Goal: Task Accomplishment & Management: Manage account settings

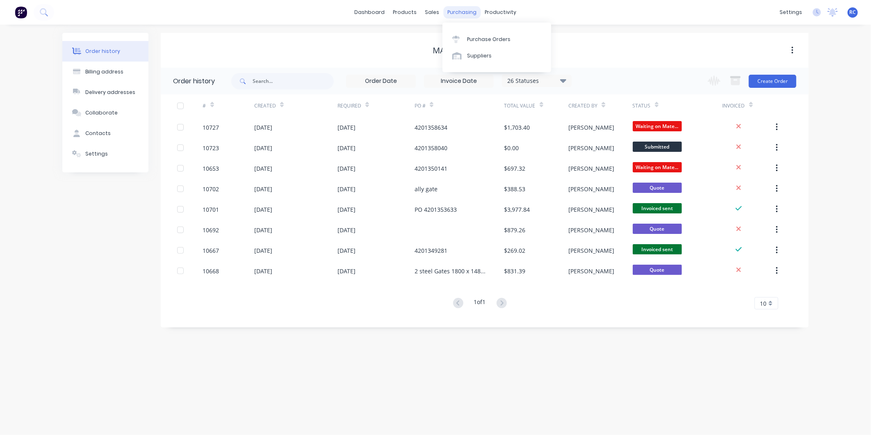
click at [461, 9] on div "purchasing" at bounding box center [462, 12] width 37 height 12
click at [478, 36] on div "Purchase Orders" at bounding box center [488, 39] width 43 height 7
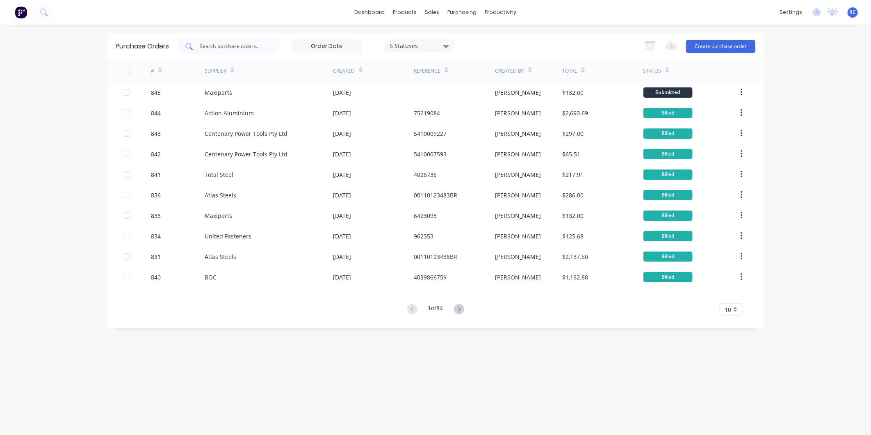
click at [234, 47] on input "text" at bounding box center [233, 46] width 68 height 8
type input "premier"
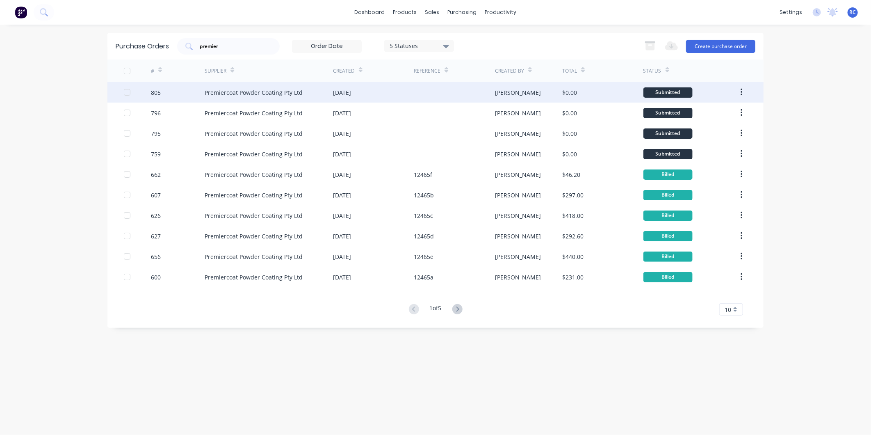
click at [244, 91] on div "Premiercoat Powder Coating Pty Ltd" at bounding box center [254, 92] width 98 height 9
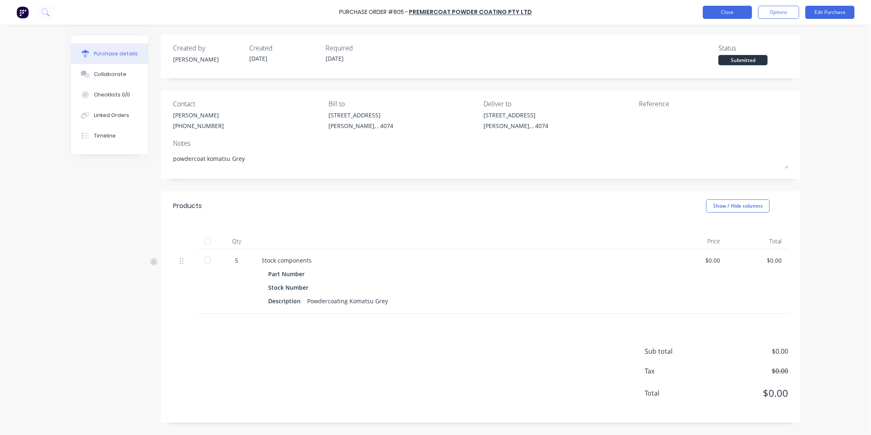
click at [694, 16] on button "Close" at bounding box center [727, 12] width 49 height 13
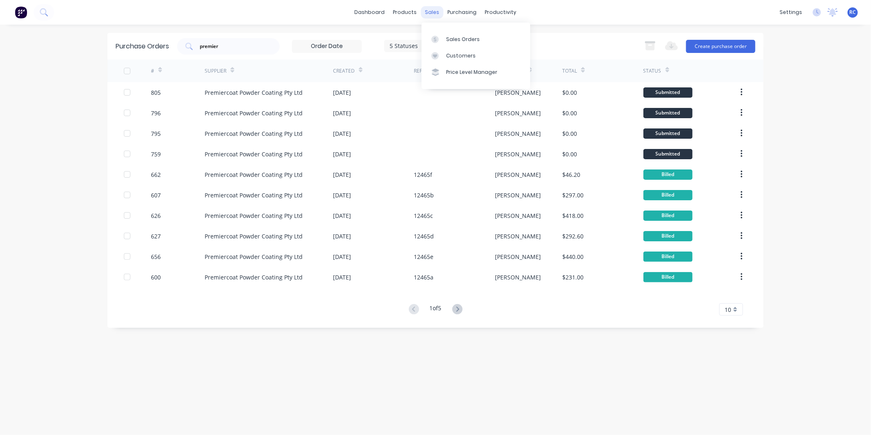
click at [435, 9] on div "sales" at bounding box center [432, 12] width 23 height 12
click at [448, 38] on div "Sales Orders" at bounding box center [463, 39] width 34 height 7
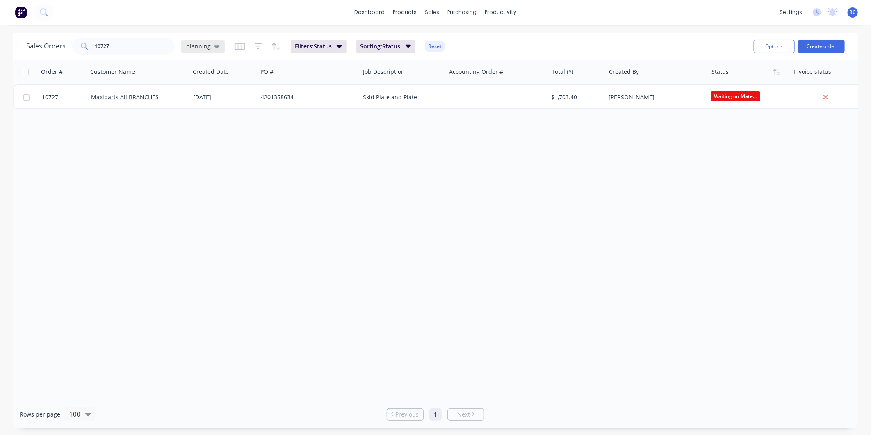
click at [199, 50] on div "planning" at bounding box center [202, 46] width 43 height 12
drag, startPoint x: 134, startPoint y: 47, endPoint x: 0, endPoint y: 21, distance: 136.9
click at [0, 24] on html "dashboard products sales purchasing productivity dashboard products Product Cat…" at bounding box center [435, 217] width 871 height 435
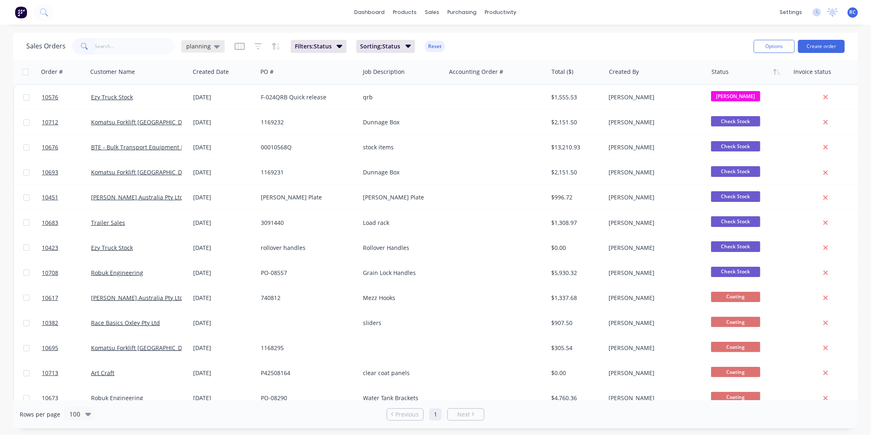
click at [182, 48] on div "planning" at bounding box center [202, 46] width 43 height 12
click at [198, 167] on button "Completed" at bounding box center [230, 164] width 93 height 9
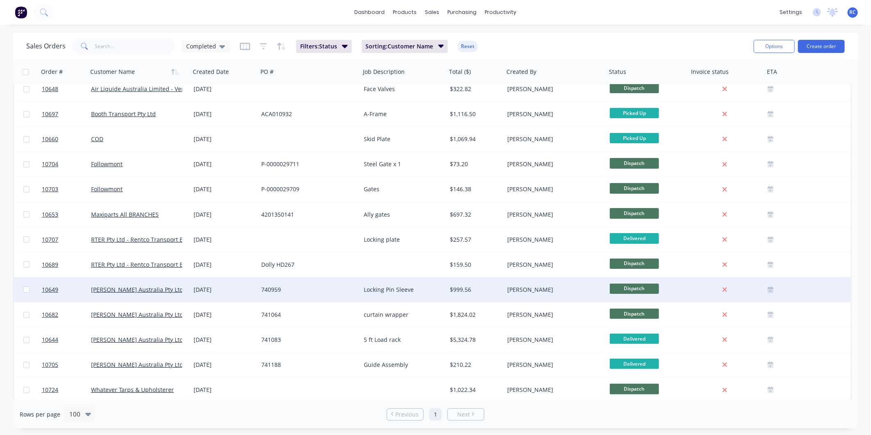
scroll to position [10, 0]
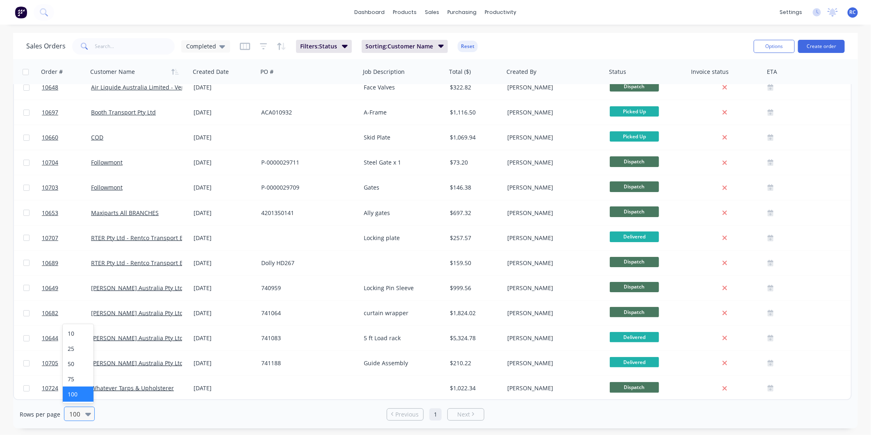
click at [82, 416] on div "100" at bounding box center [79, 413] width 31 height 14
click at [73, 337] on div "10" at bounding box center [78, 333] width 31 height 15
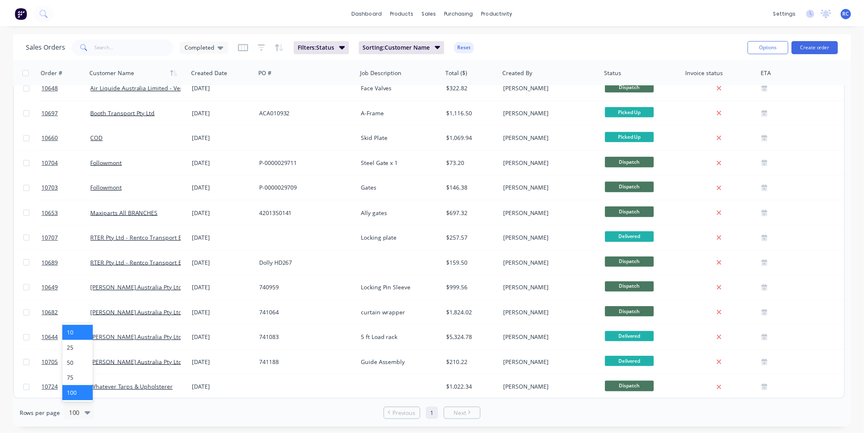
scroll to position [0, 0]
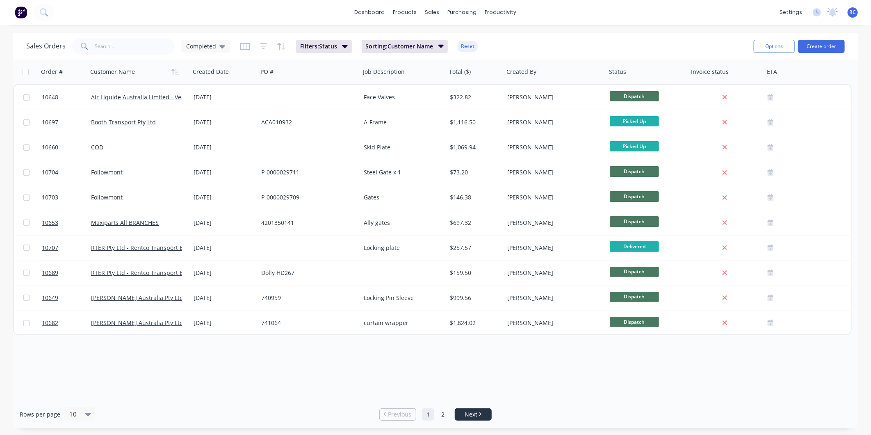
click at [469, 417] on span "Next" at bounding box center [470, 414] width 13 height 8
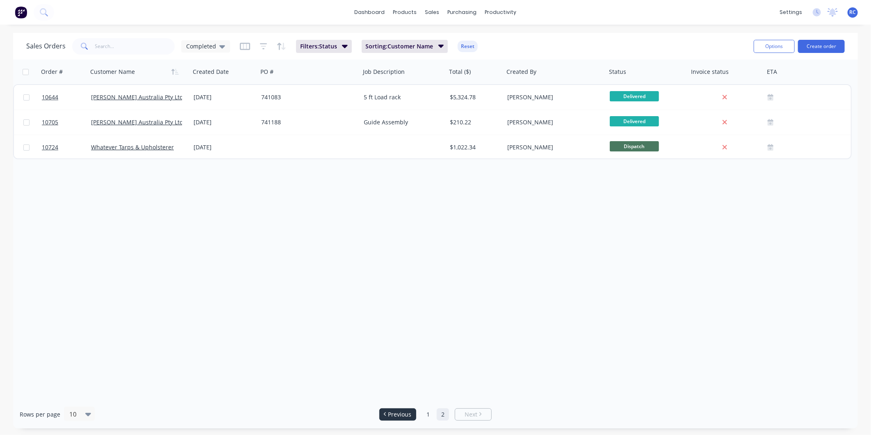
click at [401, 412] on span "Previous" at bounding box center [399, 414] width 23 height 8
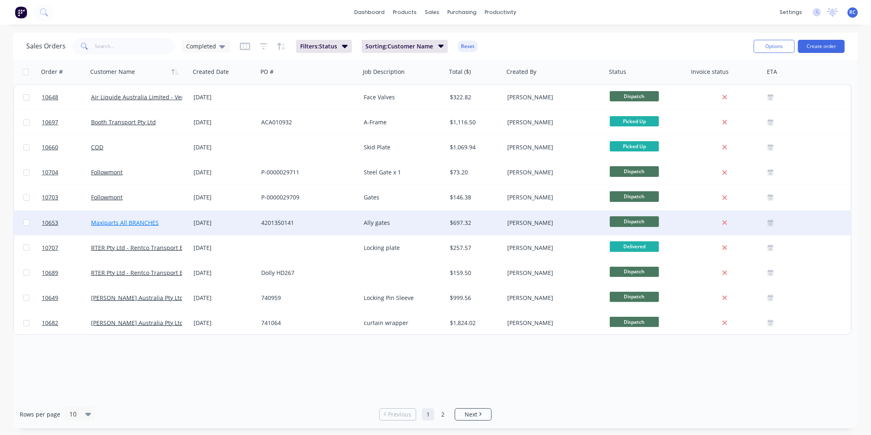
click at [129, 219] on link "Maxiparts All BRANCHES" at bounding box center [125, 223] width 68 height 8
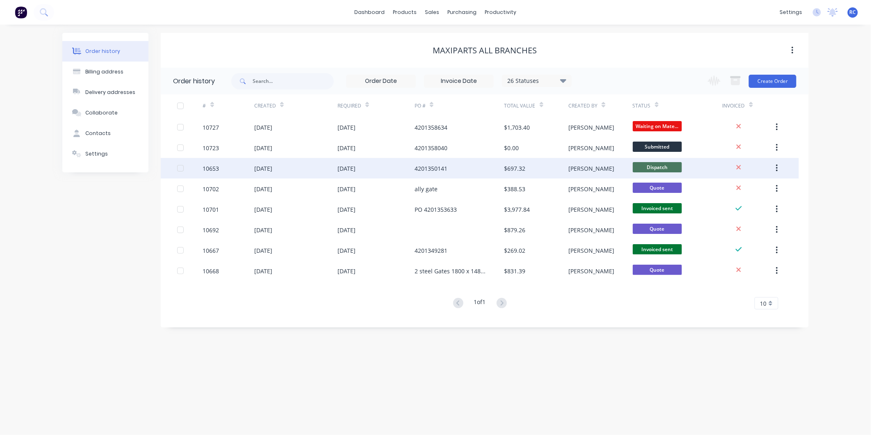
click at [473, 166] on div "4201350141" at bounding box center [459, 168] width 90 height 20
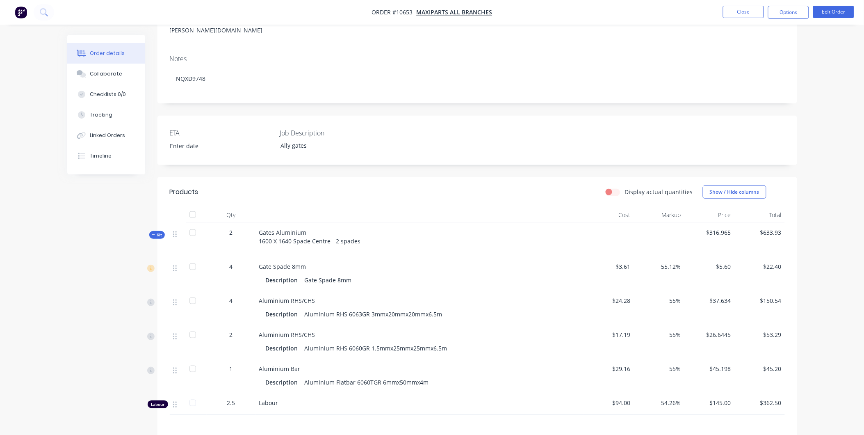
scroll to position [137, 0]
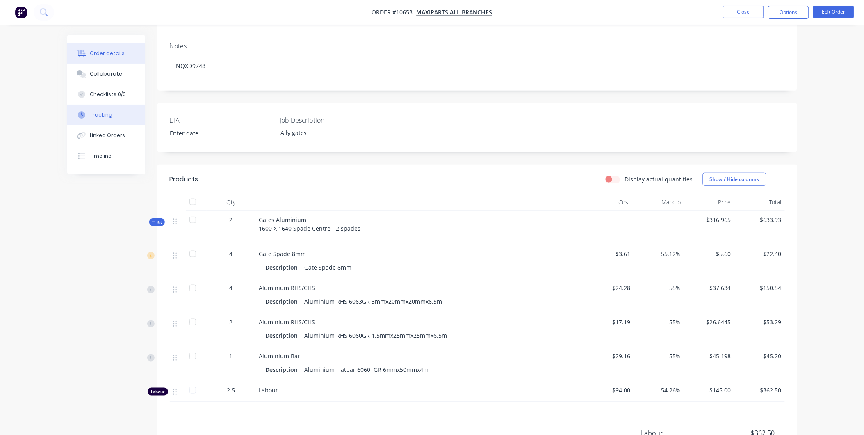
click at [102, 115] on div "Tracking" at bounding box center [101, 114] width 23 height 7
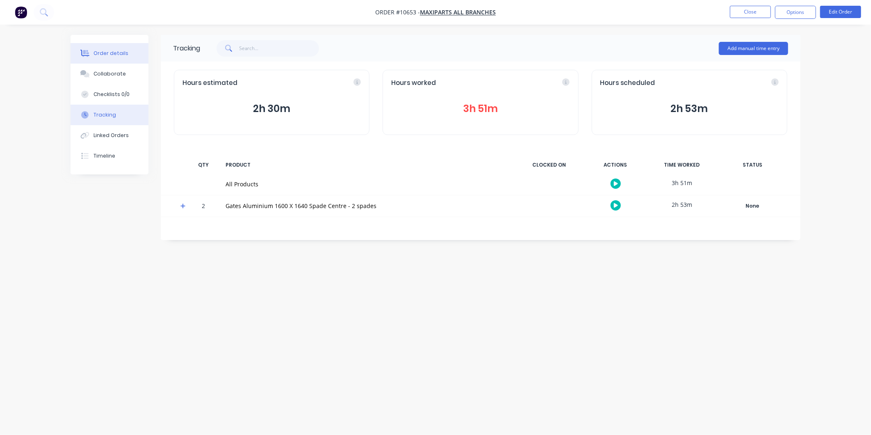
click at [118, 58] on button "Order details" at bounding box center [110, 53] width 78 height 20
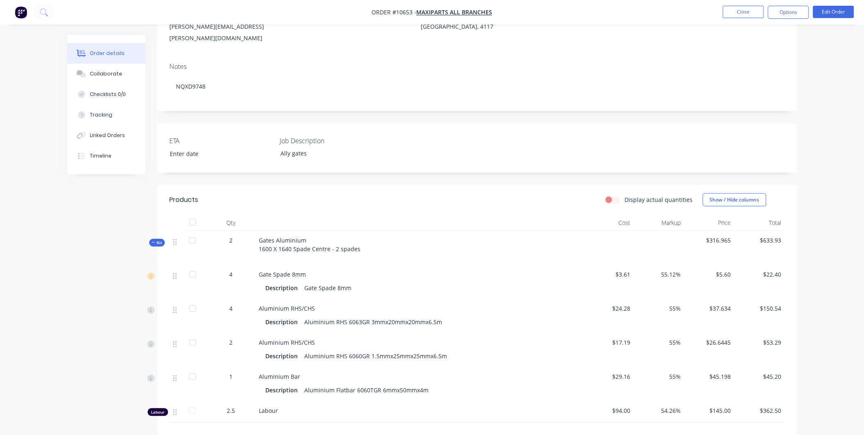
scroll to position [239, 0]
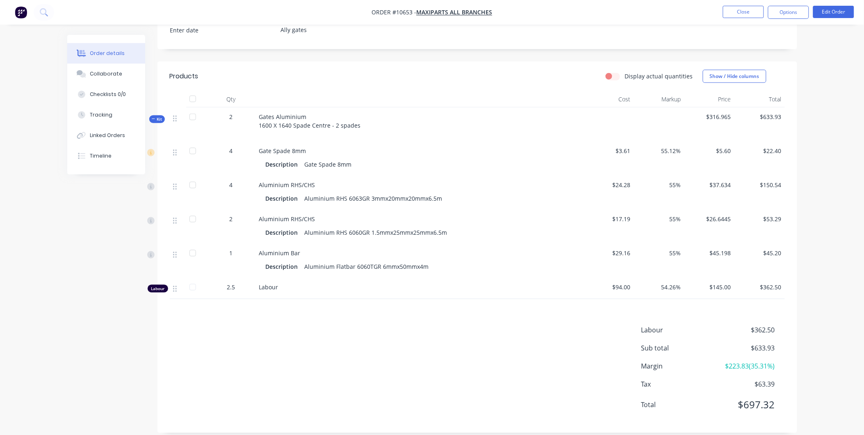
click at [625, 72] on label "Display actual quantities" at bounding box center [659, 76] width 68 height 9
click at [612, 72] on input "Display actual quantities" at bounding box center [609, 76] width 7 height 8
click at [625, 72] on label "Display actual quantities" at bounding box center [659, 76] width 68 height 9
click at [612, 72] on input "Display actual quantities" at bounding box center [609, 76] width 7 height 8
click at [625, 72] on label "Display actual quantities" at bounding box center [659, 76] width 68 height 9
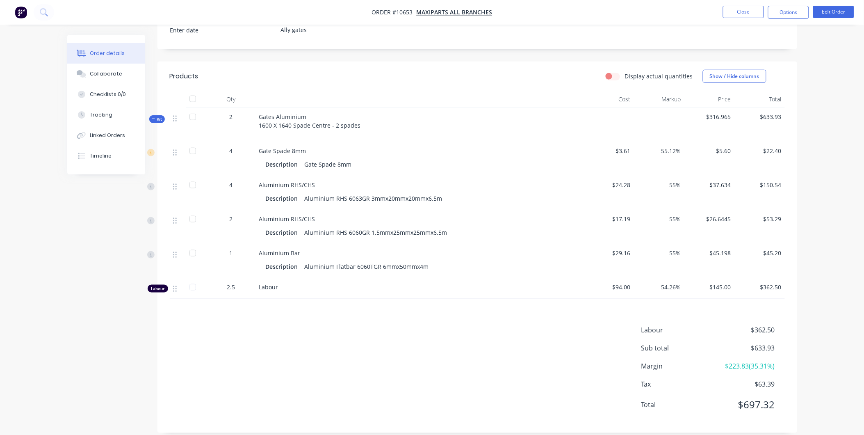
click at [610, 72] on input "Display actual quantities" at bounding box center [609, 76] width 7 height 8
checkbox input "true"
click at [248, 285] on icon "button" at bounding box center [247, 288] width 7 height 7
click at [235, 282] on input "3.5" at bounding box center [231, 288] width 21 height 12
type input "3.83"
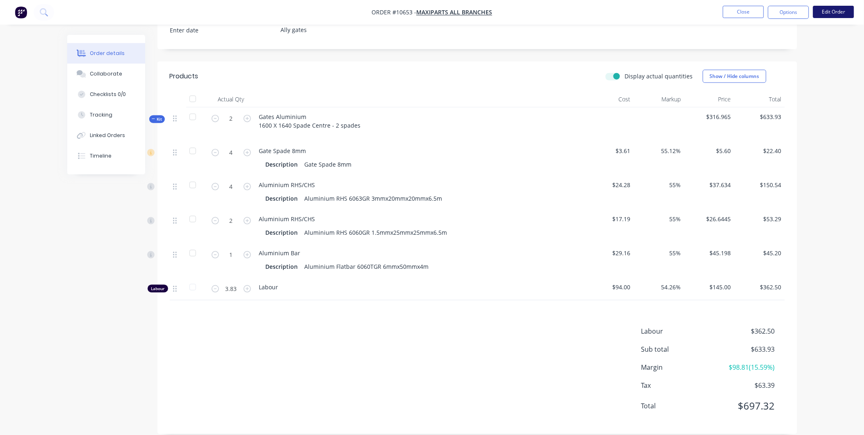
click at [694, 13] on button "Edit Order" at bounding box center [833, 12] width 41 height 12
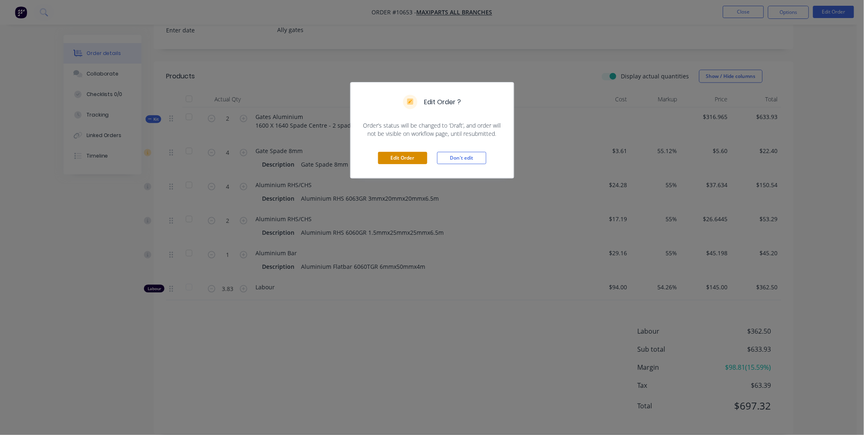
click at [403, 159] on button "Edit Order" at bounding box center [402, 158] width 49 height 12
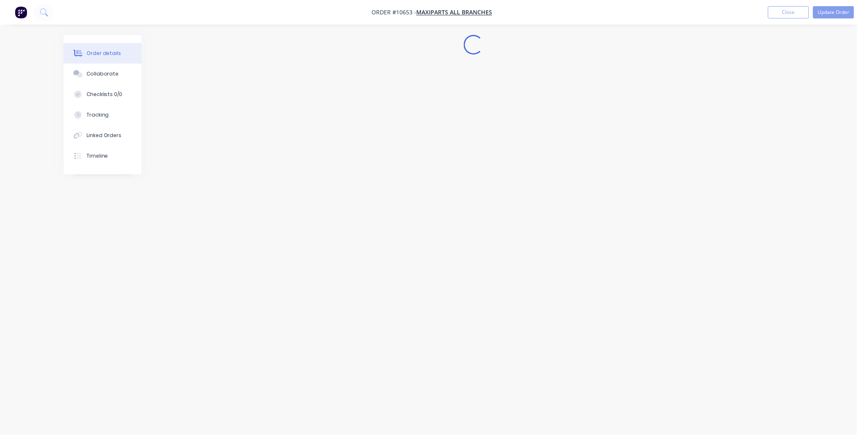
scroll to position [0, 0]
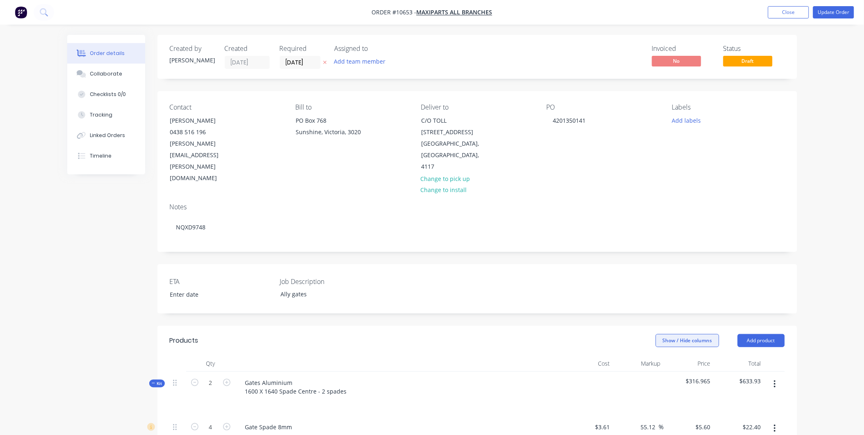
click at [694, 334] on button "Show / Hide columns" at bounding box center [688, 340] width 64 height 13
click at [692, 330] on span "Cost" at bounding box center [709, 333] width 61 height 9
click at [659, 330] on input "Cost" at bounding box center [659, 330] width 0 height 0
click at [694, 226] on div "Created by Renee Created 29/07/25 Required 21/07/25 Assigned to Add team member…" at bounding box center [477, 432] width 640 height 795
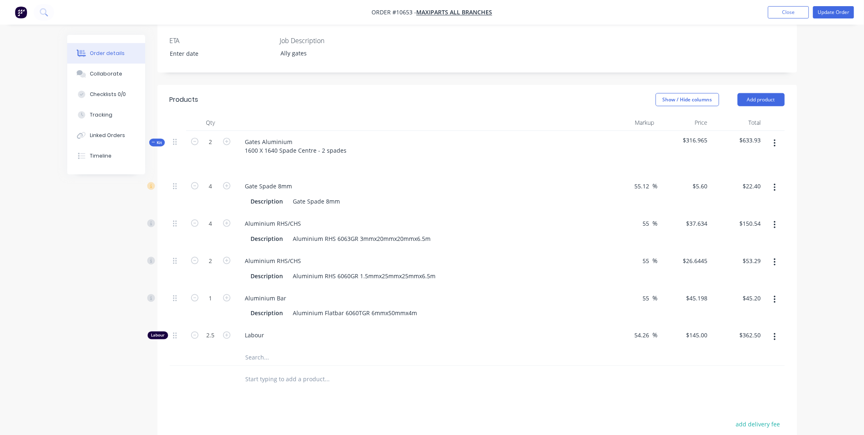
scroll to position [273, 0]
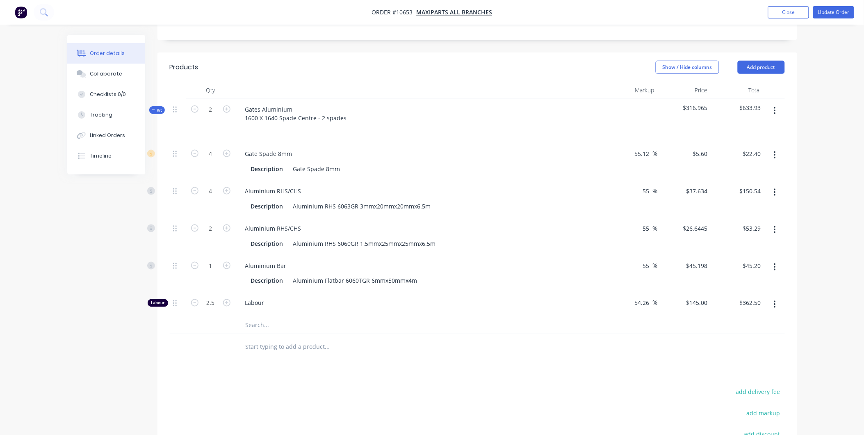
click at [694, 103] on button "button" at bounding box center [774, 110] width 19 height 15
click at [694, 126] on div "Add product to kit" at bounding box center [745, 132] width 63 height 12
click at [694, 66] on div "Order details Collaborate Checklists 0/0 Tracking Linked Orders Timeline Order …" at bounding box center [432, 148] width 864 height 842
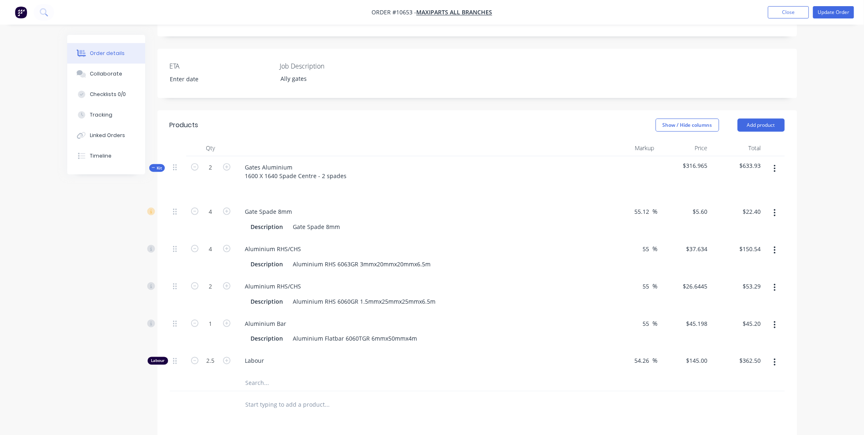
scroll to position [237, 0]
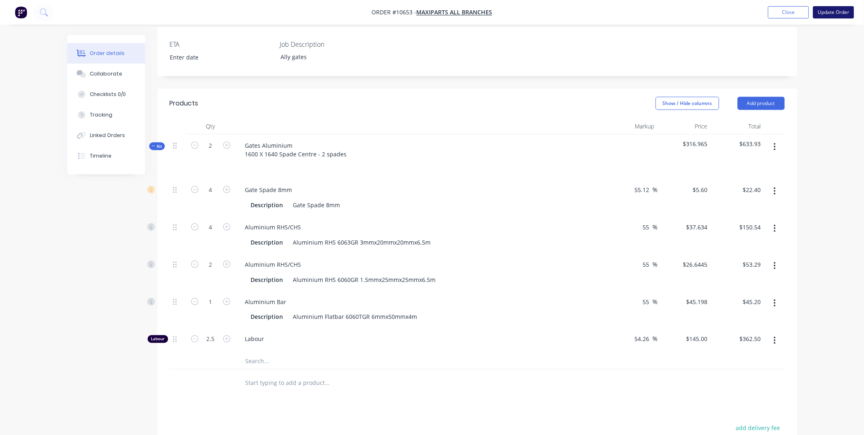
click at [694, 9] on button "Update Order" at bounding box center [833, 12] width 41 height 12
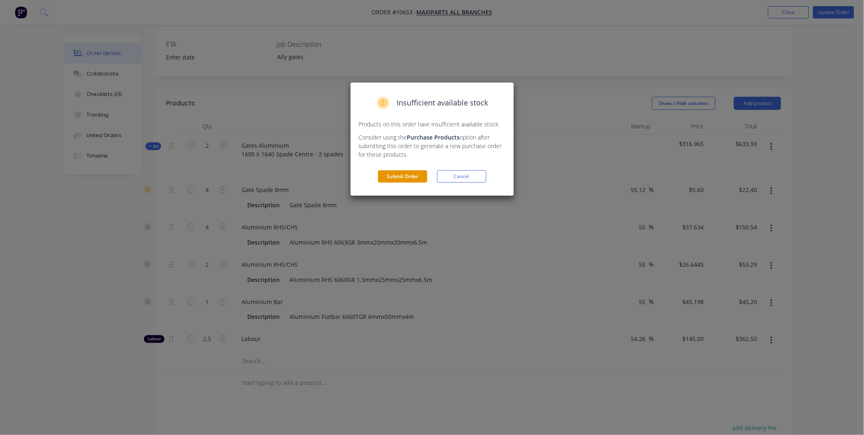
click at [410, 174] on button "Submit Order" at bounding box center [402, 176] width 49 height 12
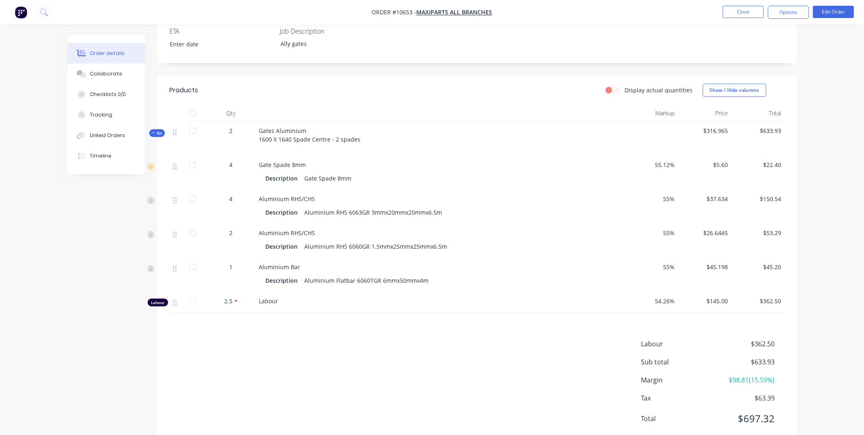
scroll to position [239, 0]
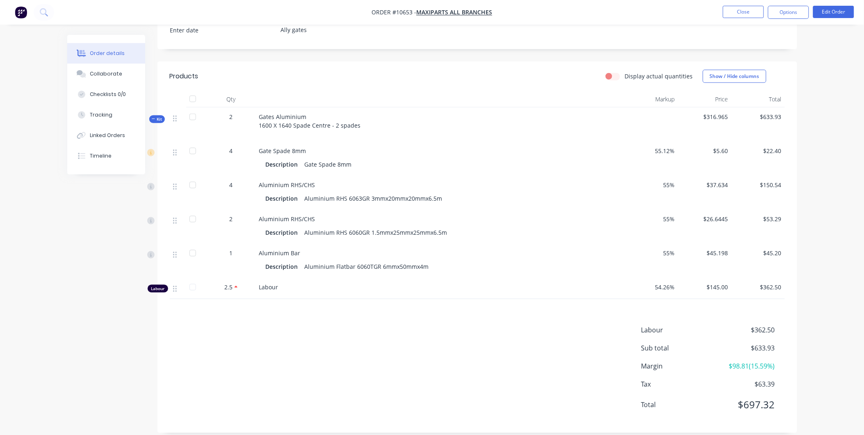
click at [625, 72] on label "Display actual quantities" at bounding box center [659, 76] width 68 height 9
click at [612, 72] on input "Display actual quantities" at bounding box center [609, 76] width 7 height 8
checkbox input "true"
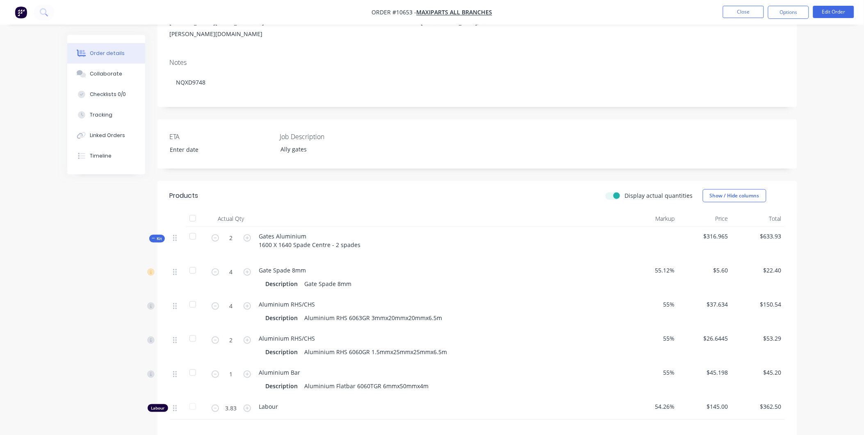
scroll to position [103, 0]
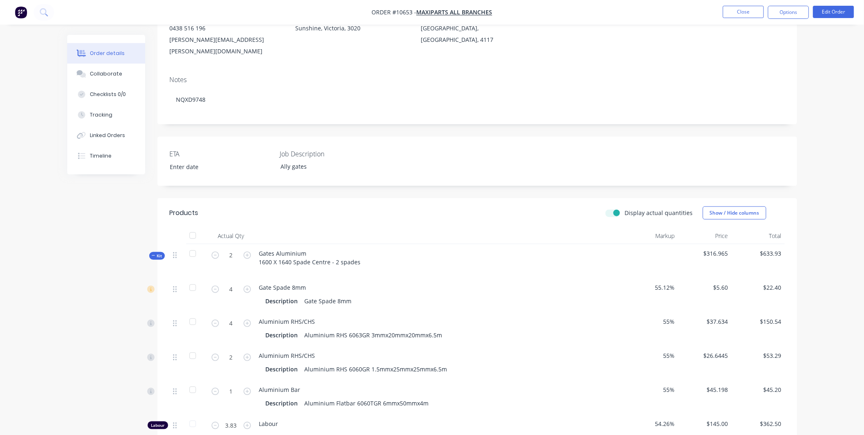
click at [391, 346] on div "Aluminium RHS/CHS Description Aluminium RHS 6060GR 1.5mmx25mmx25mmx6.5m" at bounding box center [440, 363] width 369 height 34
click at [237, 295] on input "2" at bounding box center [231, 289] width 21 height 12
type input "2.5"
click at [445, 329] on div "Description Aluminium RHS 6063GR 3mmx20mmx20mmx6.5m" at bounding box center [440, 335] width 349 height 12
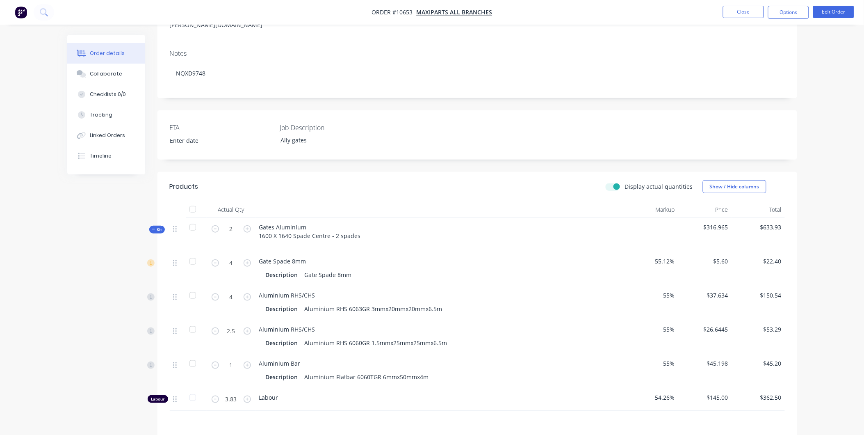
scroll to position [103, 0]
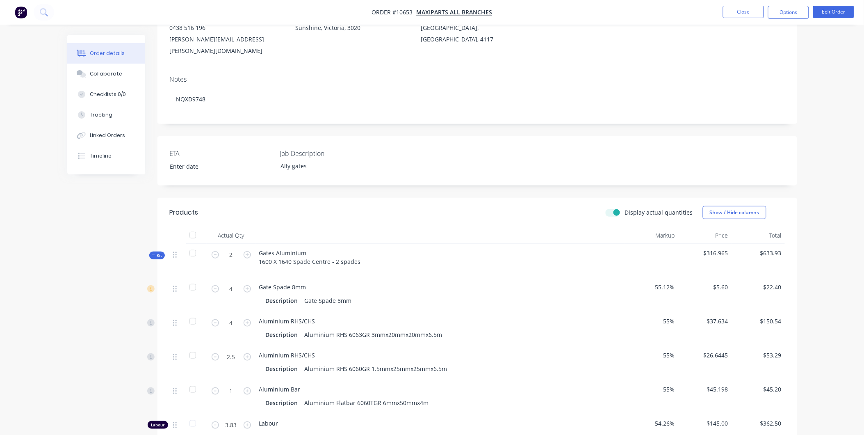
click at [617, 208] on div "Display actual quantities" at bounding box center [649, 212] width 87 height 9
click at [694, 9] on button "Options" at bounding box center [788, 12] width 41 height 13
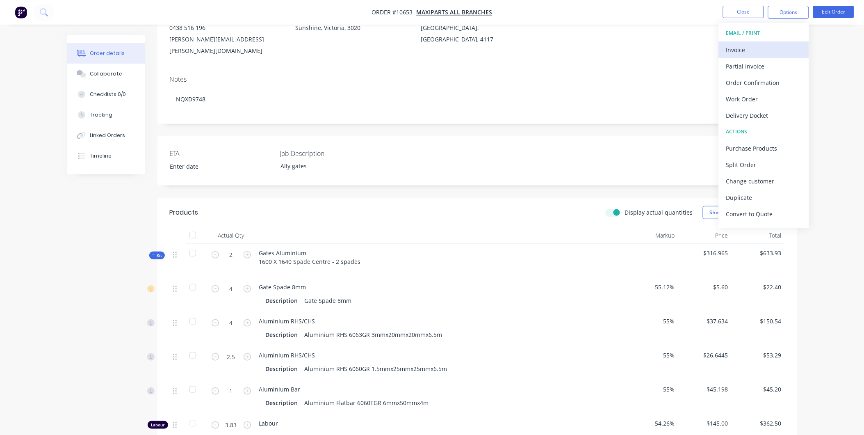
click at [694, 44] on div "Invoice" at bounding box center [763, 50] width 75 height 12
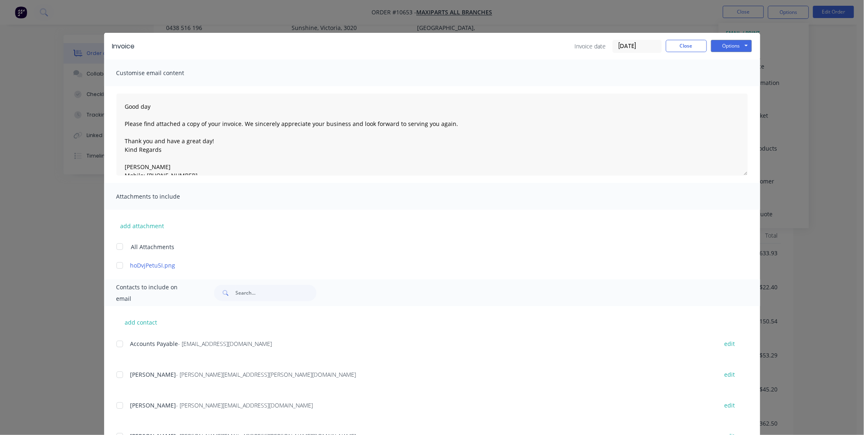
click at [113, 374] on div at bounding box center [120, 374] width 16 height 16
click at [694, 45] on button "Options" at bounding box center [731, 46] width 41 height 12
click at [694, 59] on button "Preview" at bounding box center [737, 61] width 52 height 14
click at [682, 40] on button "Close" at bounding box center [686, 46] width 41 height 12
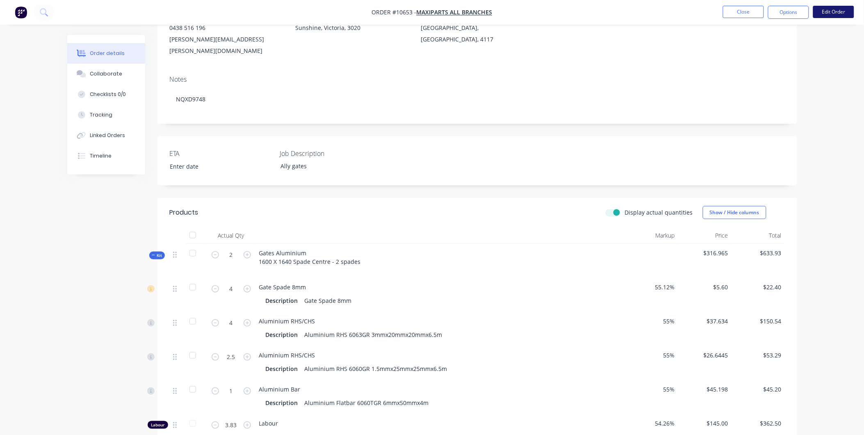
click at [694, 14] on button "Edit Order" at bounding box center [833, 12] width 41 height 12
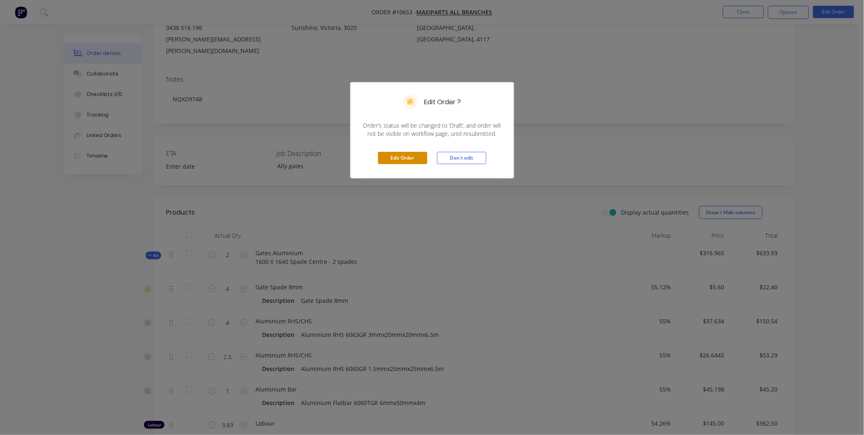
click at [417, 158] on button "Edit Order" at bounding box center [402, 158] width 49 height 12
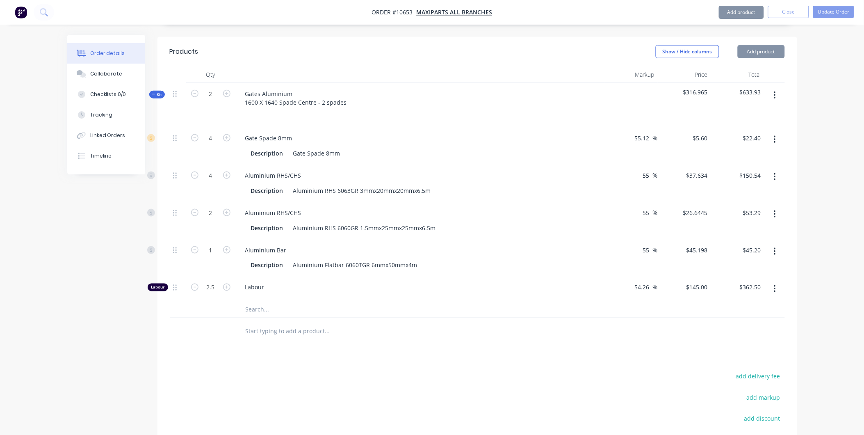
scroll to position [374, 0]
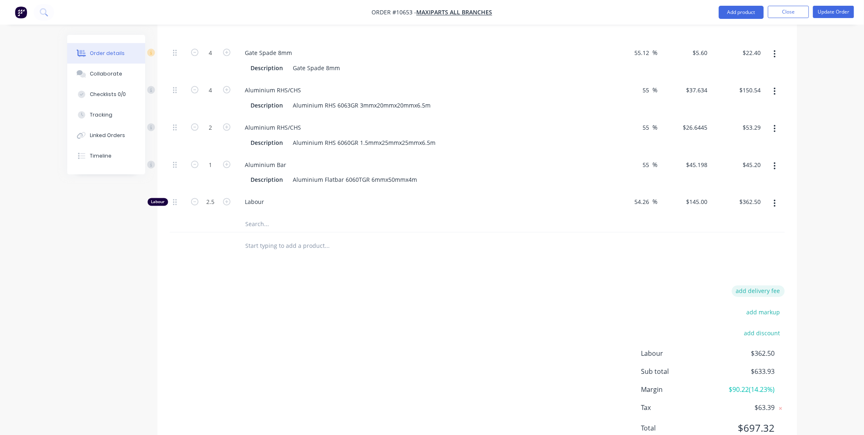
click at [694, 285] on button "add delivery fee" at bounding box center [758, 290] width 53 height 11
type input "16.8"
click at [694, 229] on div "Products Show / Hide columns Add product Qty Markup Price Total Kit 2 Gates Alu…" at bounding box center [477, 205] width 640 height 502
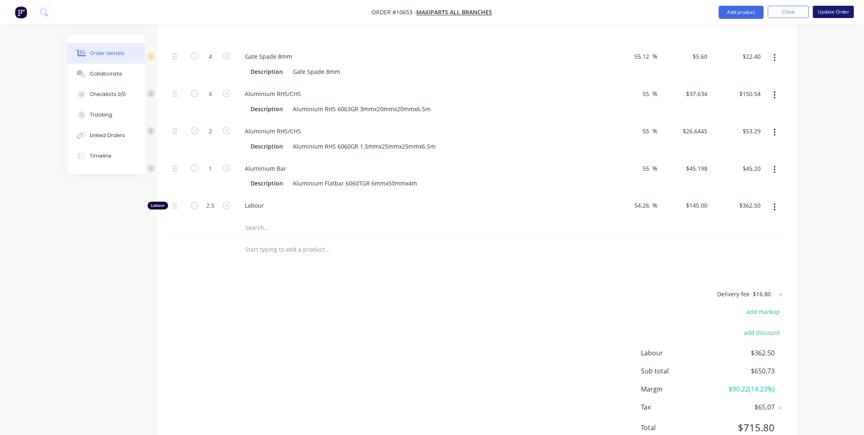
click at [694, 6] on button "Update Order" at bounding box center [833, 12] width 41 height 12
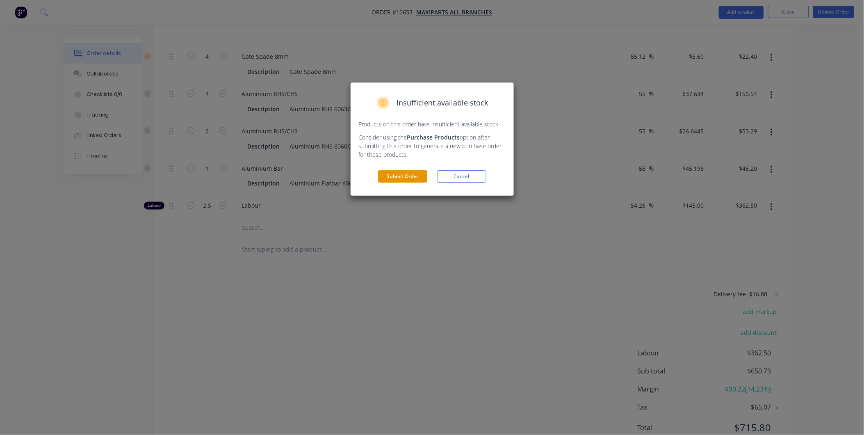
click at [390, 172] on button "Submit Order" at bounding box center [402, 176] width 49 height 12
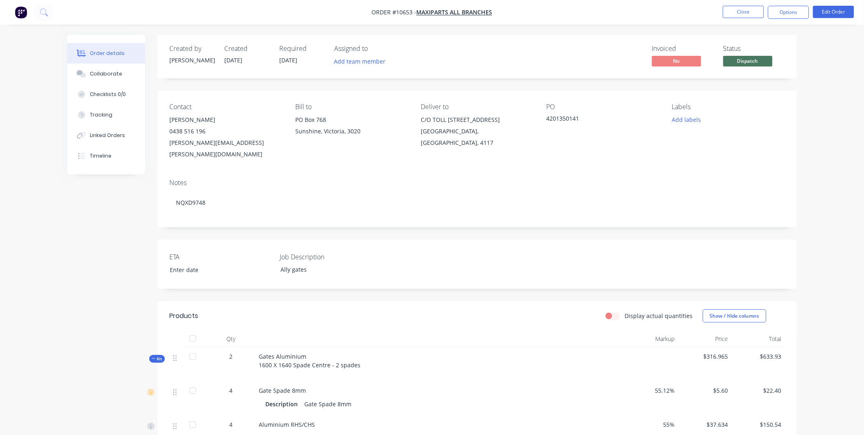
drag, startPoint x: 792, startPoint y: 19, endPoint x: 790, endPoint y: 15, distance: 4.2
click at [694, 18] on nav "Order #10653 - Maxiparts All BRANCHES Close Options Edit Order" at bounding box center [432, 12] width 864 height 25
click at [694, 14] on button "Options" at bounding box center [788, 12] width 41 height 13
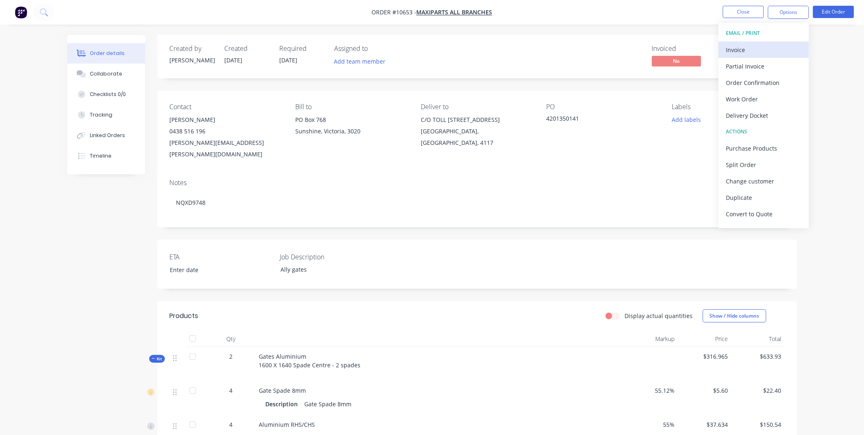
click at [694, 50] on div "Invoice" at bounding box center [763, 50] width 75 height 12
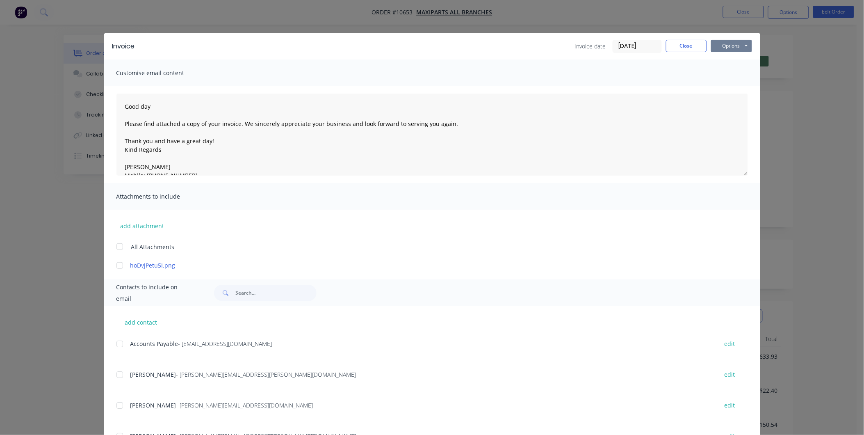
click at [694, 42] on button "Options" at bounding box center [731, 46] width 41 height 12
click at [115, 376] on div at bounding box center [120, 374] width 16 height 16
click at [118, 345] on div at bounding box center [120, 343] width 16 height 16
click at [694, 48] on button "Options" at bounding box center [731, 46] width 41 height 12
click at [694, 91] on button "Email" at bounding box center [737, 88] width 52 height 14
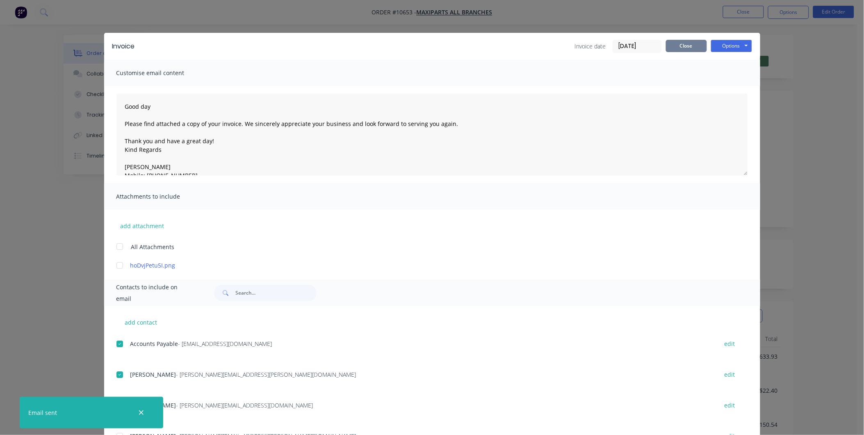
click at [694, 46] on button "Close" at bounding box center [686, 46] width 41 height 12
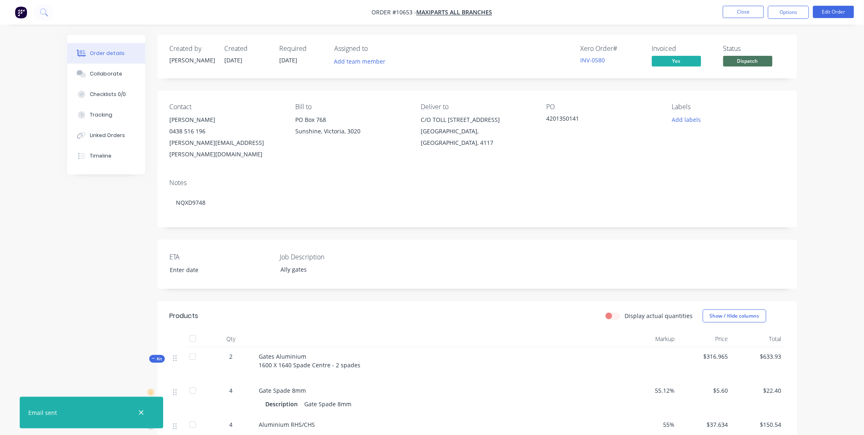
click at [694, 61] on span "Dispatch" at bounding box center [747, 61] width 49 height 10
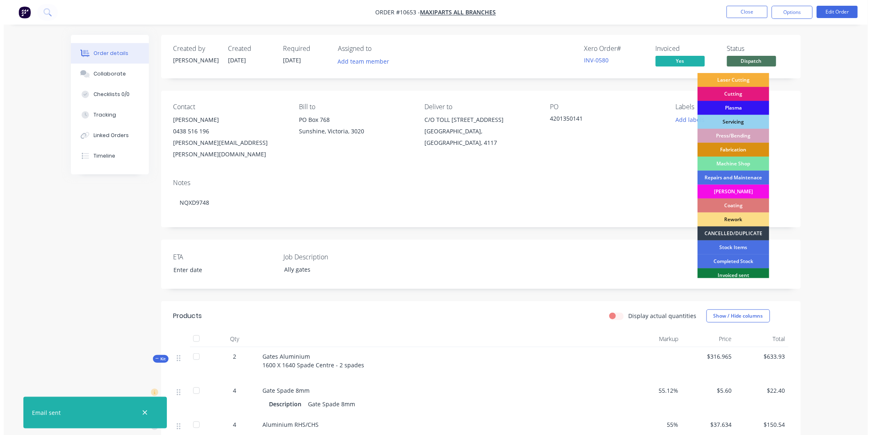
scroll to position [74, 0]
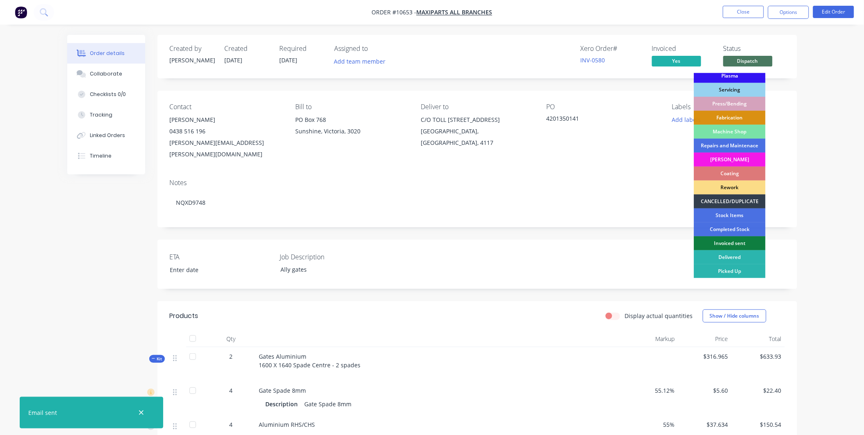
click at [694, 242] on div "Invoiced sent" at bounding box center [730, 243] width 72 height 14
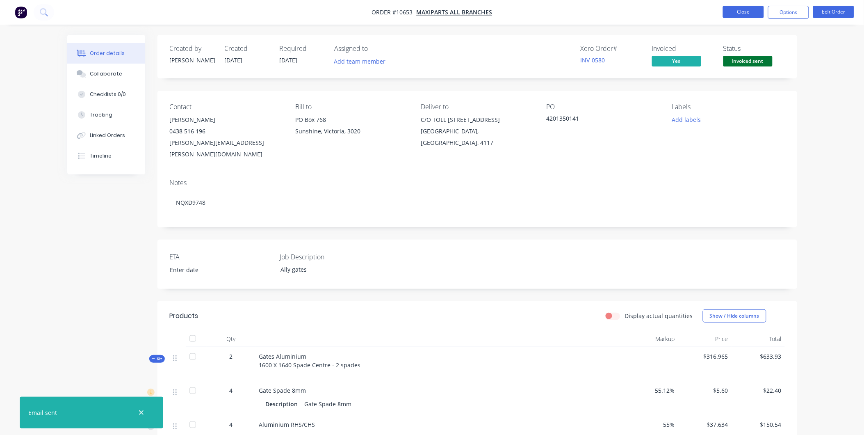
click at [694, 15] on button "Close" at bounding box center [743, 12] width 41 height 12
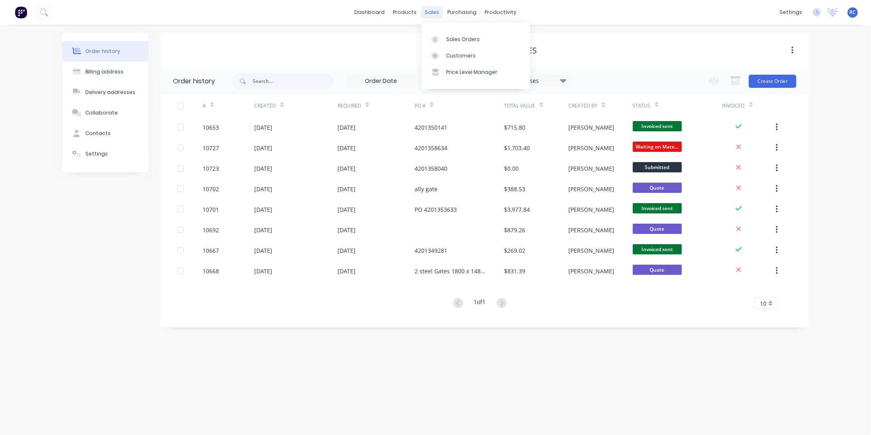
click at [438, 11] on div "sales" at bounding box center [432, 12] width 23 height 12
click at [446, 32] on link "Sales Orders" at bounding box center [475, 39] width 109 height 16
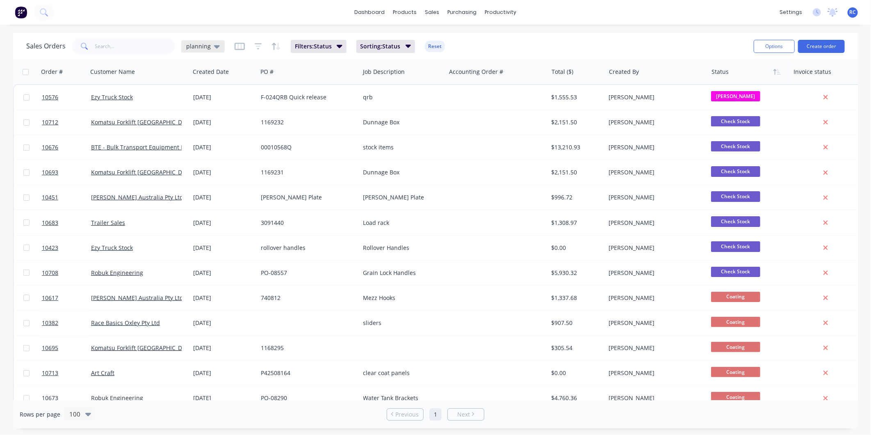
click at [206, 44] on span "planning" at bounding box center [198, 46] width 25 height 9
click at [203, 165] on button "Completed" at bounding box center [230, 164] width 93 height 9
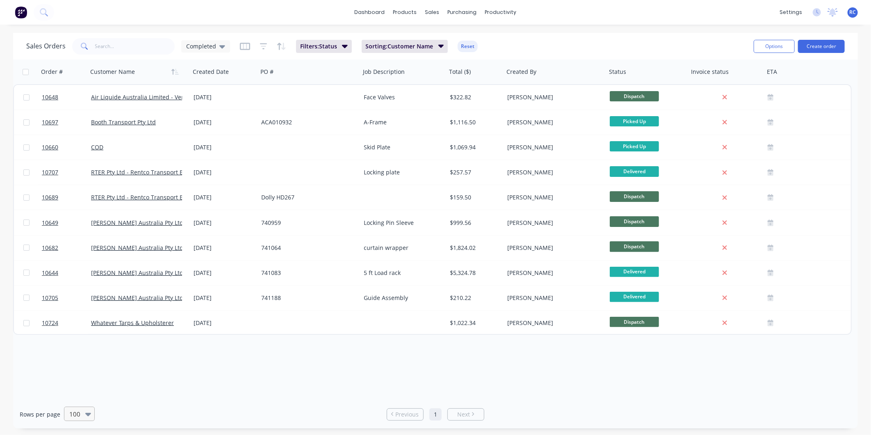
click at [79, 416] on div at bounding box center [75, 414] width 14 height 10
click at [77, 326] on div "10" at bounding box center [78, 333] width 31 height 15
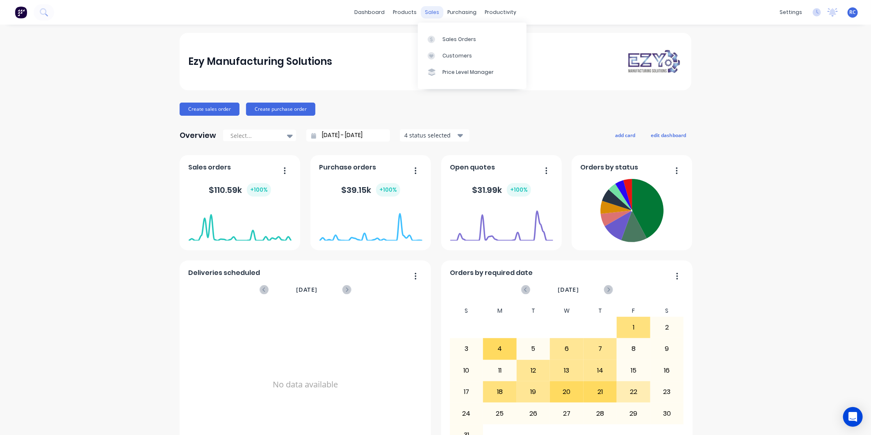
click at [431, 15] on div "sales" at bounding box center [432, 12] width 23 height 12
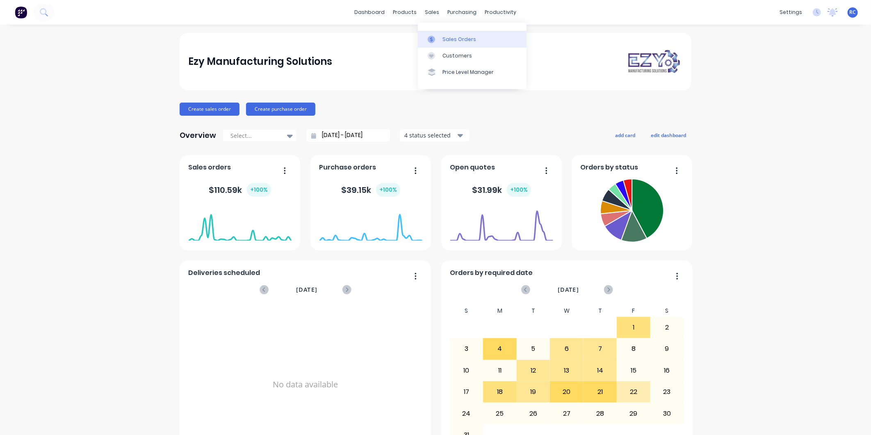
click at [442, 43] on link "Sales Orders" at bounding box center [472, 39] width 109 height 16
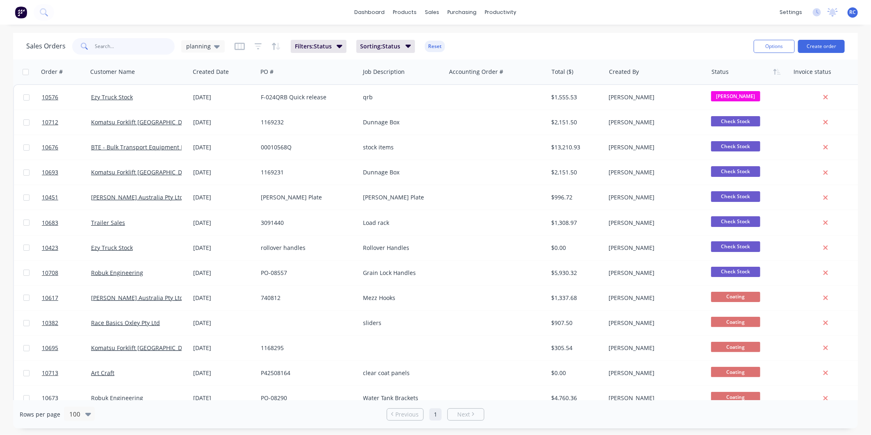
click at [154, 39] on input "text" at bounding box center [135, 46] width 80 height 16
type input "10704"
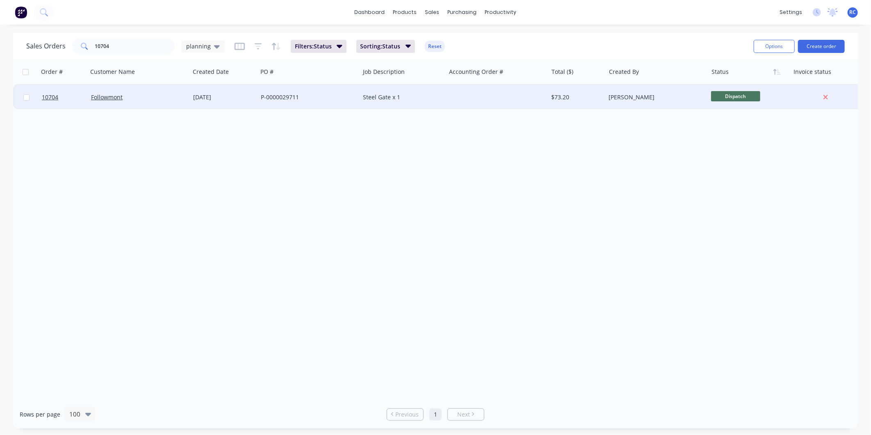
click at [122, 100] on div "Followmont" at bounding box center [136, 97] width 91 height 8
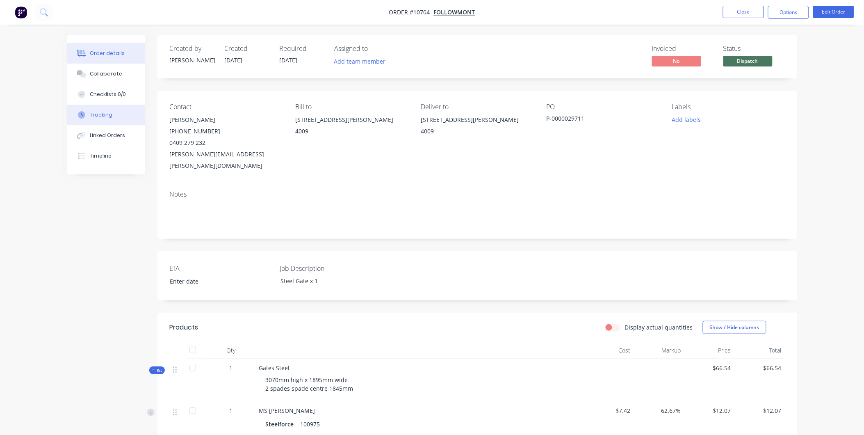
click at [107, 113] on div "Tracking" at bounding box center [101, 114] width 23 height 7
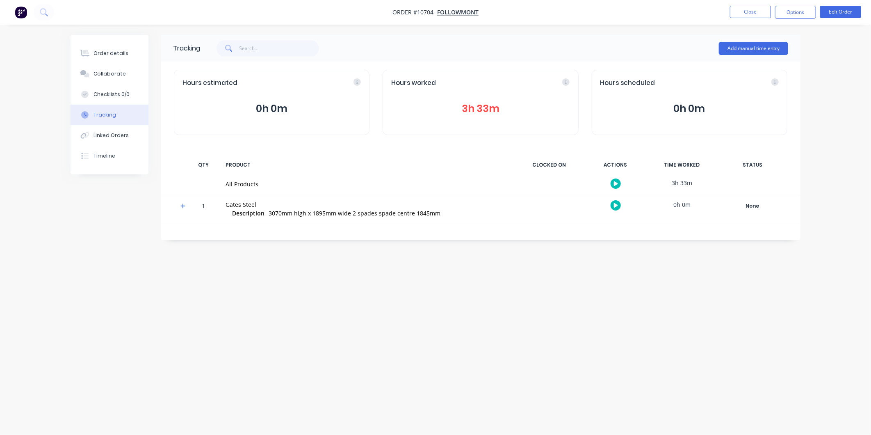
click at [475, 109] on button "3h 33m" at bounding box center [480, 109] width 178 height 16
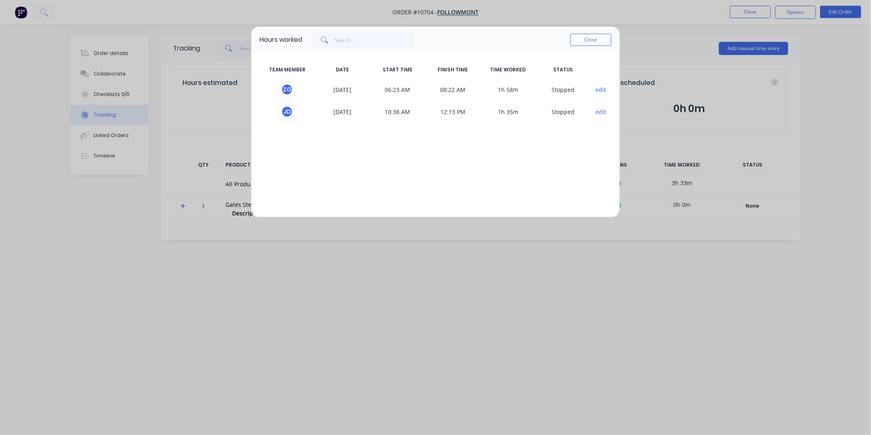
drag, startPoint x: 593, startPoint y: 34, endPoint x: 539, endPoint y: 34, distance: 54.1
click at [593, 34] on button "Close" at bounding box center [590, 40] width 41 height 12
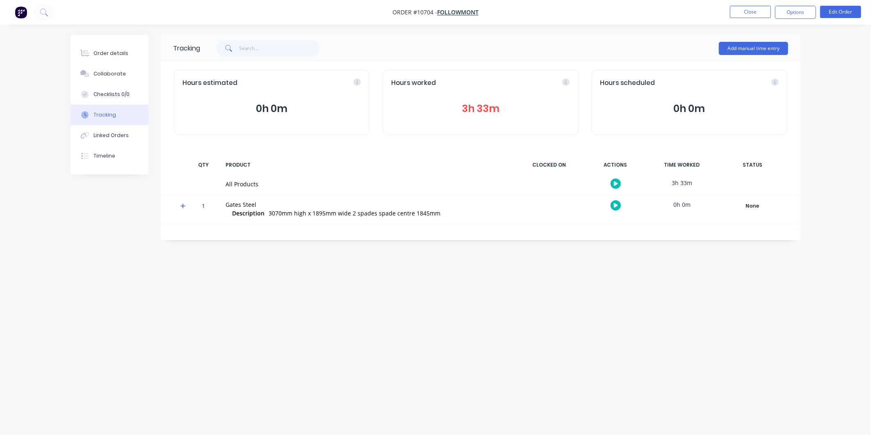
click at [466, 265] on div "Tracking Add manual time entry Hours estimated 0h 0m Hours worked 3h 33m Hours …" at bounding box center [436, 202] width 730 height 334
click at [114, 50] on div "Order details" at bounding box center [110, 53] width 35 height 7
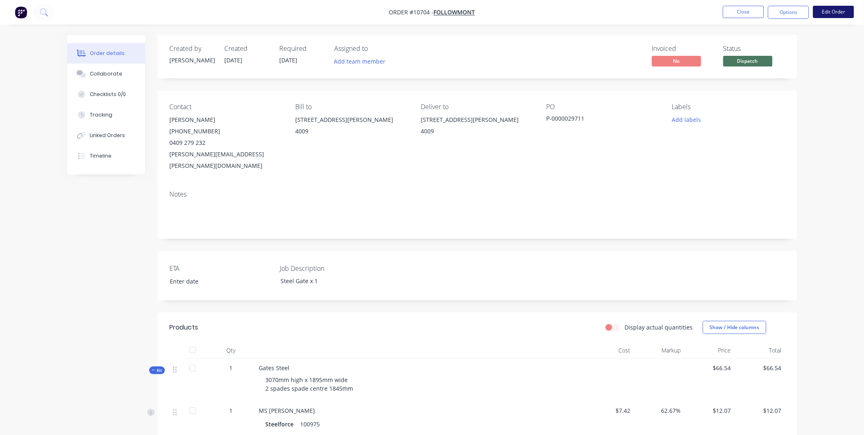
click at [831, 13] on button "Edit Order" at bounding box center [833, 12] width 41 height 12
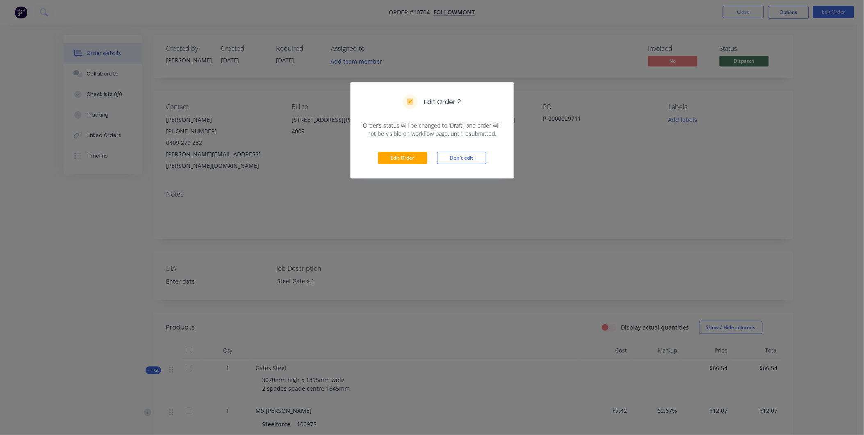
click at [405, 150] on div "Edit Order Don't edit" at bounding box center [432, 158] width 163 height 40
click at [405, 160] on button "Edit Order" at bounding box center [402, 158] width 49 height 12
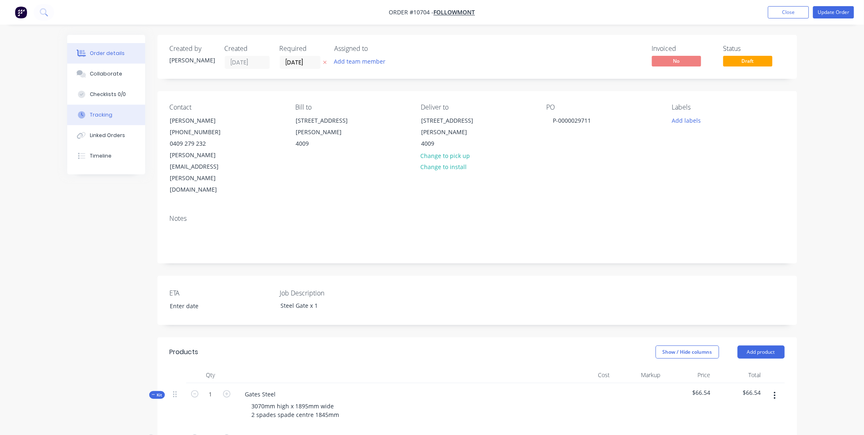
click at [116, 118] on button "Tracking" at bounding box center [106, 115] width 78 height 20
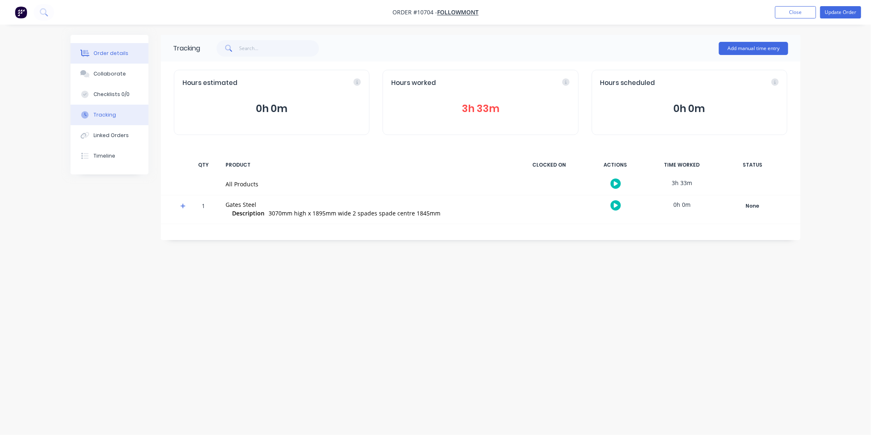
click at [114, 56] on div "Order details" at bounding box center [110, 53] width 35 height 7
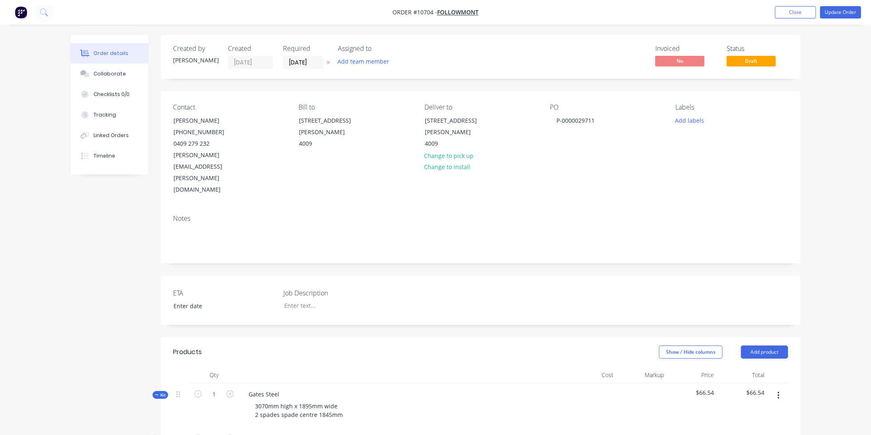
type input "$7.42"
type input "62.67"
type input "$12.07"
type input "$3.61"
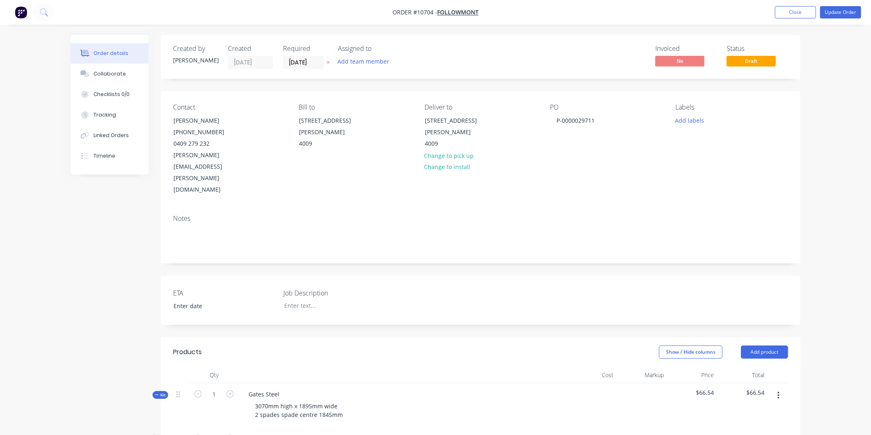
type input "55.12"
type input "$5.60"
type input "$11.20"
type input "$14.07"
type input "35.04"
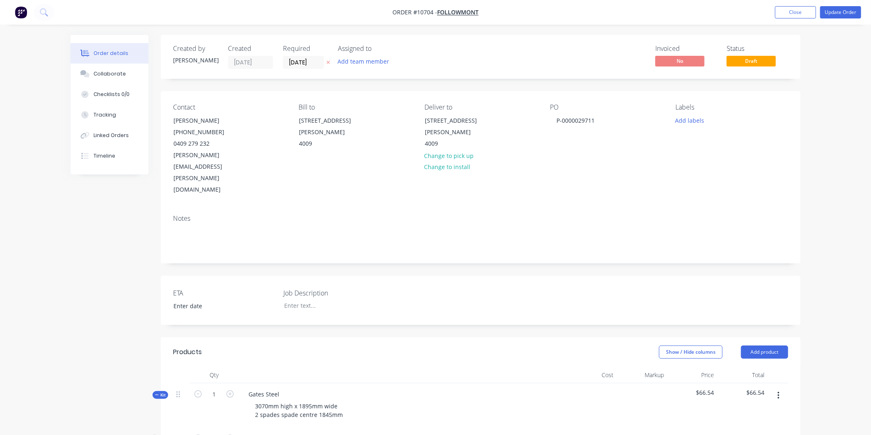
type input "$19.00"
type input "$16.60"
type input "46.2"
type input "$24.27"
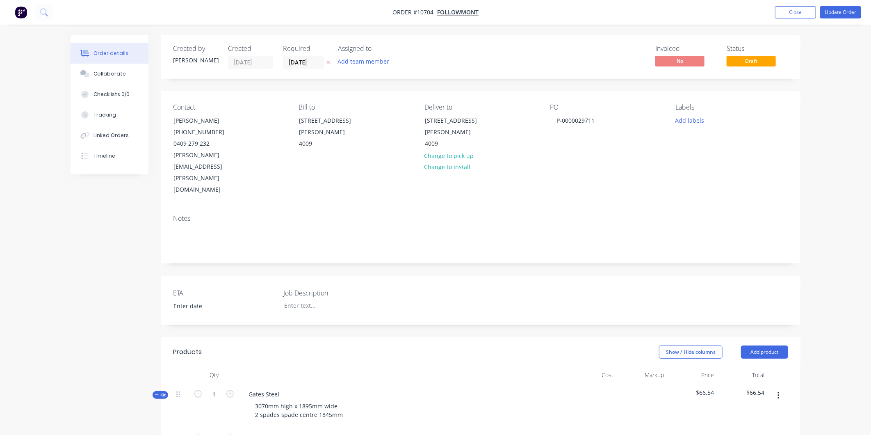
type input "$24.27"
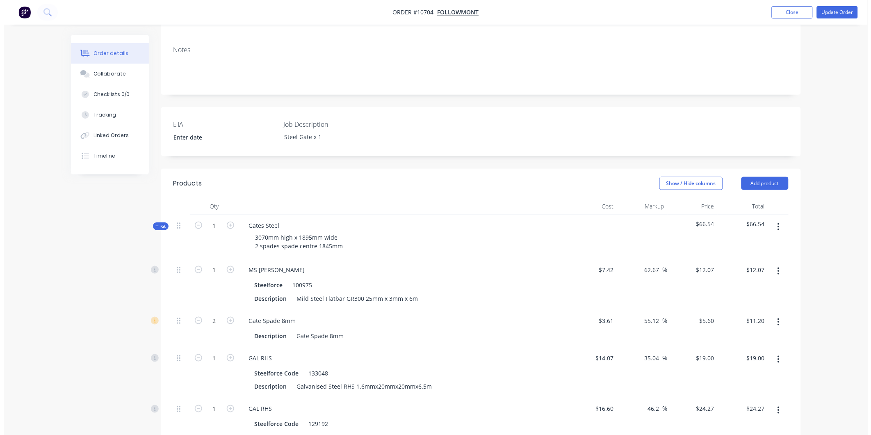
scroll to position [273, 0]
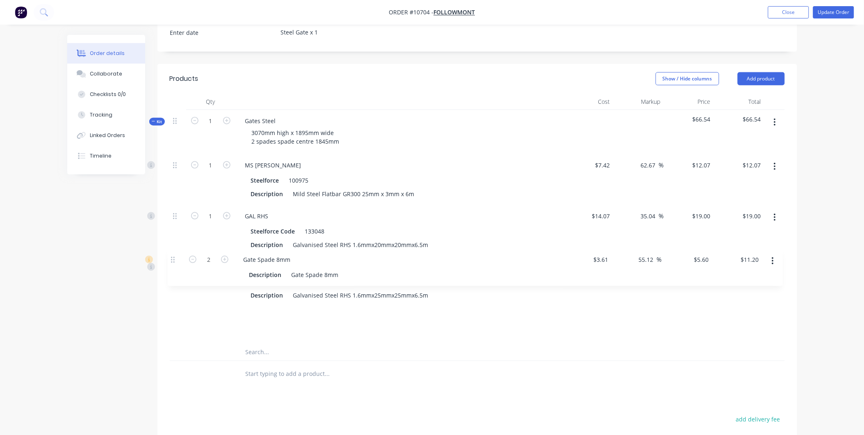
drag, startPoint x: 174, startPoint y: 182, endPoint x: 172, endPoint y: 265, distance: 82.8
click at [172, 265] on div "1 MS Flatbar Steelforce 100975 Description Mild Steel Flatbar GR300 25mm x 3mm …" at bounding box center [477, 249] width 615 height 190
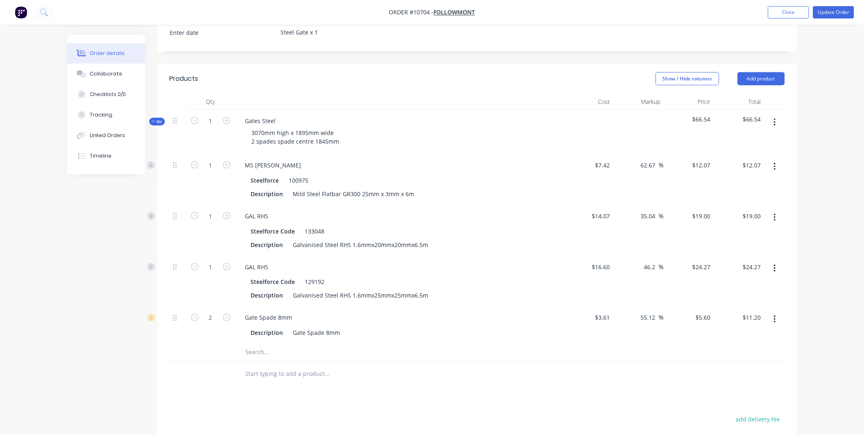
click at [776, 118] on icon "button" at bounding box center [775, 122] width 2 height 9
click at [773, 138] on div "Add product to kit" at bounding box center [745, 144] width 63 height 12
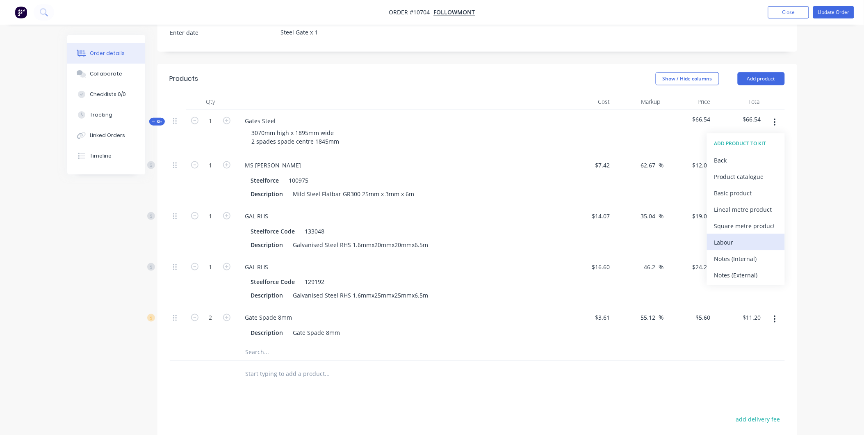
click at [732, 236] on div "Labour" at bounding box center [745, 242] width 63 height 12
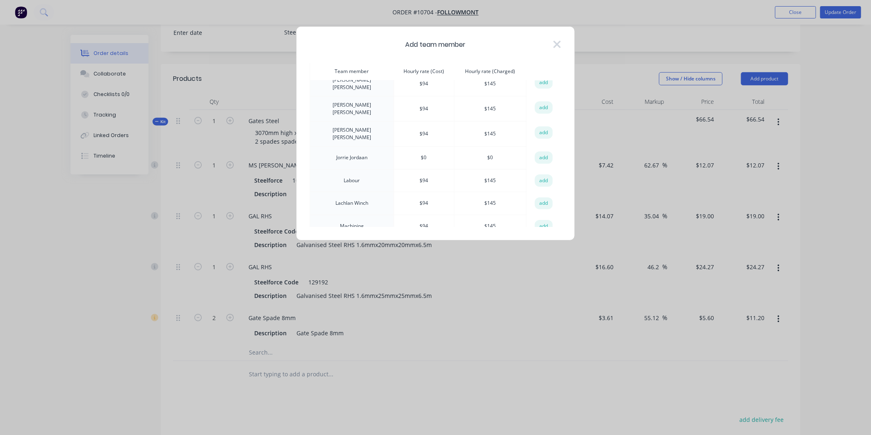
click at [537, 174] on button "add" at bounding box center [544, 180] width 18 height 12
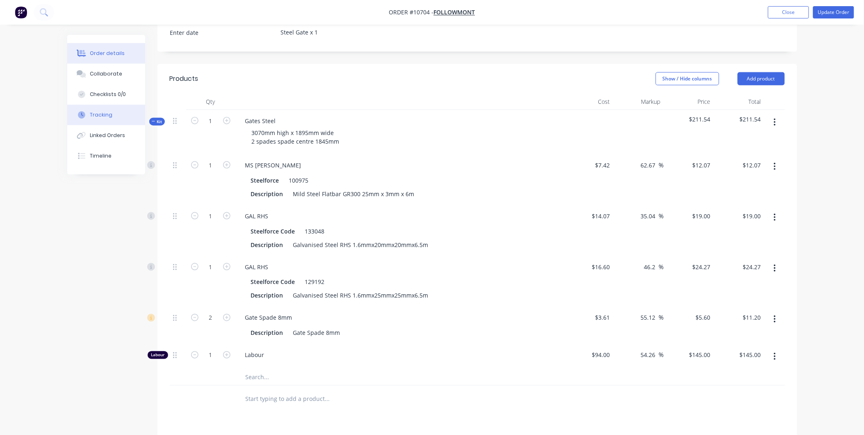
click at [107, 109] on button "Tracking" at bounding box center [106, 115] width 78 height 20
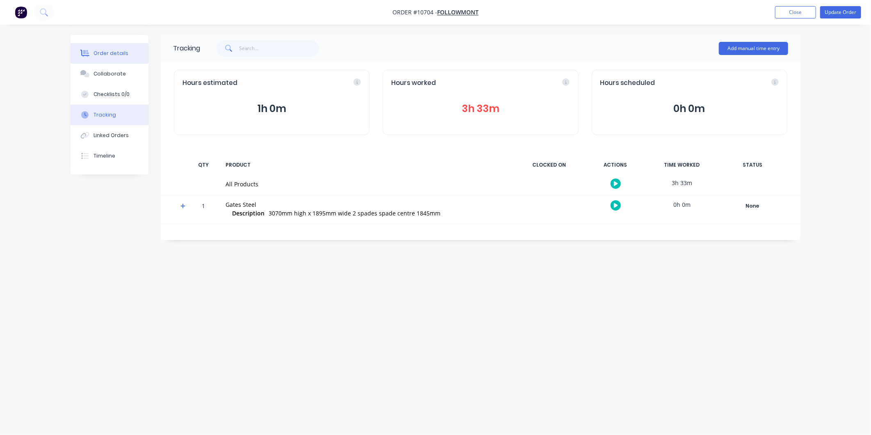
click at [123, 51] on div "Order details" at bounding box center [110, 53] width 35 height 7
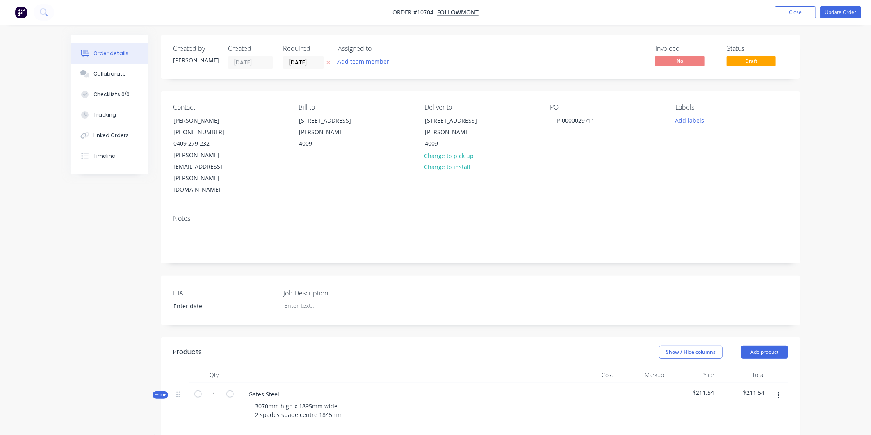
type input "$7.42"
type input "62.67"
type input "$12.07"
type input "$14.07"
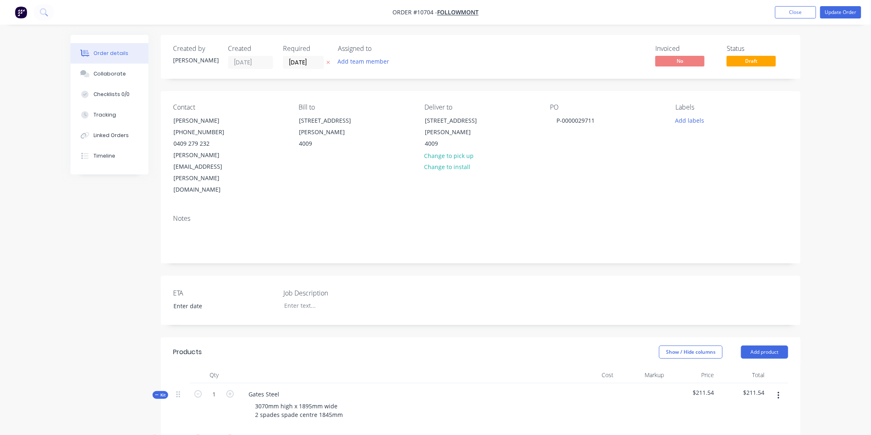
type input "35.04"
type input "$19.00"
type input "$16.60"
type input "46.2"
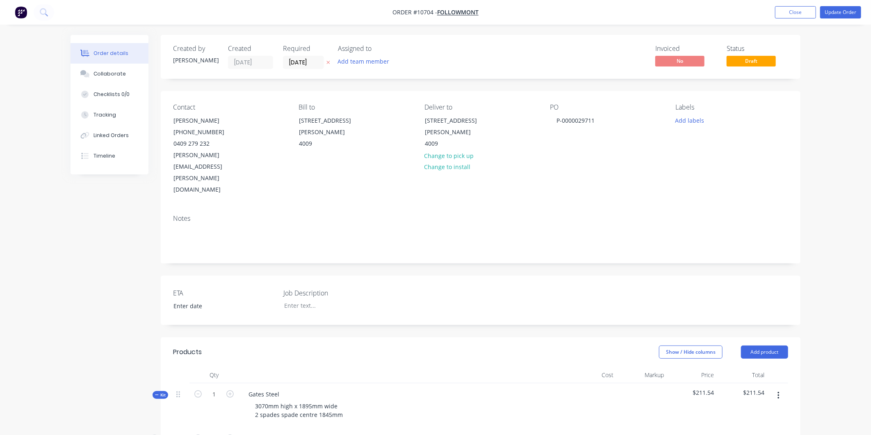
type input "$24.27"
type input "$3.61"
type input "55.12"
type input "$5.60"
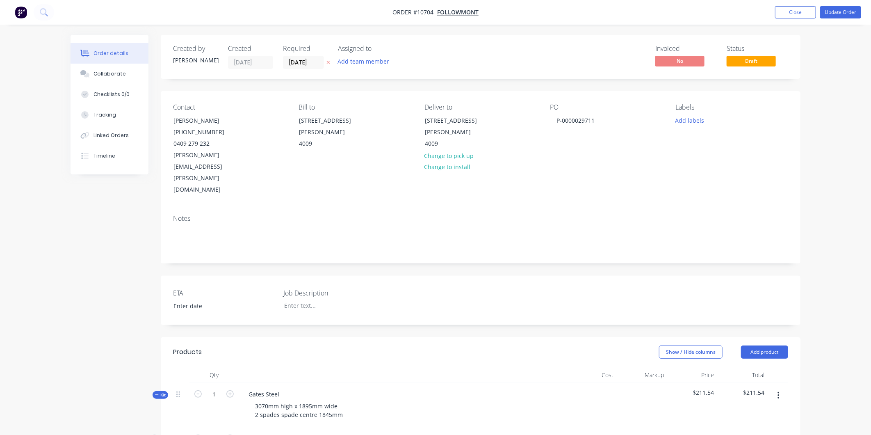
type input "$11.20"
type input "$94.00"
type input "54.26"
type input "$145.00"
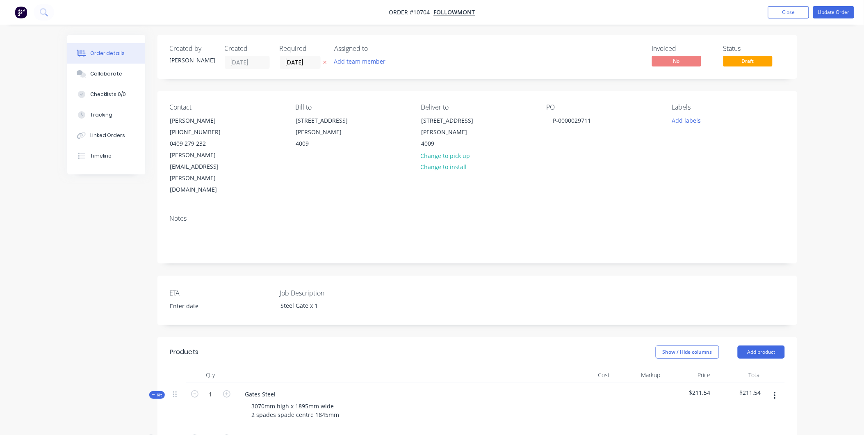
scroll to position [426, 0]
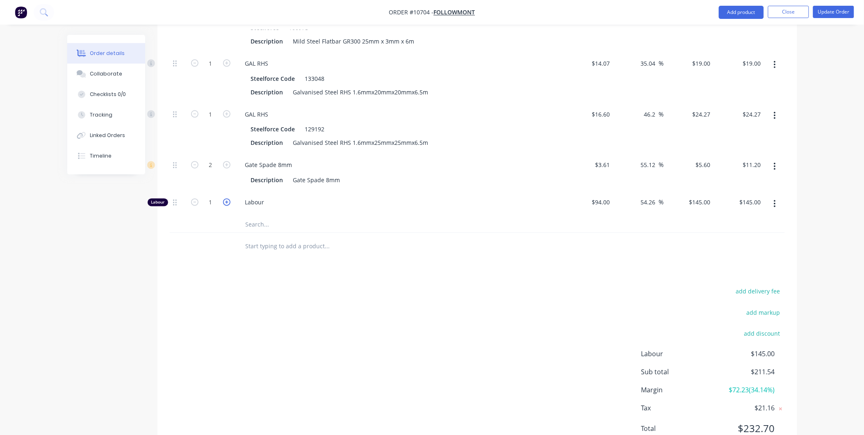
click at [225, 198] on icon "button" at bounding box center [226, 201] width 7 height 7
type input "2"
type input "$290.00"
click at [225, 198] on icon "button" at bounding box center [226, 201] width 7 height 7
type input "3"
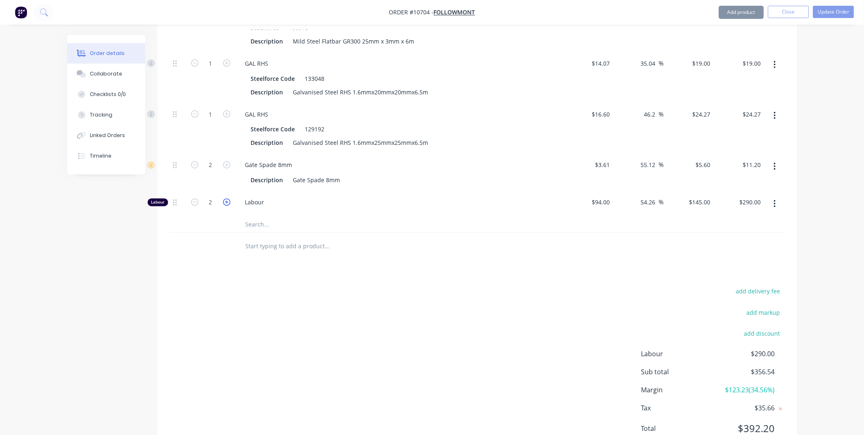
type input "$435.00"
click at [218, 19] on input "3" at bounding box center [210, 13] width 21 height 12
type input "3.5"
type input "$507.50"
click at [458, 174] on div "Description Gate Spade 8mm" at bounding box center [398, 180] width 300 height 12
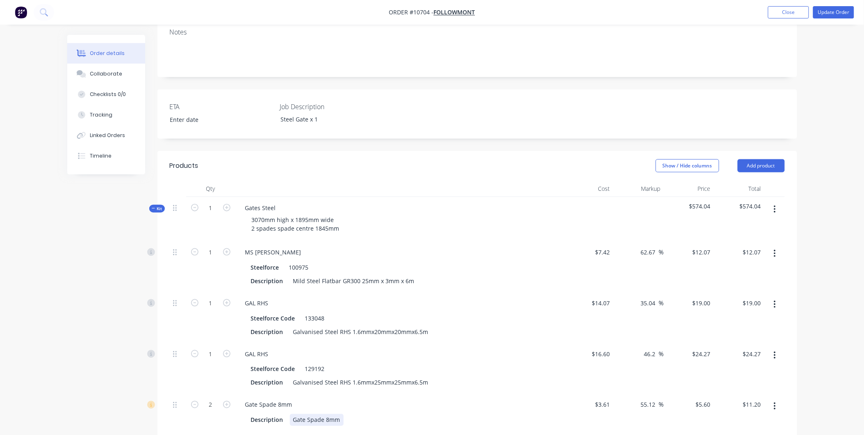
scroll to position [289, 0]
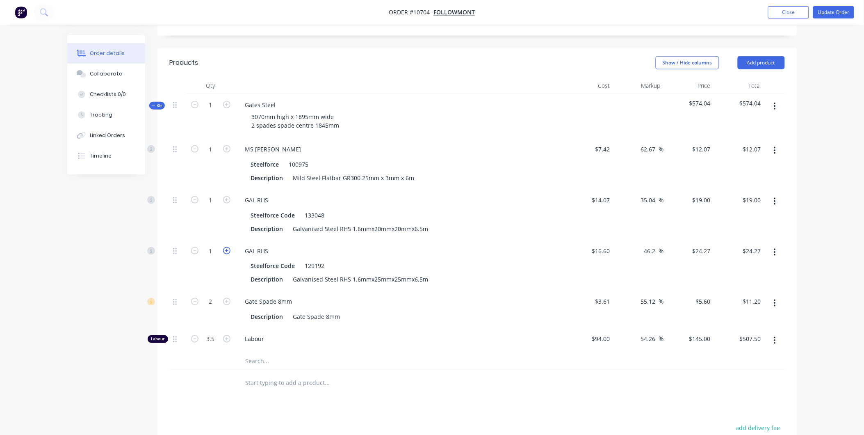
click at [226, 247] on icon "button" at bounding box center [226, 250] width 7 height 7
type input "2"
type input "$48.54"
click at [225, 196] on icon "button" at bounding box center [226, 199] width 7 height 7
type input "2"
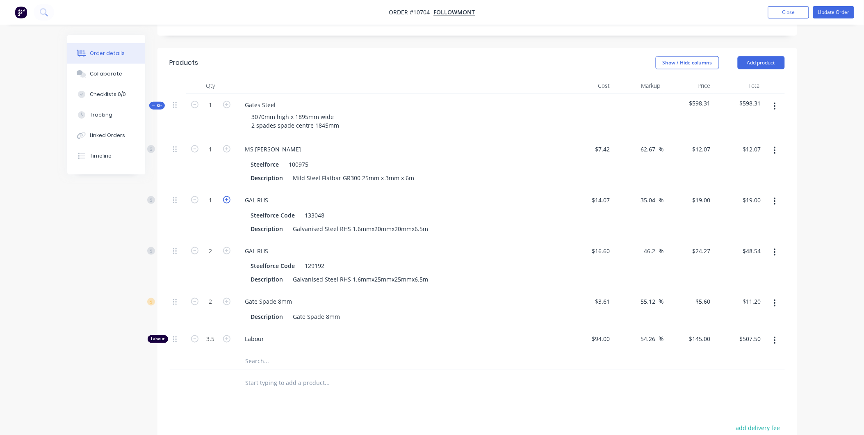
type input "$38.00"
click at [207, 143] on input "1" at bounding box center [210, 149] width 21 height 12
type input "0.5"
type input "$6.04"
click at [415, 158] on div "Steelforce 100975" at bounding box center [398, 164] width 300 height 12
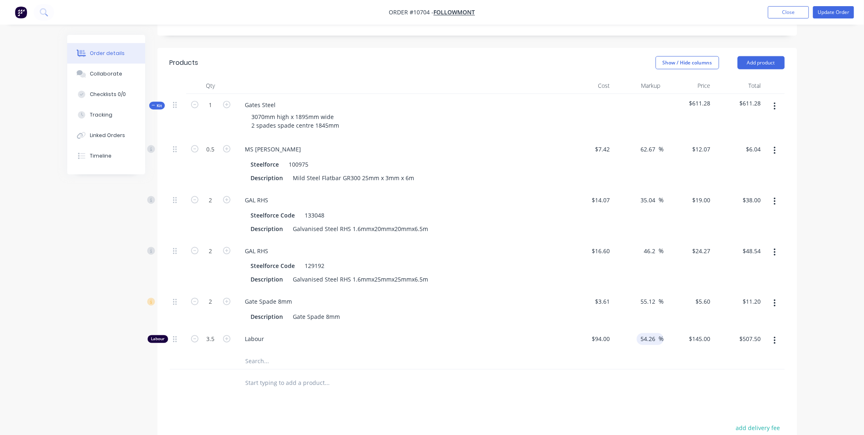
click at [656, 333] on input "54.26" at bounding box center [649, 339] width 19 height 12
drag, startPoint x: 651, startPoint y: 303, endPoint x: 617, endPoint y: 300, distance: 34.1
click at [618, 328] on div "54.26 54.26 %" at bounding box center [638, 340] width 50 height 25
type input "0"
type input "$94.00"
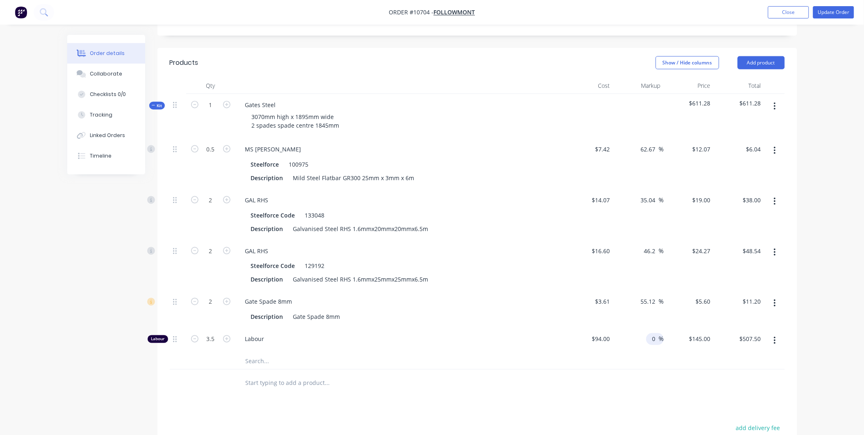
type input "$329.00"
click at [600, 353] on div at bounding box center [477, 361] width 615 height 17
click at [655, 333] on input at bounding box center [653, 339] width 9 height 12
type input "55"
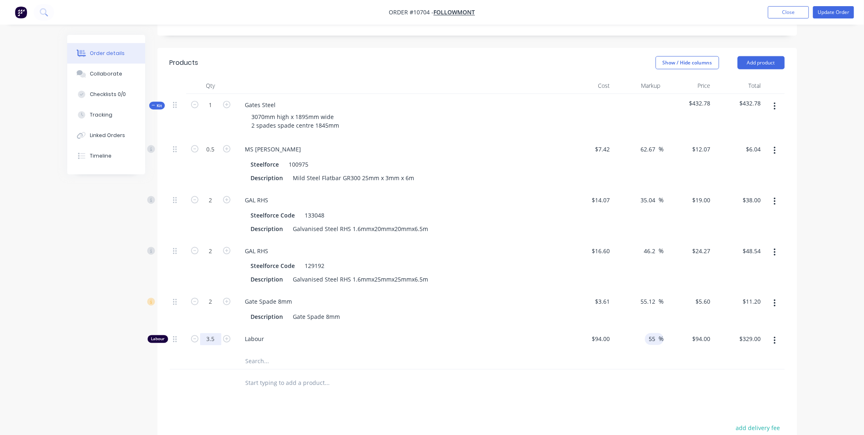
type input "$145.70"
type input "$509.95"
click at [209, 155] on input "3.5" at bounding box center [210, 149] width 21 height 12
type input "3"
type input "$437.10"
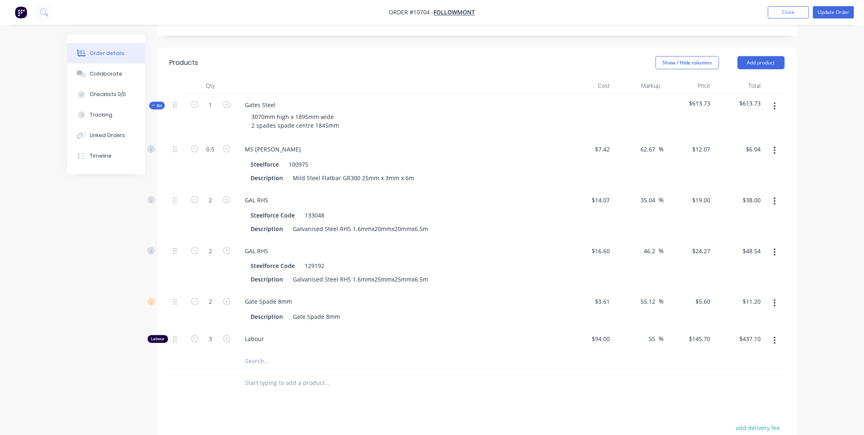
click at [349, 335] on span "Labour" at bounding box center [402, 339] width 315 height 9
click at [233, 328] on div "3" at bounding box center [210, 340] width 49 height 25
click at [219, 155] on input "3" at bounding box center [210, 149] width 21 height 12
type input "2.95"
type input "$429.82"
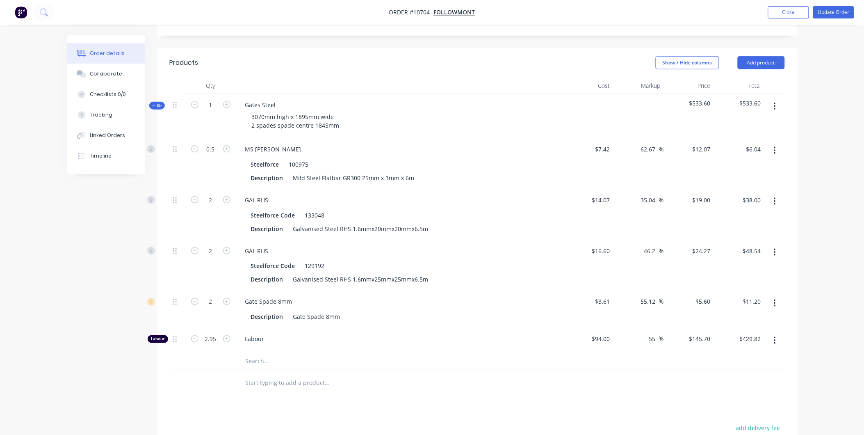
click at [327, 328] on div "Labour" at bounding box center [399, 340] width 328 height 25
click at [222, 334] on button "button" at bounding box center [226, 338] width 11 height 9
type input "3.95"
type input "$575.52"
click at [211, 155] on input "3.95" at bounding box center [210, 149] width 21 height 12
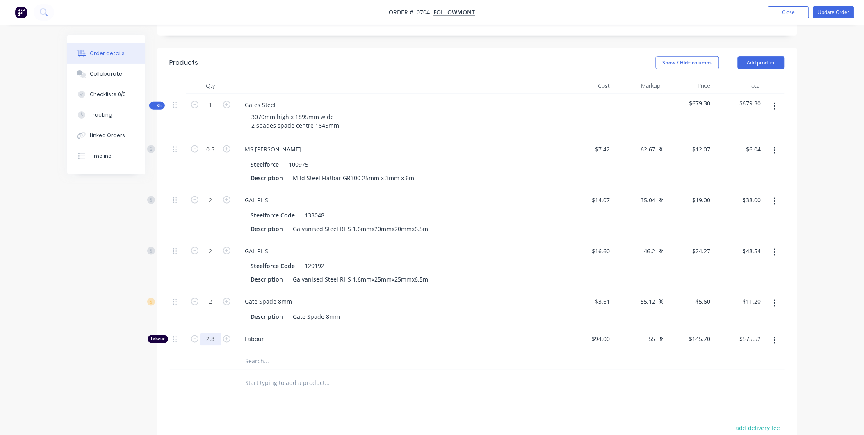
type input "2.8"
type input "$407.96"
click at [353, 335] on span "Labour" at bounding box center [402, 339] width 315 height 9
click at [214, 155] on input "2.8" at bounding box center [210, 149] width 21 height 12
type input "2.5"
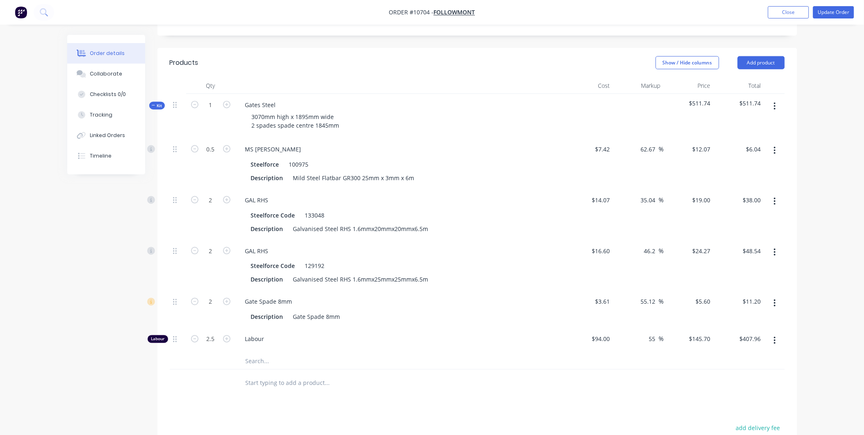
type input "$364.25"
click at [346, 328] on div "Labour" at bounding box center [399, 340] width 328 height 25
click at [201, 155] on input "2.5" at bounding box center [210, 149] width 21 height 12
type input "2.75"
type input "$400.68"
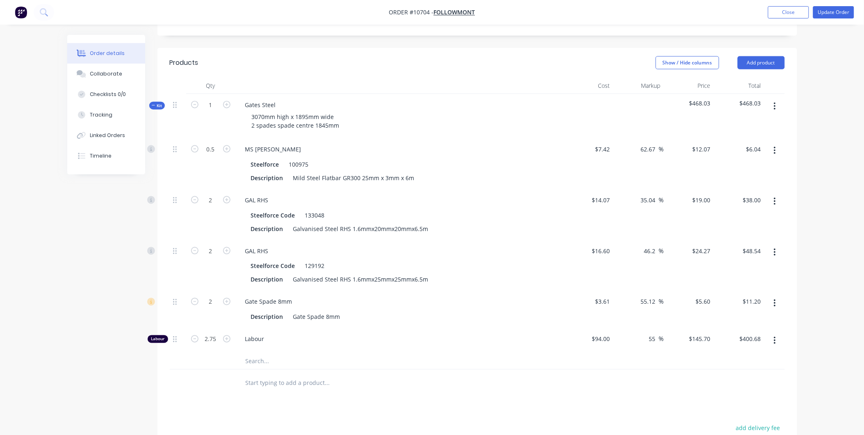
click at [198, 291] on div "2" at bounding box center [210, 309] width 49 height 37
click at [208, 155] on input "2.75" at bounding box center [210, 149] width 21 height 12
type input "2.69"
type input "$391.93"
click at [418, 328] on div "Labour" at bounding box center [399, 340] width 328 height 25
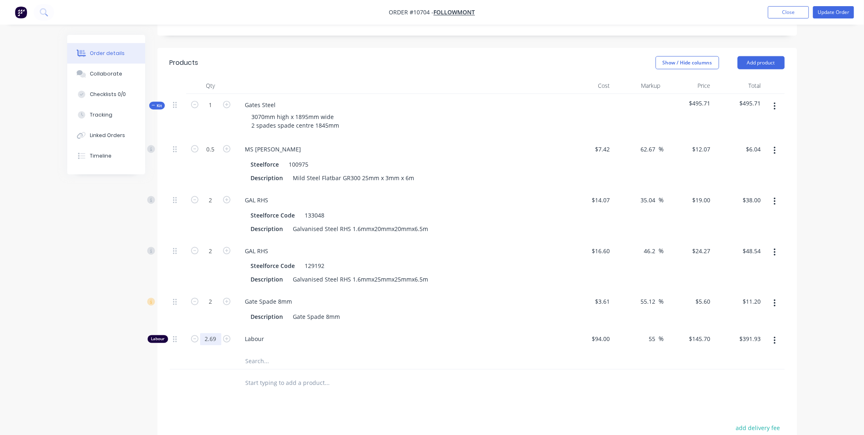
click at [214, 155] on input "2.69" at bounding box center [210, 149] width 21 height 12
type input "2.8"
type input "$407.96"
click at [264, 335] on span "Labour" at bounding box center [402, 339] width 315 height 9
click at [209, 155] on input "2.8" at bounding box center [210, 149] width 21 height 12
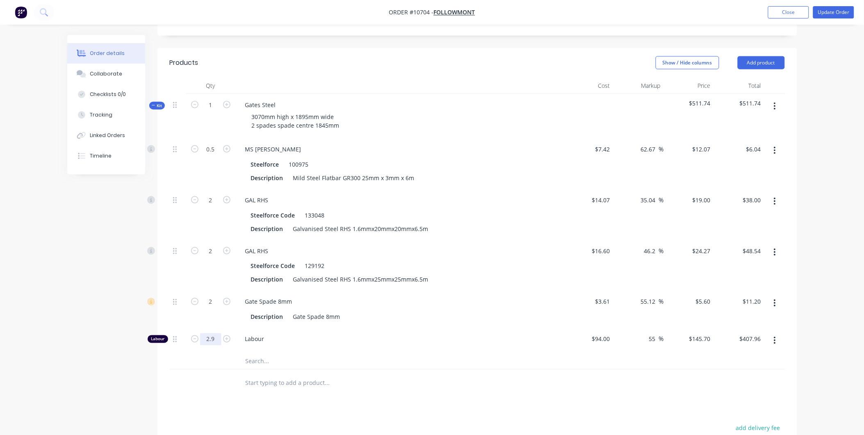
type input "2.9"
type input "$422.53"
click at [372, 335] on span "Labour" at bounding box center [402, 339] width 315 height 9
click at [209, 155] on input "2.9" at bounding box center [210, 149] width 21 height 12
type input "3.2"
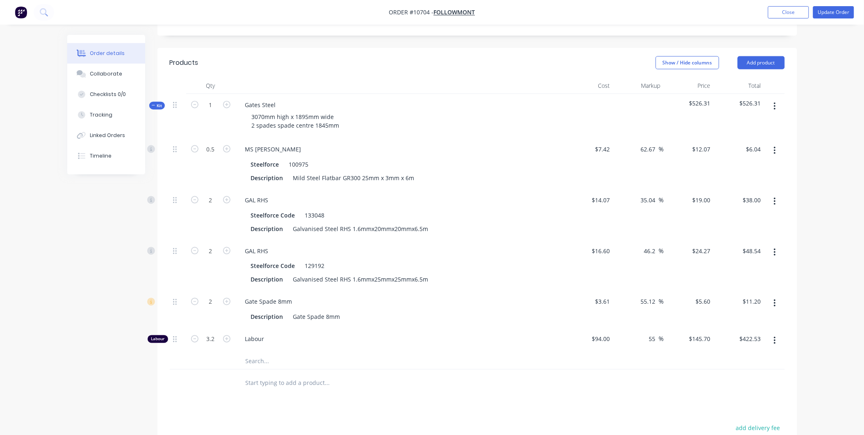
type input "$466.24"
click at [324, 328] on div "Labour" at bounding box center [399, 340] width 328 height 25
click at [212, 155] on input "3.2" at bounding box center [210, 149] width 21 height 12
type input "3.1"
type input "$451.67"
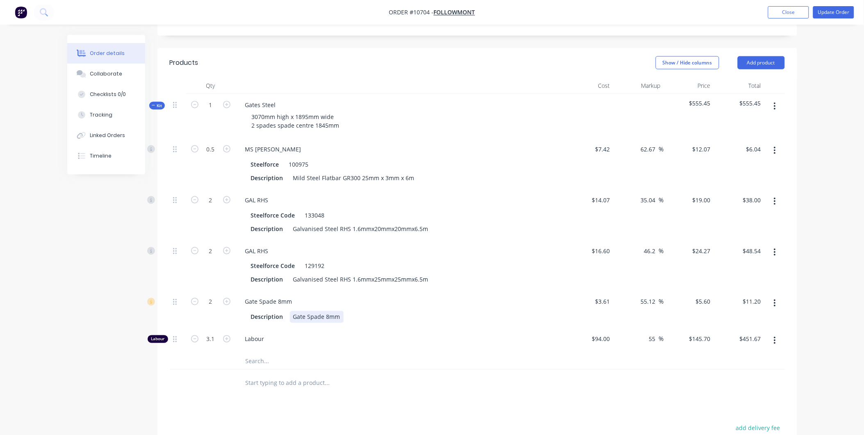
click at [357, 291] on div "Gate Spade 8mm Description Gate Spade 8mm" at bounding box center [399, 309] width 328 height 37
click at [762, 422] on button "add delivery fee" at bounding box center [758, 427] width 53 height 11
type input "16.8"
click at [535, 374] on div "Products Show / Hide columns Add product Qty Cost Markup Price Total Kit 1 Gate…" at bounding box center [477, 318] width 640 height 541
click at [758, 423] on span "$16.80" at bounding box center [762, 427] width 18 height 9
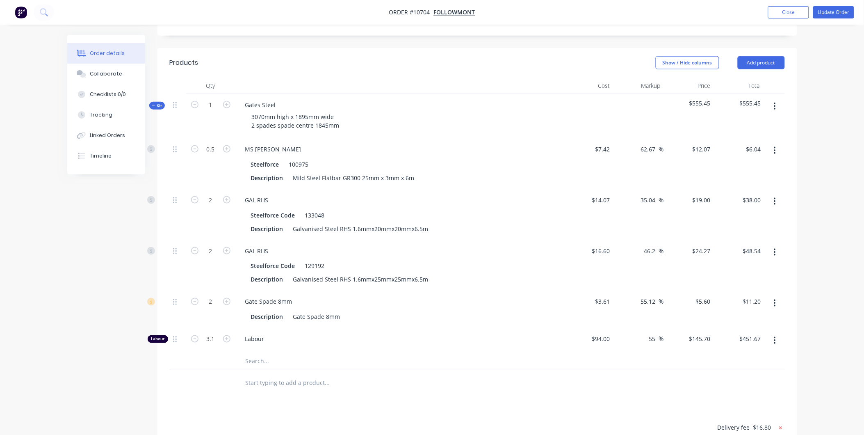
click at [779, 423] on icon at bounding box center [780, 427] width 8 height 8
click at [842, 15] on button "Update Order" at bounding box center [833, 12] width 41 height 12
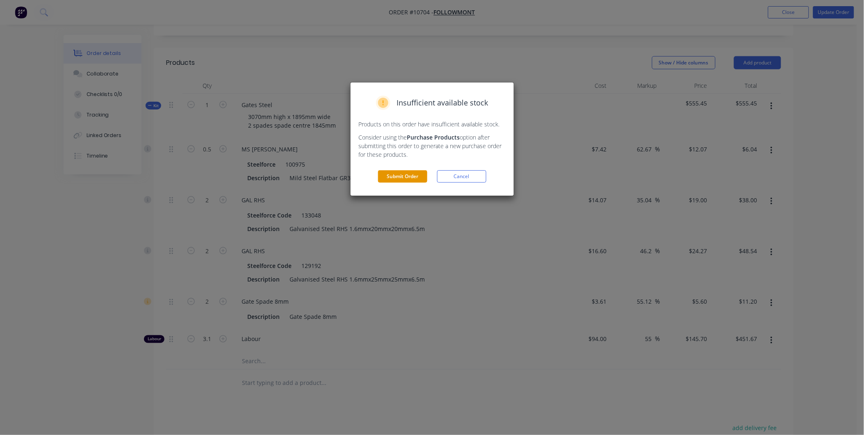
click at [419, 174] on button "Submit Order" at bounding box center [402, 176] width 49 height 12
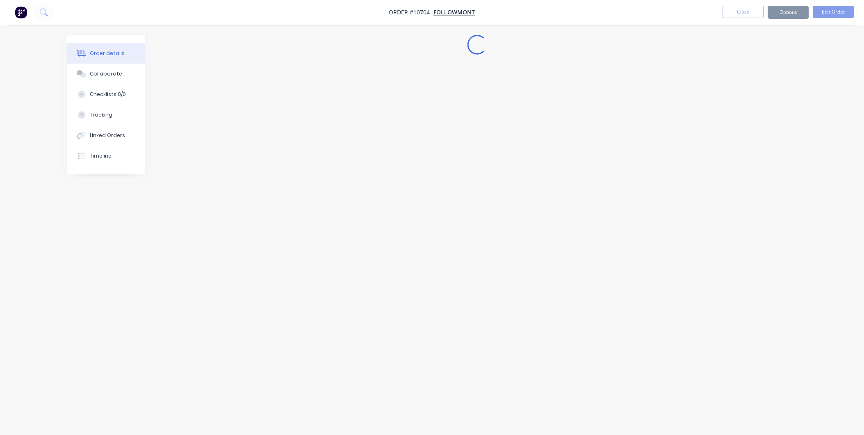
scroll to position [0, 0]
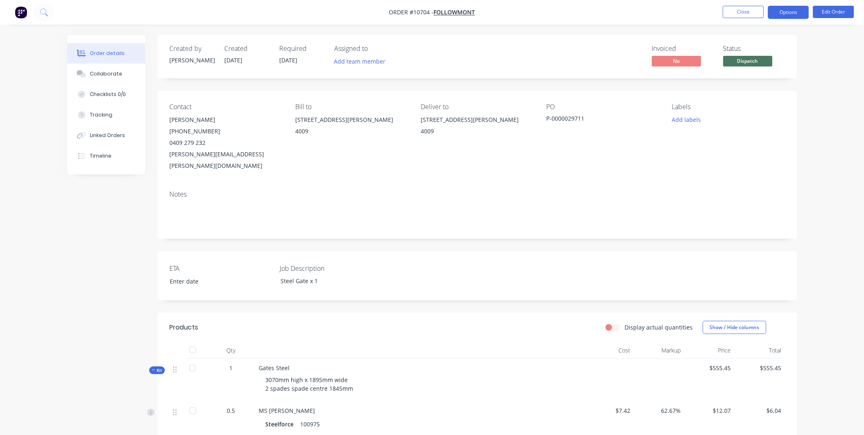
click at [788, 13] on button "Options" at bounding box center [788, 12] width 41 height 13
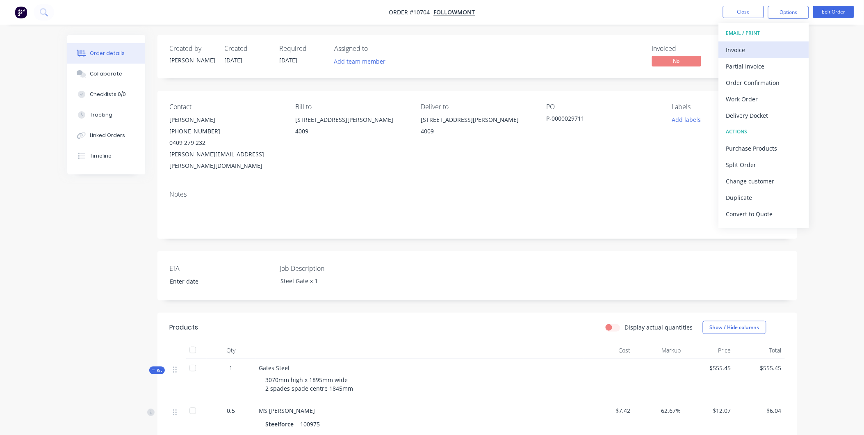
click at [753, 46] on div "Invoice" at bounding box center [763, 50] width 75 height 12
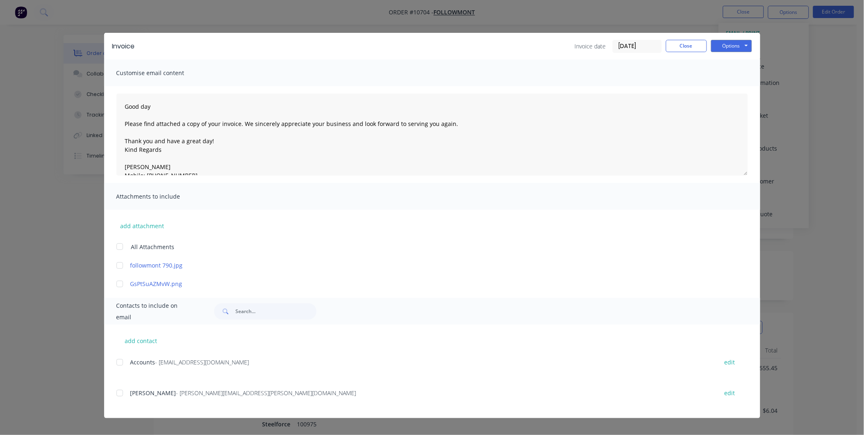
drag, startPoint x: 116, startPoint y: 394, endPoint x: 117, endPoint y: 382, distance: 11.5
click at [117, 394] on div at bounding box center [120, 393] width 16 height 16
click at [122, 358] on div at bounding box center [120, 362] width 16 height 16
click at [724, 43] on button "Options" at bounding box center [731, 46] width 41 height 12
click at [732, 56] on button "Preview" at bounding box center [737, 61] width 52 height 14
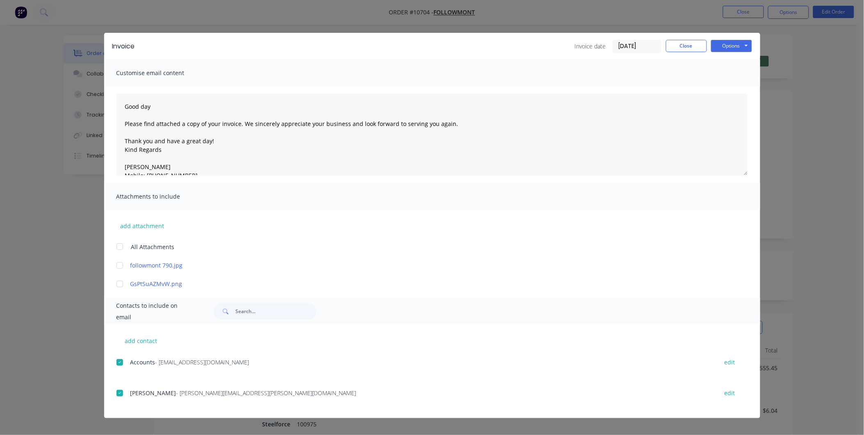
click at [728, 55] on div "Invoice Invoice date 25/08/25 Close Options Preview Print Email" at bounding box center [432, 46] width 656 height 27
click at [734, 44] on button "Options" at bounding box center [731, 46] width 41 height 12
click at [739, 87] on button "Email" at bounding box center [737, 88] width 52 height 14
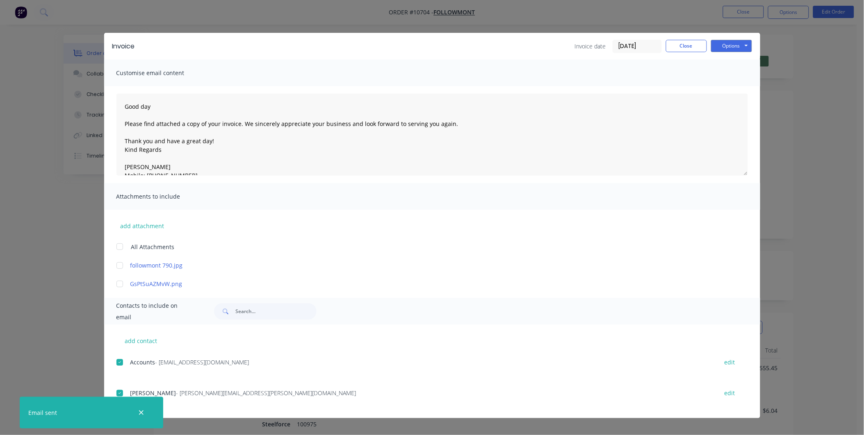
click at [144, 408] on button "button" at bounding box center [141, 412] width 10 height 10
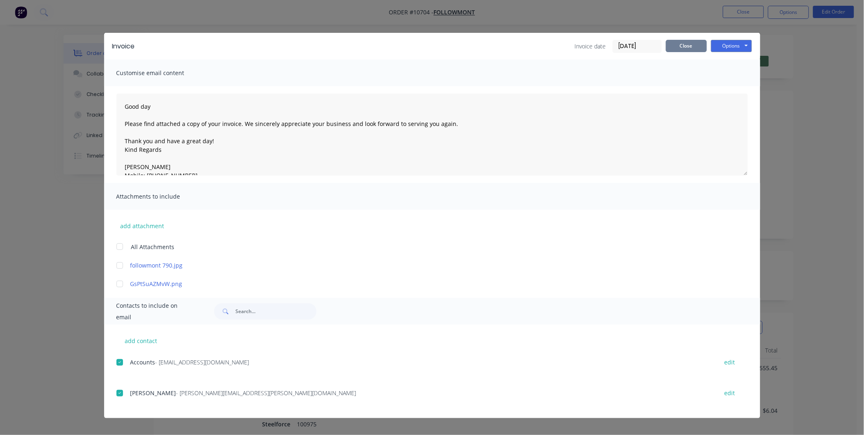
click at [702, 46] on button "Close" at bounding box center [686, 46] width 41 height 12
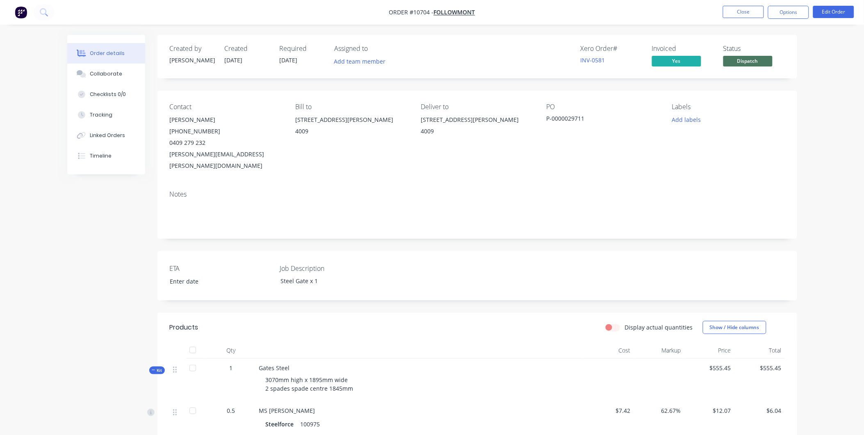
click at [751, 66] on button "Dispatch" at bounding box center [747, 62] width 49 height 12
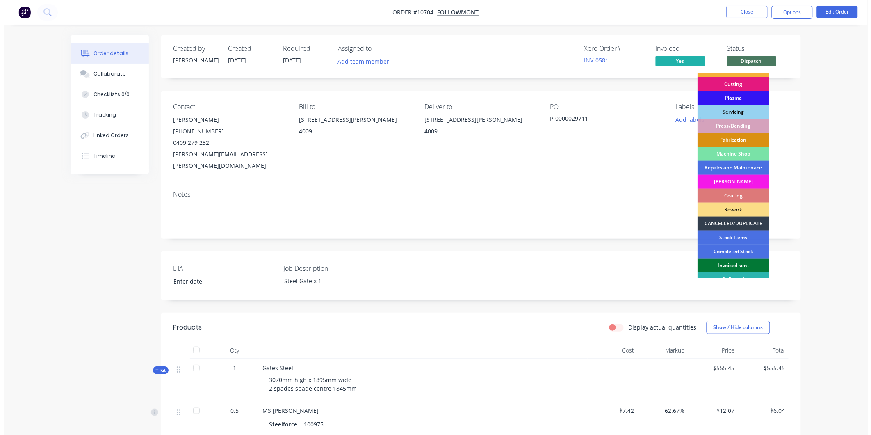
scroll to position [74, 0]
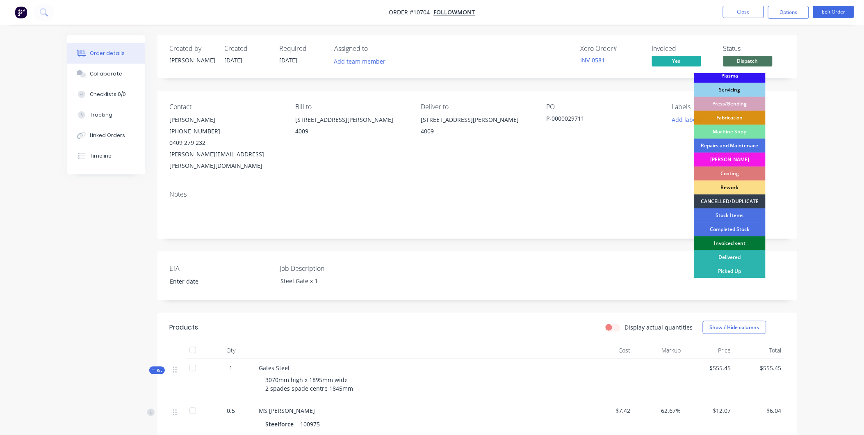
click at [740, 242] on div "Invoiced sent" at bounding box center [730, 243] width 72 height 14
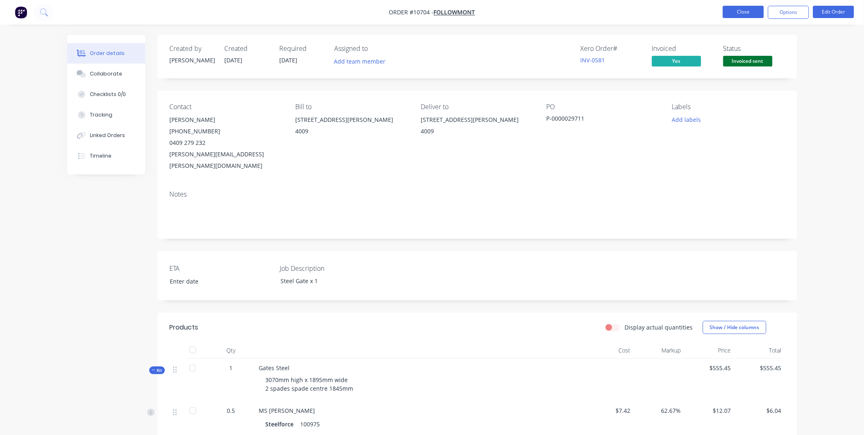
click at [723, 13] on button "Close" at bounding box center [743, 12] width 41 height 12
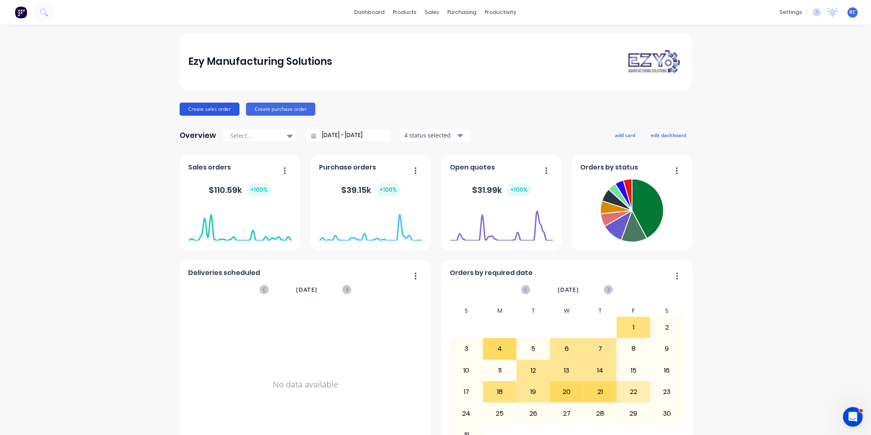
click at [220, 109] on button "Create sales order" at bounding box center [210, 108] width 60 height 13
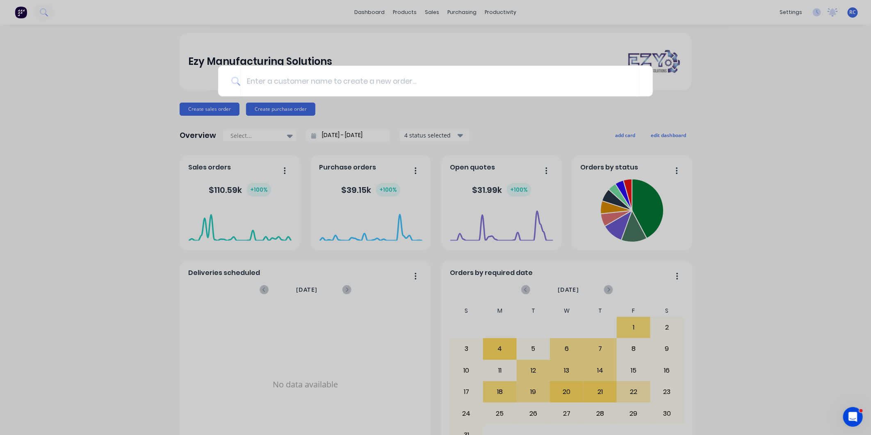
click at [430, 14] on div at bounding box center [435, 217] width 871 height 435
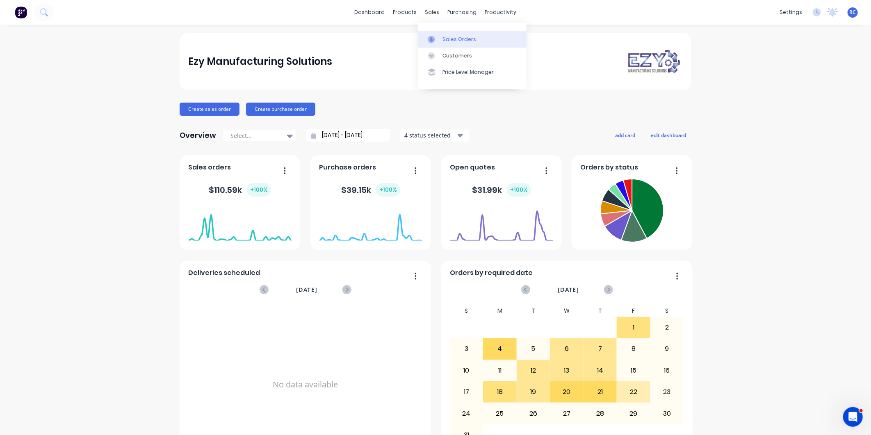
click at [439, 36] on div at bounding box center [434, 39] width 12 height 7
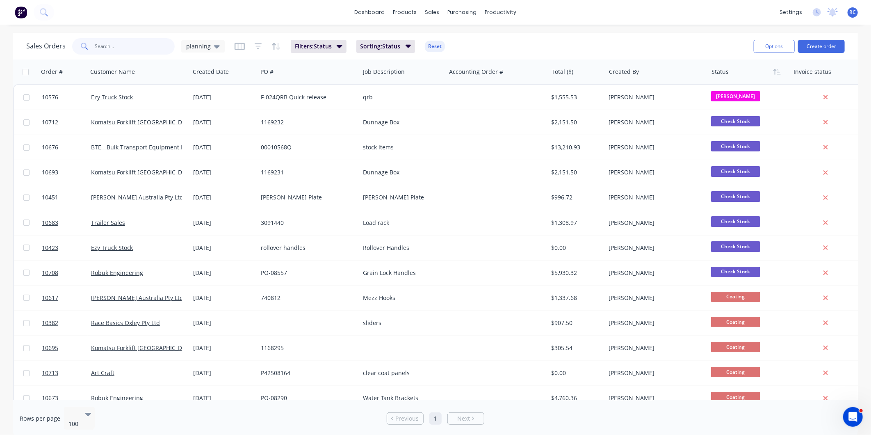
click at [127, 46] on input "text" at bounding box center [135, 46] width 80 height 16
type input "10703"
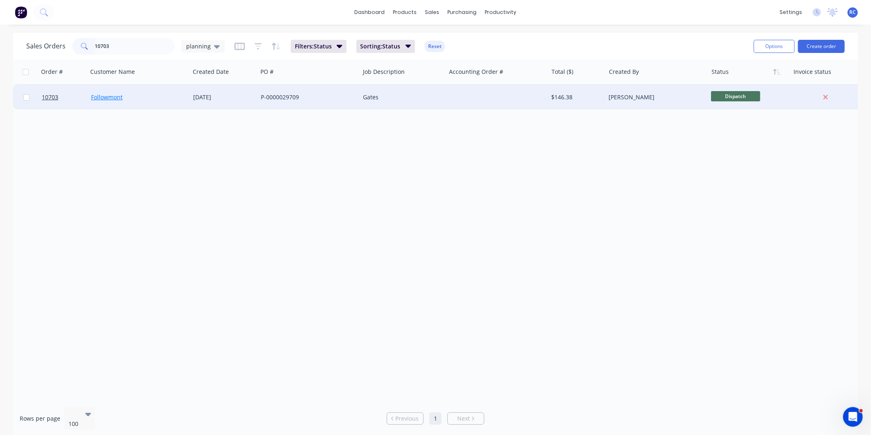
click at [112, 96] on link "Followmont" at bounding box center [107, 97] width 32 height 8
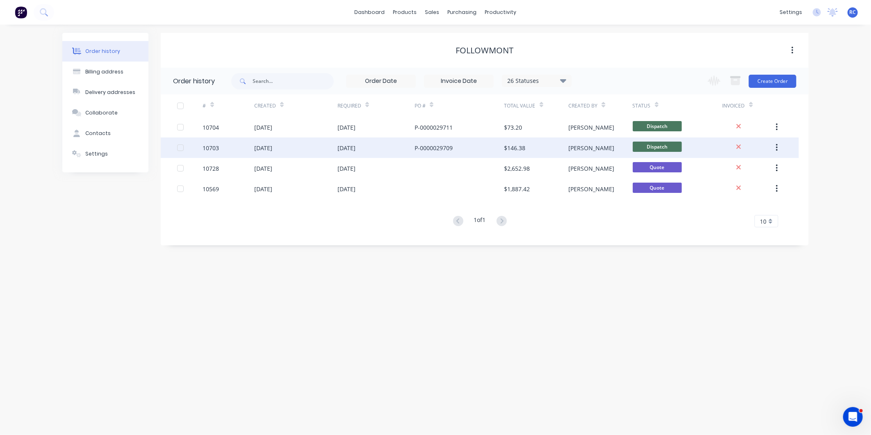
click at [219, 146] on div "10703" at bounding box center [211, 147] width 16 height 9
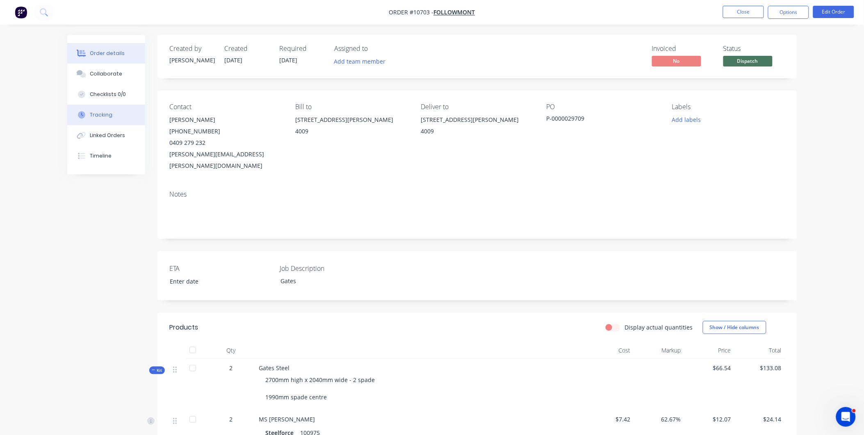
click at [105, 116] on div "Tracking" at bounding box center [101, 114] width 23 height 7
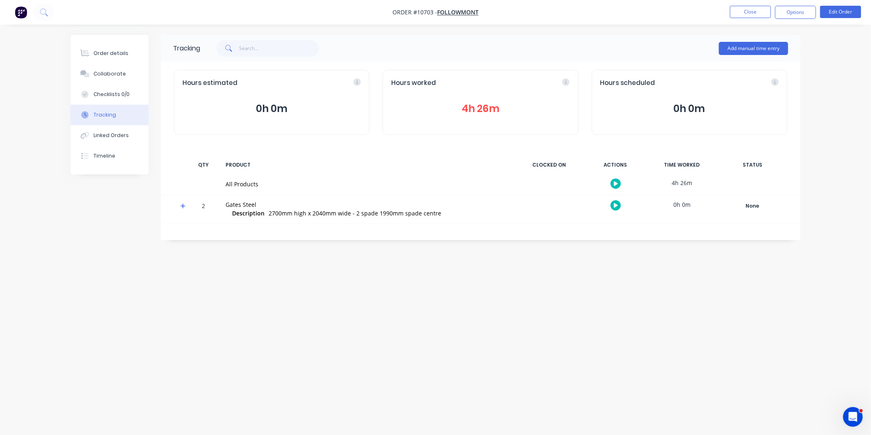
click at [494, 119] on div "Hours worked 4h 26m" at bounding box center [480, 102] width 196 height 65
click at [483, 105] on button "4h 26m" at bounding box center [480, 109] width 178 height 16
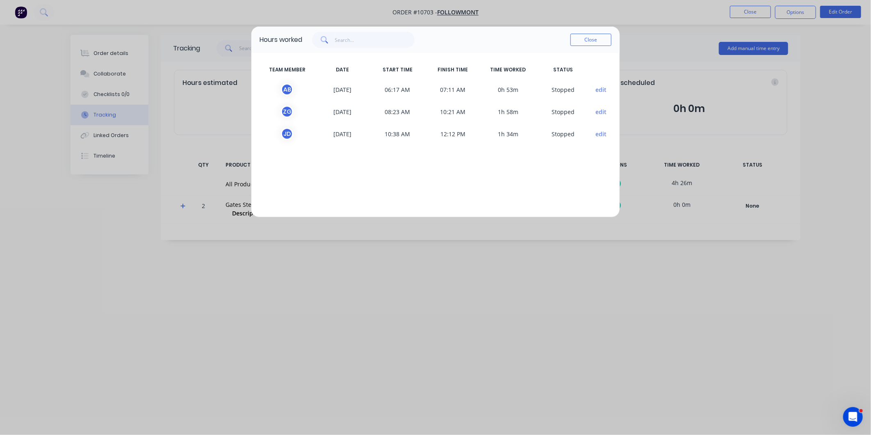
click at [592, 42] on button "Close" at bounding box center [590, 40] width 41 height 12
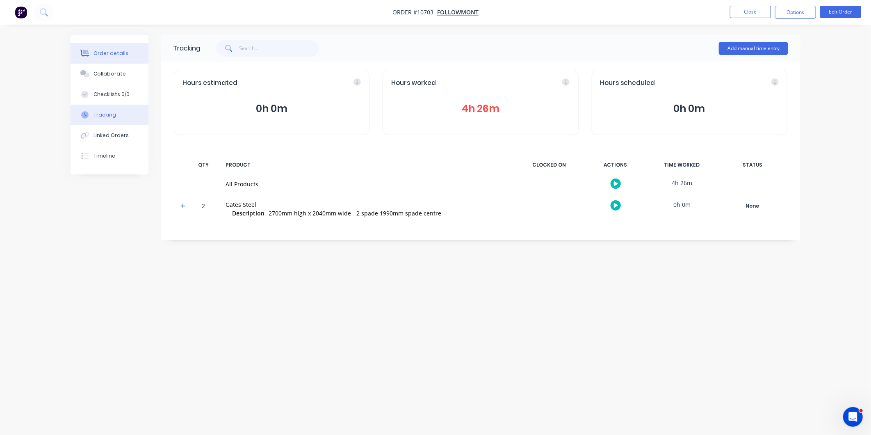
click at [120, 48] on button "Order details" at bounding box center [110, 53] width 78 height 20
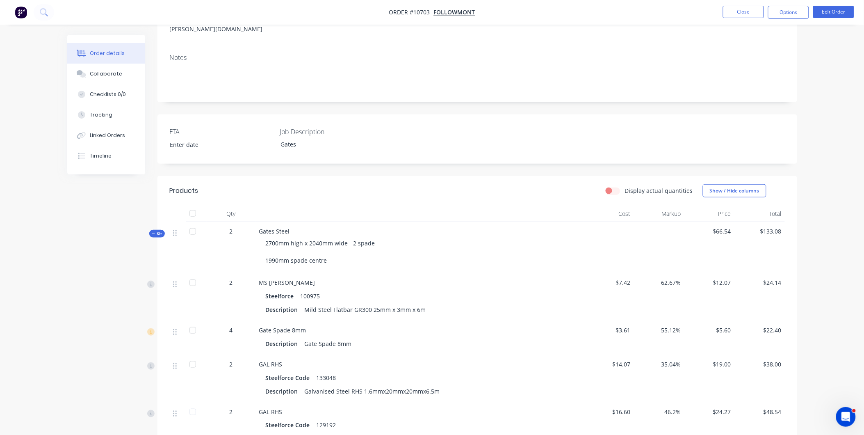
scroll to position [273, 0]
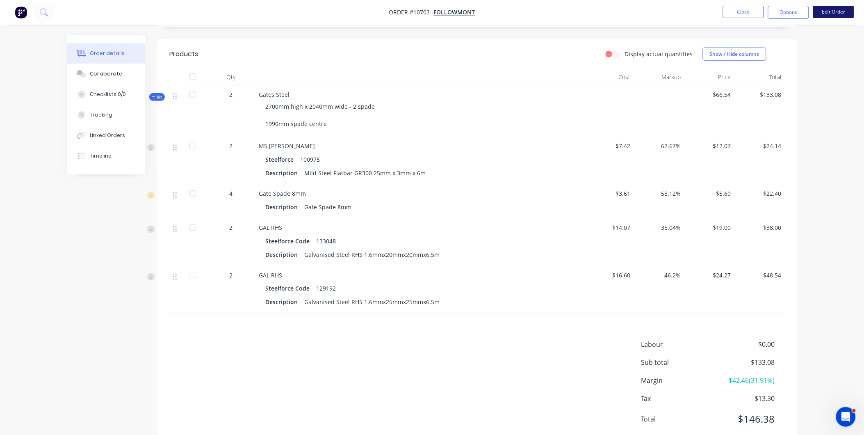
click at [843, 9] on button "Edit Order" at bounding box center [833, 12] width 41 height 12
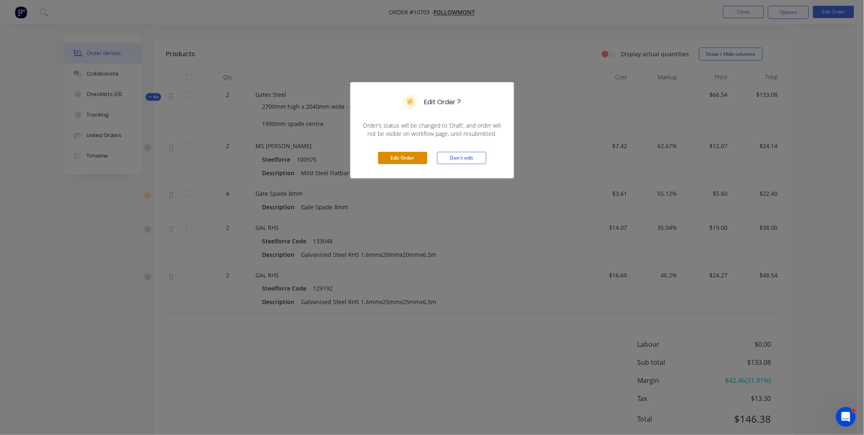
click at [409, 156] on button "Edit Order" at bounding box center [402, 158] width 49 height 12
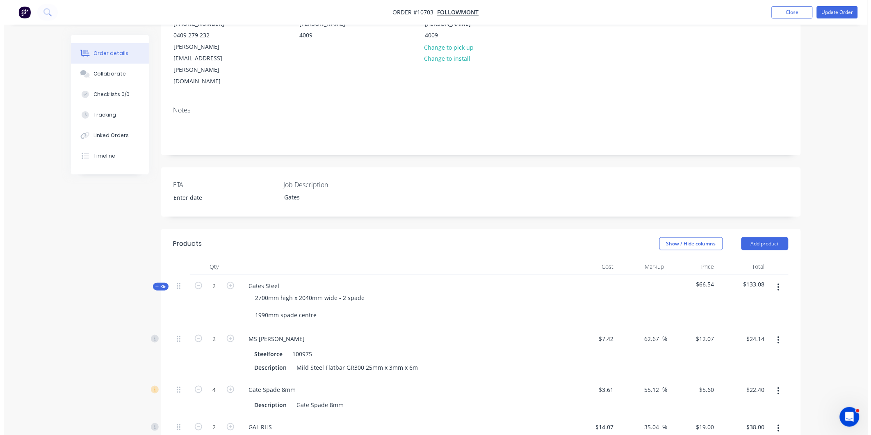
scroll to position [137, 0]
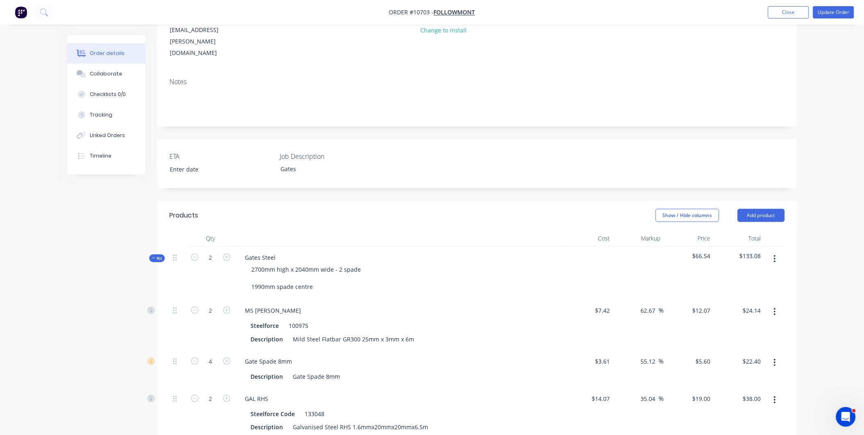
click at [778, 251] on button "button" at bounding box center [774, 258] width 19 height 15
click at [760, 274] on div "Add product to kit" at bounding box center [745, 280] width 63 height 12
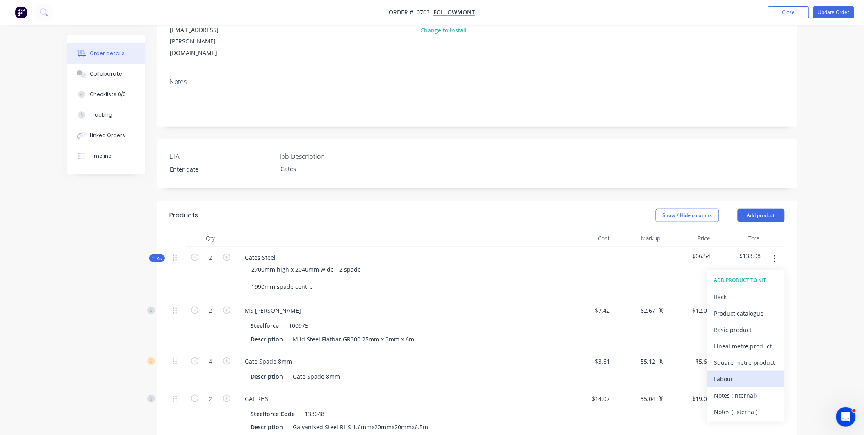
click at [734, 373] on div "Labour" at bounding box center [745, 379] width 63 height 12
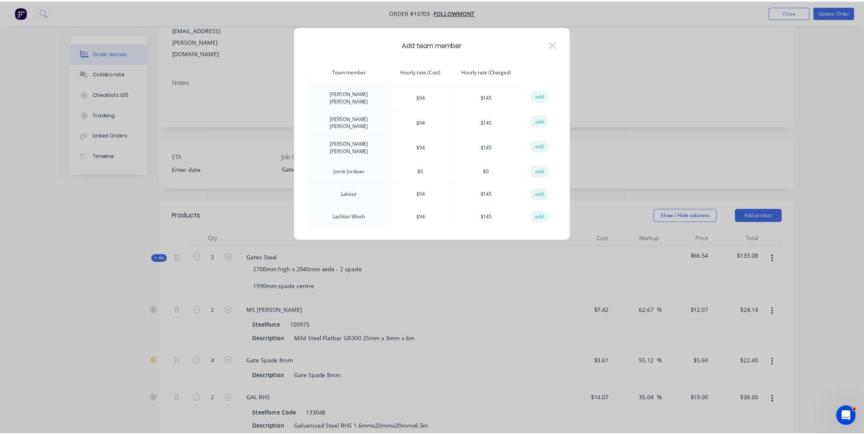
scroll to position [273, 0]
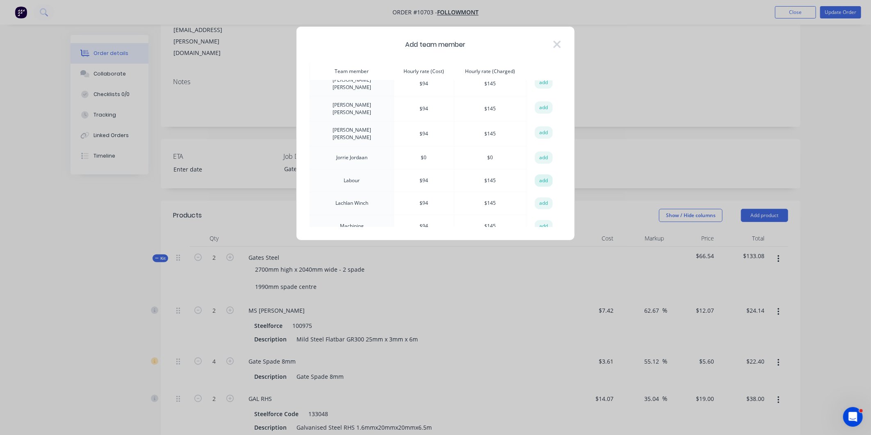
click at [535, 174] on button "add" at bounding box center [544, 180] width 18 height 12
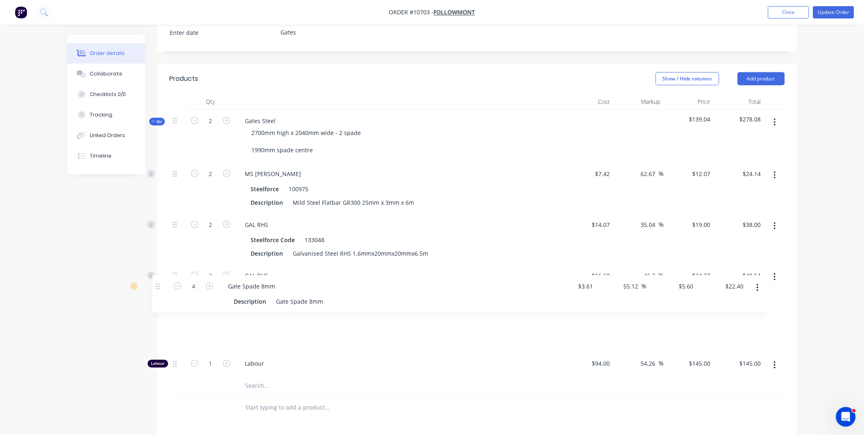
drag, startPoint x: 173, startPoint y: 189, endPoint x: 155, endPoint y: 289, distance: 101.6
click at [155, 289] on div "Created by Sarah Created 12/08/25 Required 12/08/25 Assigned to Add team member…" at bounding box center [432, 196] width 730 height 868
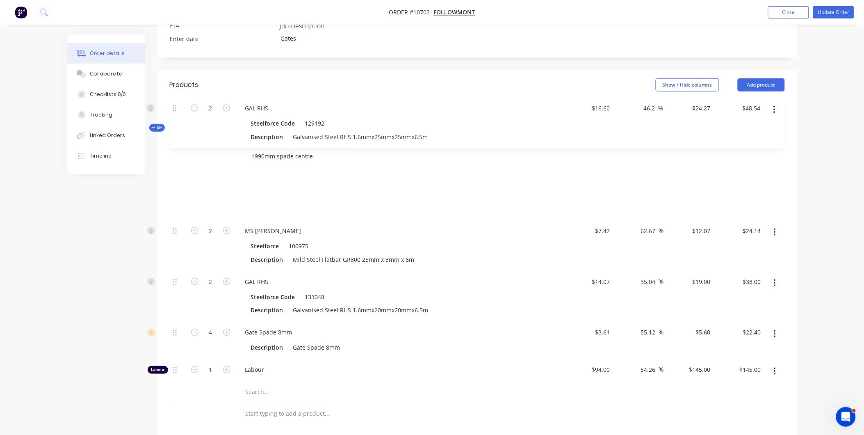
scroll to position [266, 0]
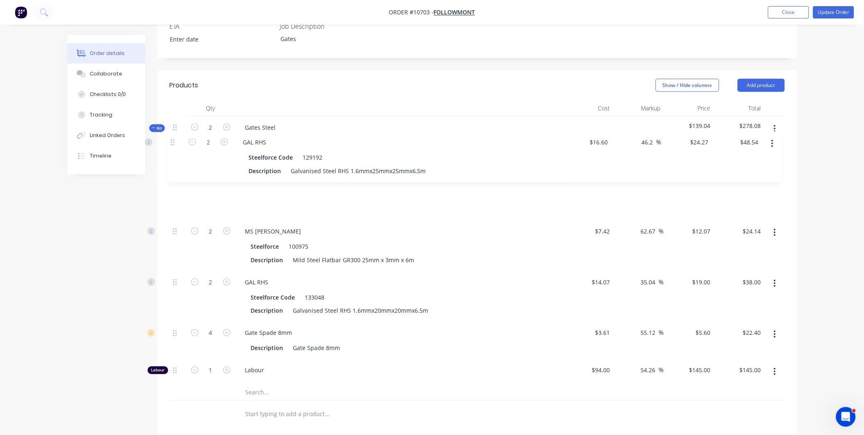
drag, startPoint x: 174, startPoint y: 242, endPoint x: 171, endPoint y: 141, distance: 100.9
click at [171, 169] on div "2 MS Flatbar Steelforce 100975 Description Mild Steel Flatbar GR300 25mm x 3mm …" at bounding box center [477, 276] width 615 height 215
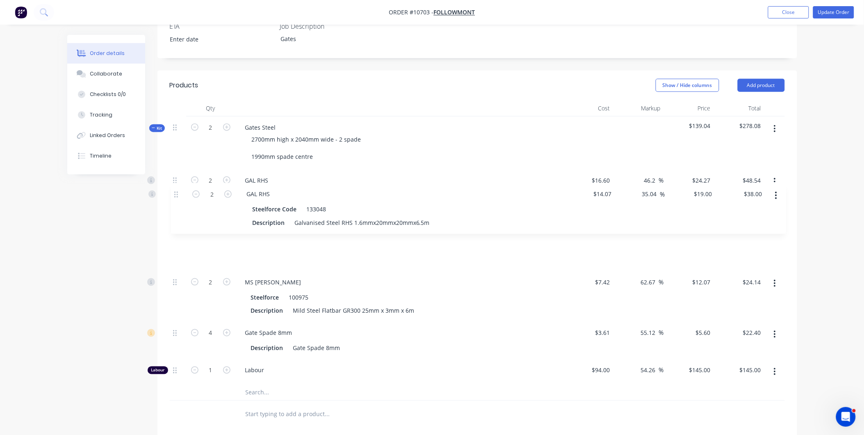
drag, startPoint x: 174, startPoint y: 247, endPoint x: 175, endPoint y: 191, distance: 56.2
click at [175, 191] on div "2 GAL RHS Steelforce Code 129192 Description Galvanised Steel RHS 1.6mmx25mmx25…" at bounding box center [477, 276] width 615 height 215
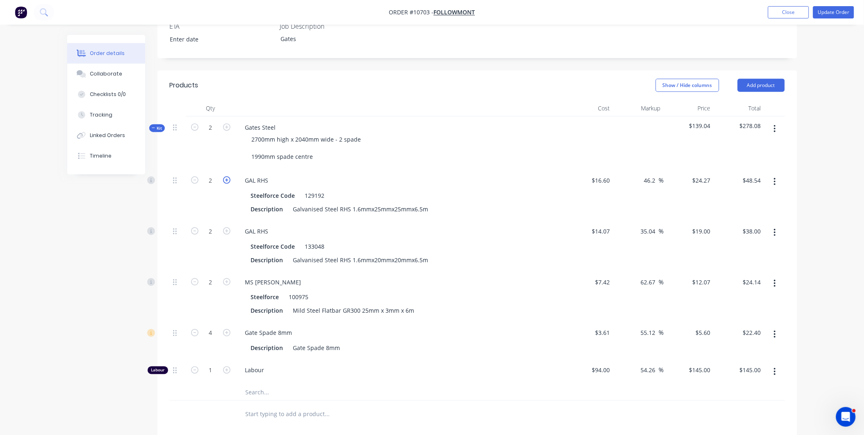
click at [223, 176] on icon "button" at bounding box center [226, 179] width 7 height 7
type input "3"
type input "$72.81"
click at [223, 176] on icon "button" at bounding box center [226, 179] width 7 height 7
type input "4"
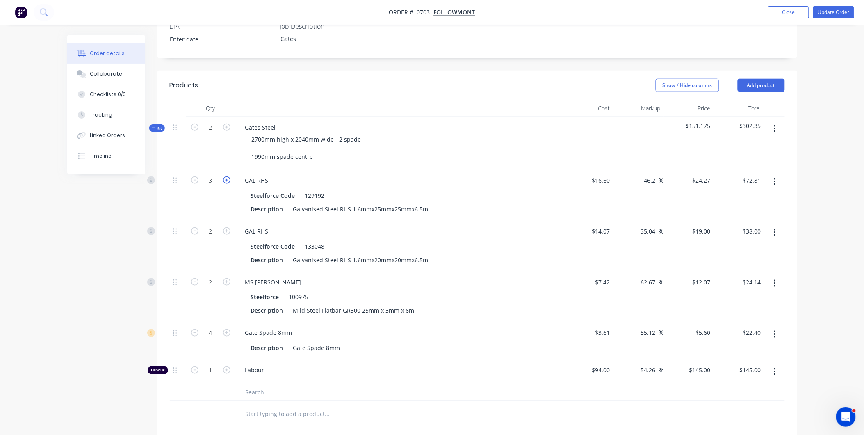
type input "$97.08"
click at [222, 226] on button "button" at bounding box center [226, 230] width 11 height 9
type input "3"
type input "$57.00"
click at [222, 226] on button "button" at bounding box center [226, 230] width 11 height 9
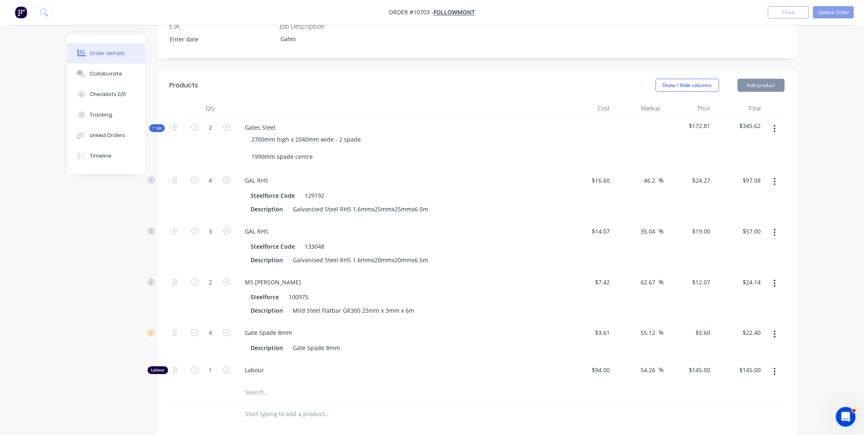
type input "4"
type input "$76.00"
click at [193, 278] on icon "button" at bounding box center [194, 281] width 7 height 7
type input "1"
type input "$12.07"
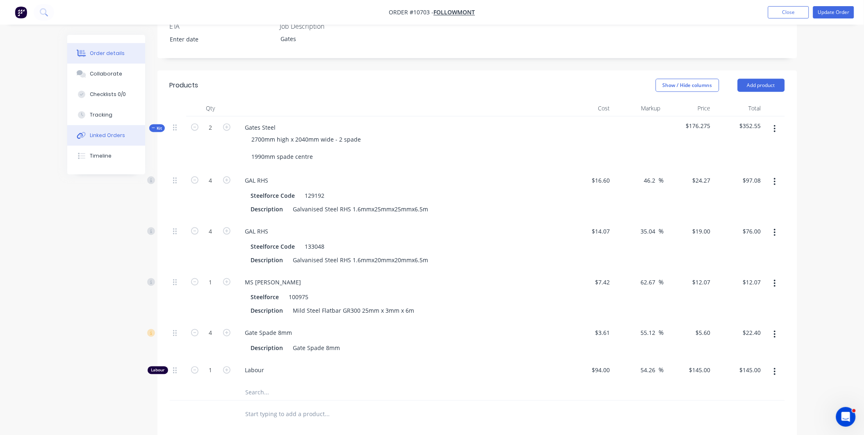
click at [100, 137] on div "Linked Orders" at bounding box center [107, 135] width 35 height 7
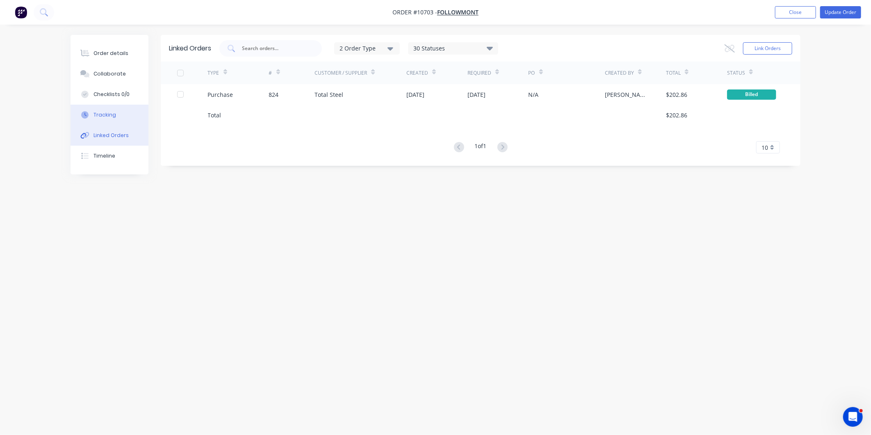
click at [101, 118] on div "Tracking" at bounding box center [104, 114] width 23 height 7
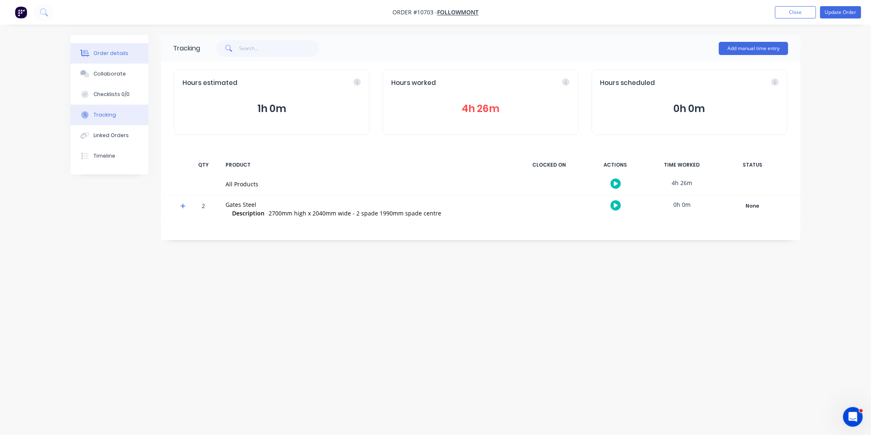
click at [118, 47] on button "Order details" at bounding box center [110, 53] width 78 height 20
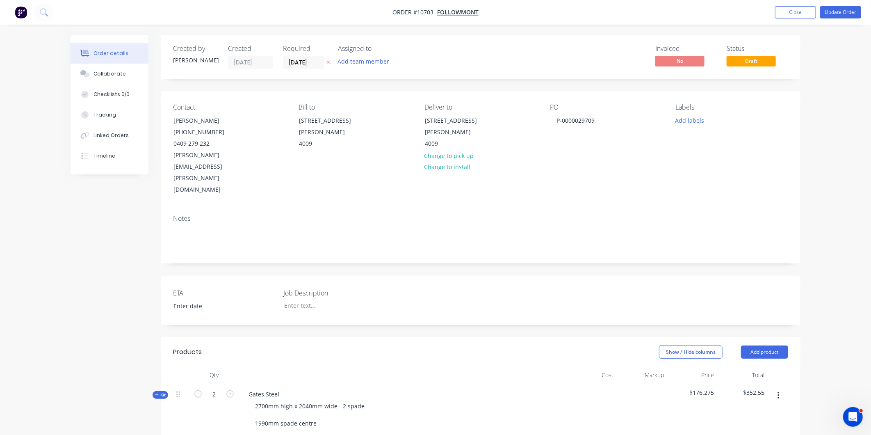
type input "$16.60"
type input "46.2"
type input "$24.27"
type input "$97.08"
type input "$14.07"
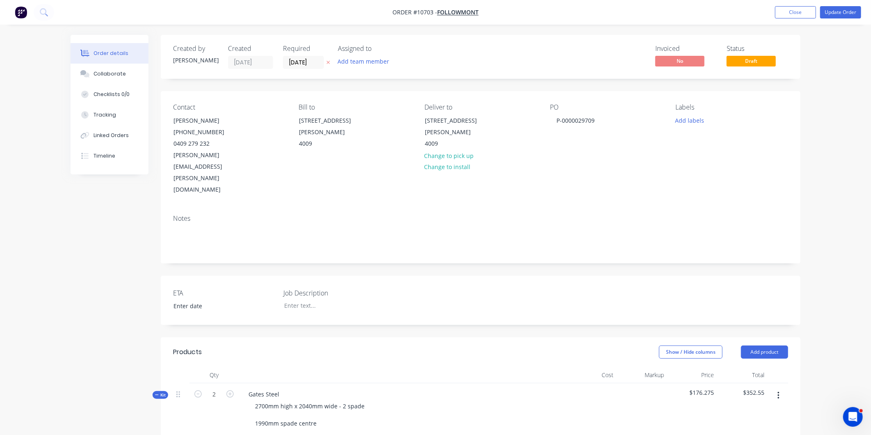
type input "35.04"
type input "$19.00"
type input "$76.00"
type input "$7.42"
type input "62.67"
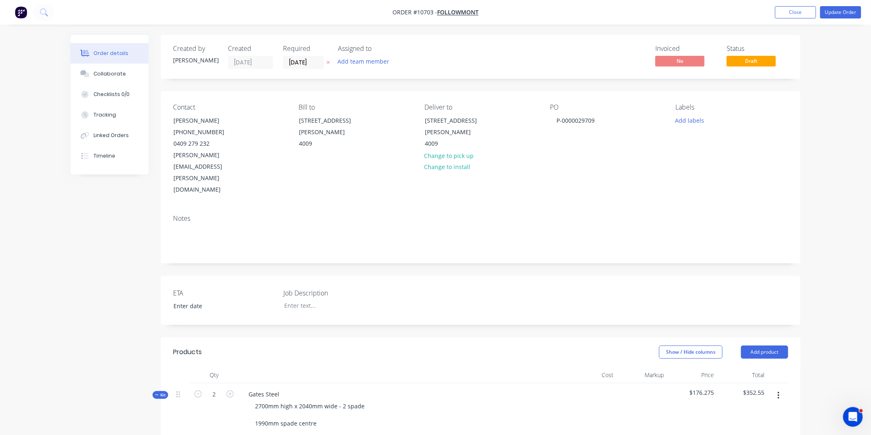
type input "$12.07"
type input "$3.61"
type input "55.12"
type input "$5.60"
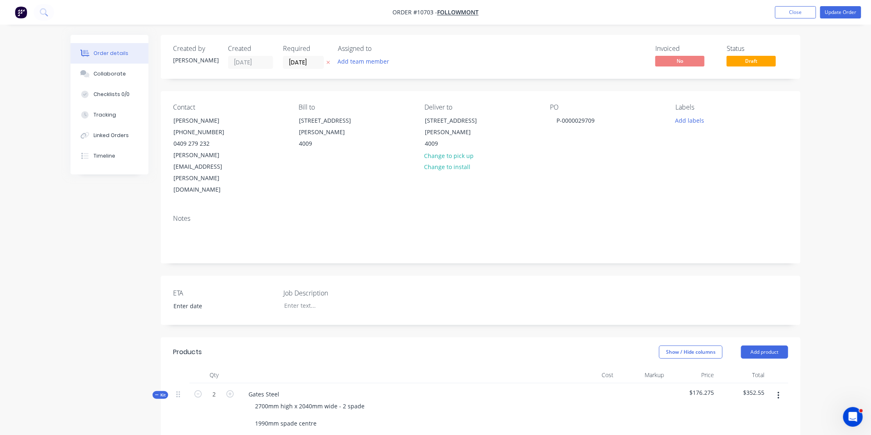
type input "$22.40"
type input "$94.00"
type input "54.26"
type input "$145.00"
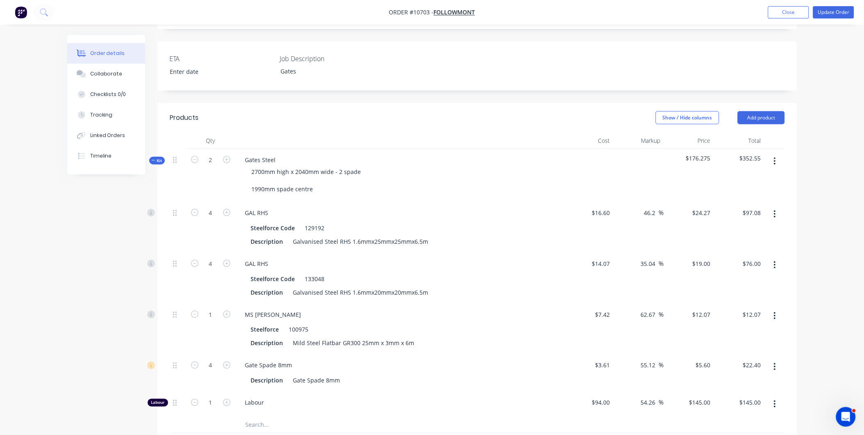
scroll to position [435, 0]
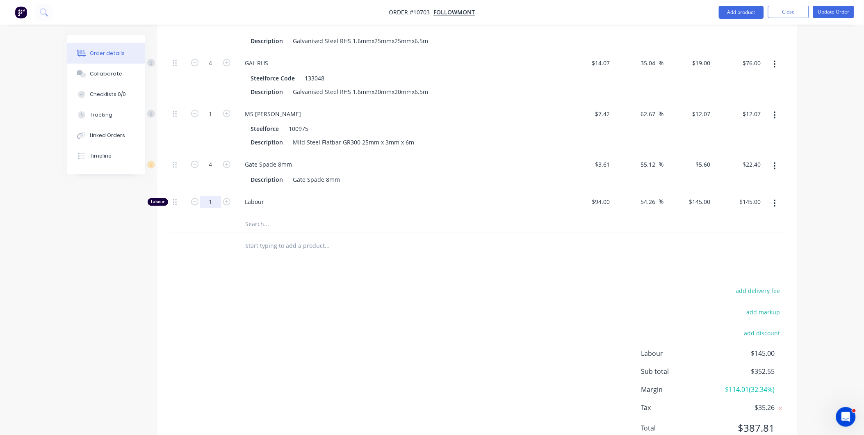
click at [218, 18] on input "1" at bounding box center [210, 12] width 21 height 12
type input "4.5"
type input "$652.50"
click at [480, 216] on div at bounding box center [362, 224] width 246 height 16
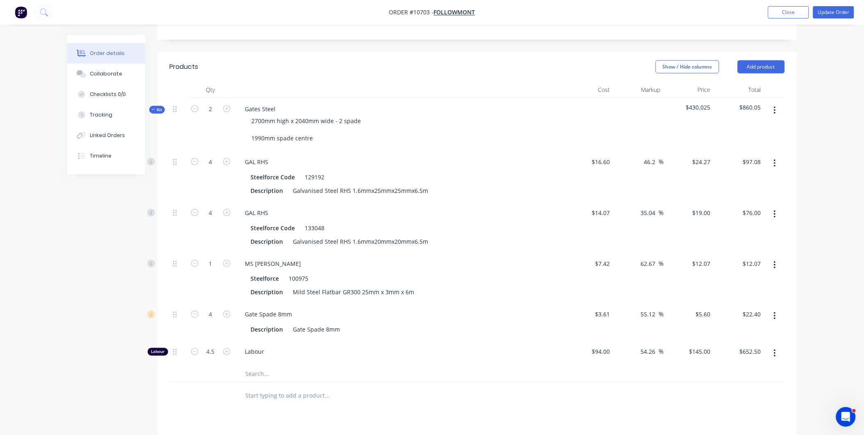
scroll to position [298, 0]
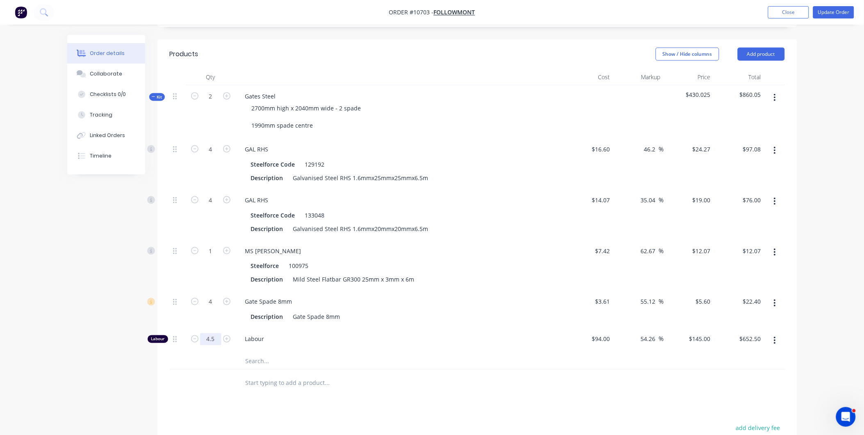
click at [221, 332] on form "4.5" at bounding box center [210, 338] width 43 height 12
type input "5"
type input "$725.00"
click at [470, 245] on div "MS Flatbar" at bounding box center [399, 251] width 321 height 12
click at [211, 155] on input "5" at bounding box center [210, 149] width 21 height 12
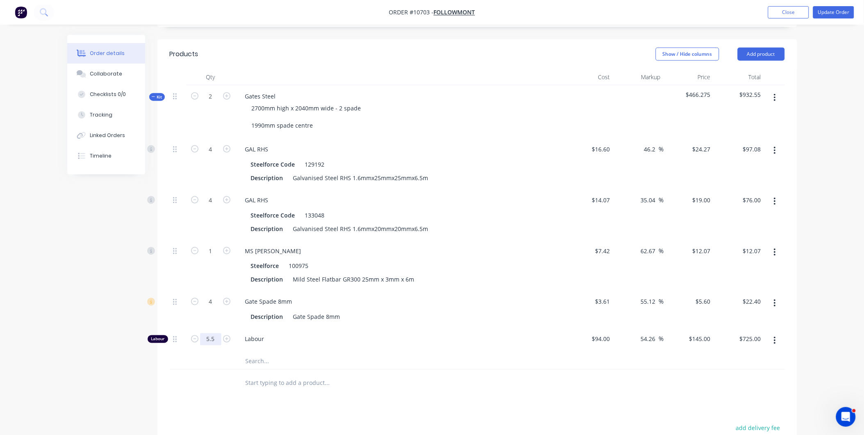
type input "5.5"
type input "$797.50"
click at [293, 245] on div "MS Flatbar" at bounding box center [399, 251] width 321 height 12
click at [215, 155] on input "5.5" at bounding box center [210, 149] width 21 height 12
type input "4"
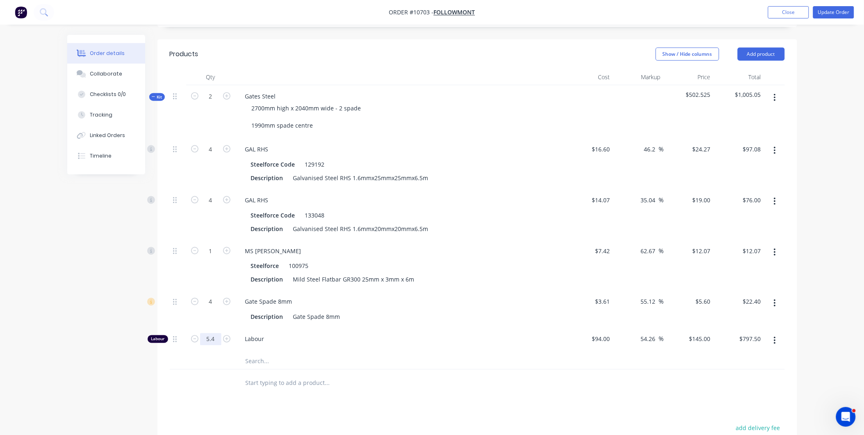
type input "5.4"
click at [215, 155] on input "5.4" at bounding box center [210, 149] width 21 height 12
type input "$783.00"
drag, startPoint x: 318, startPoint y: 323, endPoint x: 312, endPoint y: 317, distance: 8.1
click at [316, 353] on input "text" at bounding box center [327, 361] width 164 height 16
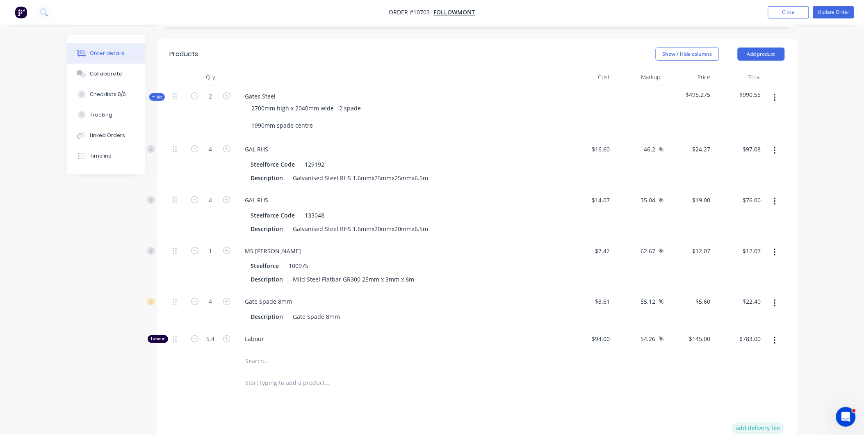
click at [749, 421] on button "add delivery fee" at bounding box center [758, 427] width 53 height 11
type input "16.8"
click input "submit" at bounding box center [0, 0] width 0 height 0
click at [831, 11] on button "Update Order" at bounding box center [833, 12] width 41 height 12
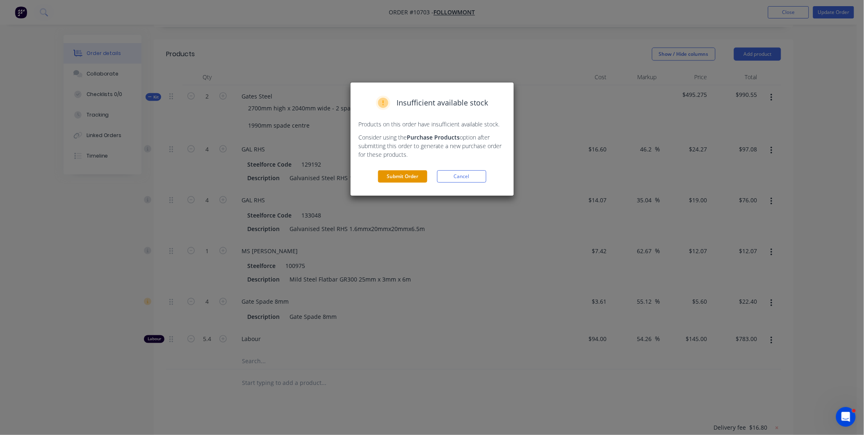
click at [406, 178] on button "Submit Order" at bounding box center [402, 176] width 49 height 12
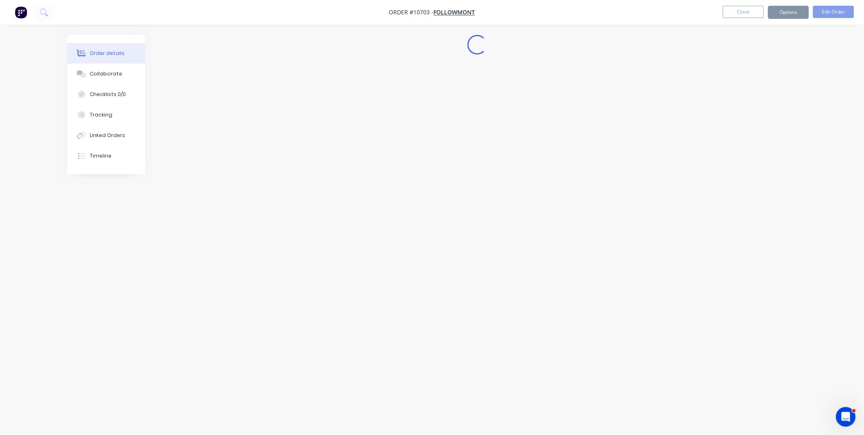
scroll to position [0, 0]
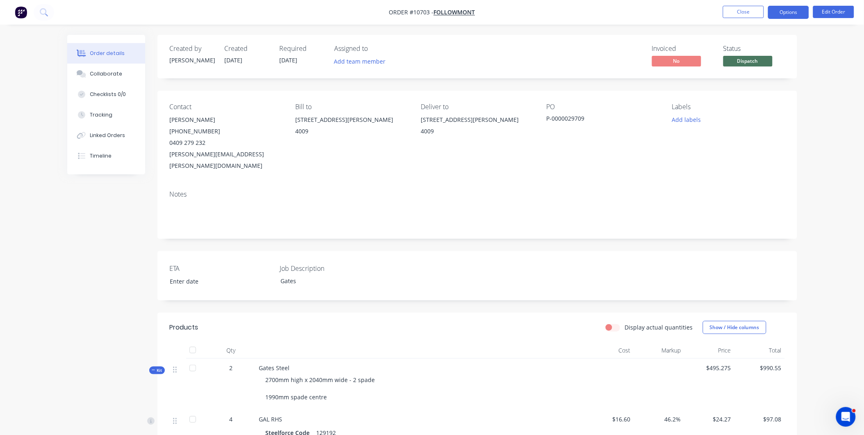
click at [788, 14] on button "Options" at bounding box center [788, 12] width 41 height 13
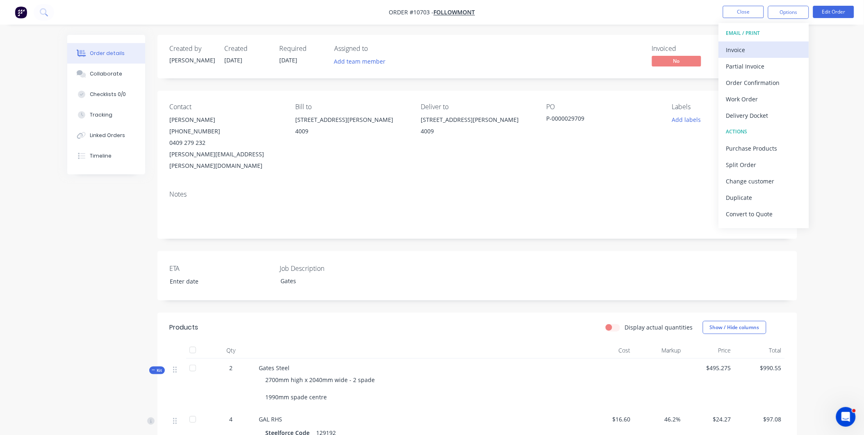
click at [758, 48] on div "Invoice" at bounding box center [763, 50] width 75 height 12
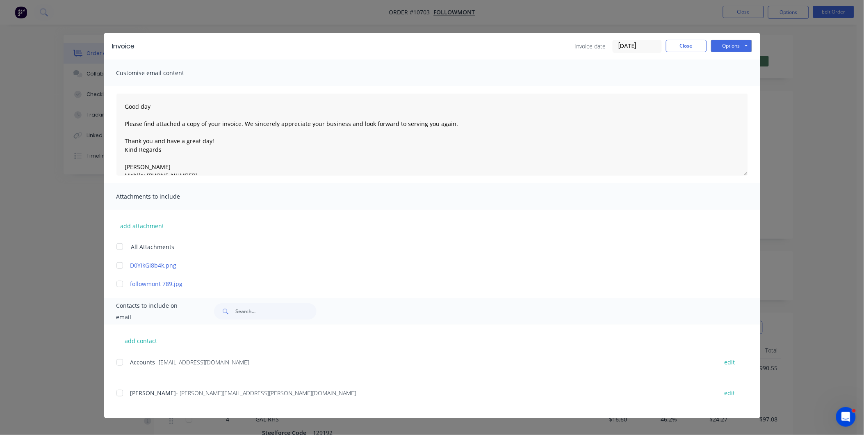
click at [153, 394] on span "Myles McMillian" at bounding box center [153, 393] width 46 height 8
click at [120, 359] on div at bounding box center [120, 362] width 16 height 16
click at [116, 394] on div "add contact Accounts - payables@followmont.com.au edit Myles McMillian - Myles.…" at bounding box center [432, 370] width 656 height 93
click at [117, 395] on div at bounding box center [120, 393] width 16 height 16
click at [737, 46] on button "Options" at bounding box center [731, 46] width 41 height 12
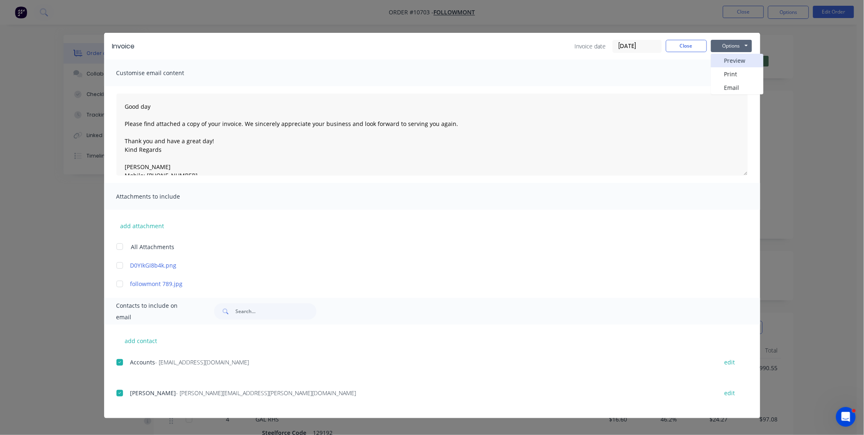
click at [731, 59] on button "Preview" at bounding box center [737, 61] width 52 height 14
click at [740, 46] on button "Options" at bounding box center [731, 46] width 41 height 12
click at [739, 89] on button "Email" at bounding box center [737, 88] width 52 height 14
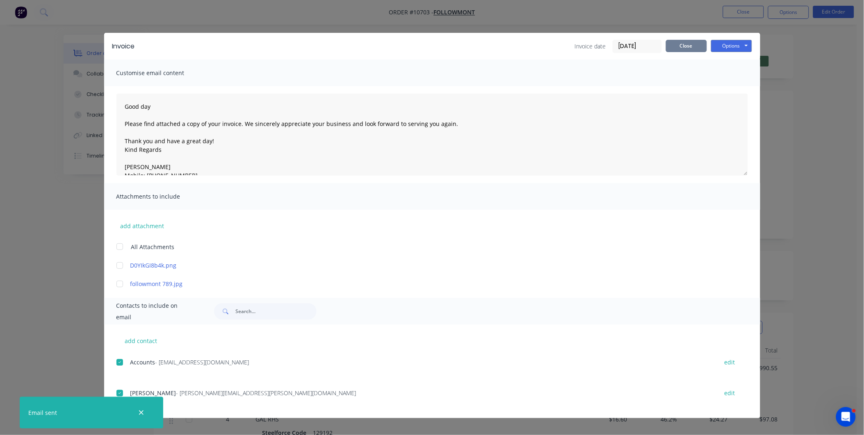
click at [681, 40] on button "Close" at bounding box center [686, 46] width 41 height 12
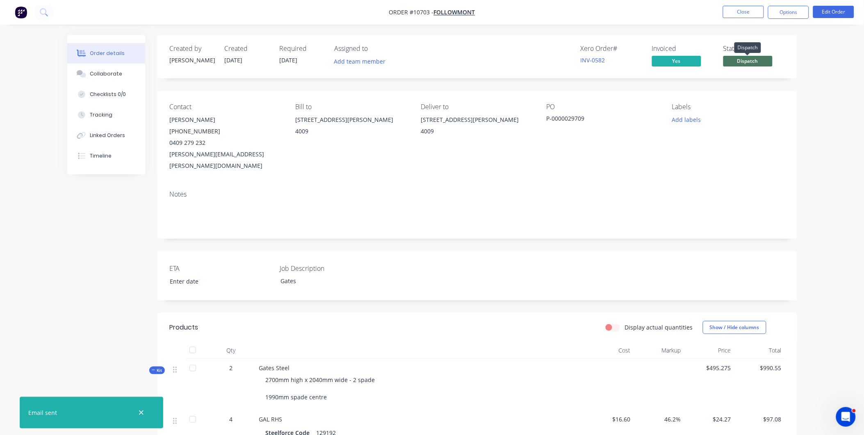
click at [761, 64] on span "Dispatch" at bounding box center [747, 61] width 49 height 10
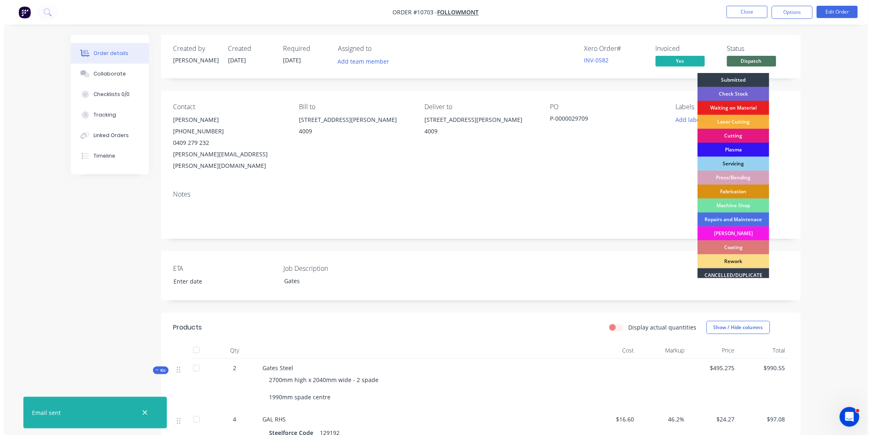
scroll to position [74, 0]
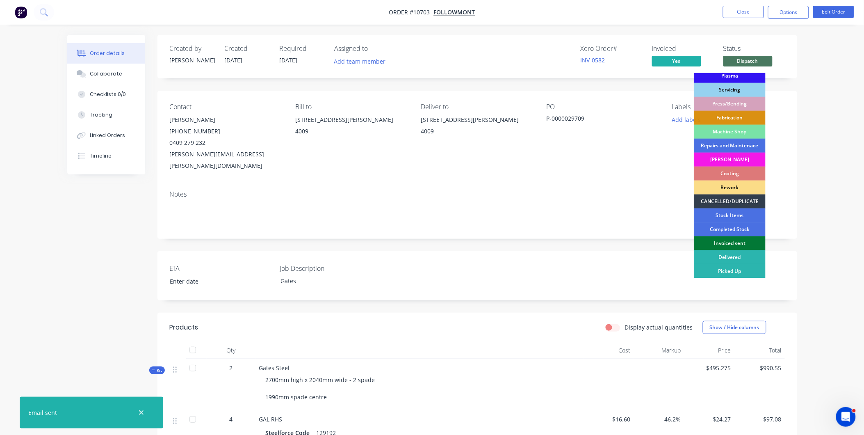
click at [731, 244] on div "Invoiced sent" at bounding box center [730, 243] width 72 height 14
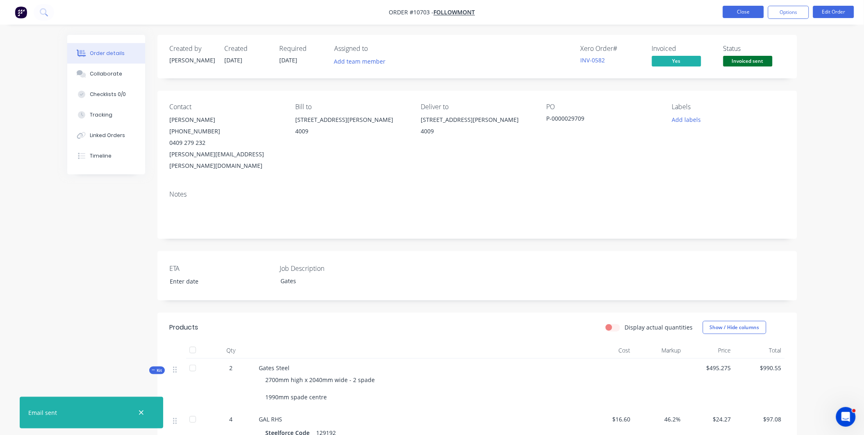
click at [742, 11] on button "Close" at bounding box center [743, 12] width 41 height 12
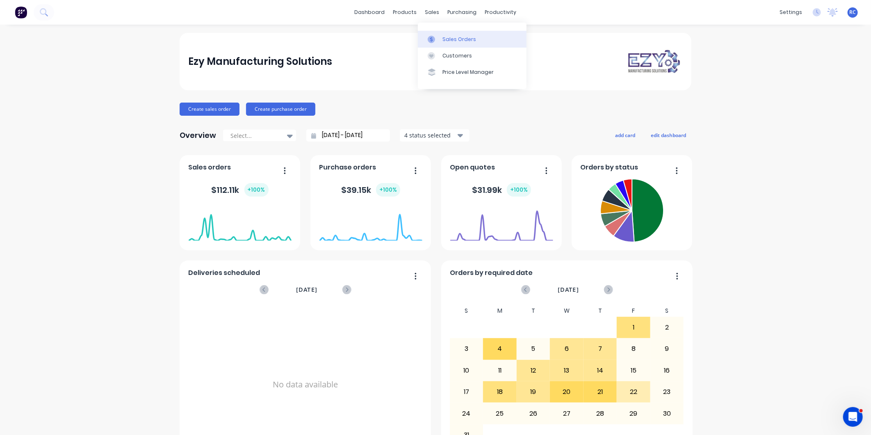
click at [446, 39] on div "Sales Orders" at bounding box center [459, 39] width 34 height 7
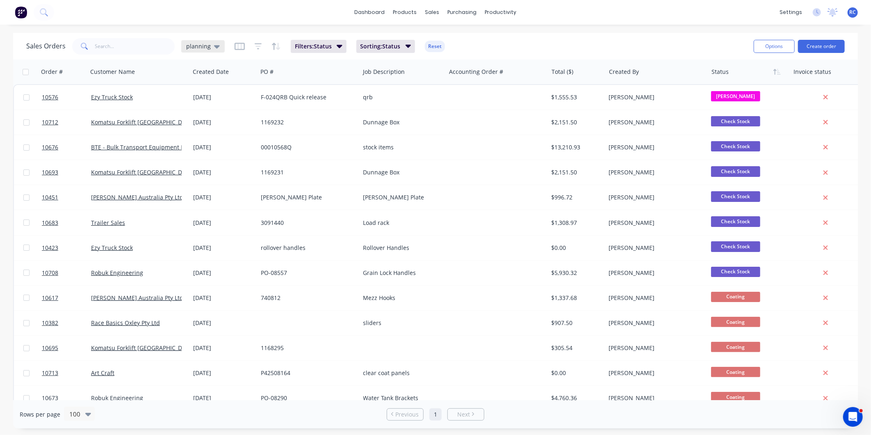
click at [204, 44] on span "planning" at bounding box center [198, 46] width 25 height 9
click at [211, 165] on button "Completed" at bounding box center [230, 164] width 93 height 9
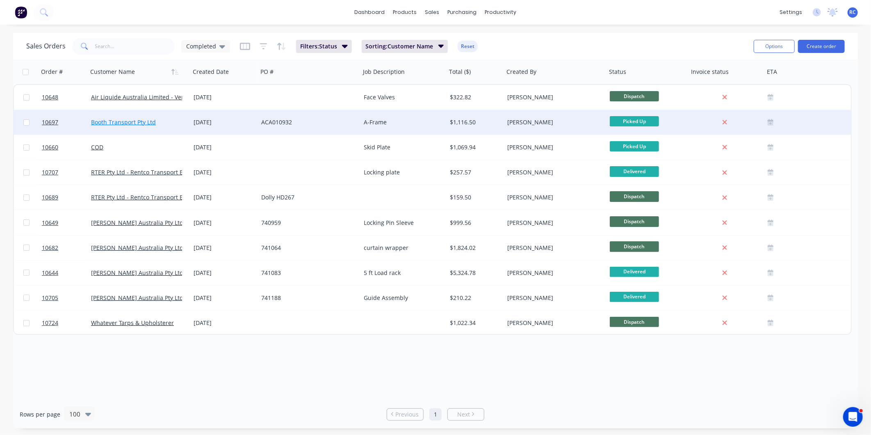
click at [153, 119] on link "Booth Transport Pty Ltd" at bounding box center [123, 122] width 65 height 8
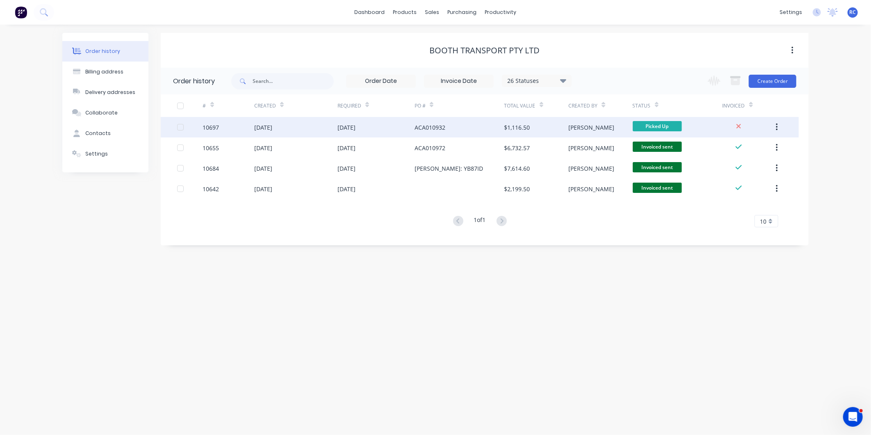
click at [376, 130] on div "[DATE]" at bounding box center [375, 127] width 77 height 20
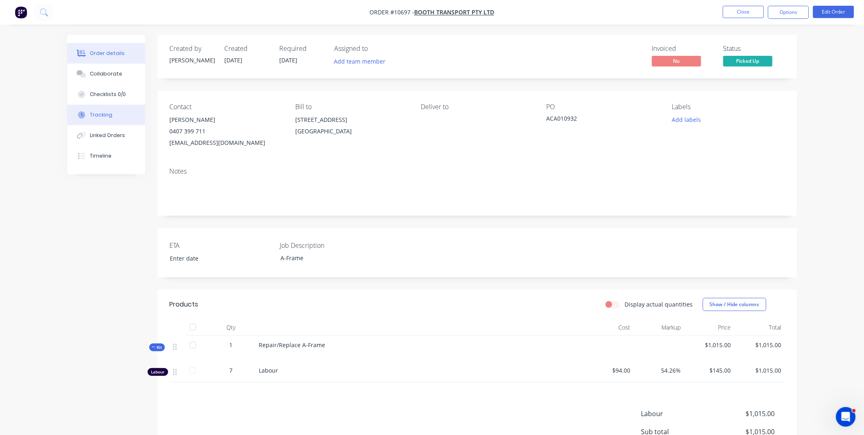
click at [104, 112] on div "Tracking" at bounding box center [101, 114] width 23 height 7
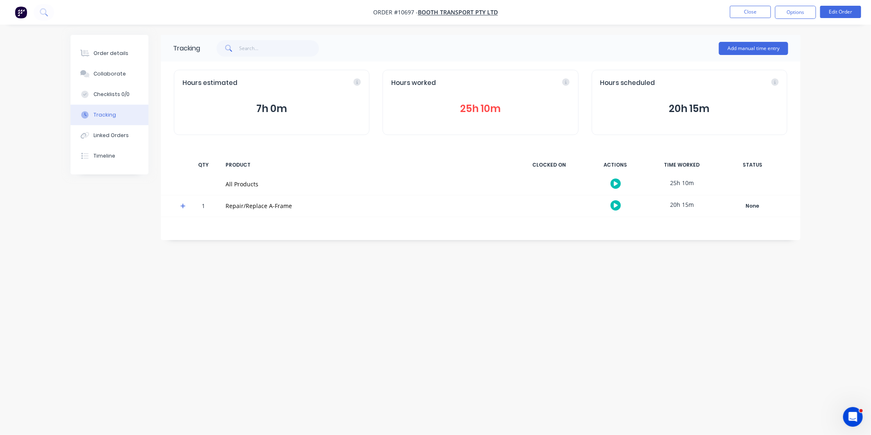
click at [488, 101] on button "25h 10m" at bounding box center [480, 109] width 178 height 16
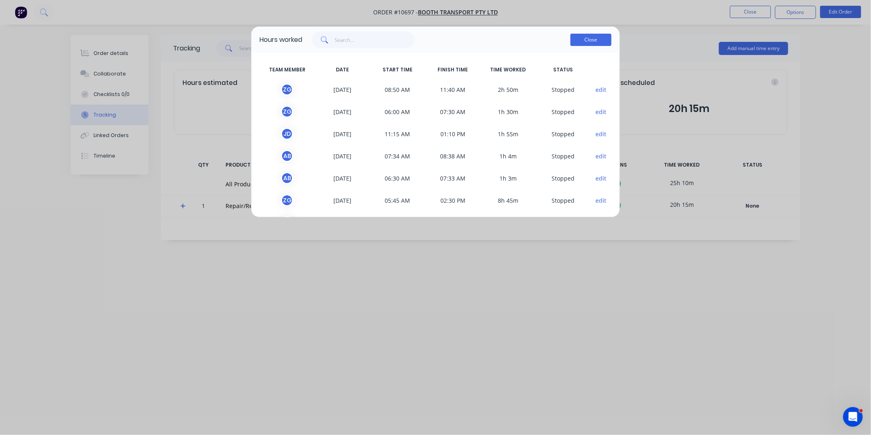
click at [583, 44] on button "Close" at bounding box center [590, 40] width 41 height 12
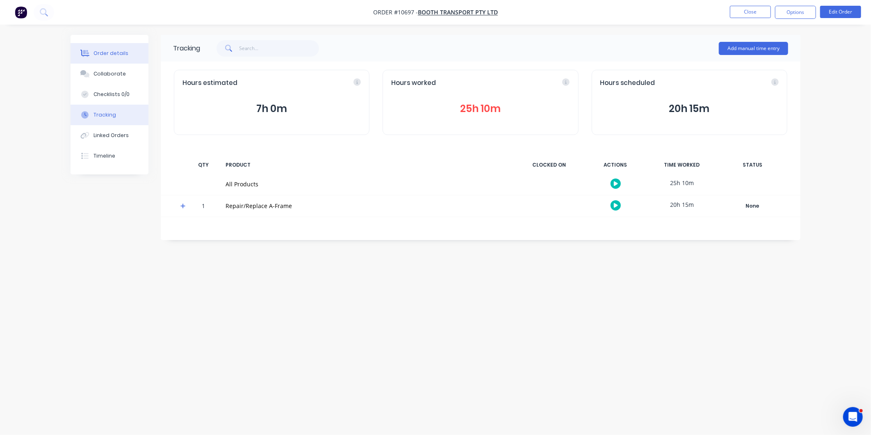
click at [116, 52] on div "Order details" at bounding box center [110, 53] width 35 height 7
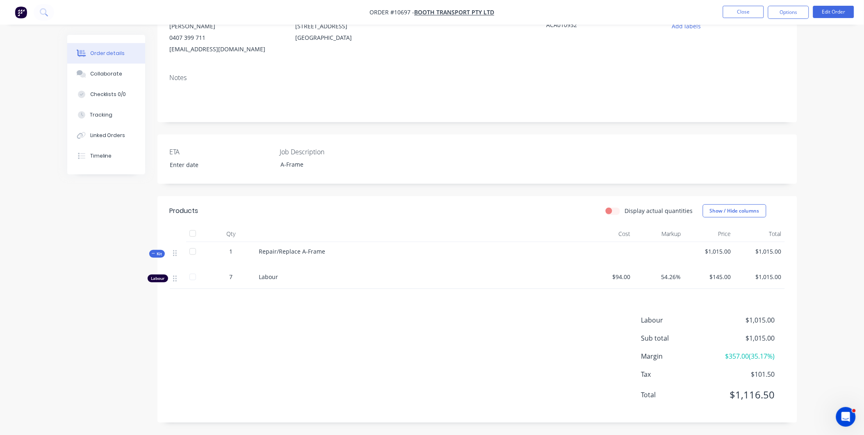
scroll to position [95, 0]
click at [834, 13] on button "Edit Order" at bounding box center [833, 12] width 41 height 12
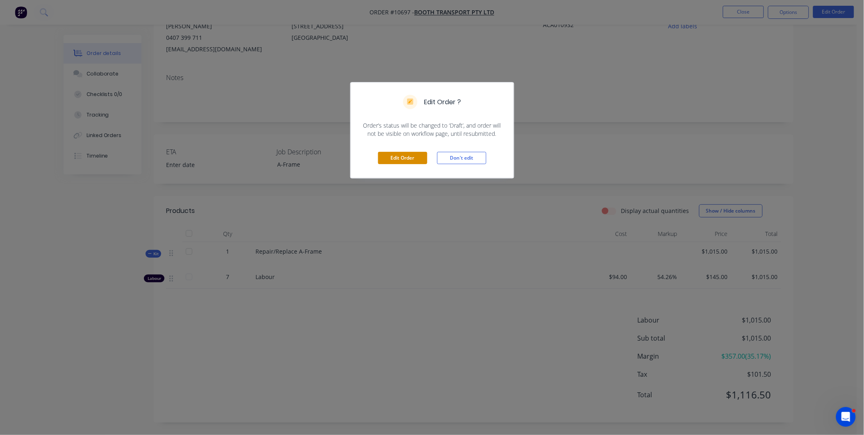
click at [399, 156] on button "Edit Order" at bounding box center [402, 158] width 49 height 12
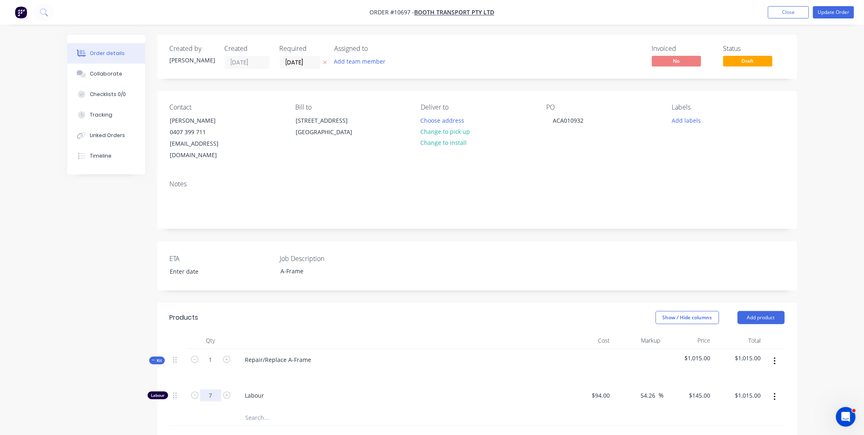
click at [207, 389] on input "7" at bounding box center [210, 395] width 21 height 12
type input "25.15"
type input "$3,646.75"
click at [291, 384] on div "Labour" at bounding box center [399, 396] width 328 height 25
click at [775, 353] on button "button" at bounding box center [774, 360] width 19 height 15
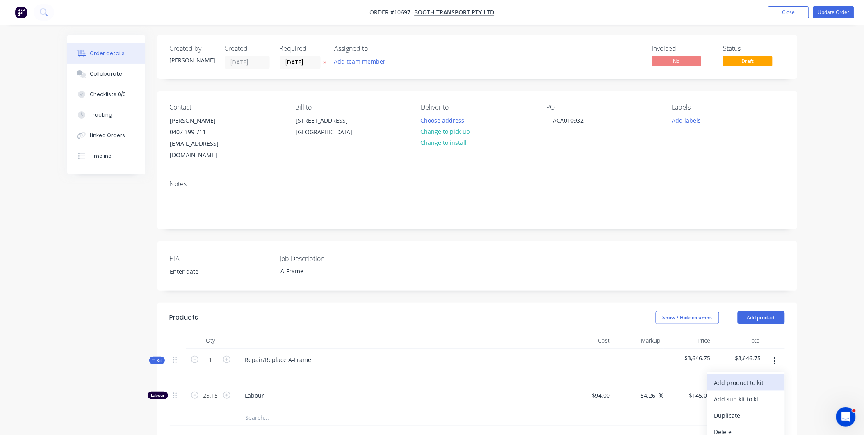
click at [762, 376] on div "Add product to kit" at bounding box center [745, 382] width 63 height 12
click at [739, 409] on div "Product catalogue" at bounding box center [745, 415] width 63 height 12
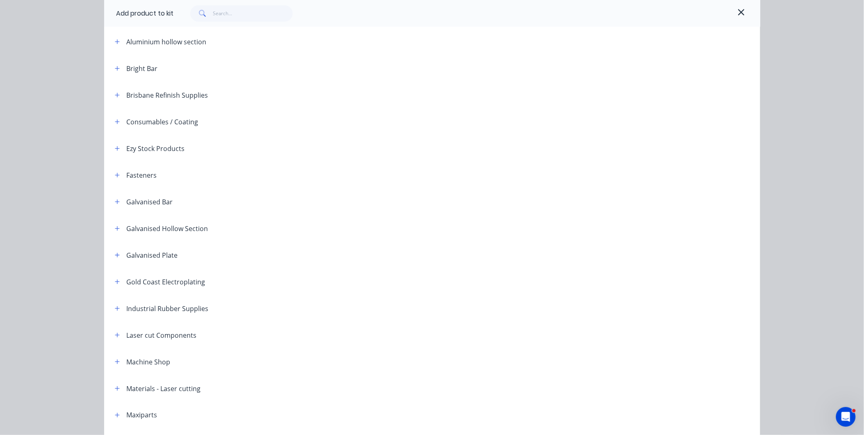
scroll to position [273, 0]
click at [115, 334] on icon "button" at bounding box center [117, 337] width 5 height 6
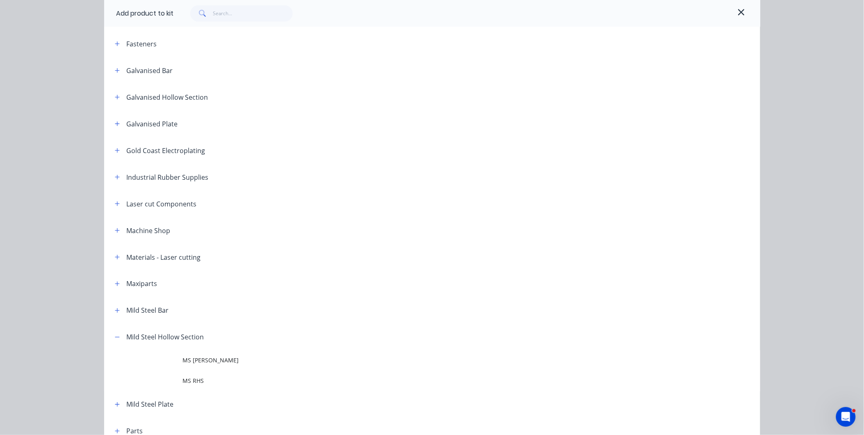
click at [176, 380] on td at bounding box center [143, 381] width 79 height 20
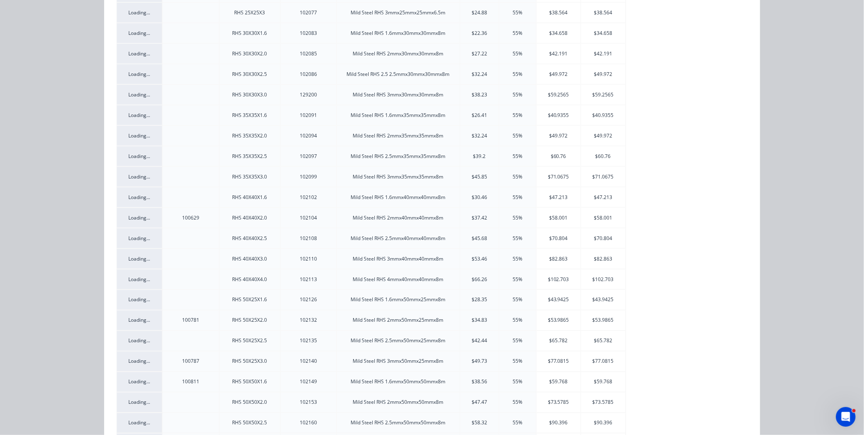
scroll to position [0, 0]
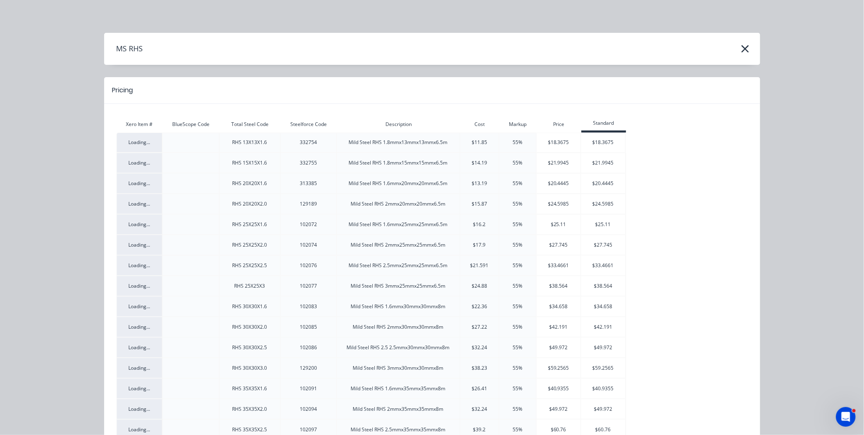
click at [384, 125] on div "Description" at bounding box center [398, 124] width 123 height 7
click at [825, 244] on div "MS RHS Pricing Xero Item # BlueScope Code Total Steel Code Steelforce Code Desc…" at bounding box center [432, 217] width 864 height 435
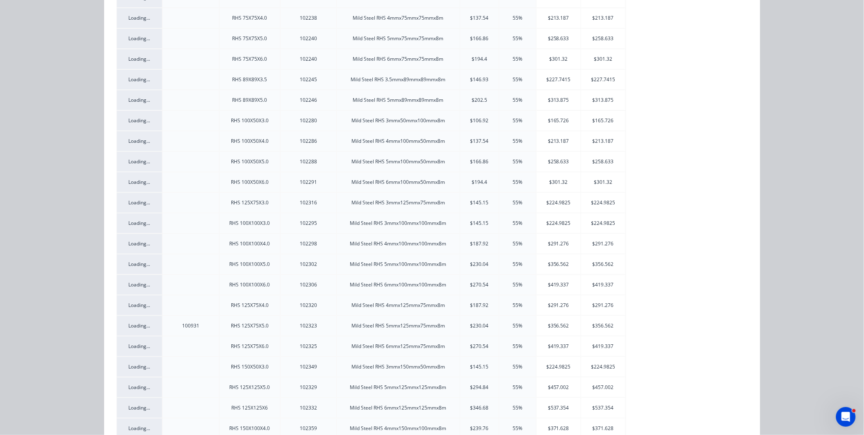
scroll to position [1093, 0]
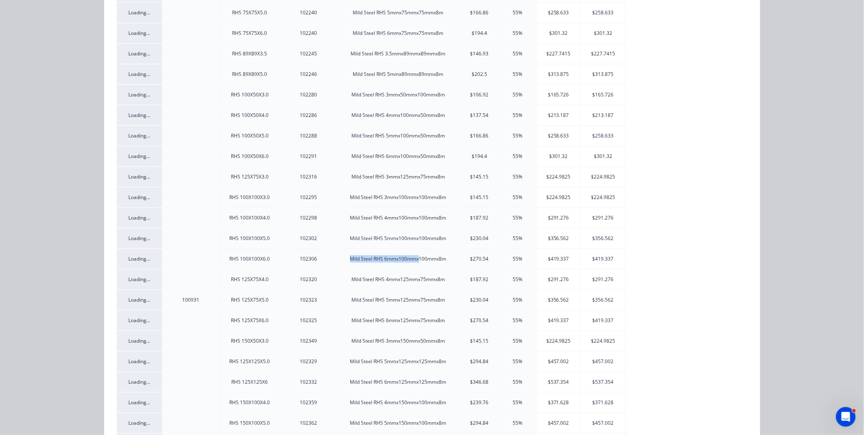
drag, startPoint x: 349, startPoint y: 259, endPoint x: 414, endPoint y: 256, distance: 65.7
click at [414, 256] on div "Mild Steel RHS 6mmx100mmx100mmx8m" at bounding box center [398, 258] width 123 height 7
copy div "Mild Steel RHS 6mmx100mmx"
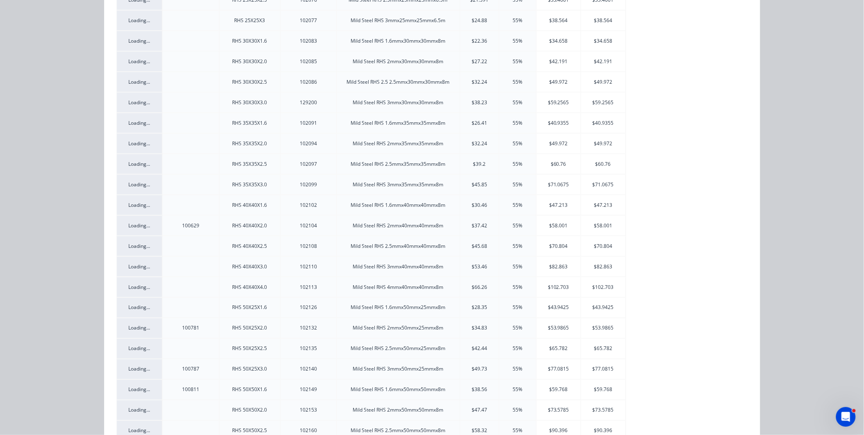
scroll to position [0, 0]
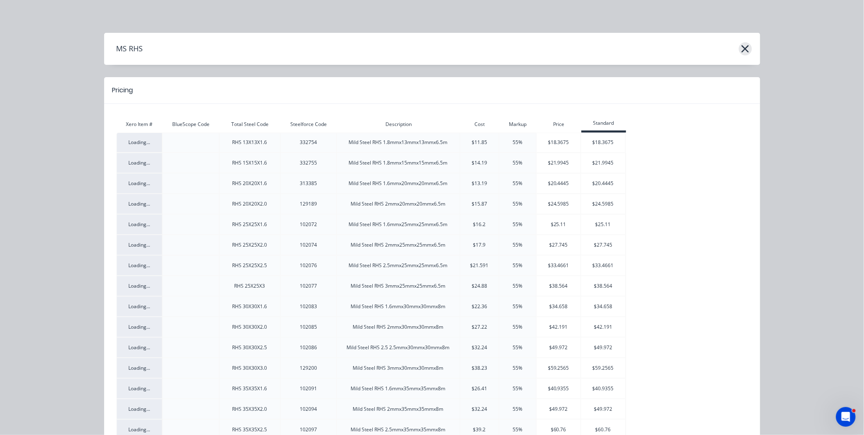
click at [741, 42] on button "button" at bounding box center [745, 48] width 13 height 13
click at [742, 49] on icon "button" at bounding box center [745, 48] width 7 height 7
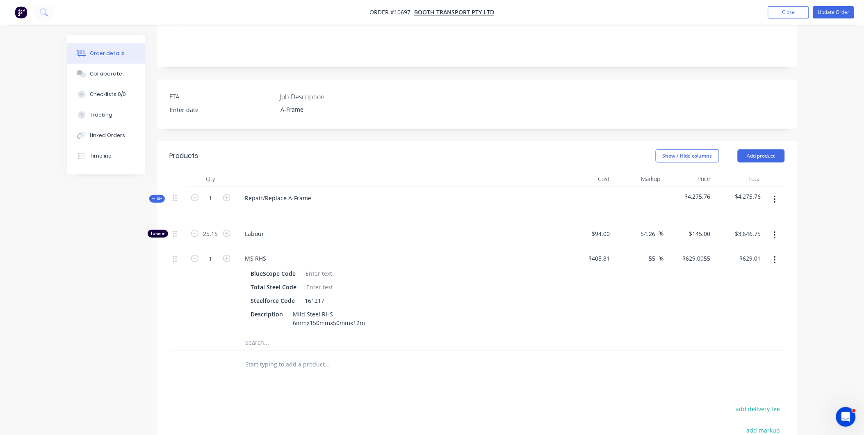
scroll to position [273, 0]
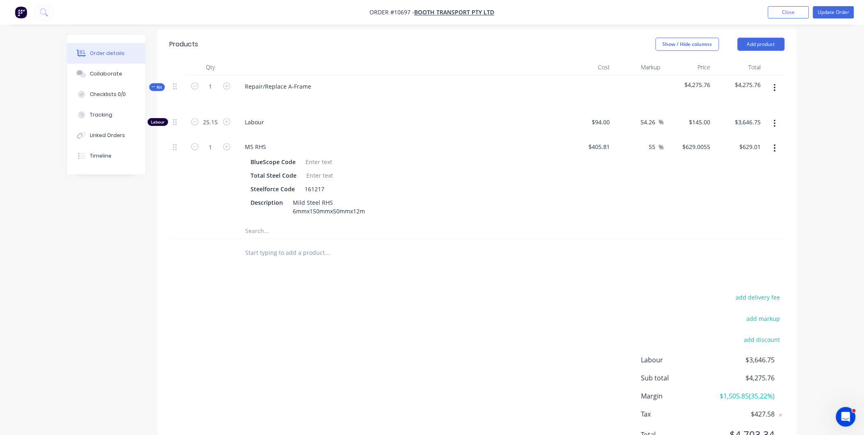
click at [257, 222] on input "text" at bounding box center [327, 230] width 164 height 16
paste input "Mild Steel RHS 6mmx100mmx"
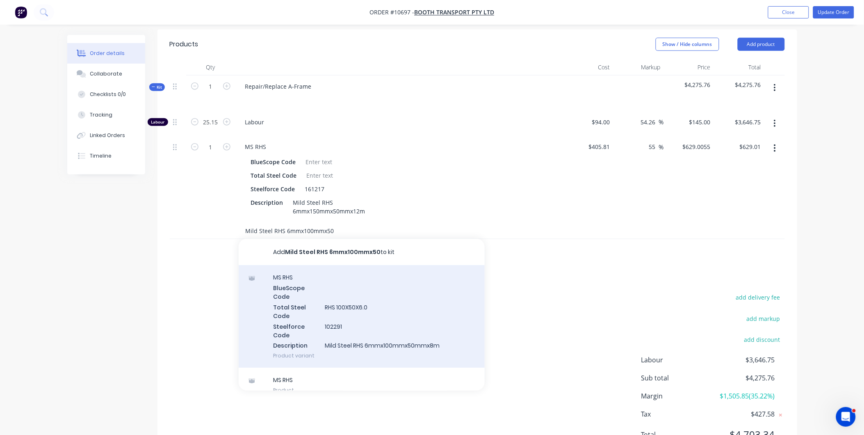
type input "Mild Steel RHS 6mmx100mmx50"
click at [278, 327] on div "MS RHS BlueScope Code Total Steel Code RHS 100X50X6.0 Steelforce Code 102291 De…" at bounding box center [362, 316] width 246 height 102
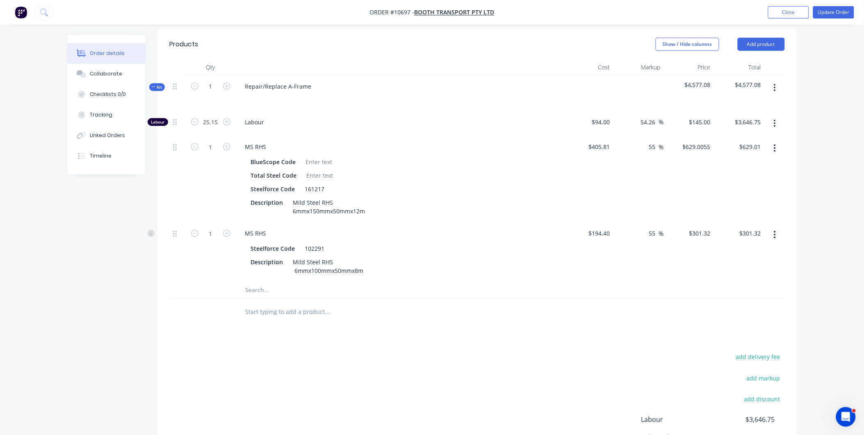
click at [775, 143] on icon "button" at bounding box center [775, 147] width 2 height 9
click at [749, 196] on div "Delete" at bounding box center [745, 202] width 63 height 12
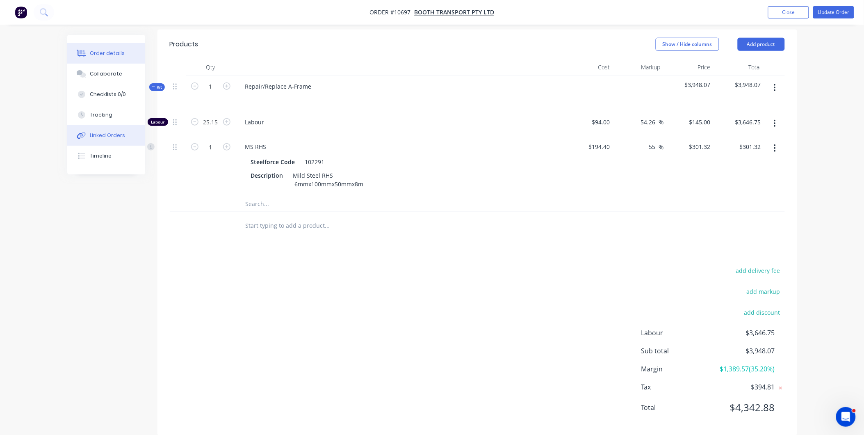
click at [103, 130] on button "Linked Orders" at bounding box center [106, 135] width 78 height 20
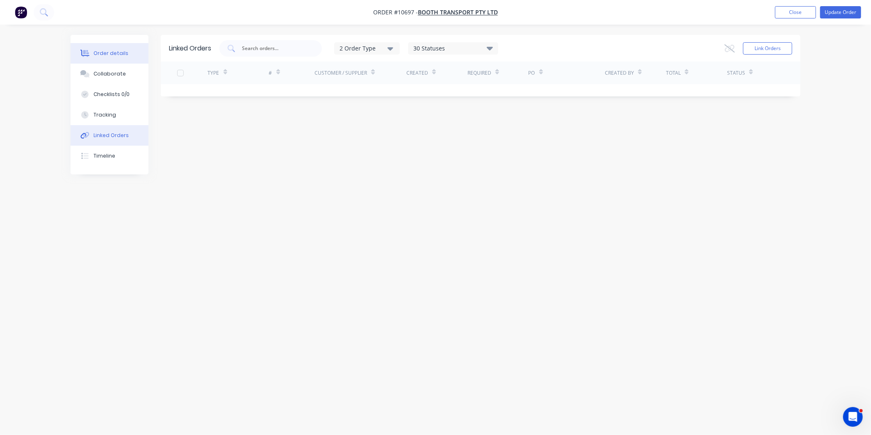
drag, startPoint x: 125, startPoint y: 51, endPoint x: 127, endPoint y: 55, distance: 4.6
click at [125, 51] on button "Order details" at bounding box center [110, 53] width 78 height 20
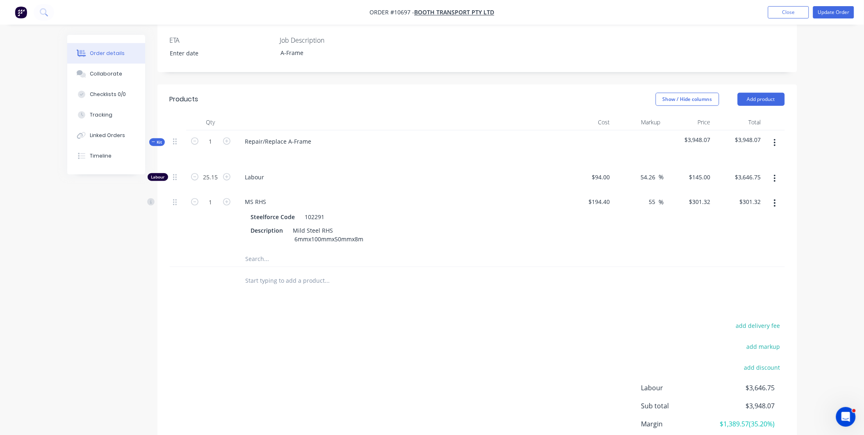
scroll to position [275, 0]
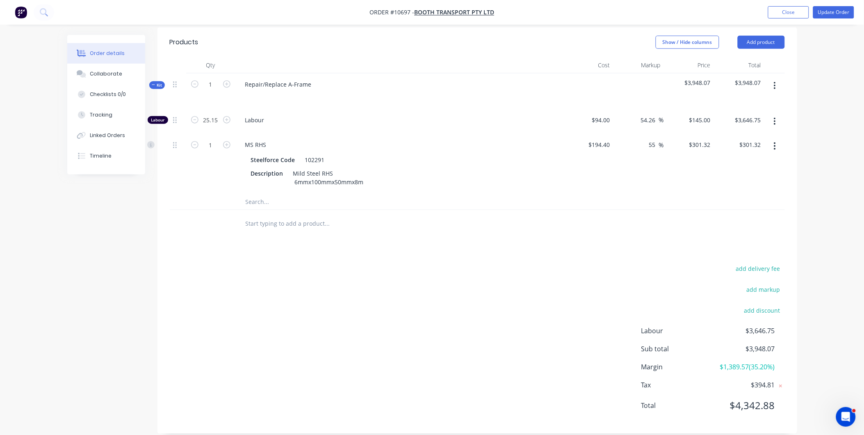
click at [251, 194] on input "text" at bounding box center [327, 201] width 164 height 16
drag, startPoint x: 263, startPoint y: 188, endPoint x: 223, endPoint y: 182, distance: 39.8
click at [223, 193] on div "fq0229 Add fq0229 to kit No results found" at bounding box center [477, 201] width 615 height 17
type input "d"
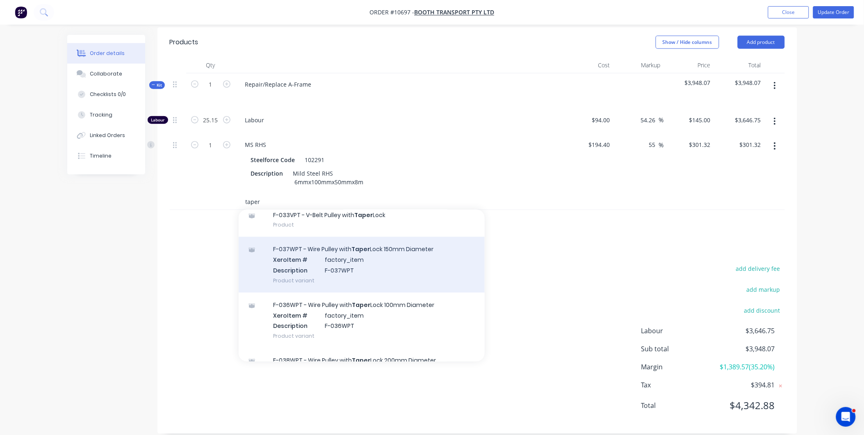
scroll to position [273, 0]
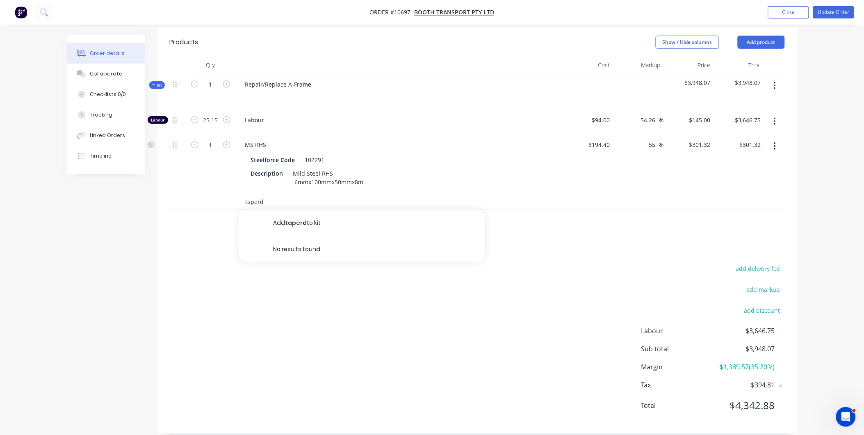
drag, startPoint x: 261, startPoint y: 195, endPoint x: 228, endPoint y: 185, distance: 34.8
click at [228, 193] on div "taperd Add taperd to kit No results found" at bounding box center [477, 201] width 615 height 17
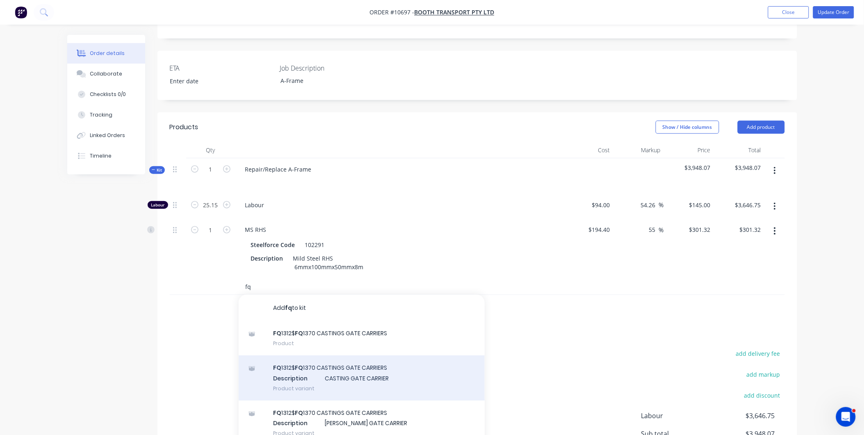
scroll to position [275, 0]
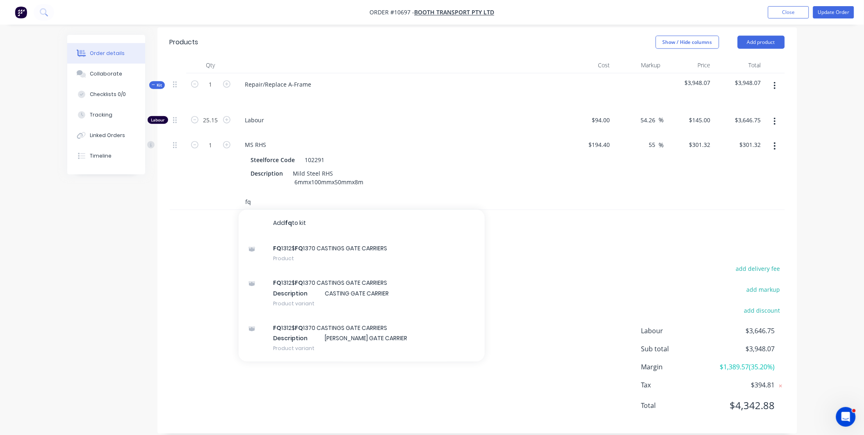
drag, startPoint x: 251, startPoint y: 193, endPoint x: 225, endPoint y: 185, distance: 26.7
click at [225, 193] on div "fq Add fq to kit FQ 1312$ FQ 1370 CASTINGS GATE CARRIERS Product FQ 1312$ FQ 13…" at bounding box center [477, 201] width 615 height 17
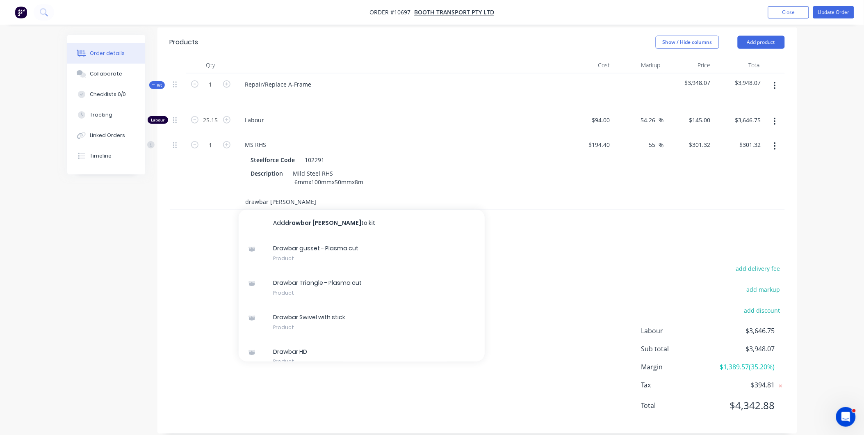
type input "drawbar bush"
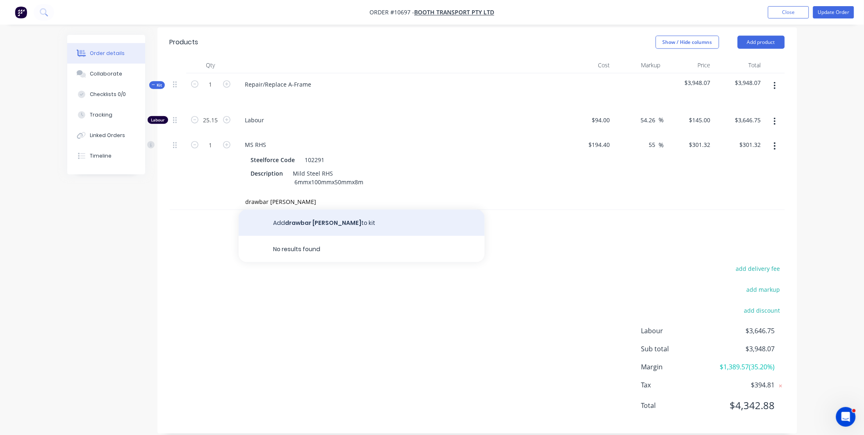
click at [368, 214] on button "Add drawbar bush to kit" at bounding box center [362, 222] width 246 height 26
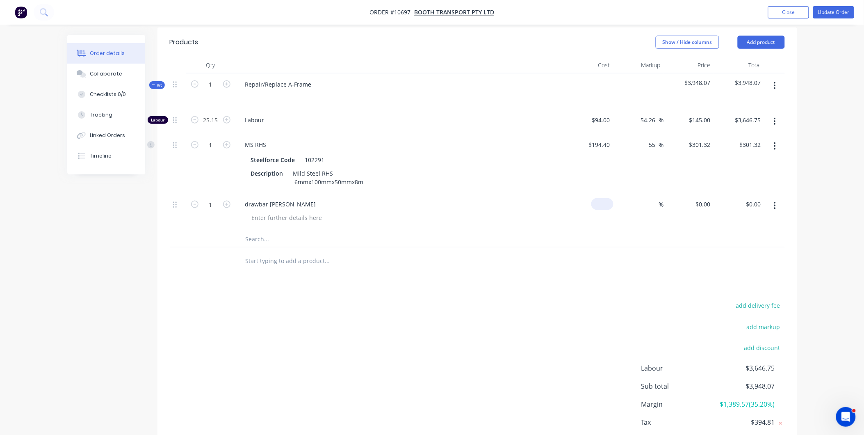
click at [607, 198] on input at bounding box center [603, 204] width 19 height 12
type input "$17.50"
type input "55"
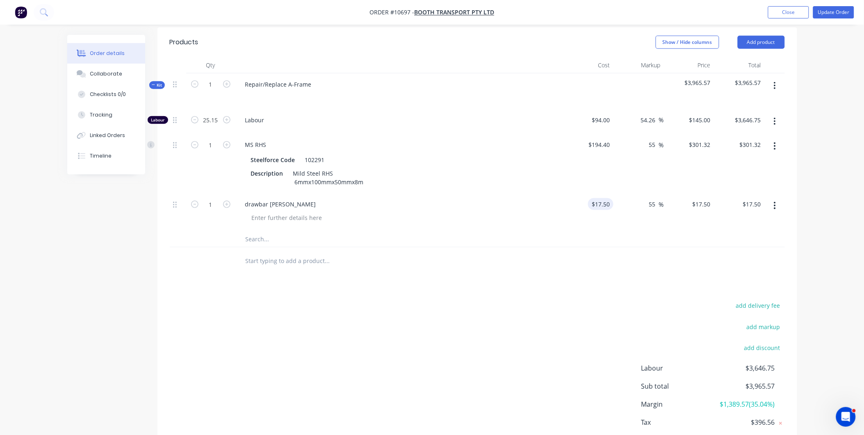
type input "27.125"
type input "$27.13"
type input "59.00"
type input "237.14"
type input "$59.00"
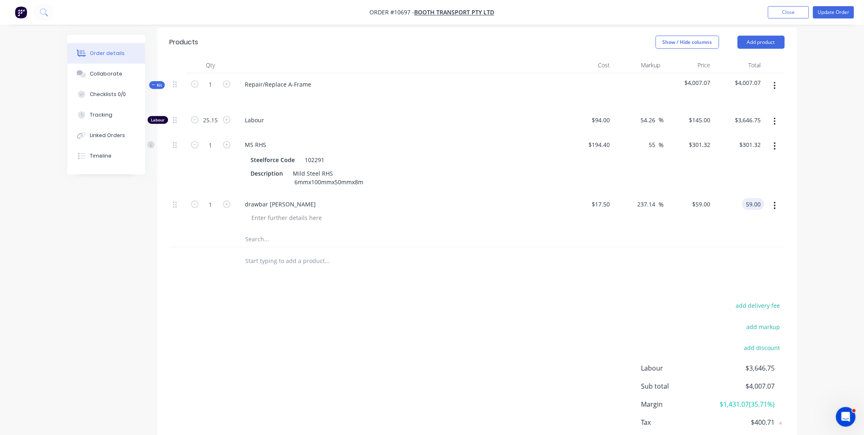
type input "$59.00"
click at [222, 199] on button "button" at bounding box center [226, 203] width 11 height 9
type input "2"
type input "$118.00"
click at [253, 230] on input "text" at bounding box center [327, 238] width 164 height 16
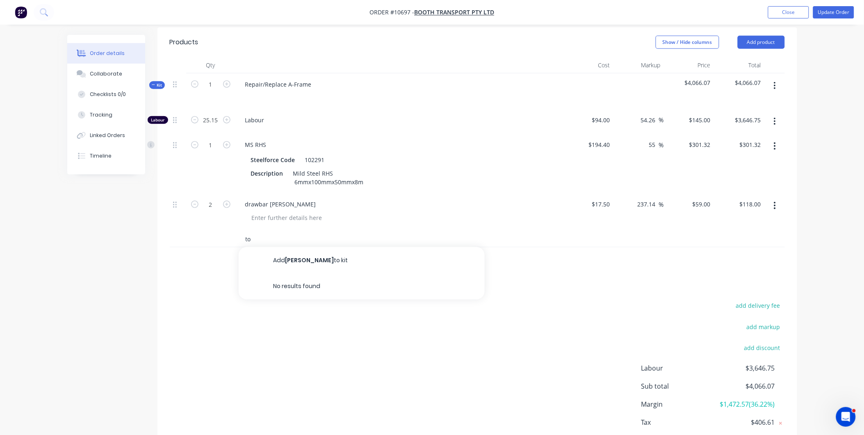
type input "t"
click at [253, 230] on input "text" at bounding box center [327, 238] width 164 height 16
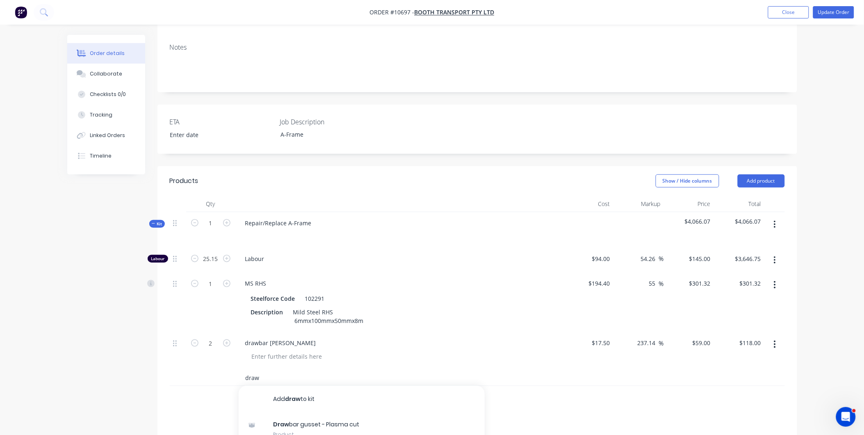
scroll to position [273, 0]
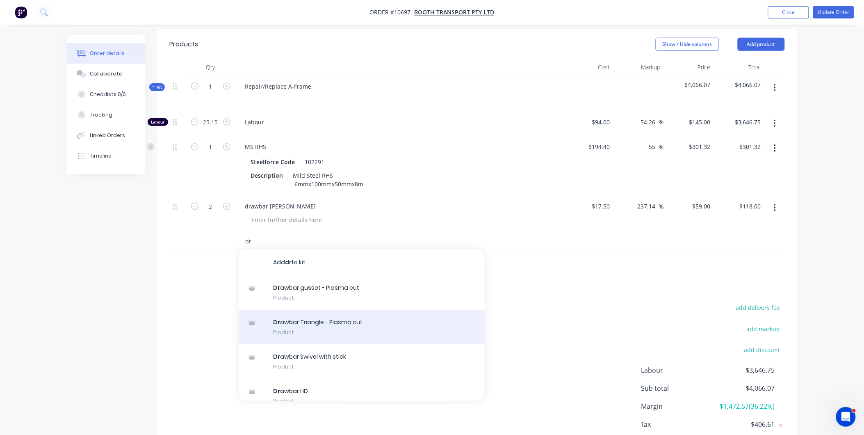
type input "d"
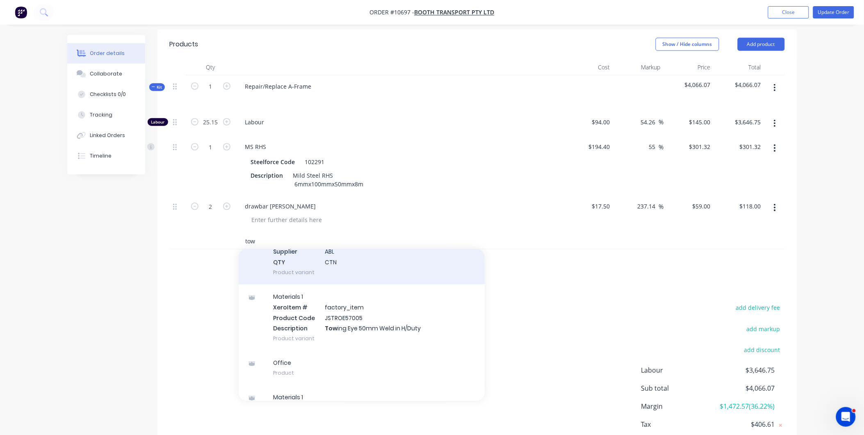
scroll to position [96, 0]
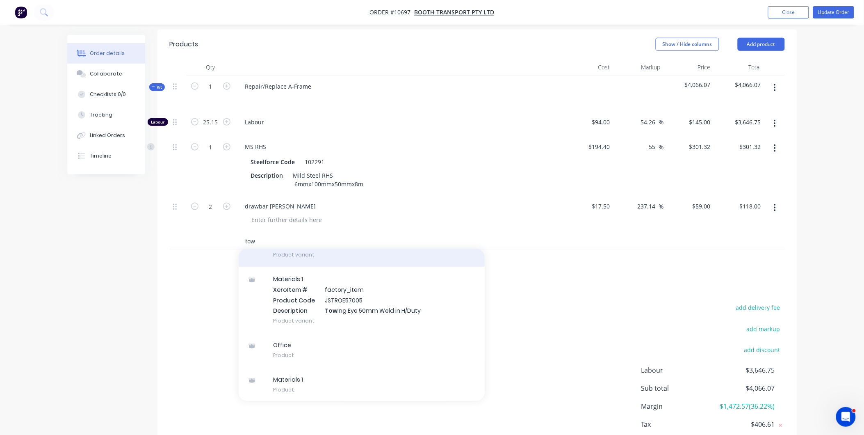
type input "tow"
click at [339, 290] on div "Materials 1 Xero Item # factory_item Product Code JSTROE57005 Description Tow i…" at bounding box center [362, 299] width 246 height 66
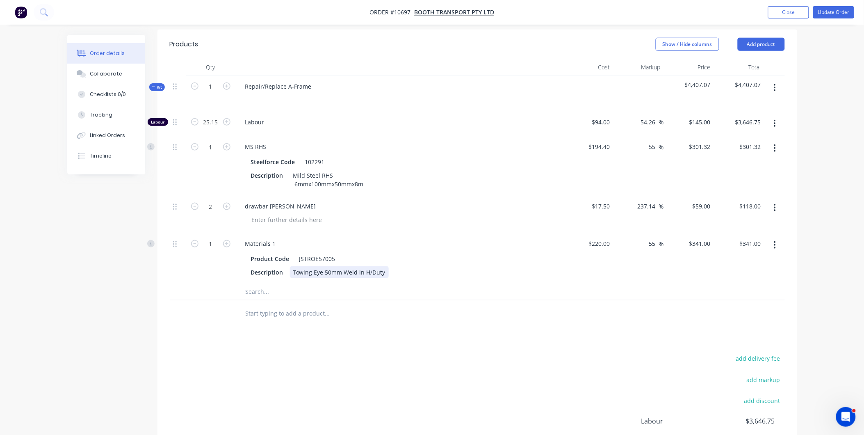
click at [293, 266] on div "Towing Eye 50mm Weld in H/Duty" at bounding box center [339, 272] width 99 height 12
click at [250, 283] on input "text" at bounding box center [327, 291] width 164 height 16
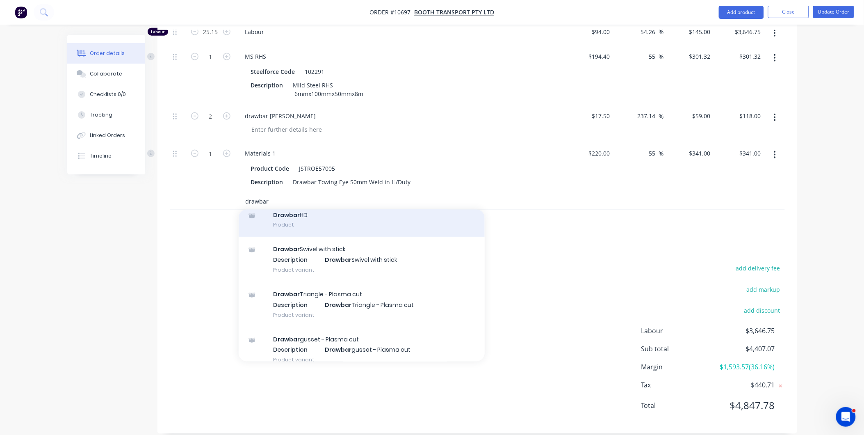
scroll to position [247, 0]
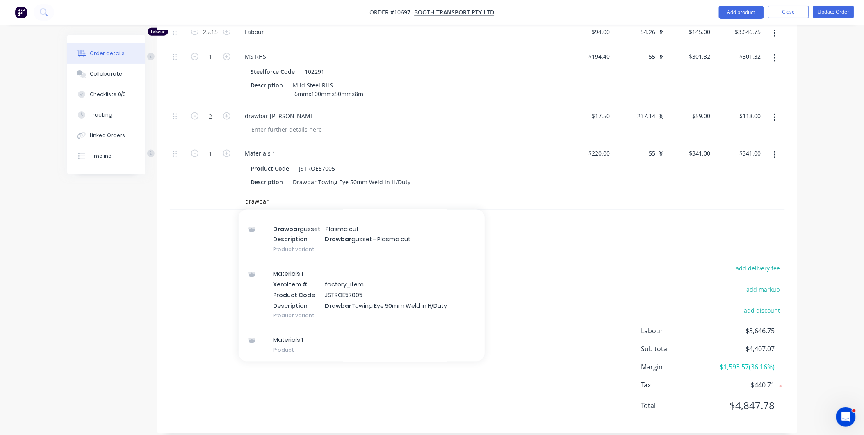
click at [589, 263] on div "add delivery fee add markup add discount Labour $3,646.75 Sub total $4,407.07 M…" at bounding box center [477, 342] width 615 height 158
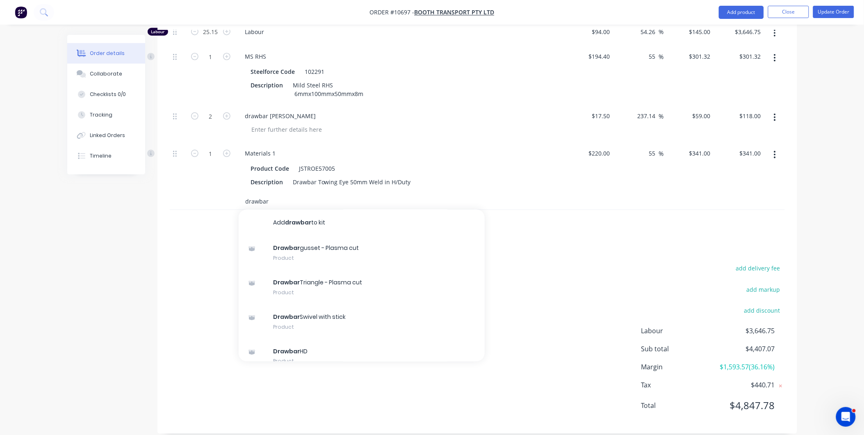
drag, startPoint x: 261, startPoint y: 184, endPoint x: 246, endPoint y: 193, distance: 16.7
click at [231, 193] on div "drawbar Add drawbar to kit Drawbar gusset - Plasma cut Product Drawbar Triangle…" at bounding box center [477, 201] width 615 height 17
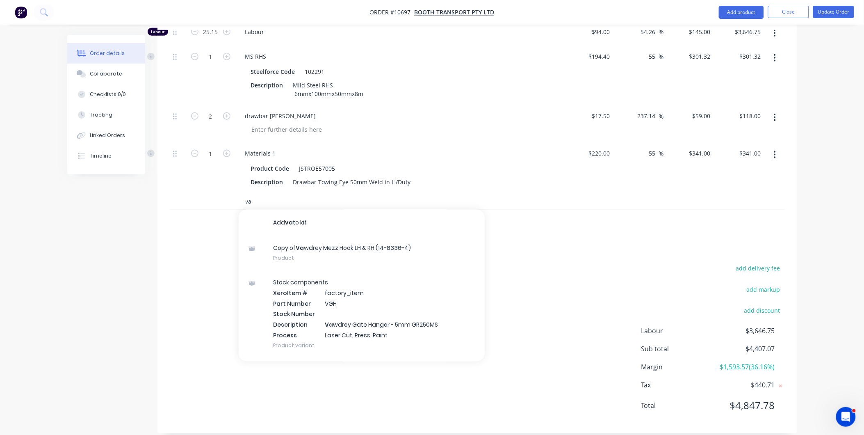
type input "v"
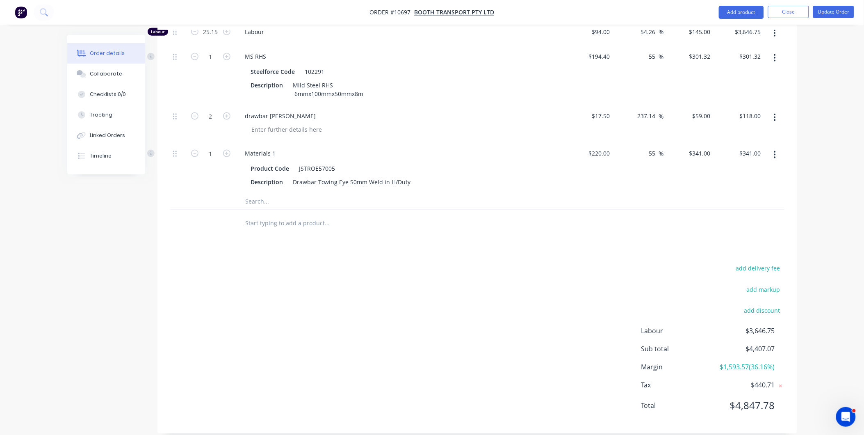
click at [264, 193] on input "text" at bounding box center [327, 201] width 164 height 16
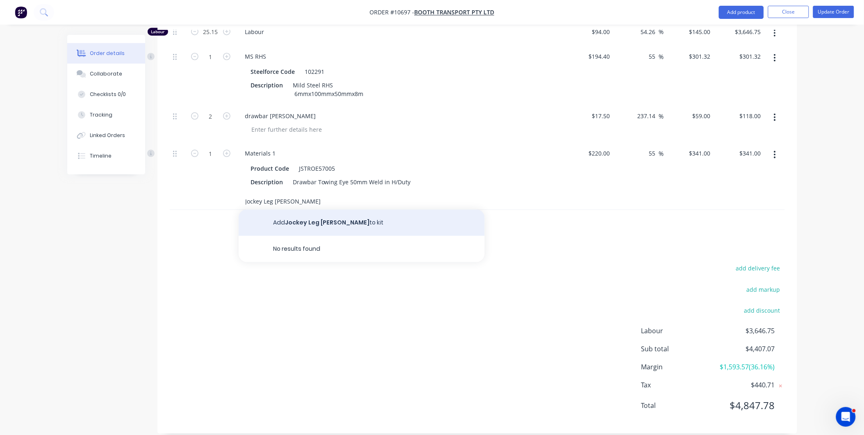
type input "Jockey Leg bush"
click at [288, 209] on button "Add Jockey Leg bush to kit" at bounding box center [362, 222] width 246 height 26
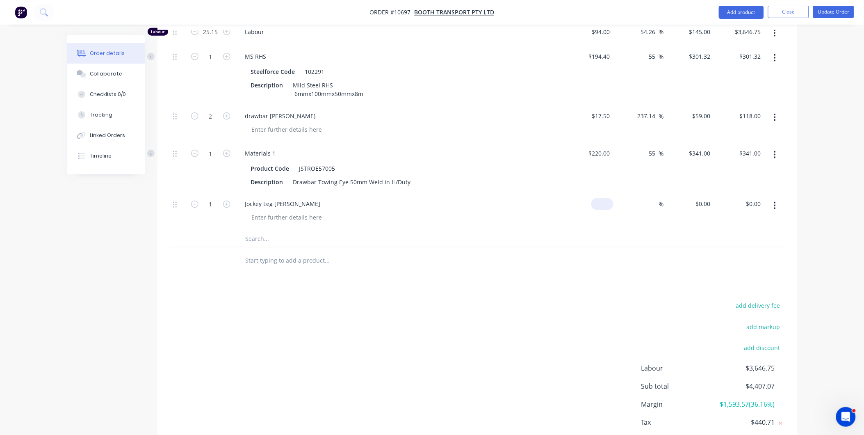
click at [610, 198] on input at bounding box center [603, 204] width 19 height 12
type input "$10.31"
type input "55"
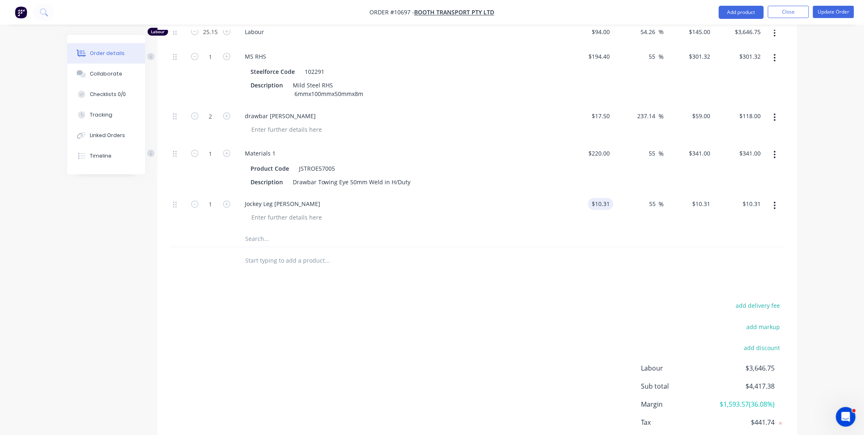
type input "15.9805"
type input "$15.98"
type input "$15.9805"
click at [270, 230] on input "text" at bounding box center [327, 238] width 164 height 16
type input "M"
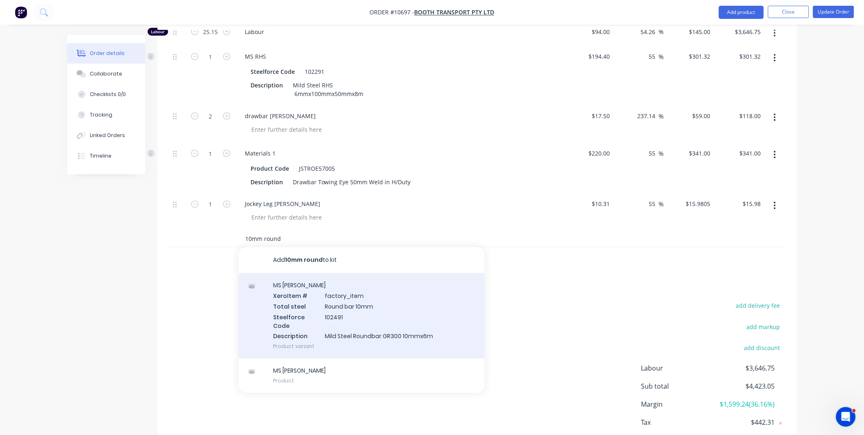
type input "10mm round"
click at [378, 320] on div "MS Roundbar Xero Item # factory_item Total steel Round bar 10mm Steelforce Code…" at bounding box center [362, 315] width 246 height 85
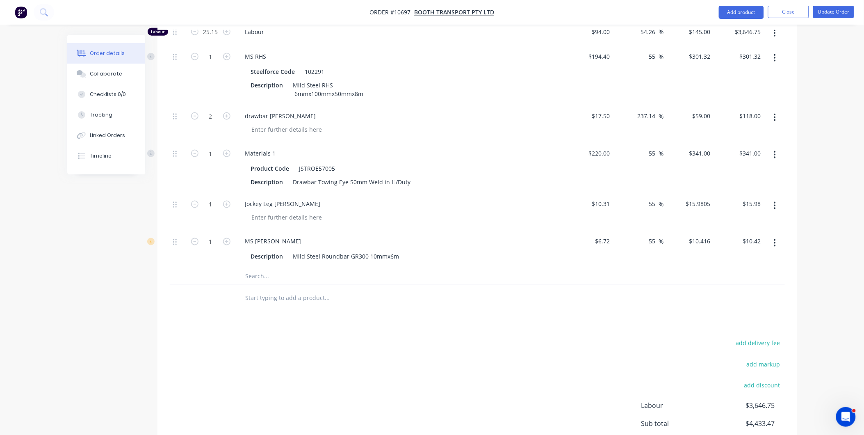
click at [260, 268] on input "text" at bounding box center [327, 276] width 164 height 16
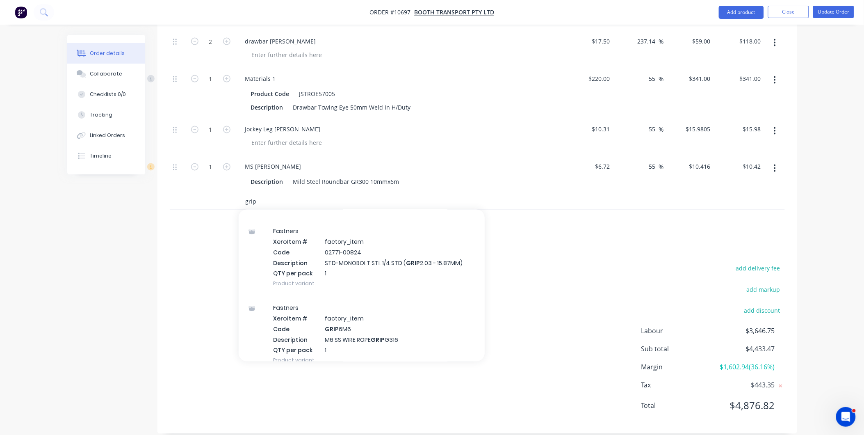
scroll to position [0, 0]
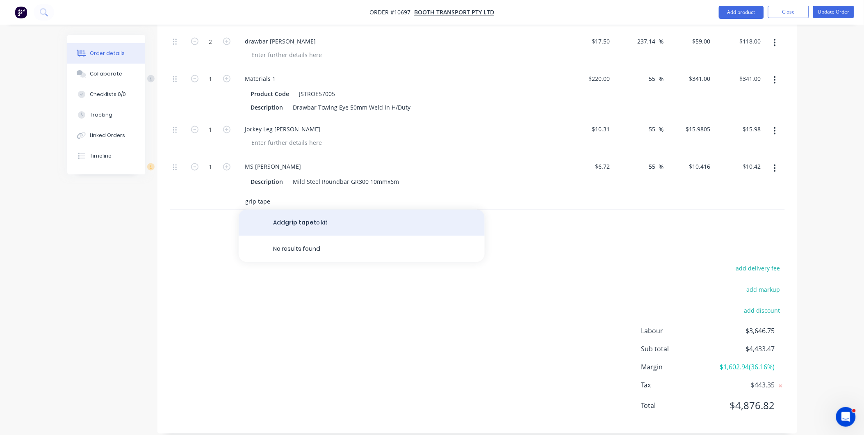
type input "grip tape"
click at [280, 209] on button "Add grip tape to kit" at bounding box center [362, 222] width 246 height 26
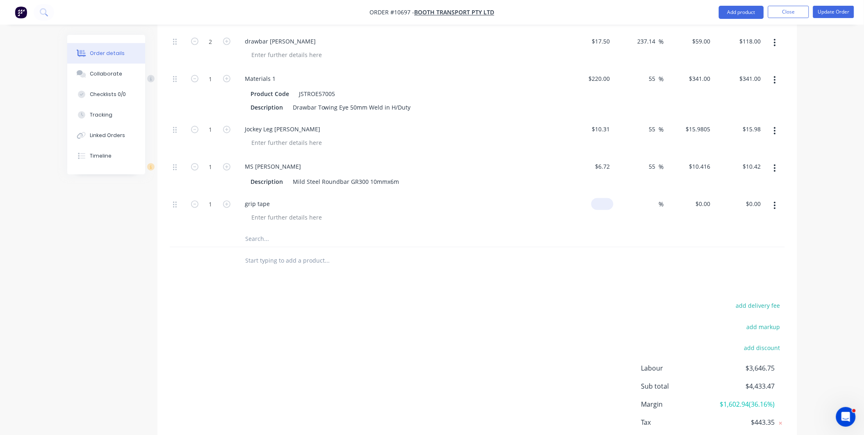
click at [606, 198] on input at bounding box center [603, 204] width 19 height 12
type input "$5.00"
type input "55"
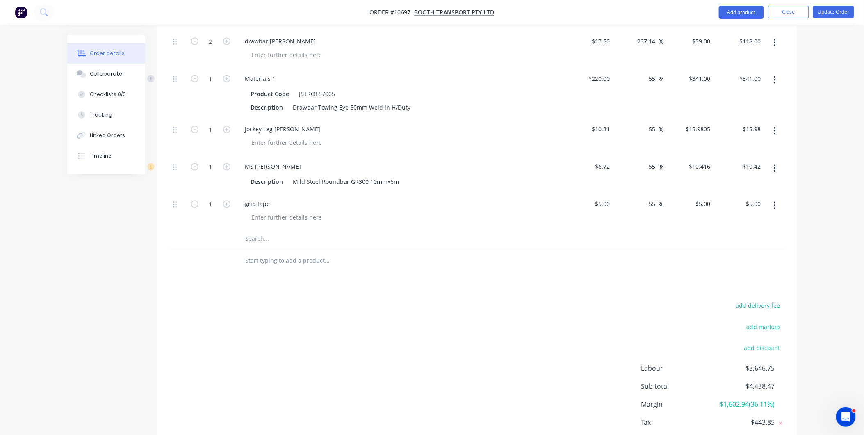
type input "$7.75"
click at [272, 230] on input "text" at bounding box center [327, 238] width 164 height 16
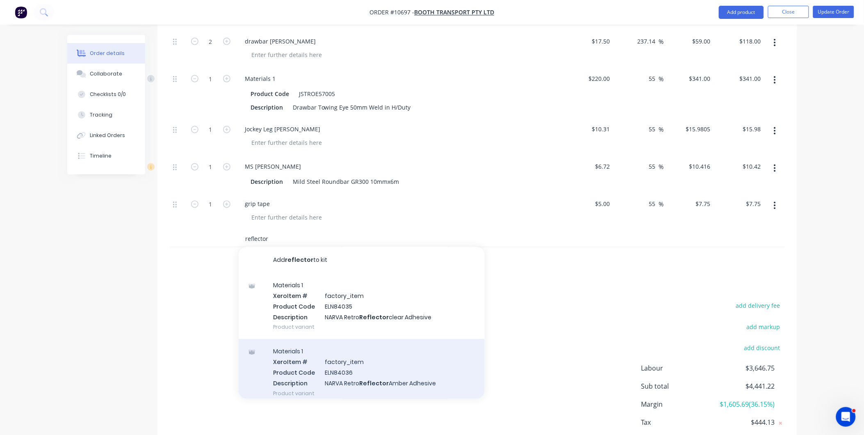
type input "reflector"
click at [326, 371] on div "Materials 1 Xero Item # factory_item Product Code ELN84036 Description NARVA Re…" at bounding box center [362, 372] width 246 height 66
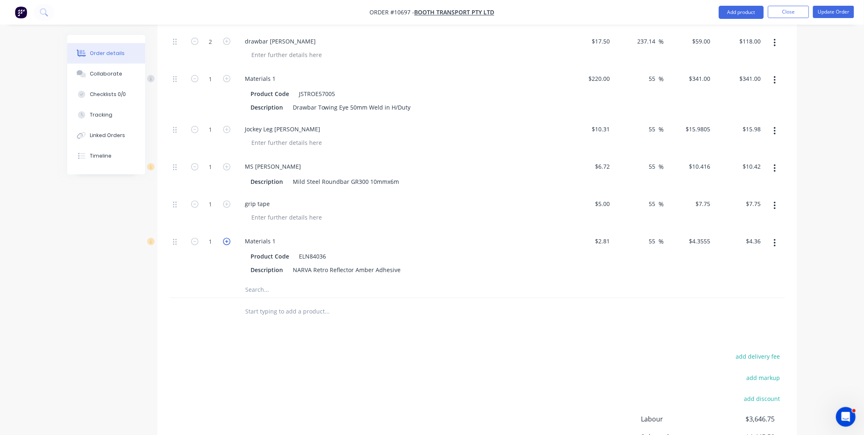
click at [226, 238] on icon "button" at bounding box center [226, 241] width 7 height 7
type input "2"
type input "$8.71"
click at [253, 281] on input "text" at bounding box center [327, 289] width 164 height 16
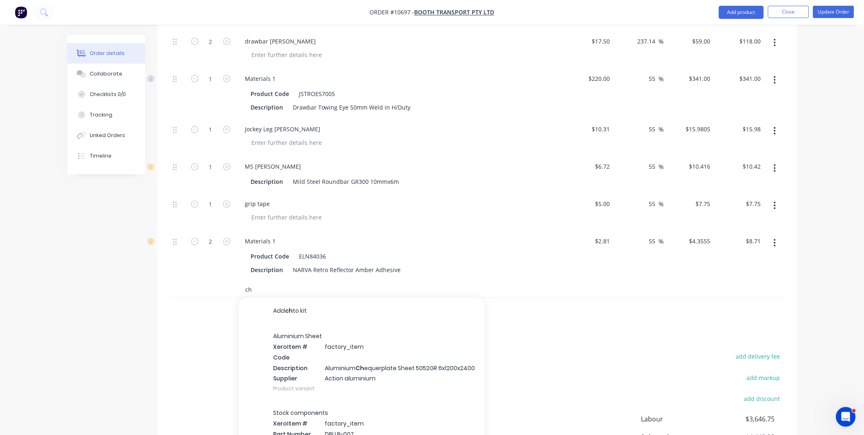
type input "c"
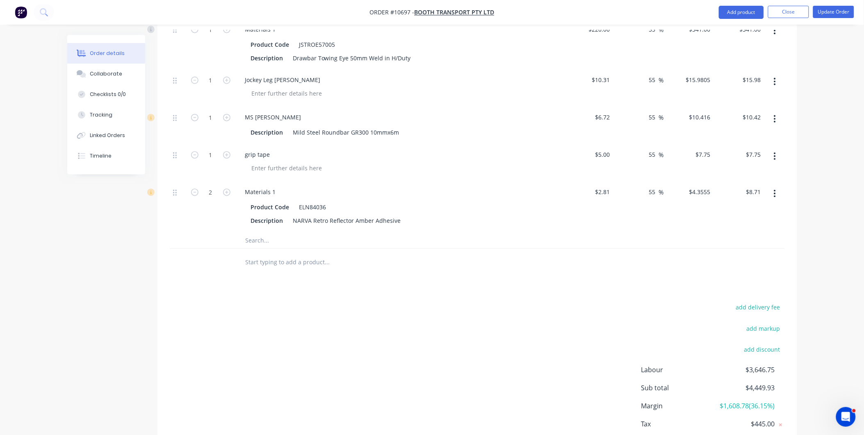
scroll to position [526, 0]
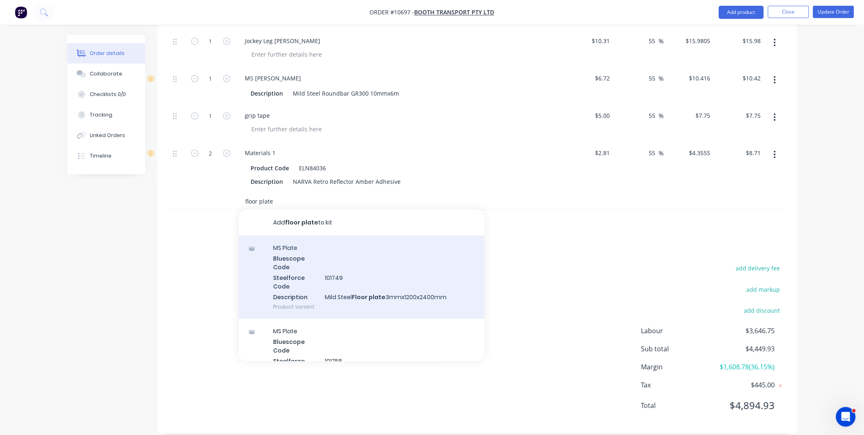
type input "floor plate"
click at [305, 269] on div "MS Plate Bluescope Code Steelforce Code 101749 Description Mild Steel Floor pla…" at bounding box center [362, 277] width 246 height 83
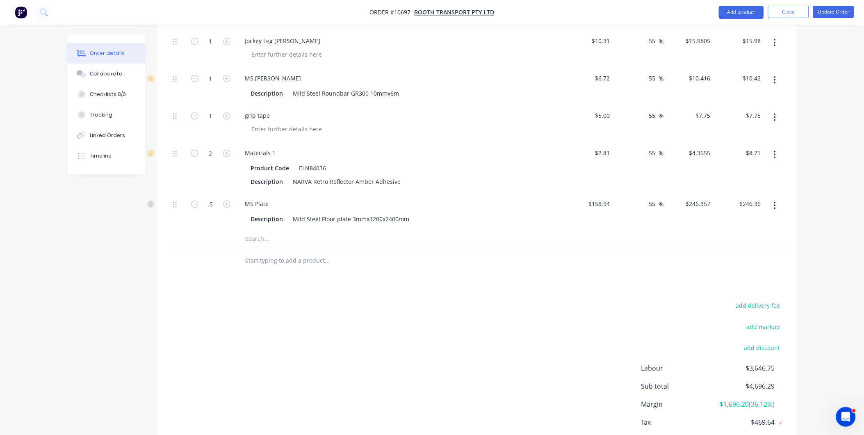
type input "0.5"
type input "$123.18"
click at [567, 248] on div at bounding box center [477, 260] width 615 height 27
click at [278, 232] on input "text" at bounding box center [327, 238] width 164 height 16
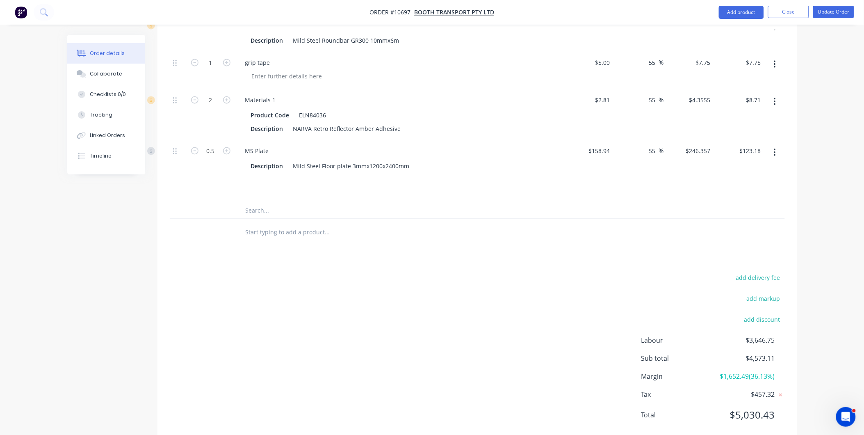
scroll to position [563, 0]
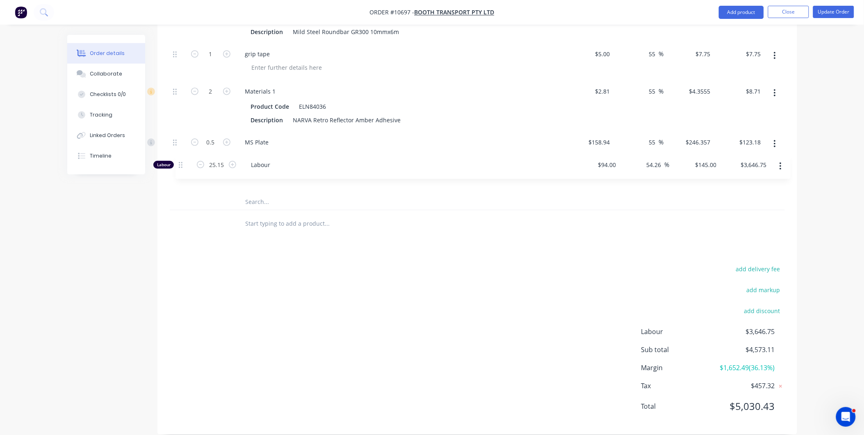
drag, startPoint x: 174, startPoint y: 131, endPoint x: 182, endPoint y: 163, distance: 32.9
click at [182, 164] on div "Labour 25.15 Labour $94.00 $94.00 54.26 54.26 % $145.00 $145.00 $3,646.75 $3,64…" at bounding box center [477, 7] width 615 height 373
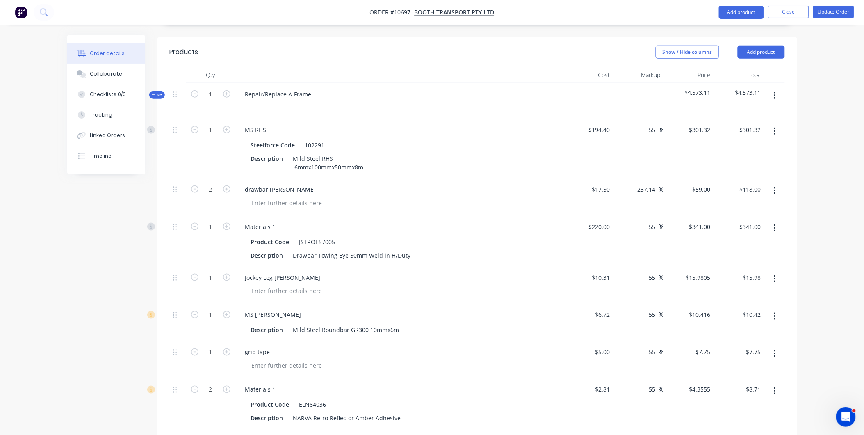
scroll to position [427, 0]
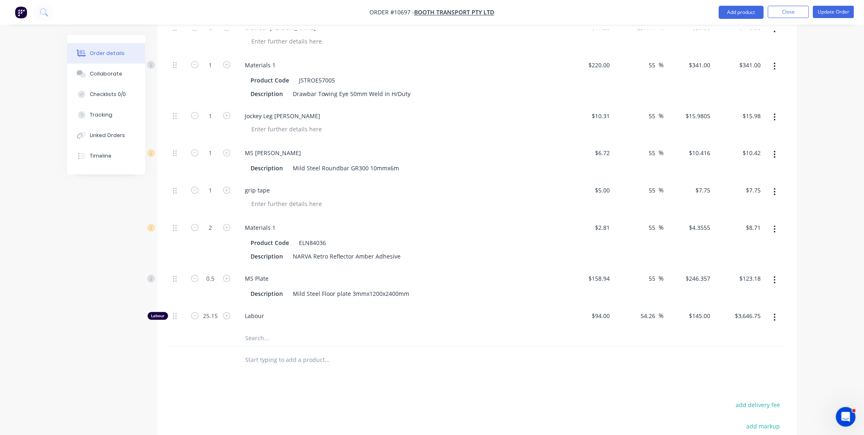
click at [258, 330] on input "text" at bounding box center [327, 338] width 164 height 16
type input "w"
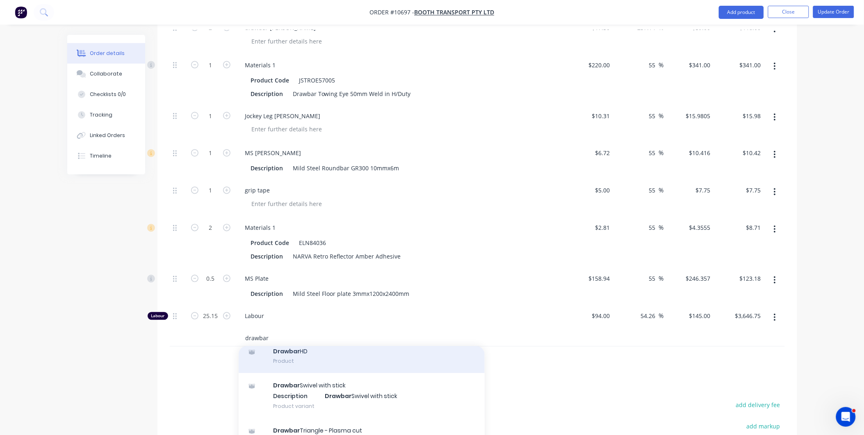
scroll to position [0, 0]
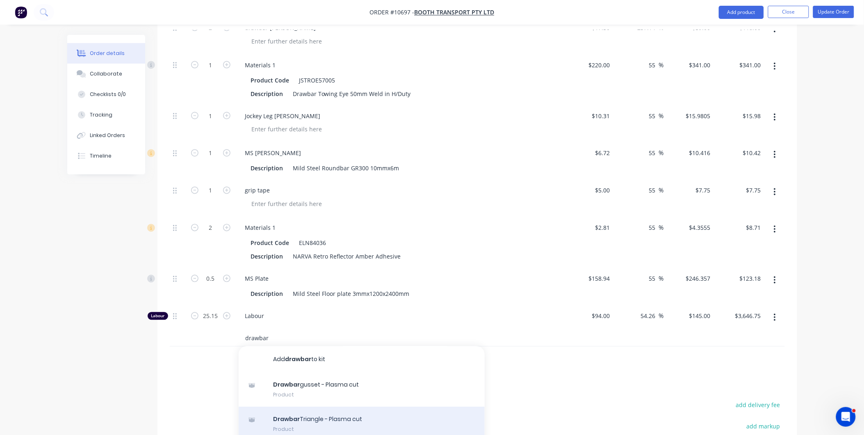
type input "drawbar"
click at [329, 411] on div "Drawbar Triangle - Plasma cut Product" at bounding box center [362, 424] width 246 height 34
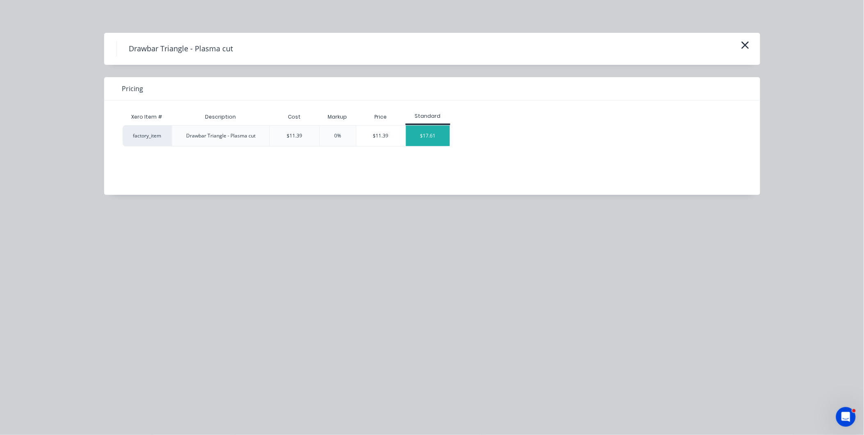
click at [437, 141] on div "$17.61" at bounding box center [428, 135] width 44 height 20
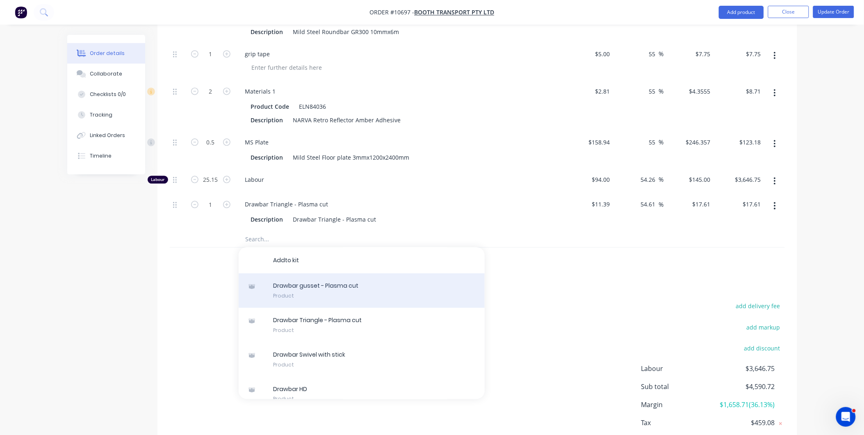
click at [332, 275] on div "D r a w b a r g u s s e t - P l a s m a c u t Product" at bounding box center [362, 290] width 246 height 34
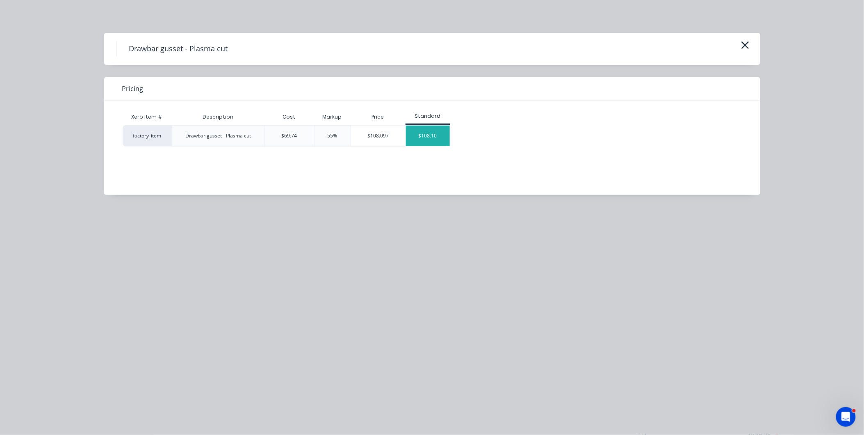
click at [433, 129] on div "$108.10" at bounding box center [428, 135] width 44 height 20
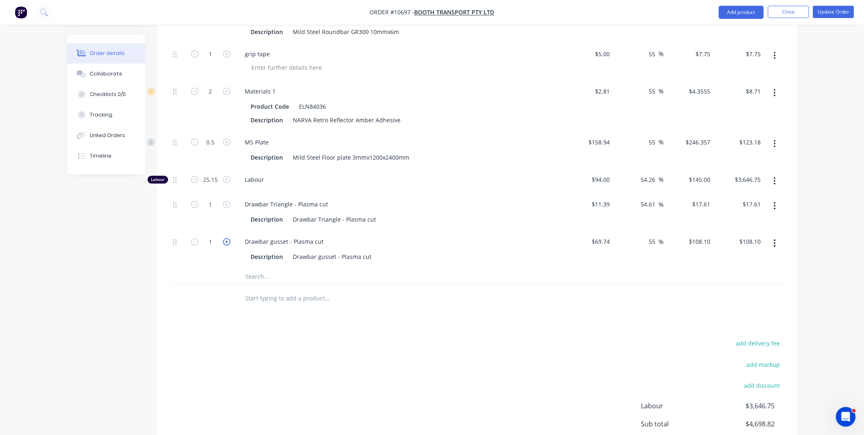
click at [228, 238] on icon "button" at bounding box center [226, 241] width 7 height 7
type input "2"
type input "$216.20"
click at [228, 200] on icon "button" at bounding box center [226, 203] width 7 height 7
type input "2"
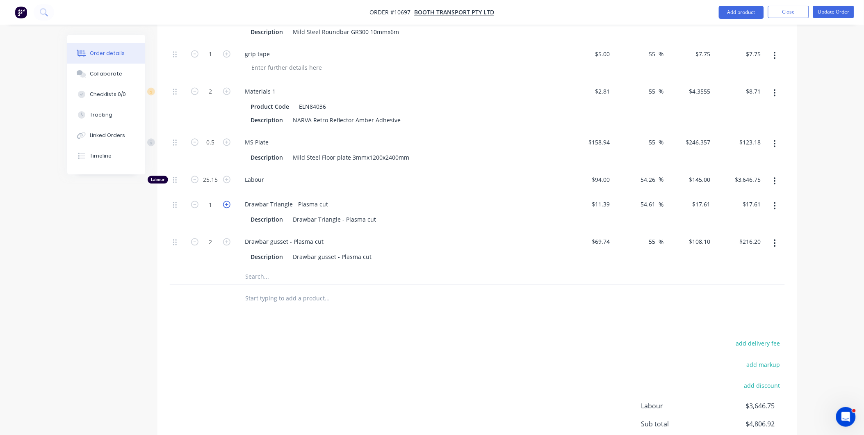
type input "$35.22"
click at [507, 337] on div "add delivery fee add markup add discount Labour $3,646.75 Sub total $4,824.53 M…" at bounding box center [477, 416] width 615 height 158
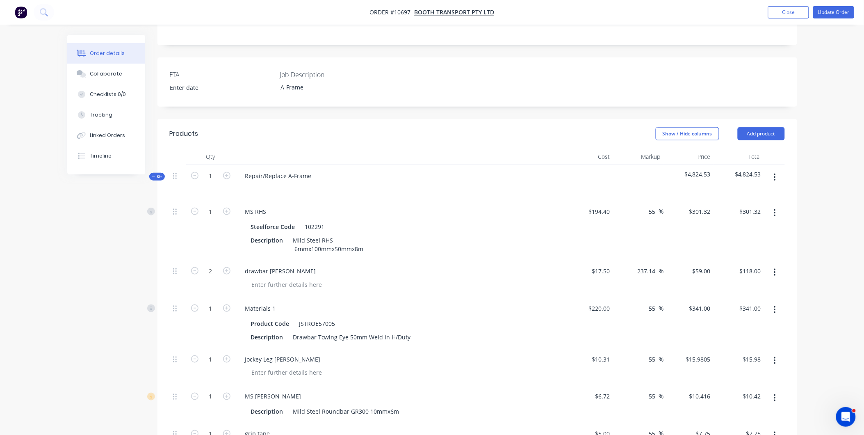
scroll to position [153, 0]
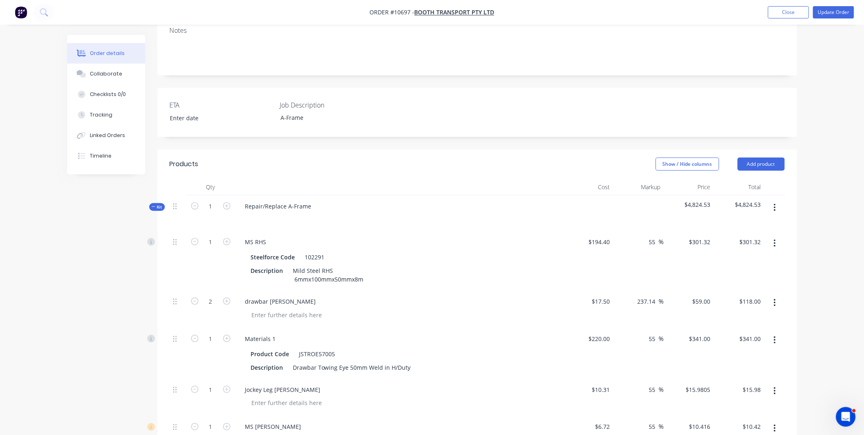
click at [368, 179] on div at bounding box center [399, 187] width 328 height 16
click at [116, 115] on button "Tracking" at bounding box center [106, 115] width 78 height 20
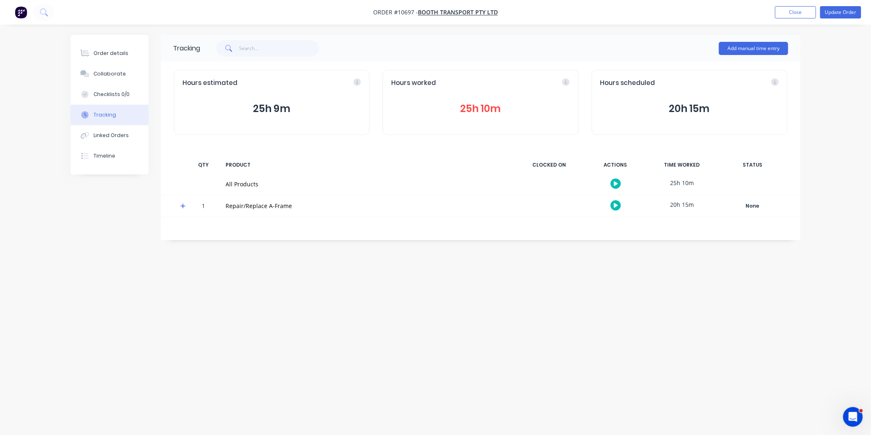
click at [510, 103] on button "25h 10m" at bounding box center [480, 109] width 178 height 16
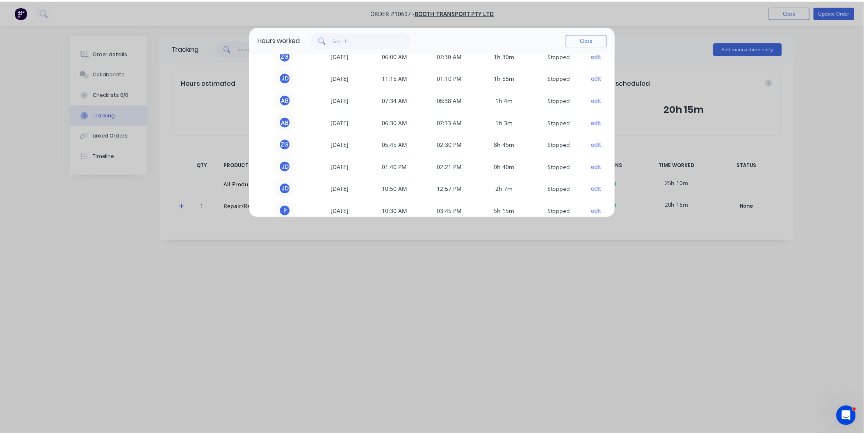
scroll to position [68, 0]
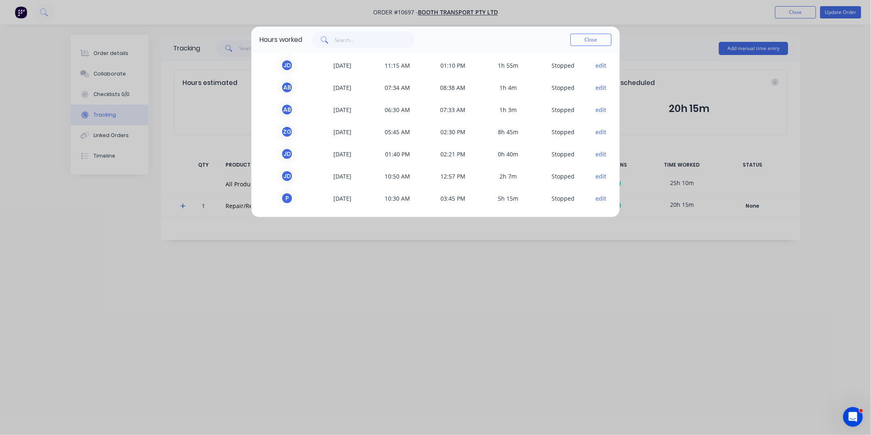
click at [296, 312] on div "Hours worked Close TEAM MEMBER DATE START TIME FINISH TIME TIME WORKED STATUS Z…" at bounding box center [435, 217] width 871 height 435
click at [577, 38] on button "Close" at bounding box center [590, 40] width 41 height 12
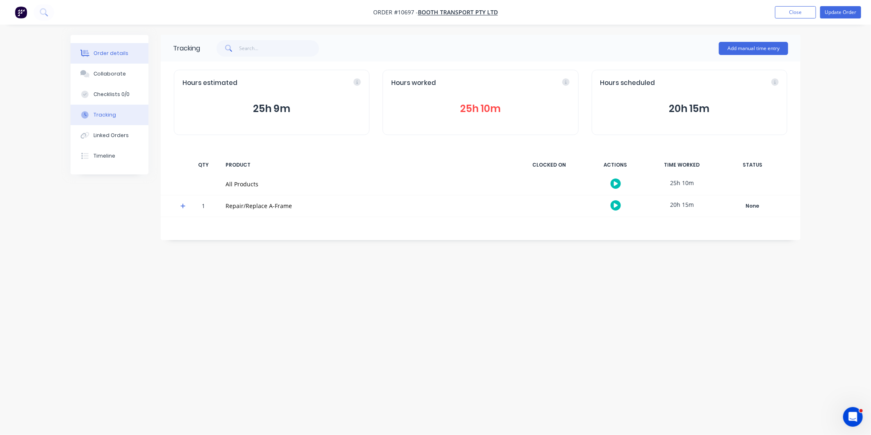
click at [125, 50] on button "Order details" at bounding box center [110, 53] width 78 height 20
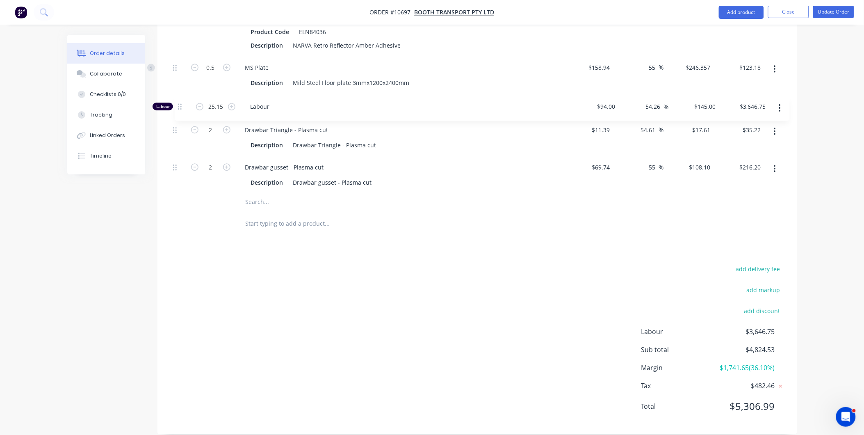
scroll to position [637, 0]
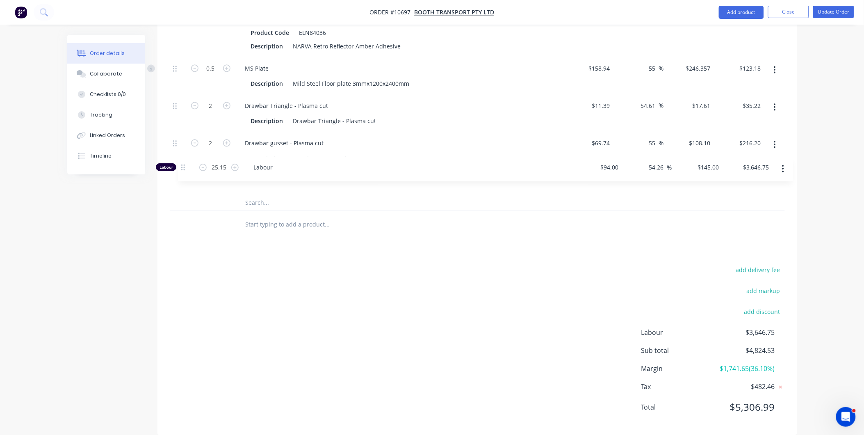
drag, startPoint x: 175, startPoint y: 92, endPoint x: 183, endPoint y: 168, distance: 76.7
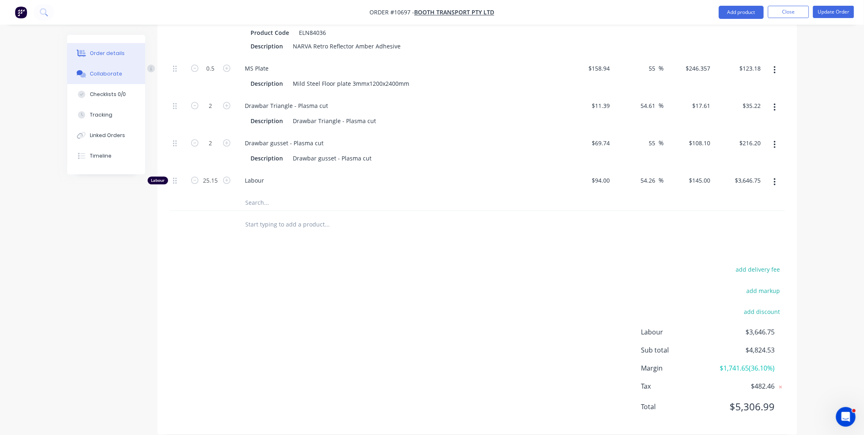
click at [125, 77] on button "Collaborate" at bounding box center [106, 74] width 78 height 20
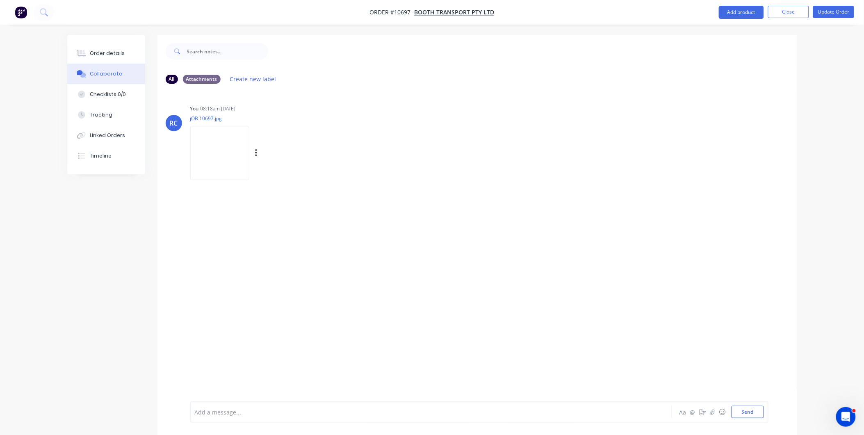
click at [217, 133] on img at bounding box center [219, 153] width 59 height 54
click at [105, 58] on button "Order details" at bounding box center [106, 53] width 78 height 20
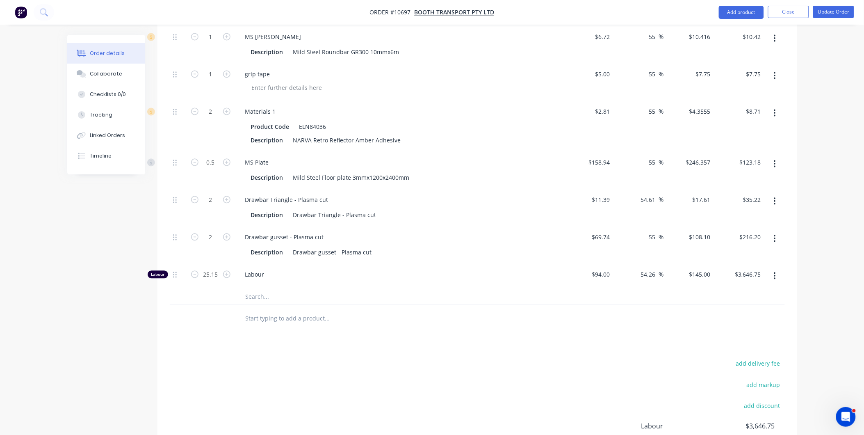
scroll to position [546, 0]
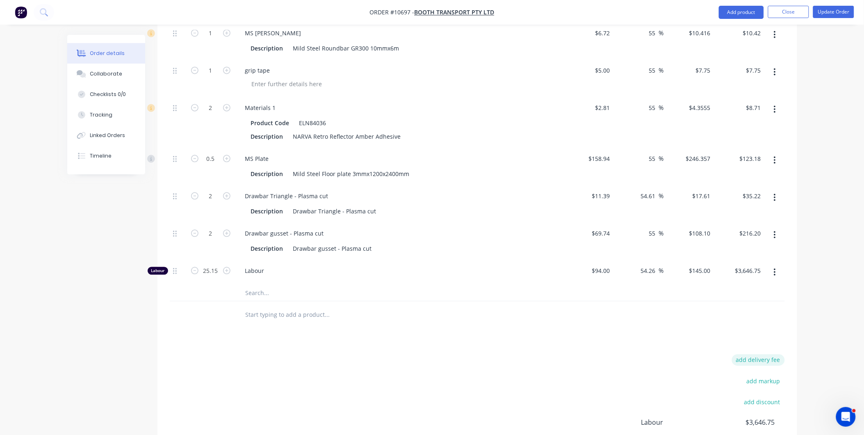
click at [764, 354] on button "add delivery fee" at bounding box center [758, 359] width 53 height 11
click at [689, 334] on div "Products Show / Hide columns Add product Qty Cost Markup Price Total Kit 1 Repa…" at bounding box center [477, 139] width 640 height 767
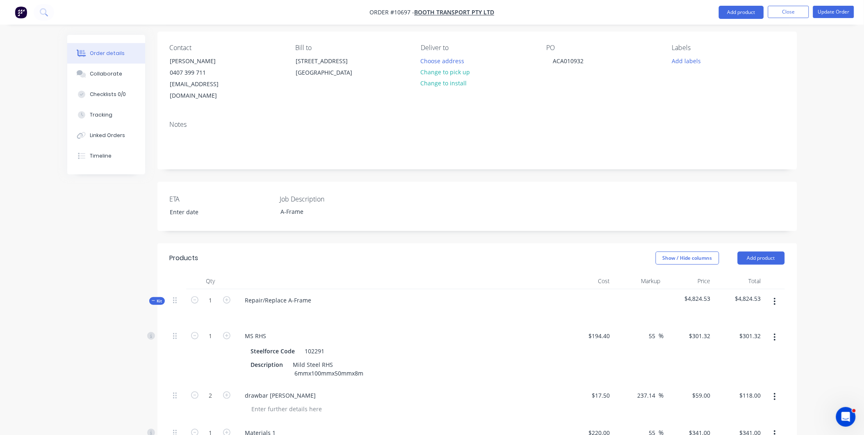
scroll to position [0, 0]
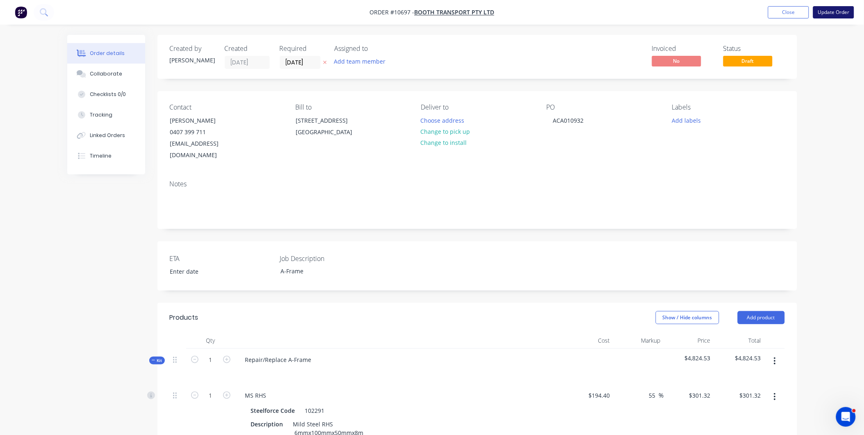
click at [831, 12] on button "Update Order" at bounding box center [833, 12] width 41 height 12
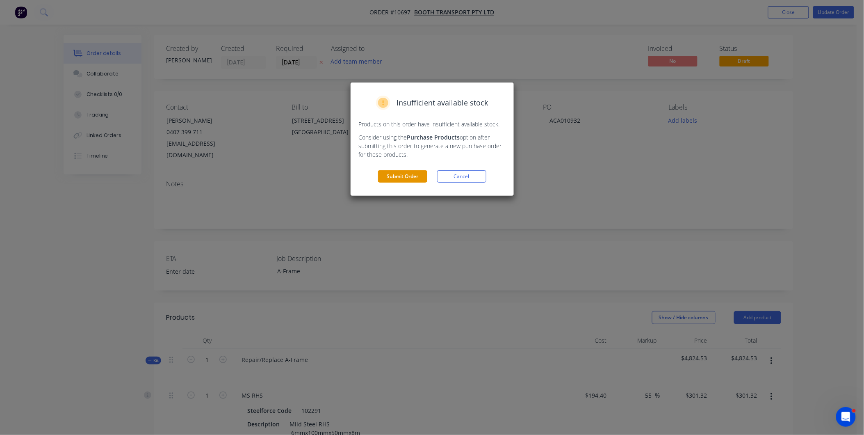
click at [394, 180] on button "Submit Order" at bounding box center [402, 176] width 49 height 12
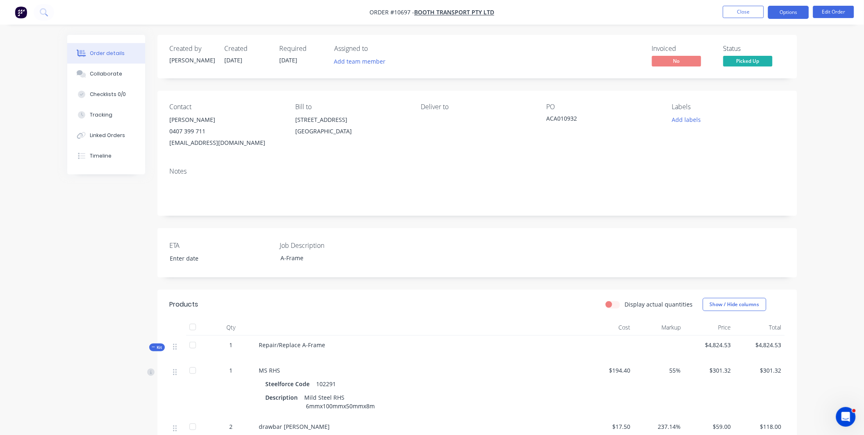
click at [786, 9] on button "Options" at bounding box center [788, 12] width 41 height 13
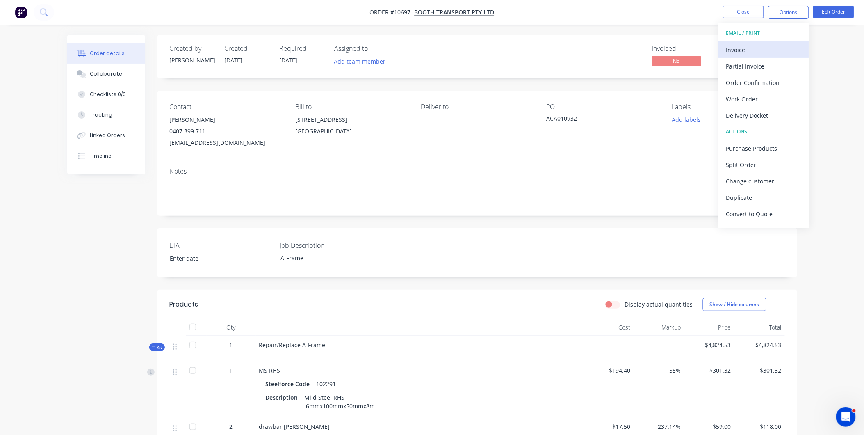
click at [752, 52] on div "Invoice" at bounding box center [763, 50] width 75 height 12
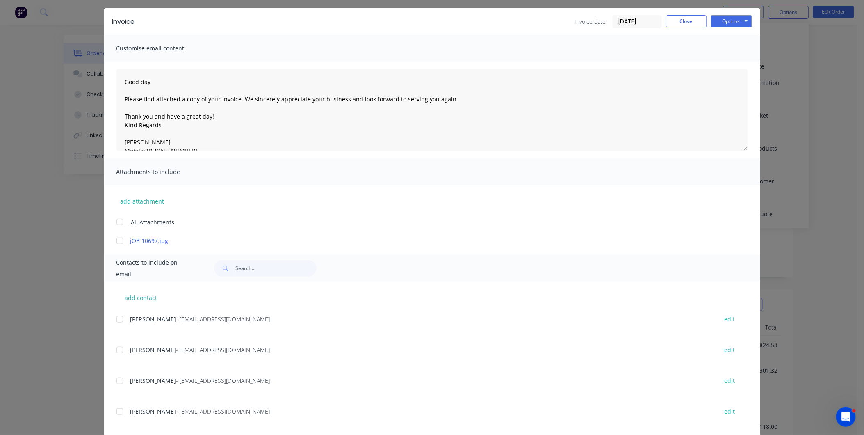
scroll to position [38, 0]
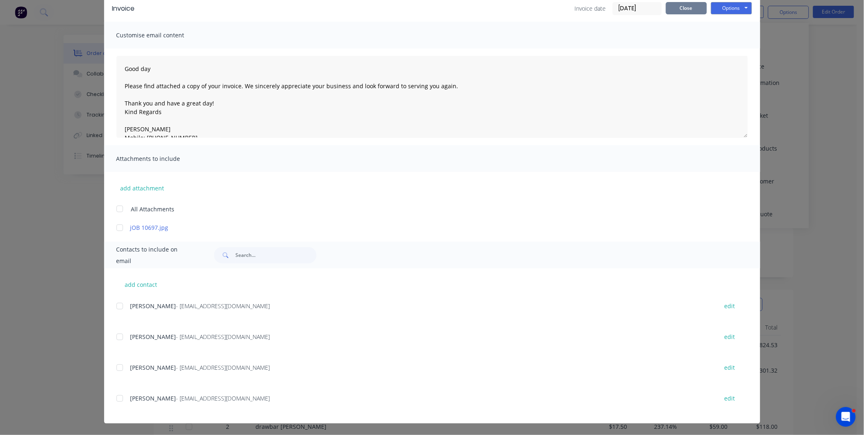
click at [678, 9] on button "Close" at bounding box center [686, 8] width 41 height 12
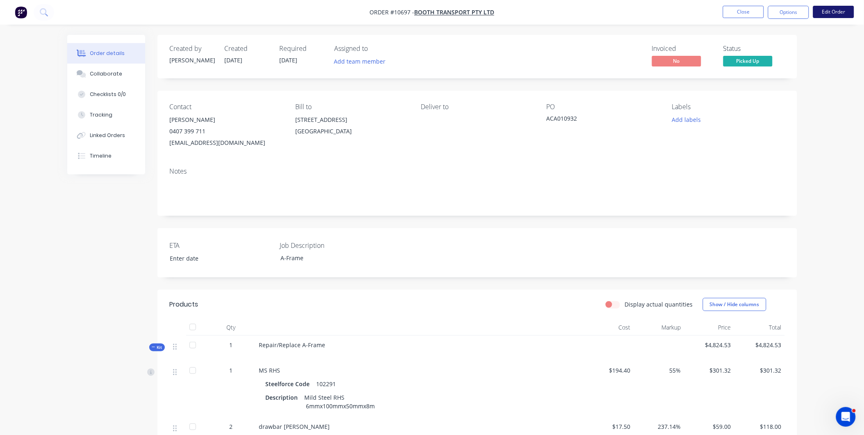
click at [834, 9] on button "Edit Order" at bounding box center [833, 12] width 41 height 12
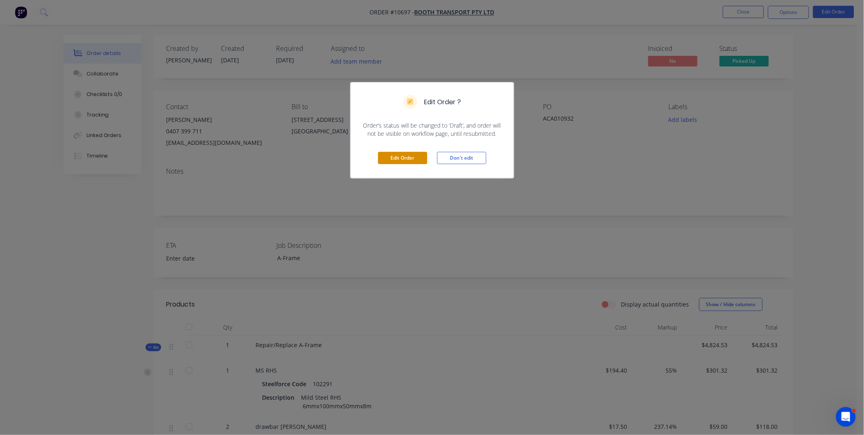
click at [420, 153] on button "Edit Order" at bounding box center [402, 158] width 49 height 12
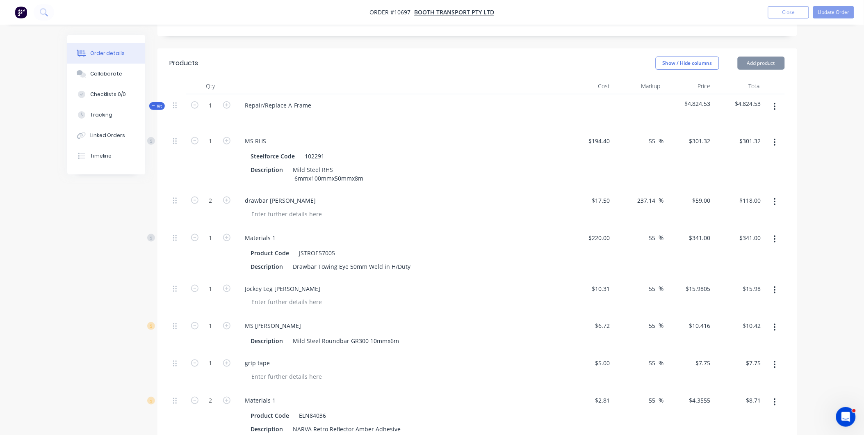
scroll to position [546, 0]
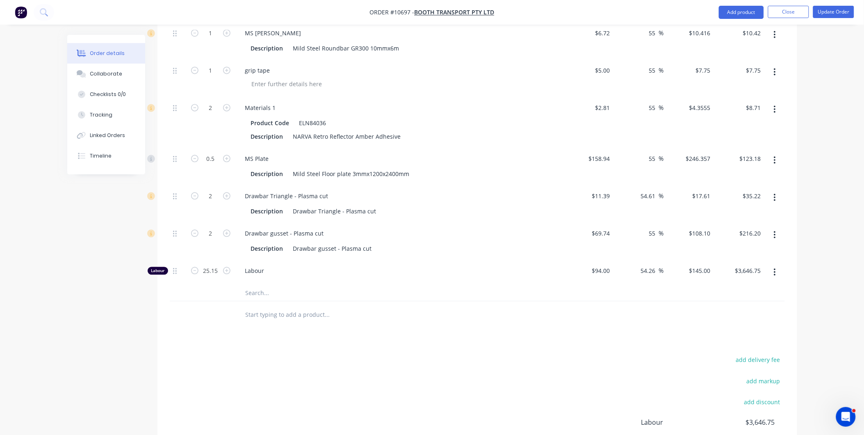
click at [253, 285] on input "text" at bounding box center [327, 293] width 164 height 16
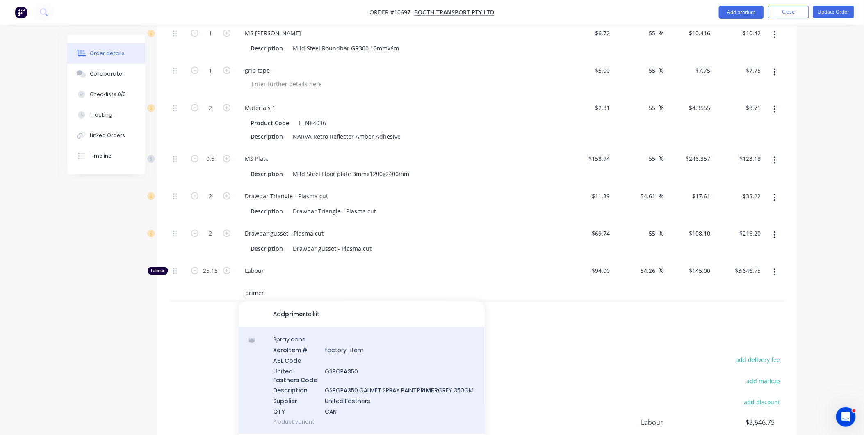
scroll to position [137, 0]
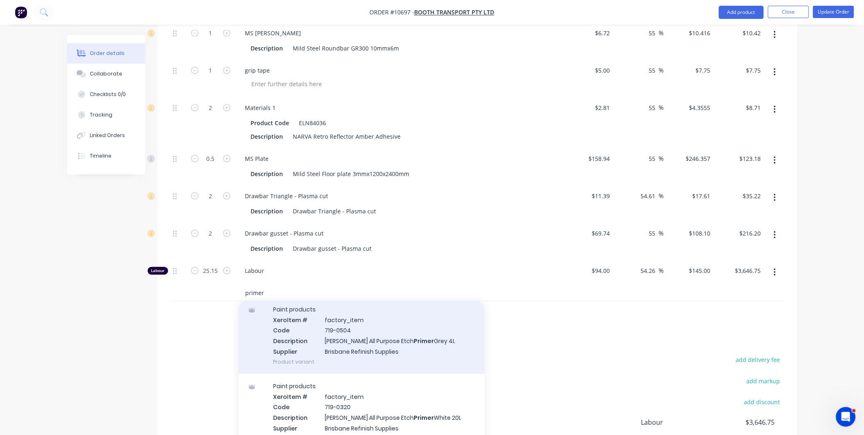
type input "primer"
click at [360, 347] on div "Paint products Xero Item # factory_item Code 719-0504 Description Nason All Pur…" at bounding box center [362, 335] width 246 height 77
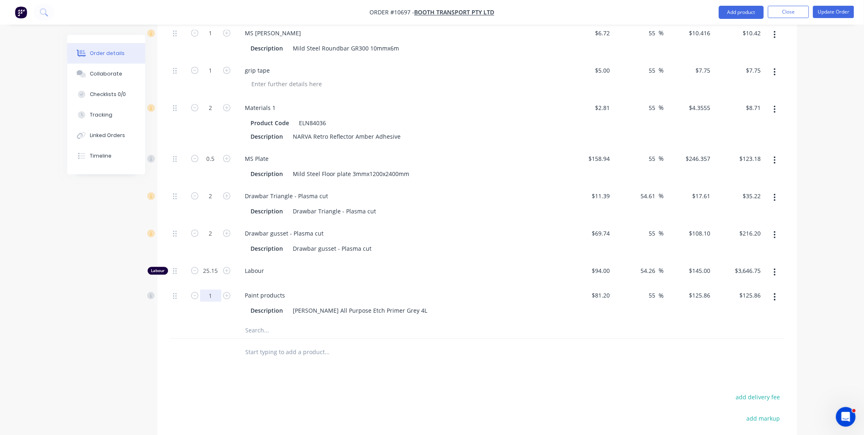
type input "0.25"
type input "$31.47"
click at [262, 326] on input "text" at bounding box center [327, 330] width 164 height 16
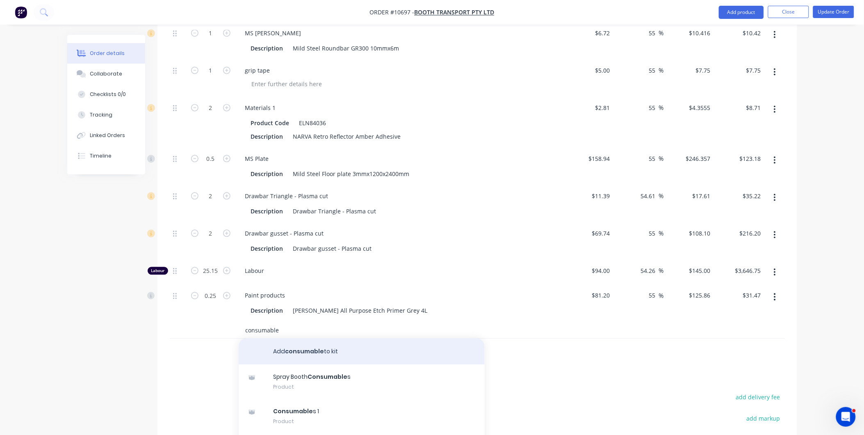
type input "consumable"
click at [349, 343] on button "Add consumable to kit" at bounding box center [362, 351] width 246 height 26
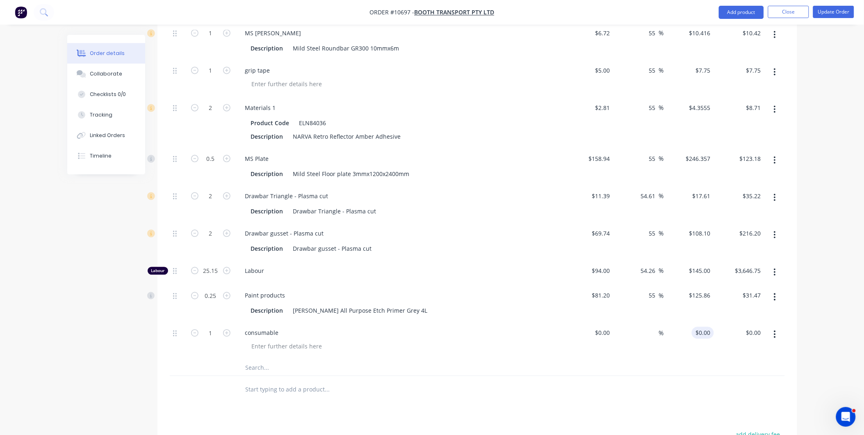
type input "0"
click at [700, 323] on div "0 0" at bounding box center [689, 340] width 50 height 37
type input "$0.00"
click at [602, 327] on div at bounding box center [607, 333] width 13 height 12
type input "$10.00"
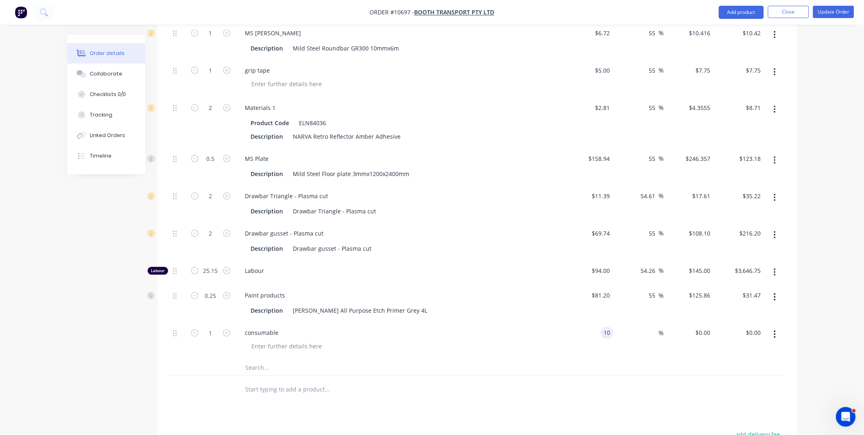
type input "$10.00"
type input "55"
type input "15.5"
type input "$15.50"
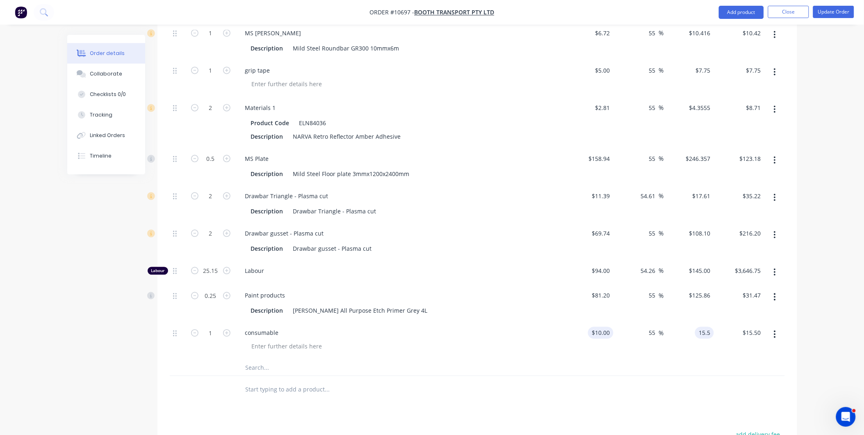
type input "10"
type input "$15.50"
click at [602, 327] on div "10 $10.00" at bounding box center [600, 333] width 25 height 12
type input "20"
type input "$31.00"
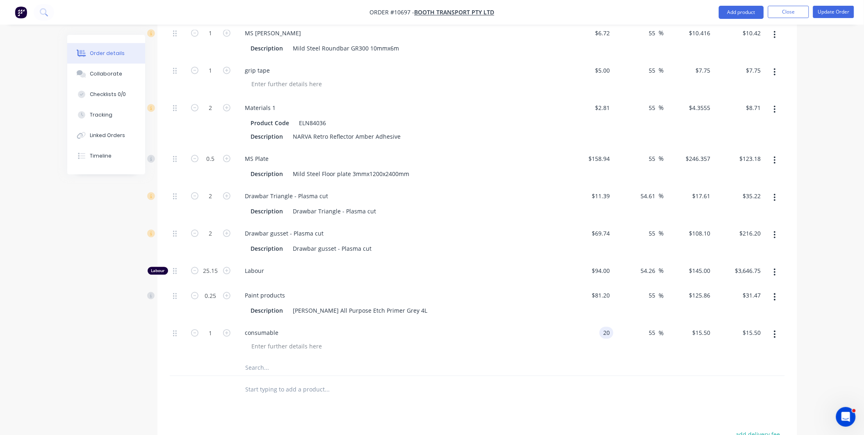
type input "$31.00"
drag, startPoint x: 602, startPoint y: 322, endPoint x: 596, endPoint y: 322, distance: 5.7
click at [598, 322] on div "20 20" at bounding box center [588, 340] width 50 height 37
type input "$20.00"
drag, startPoint x: 725, startPoint y: 364, endPoint x: 722, endPoint y: 376, distance: 12.7
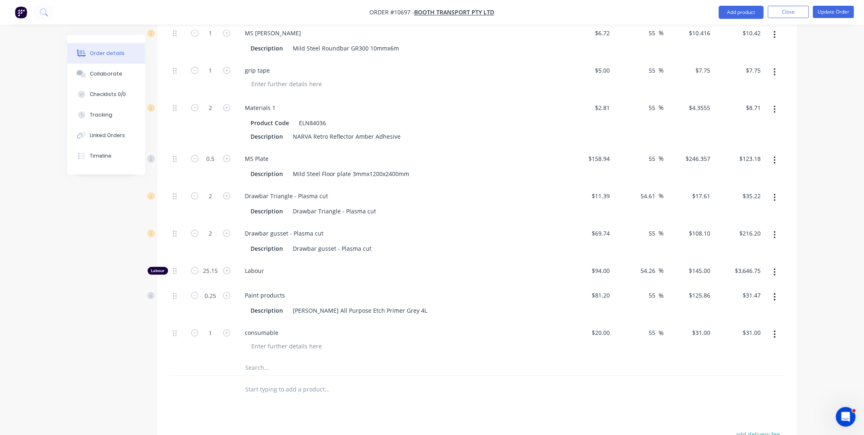
click at [726, 364] on div at bounding box center [477, 367] width 615 height 17
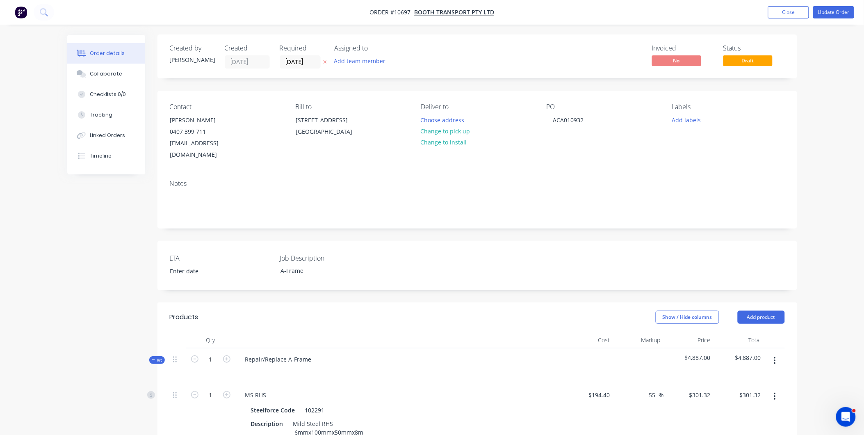
scroll to position [0, 0]
click at [832, 12] on button "Update Order" at bounding box center [833, 12] width 41 height 12
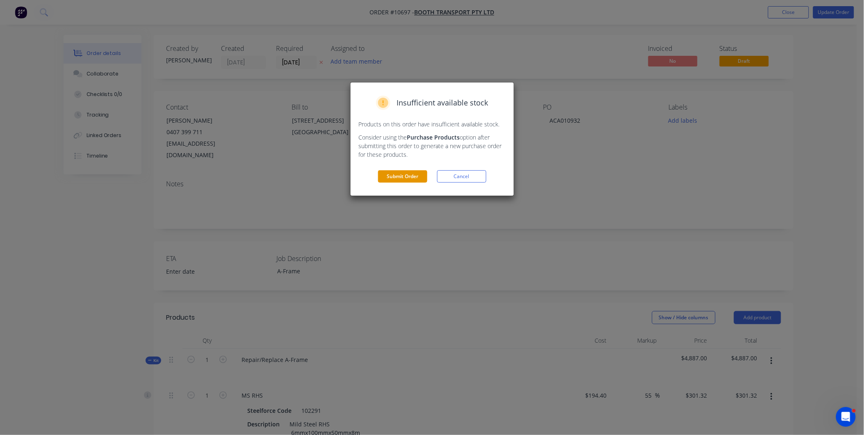
click at [418, 174] on button "Submit Order" at bounding box center [402, 176] width 49 height 12
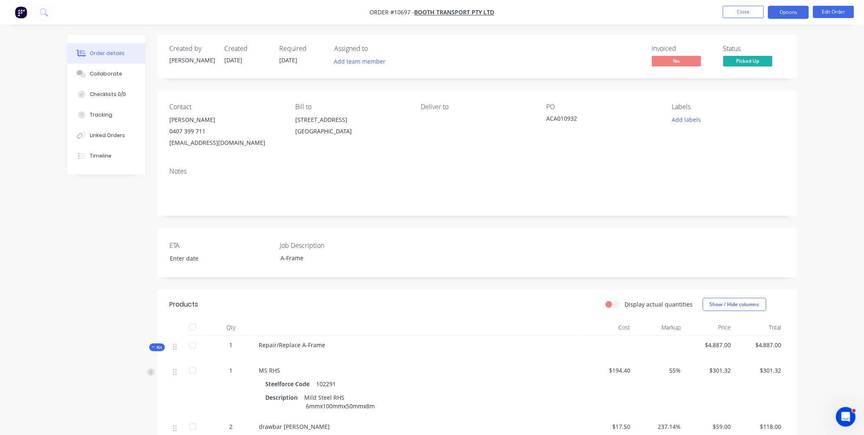
click at [790, 17] on button "Options" at bounding box center [788, 12] width 41 height 13
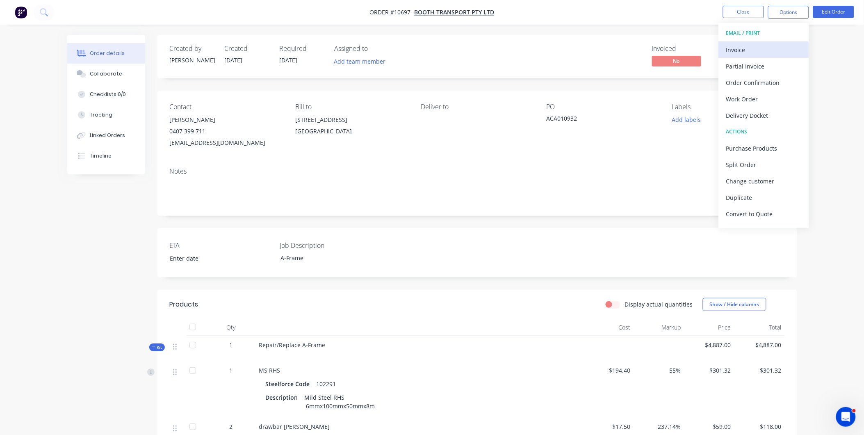
click at [744, 53] on div "Invoice" at bounding box center [763, 50] width 75 height 12
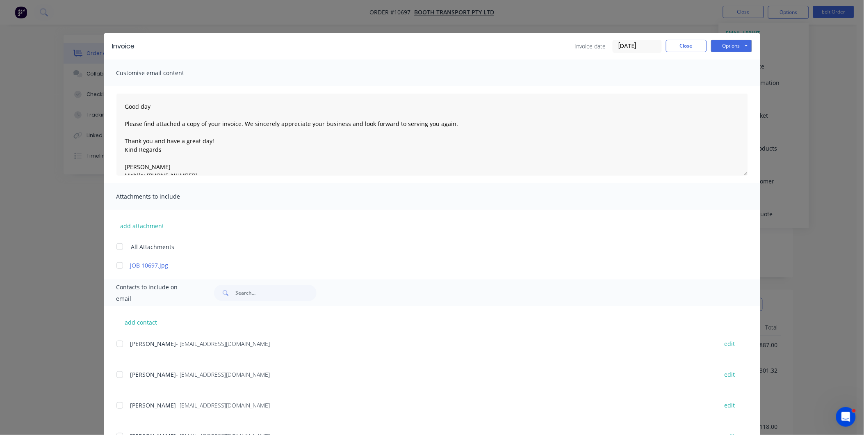
scroll to position [38, 0]
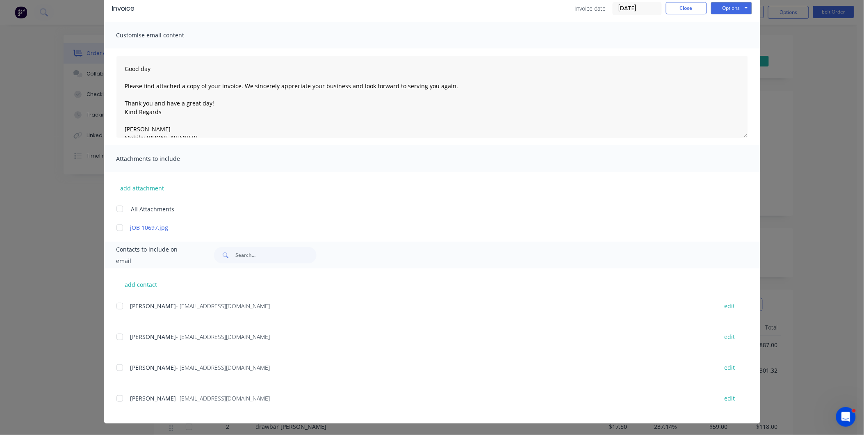
click at [115, 394] on div at bounding box center [120, 398] width 16 height 16
click at [728, 9] on button "Options" at bounding box center [731, 8] width 41 height 12
click at [722, 26] on button "Preview" at bounding box center [737, 23] width 52 height 14
click at [723, 9] on button "Options" at bounding box center [731, 8] width 41 height 12
click at [720, 52] on button "Email" at bounding box center [737, 50] width 52 height 14
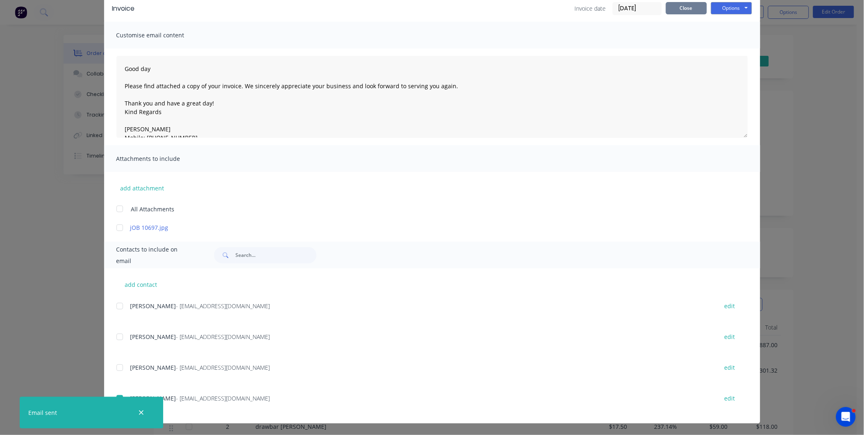
click at [676, 13] on button "Close" at bounding box center [686, 8] width 41 height 12
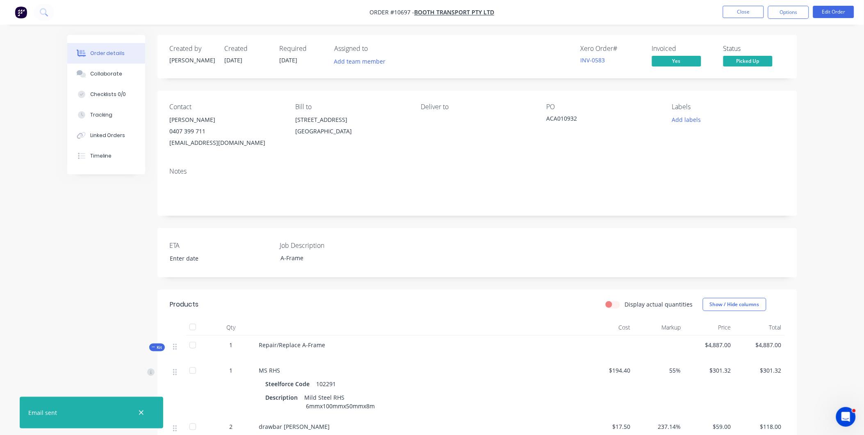
click at [757, 67] on button "Picked Up" at bounding box center [747, 62] width 49 height 12
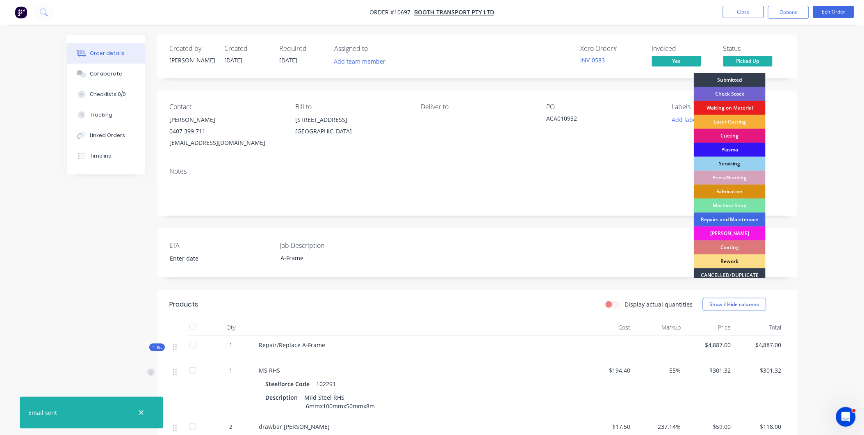
scroll to position [74, 0]
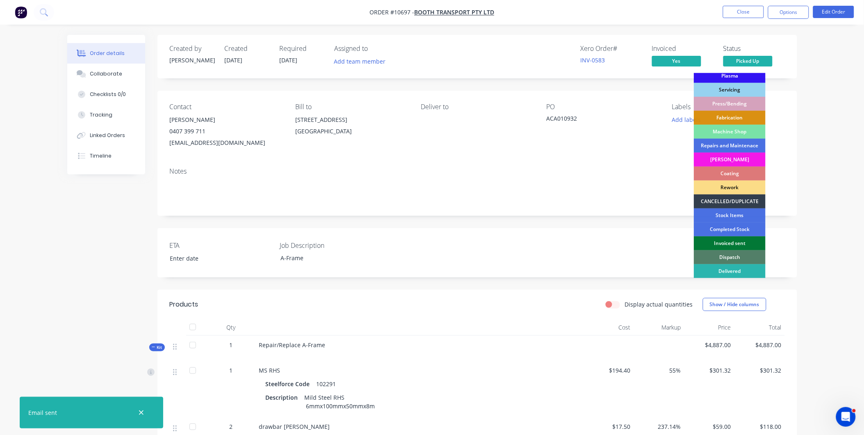
click at [730, 240] on div "Invoiced sent" at bounding box center [730, 243] width 72 height 14
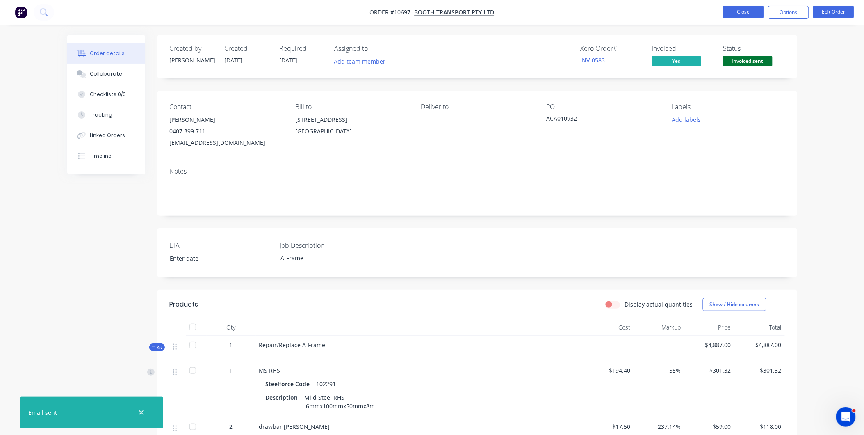
click at [745, 7] on button "Close" at bounding box center [743, 12] width 41 height 12
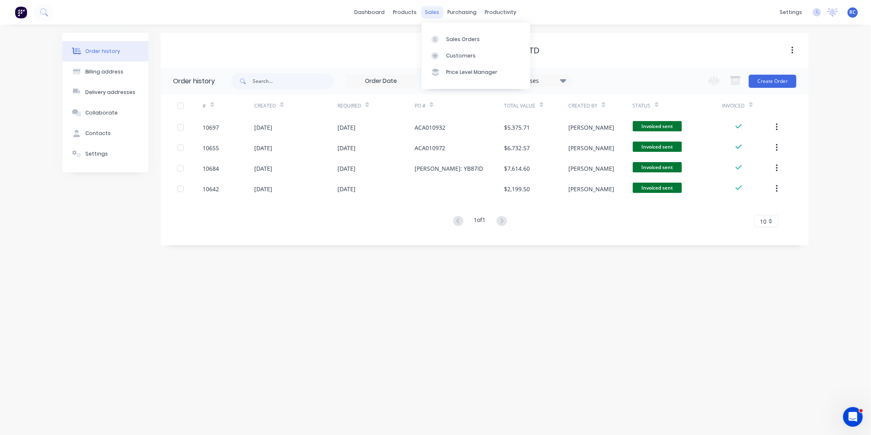
click at [431, 10] on div "sales" at bounding box center [432, 12] width 23 height 12
click at [428, 42] on link "Sales Orders" at bounding box center [475, 39] width 109 height 16
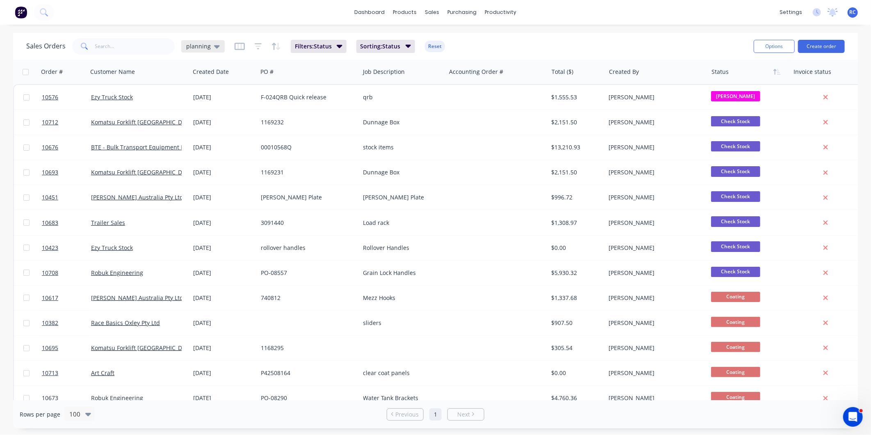
click at [209, 51] on div "planning" at bounding box center [202, 46] width 43 height 12
click at [207, 166] on button "Completed" at bounding box center [230, 164] width 93 height 9
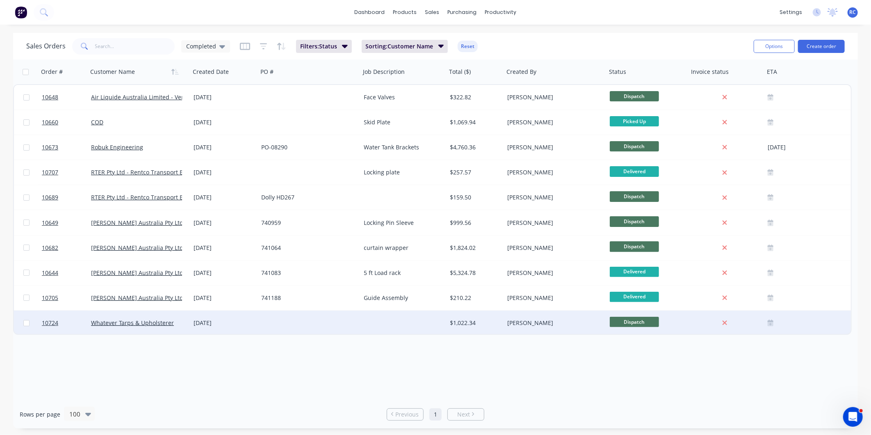
click at [118, 318] on div "Whatever Tarps & Upholsterer" at bounding box center [139, 322] width 102 height 25
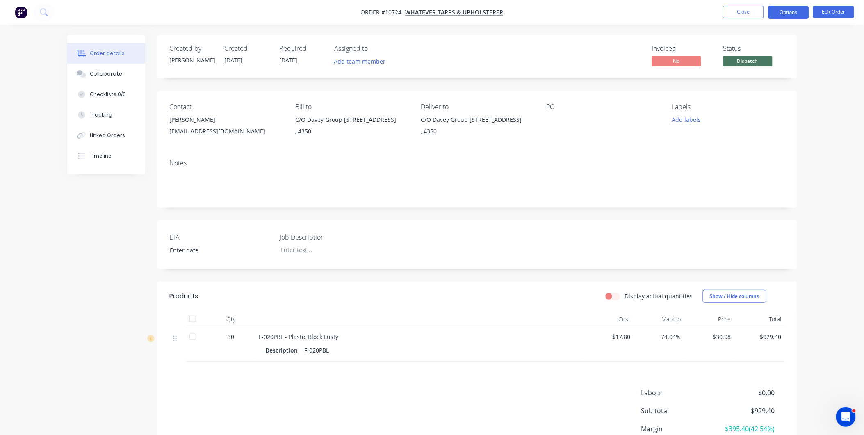
click at [797, 14] on button "Options" at bounding box center [788, 12] width 41 height 13
click at [837, 11] on button "Edit Order" at bounding box center [833, 12] width 41 height 12
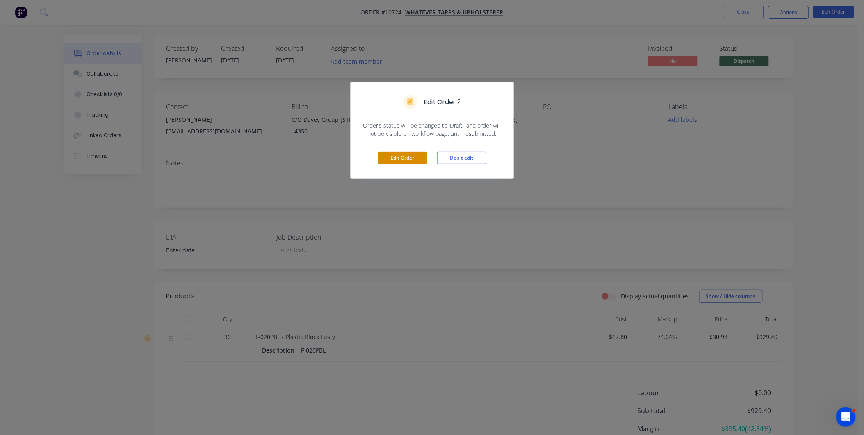
click at [403, 160] on button "Edit Order" at bounding box center [402, 158] width 49 height 12
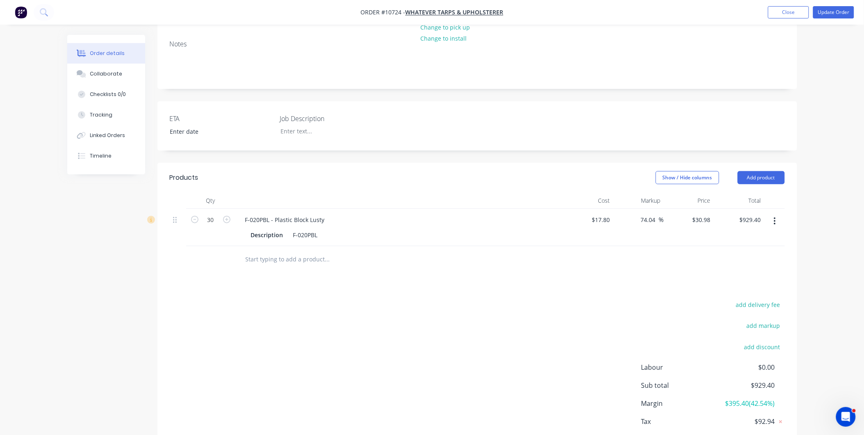
scroll to position [137, 0]
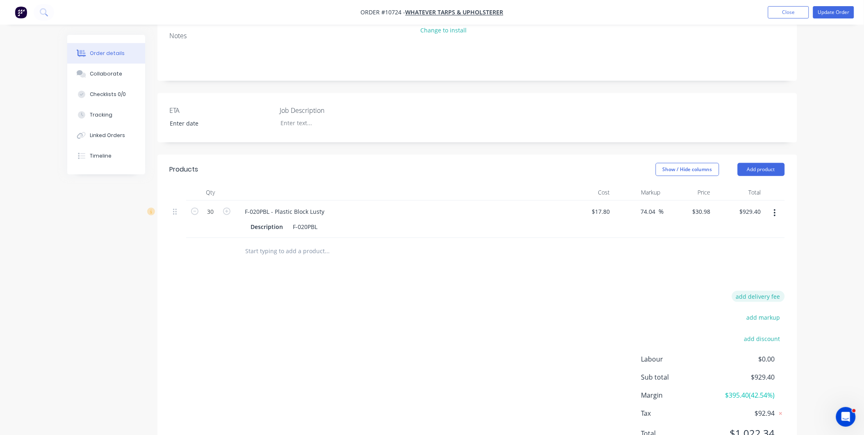
click at [750, 291] on button "add delivery fee" at bounding box center [758, 296] width 53 height 11
type input "55"
click input "submit" at bounding box center [0, 0] width 0 height 0
click at [835, 10] on button "Update Order" at bounding box center [833, 12] width 41 height 12
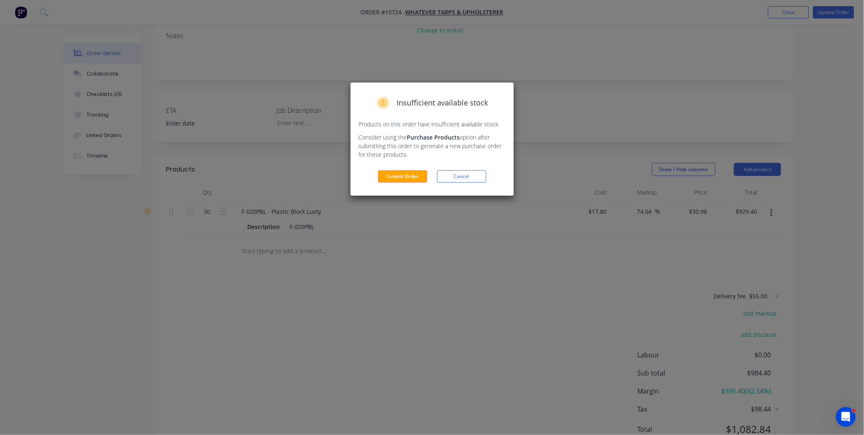
click at [386, 179] on button "Submit Order" at bounding box center [402, 176] width 49 height 12
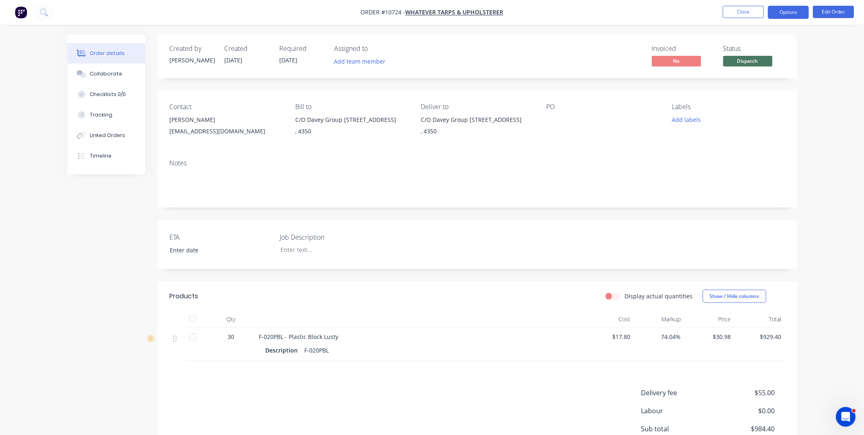
click at [786, 11] on button "Options" at bounding box center [788, 12] width 41 height 13
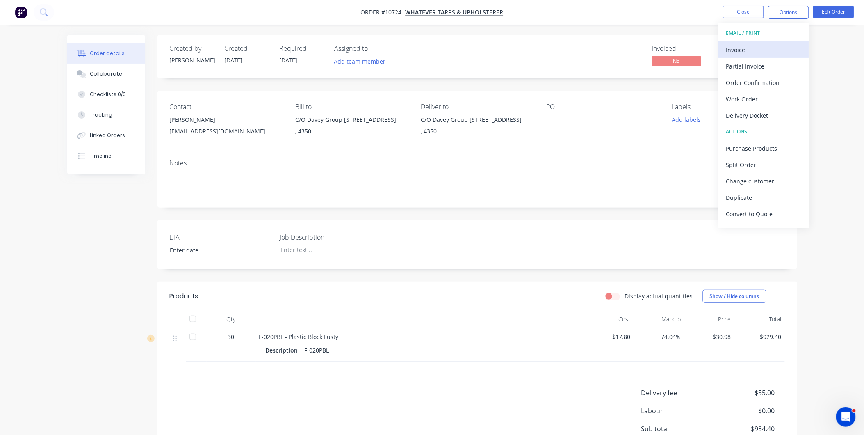
click at [776, 52] on div "Invoice" at bounding box center [763, 50] width 75 height 12
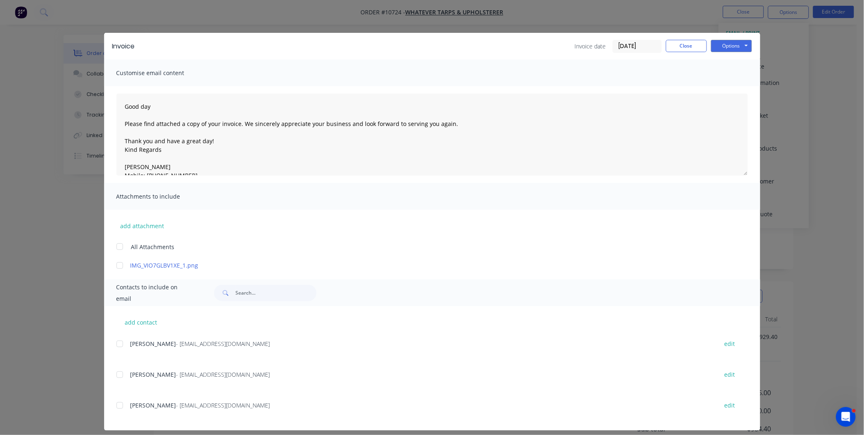
click at [114, 401] on div at bounding box center [120, 405] width 16 height 16
click at [118, 375] on div at bounding box center [120, 374] width 16 height 16
click at [723, 45] on button "Options" at bounding box center [731, 46] width 41 height 12
click at [726, 59] on button "Preview" at bounding box center [737, 61] width 52 height 14
click at [728, 42] on button "Options" at bounding box center [731, 46] width 41 height 12
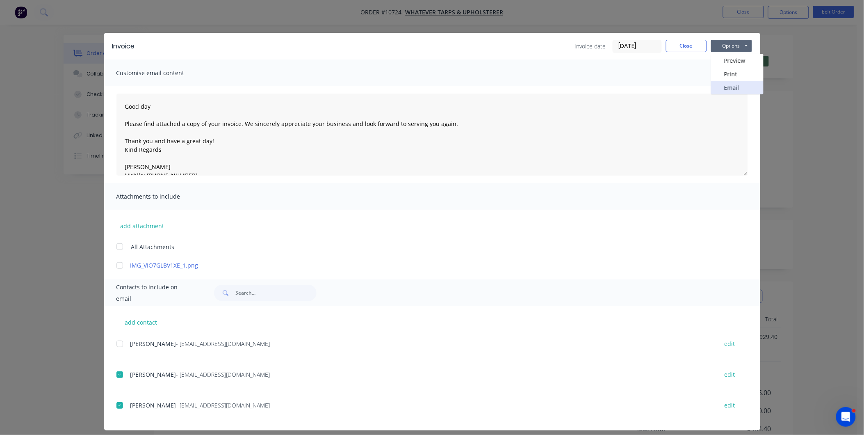
click at [728, 83] on button "Email" at bounding box center [737, 88] width 52 height 14
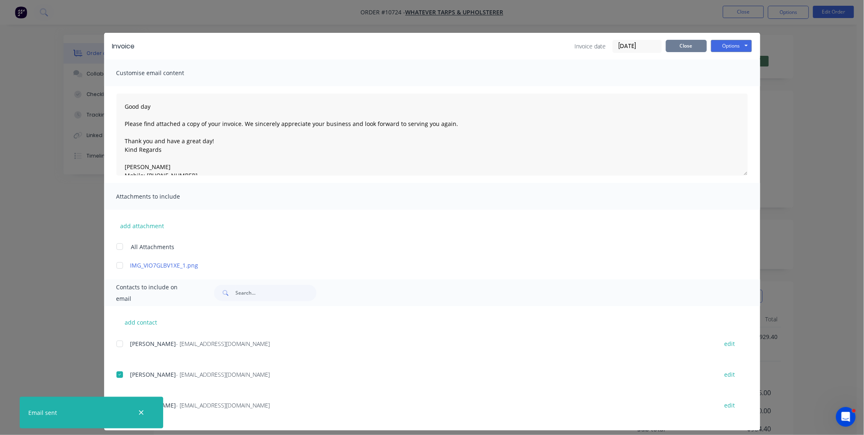
click at [695, 44] on button "Close" at bounding box center [686, 46] width 41 height 12
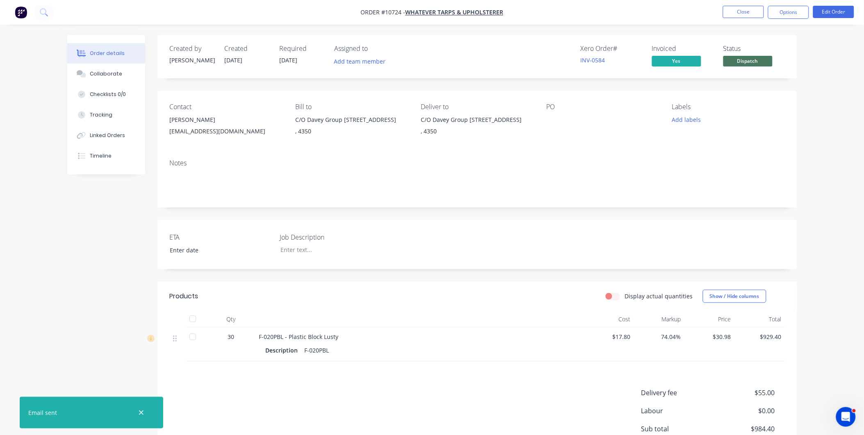
click at [752, 67] on button "Dispatch" at bounding box center [747, 62] width 49 height 12
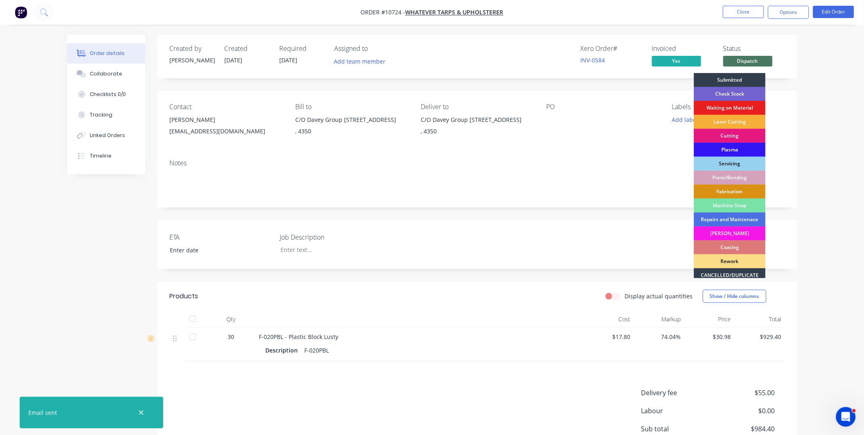
click at [757, 56] on span "Dispatch" at bounding box center [747, 61] width 49 height 10
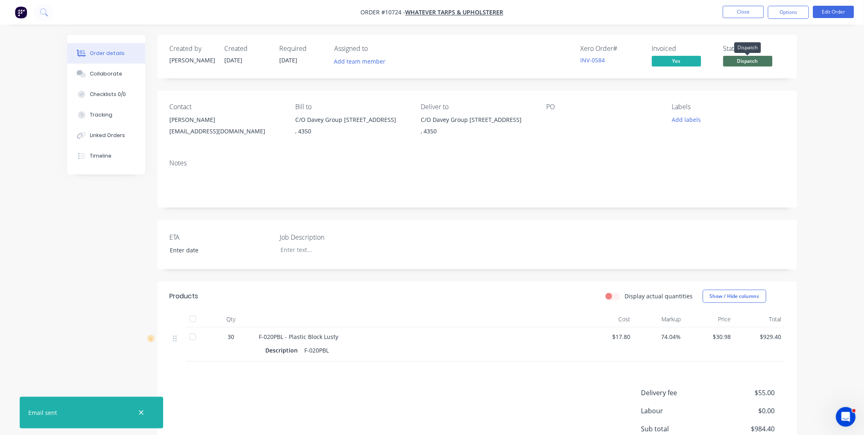
click at [758, 56] on span "Dispatch" at bounding box center [747, 61] width 49 height 10
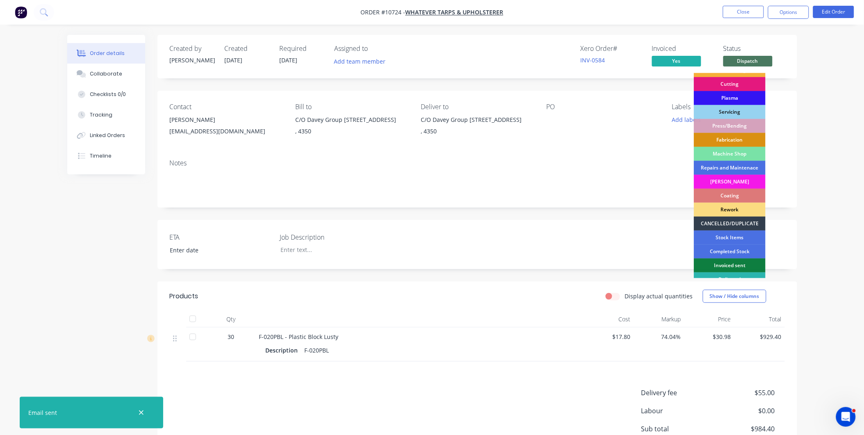
scroll to position [74, 0]
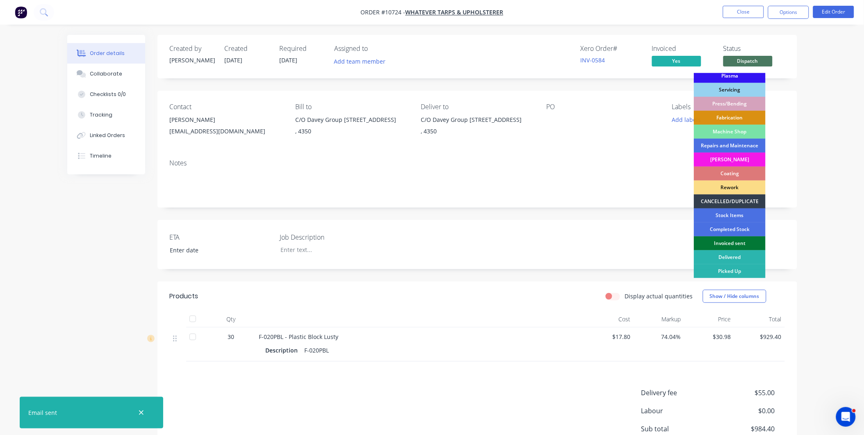
click at [740, 241] on div "Invoiced sent" at bounding box center [730, 243] width 72 height 14
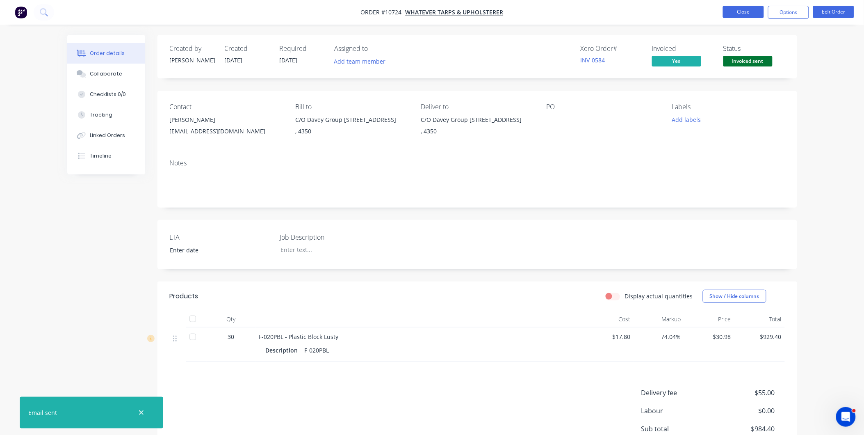
click at [751, 16] on button "Close" at bounding box center [743, 12] width 41 height 12
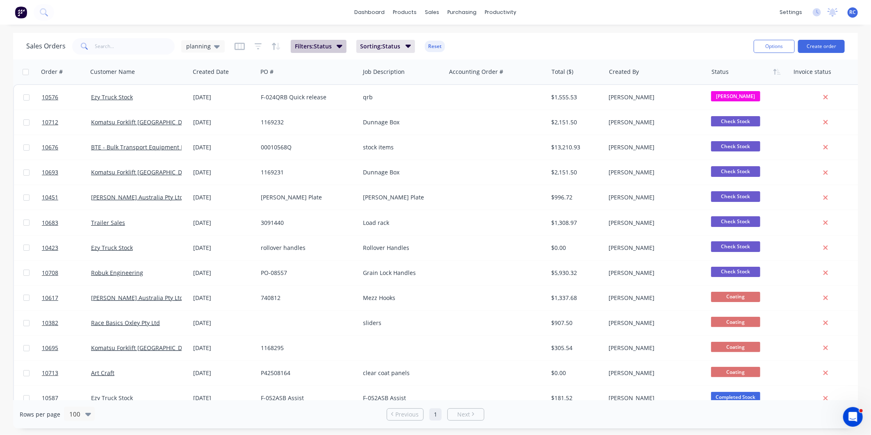
click at [342, 46] on button "Filters: Status" at bounding box center [319, 46] width 56 height 13
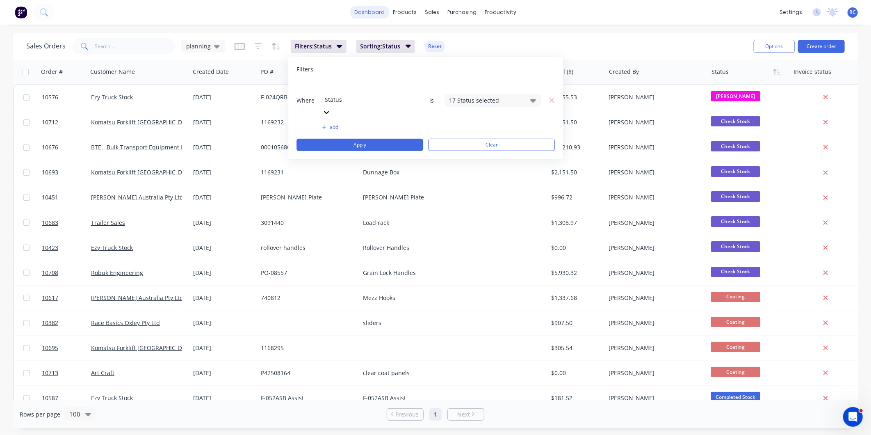
click at [370, 18] on link "dashboard" at bounding box center [370, 12] width 39 height 12
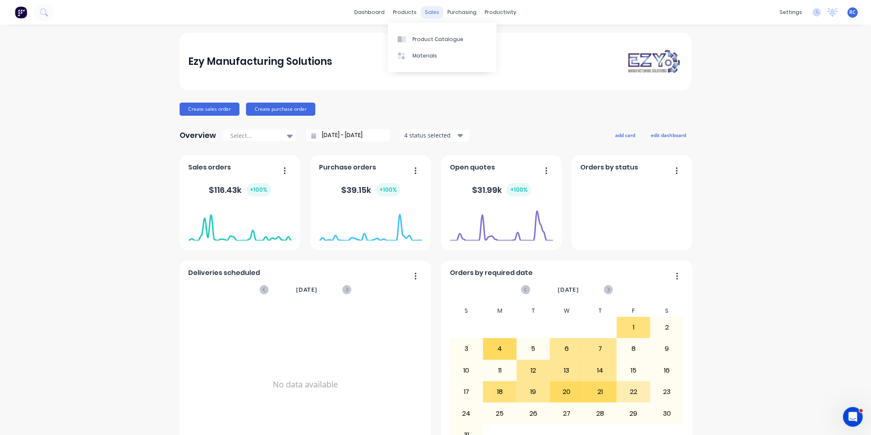
click at [423, 14] on div "sales" at bounding box center [432, 12] width 23 height 12
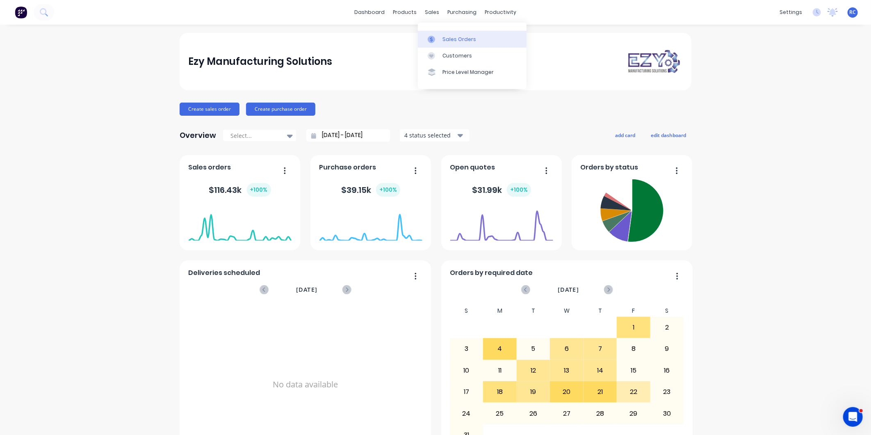
click at [430, 37] on icon at bounding box center [431, 39] width 7 height 7
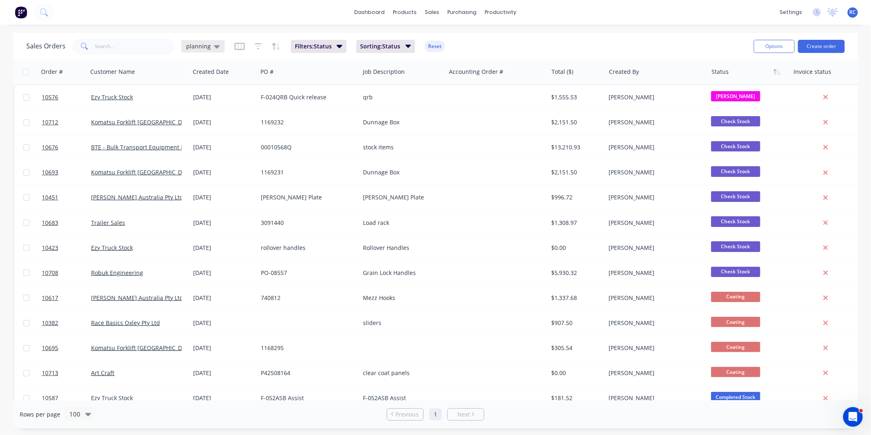
click at [207, 47] on span "planning" at bounding box center [198, 46] width 25 height 9
click at [200, 166] on button "Completed" at bounding box center [230, 164] width 93 height 9
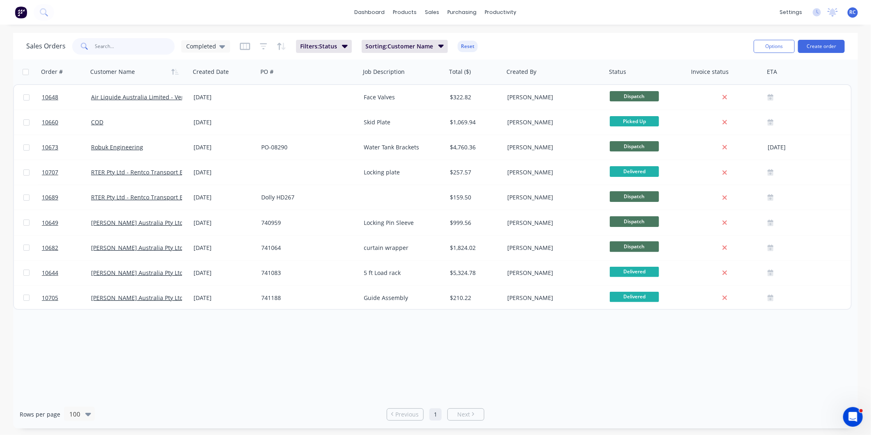
drag, startPoint x: 138, startPoint y: 38, endPoint x: 132, endPoint y: 39, distance: 5.5
click at [134, 39] on input "text" at bounding box center [135, 46] width 80 height 16
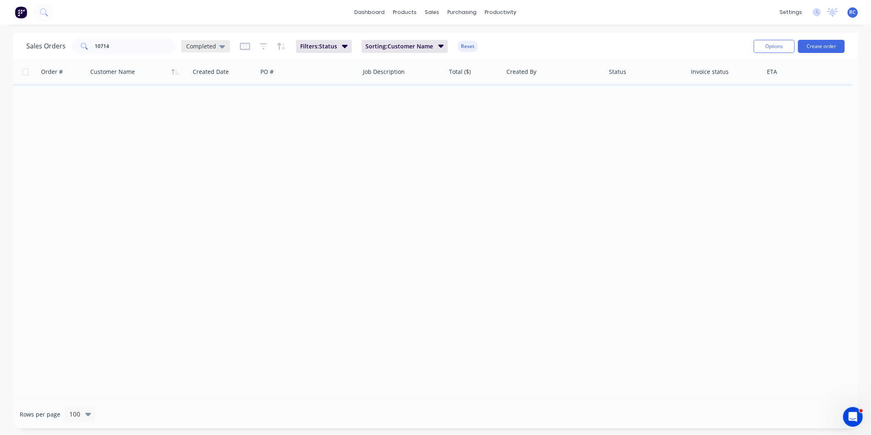
click at [226, 43] on div "Completed" at bounding box center [205, 46] width 49 height 12
click at [206, 144] on button "all jobs" at bounding box center [230, 148] width 93 height 9
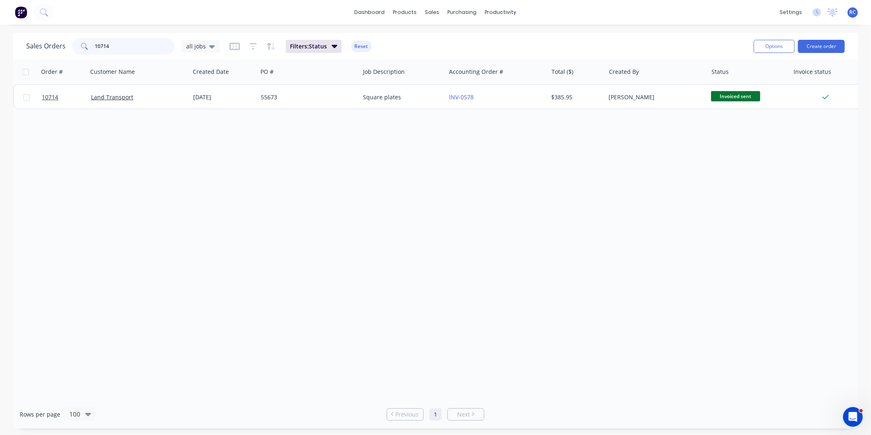
drag, startPoint x: 115, startPoint y: 45, endPoint x: 78, endPoint y: 46, distance: 37.3
click at [78, 46] on div "10714" at bounding box center [123, 46] width 102 height 16
type input "10689"
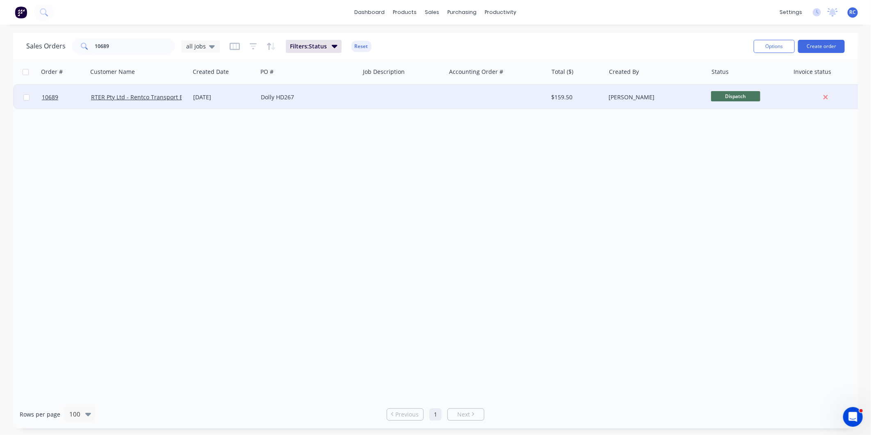
click at [163, 102] on div "RTER Pty Ltd - Rentco Transport Equipment Rentals" at bounding box center [139, 97] width 102 height 25
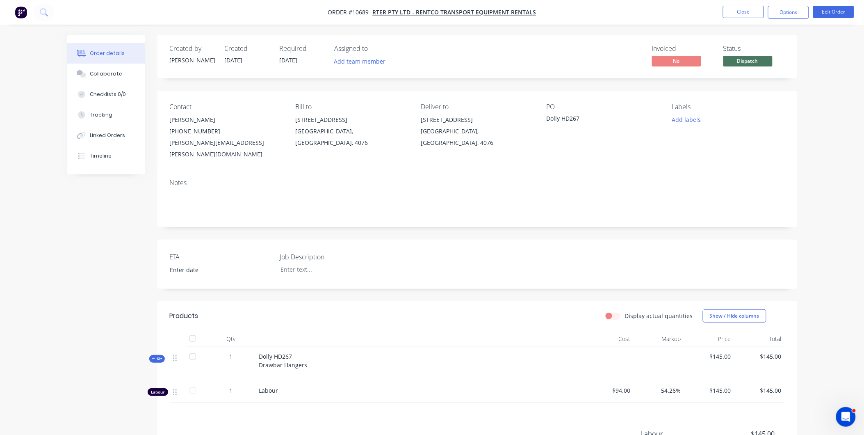
click at [303, 354] on span "Dolly HD267 Drawbar Hangers" at bounding box center [283, 360] width 48 height 16
click at [256, 350] on div "Dolly HD267 Drawbar Hangers" at bounding box center [420, 364] width 328 height 34
click at [826, 11] on button "Edit Order" at bounding box center [833, 12] width 41 height 12
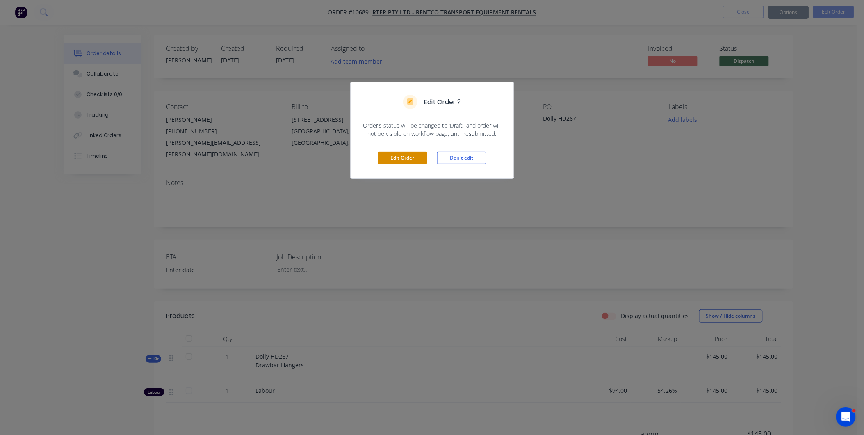
click at [400, 158] on button "Edit Order" at bounding box center [402, 158] width 49 height 12
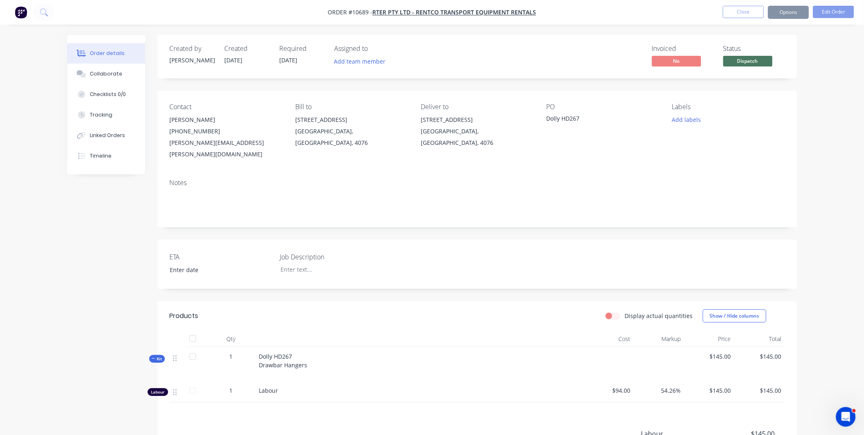
click at [260, 355] on span "Dolly HD267 Drawbar Hangers" at bounding box center [283, 360] width 48 height 16
click at [273, 357] on span "Dolly HD267 Drawbar Hangers" at bounding box center [283, 360] width 48 height 16
click at [258, 349] on div "Dolly HD267 Drawbar Hangers" at bounding box center [420, 364] width 328 height 34
drag, startPoint x: 315, startPoint y: 375, endPoint x: 312, endPoint y: 370, distance: 5.1
click at [314, 381] on div "Labour" at bounding box center [420, 391] width 328 height 21
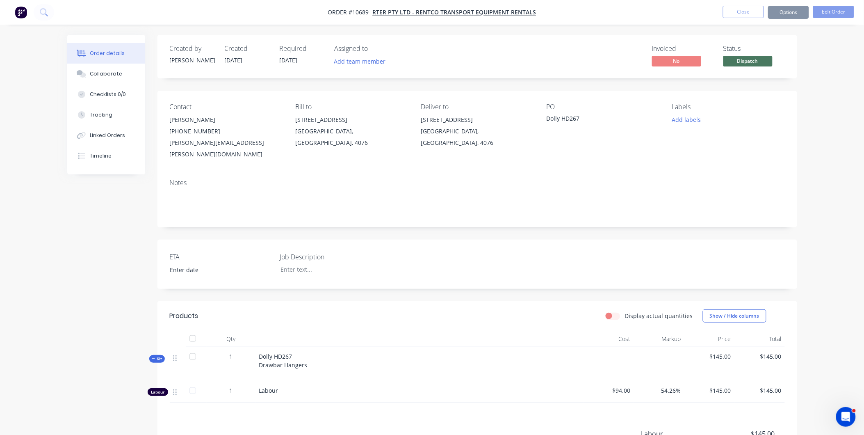
click at [314, 335] on div at bounding box center [420, 338] width 328 height 16
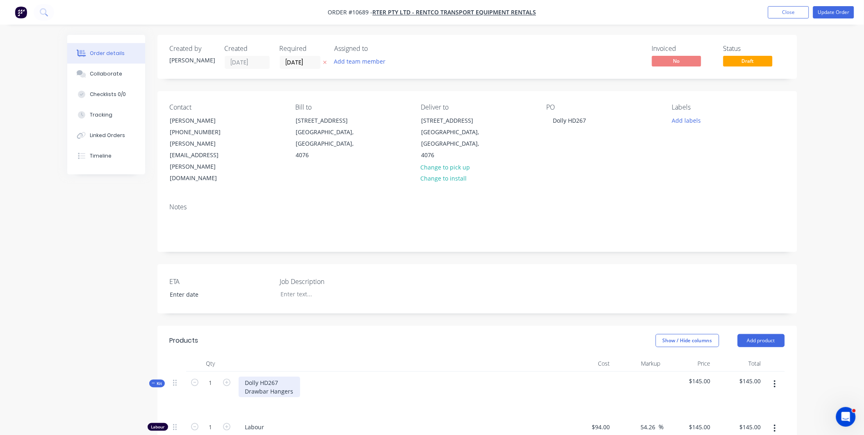
click at [244, 376] on div "Dolly HD267 Drawbar Hangers" at bounding box center [269, 386] width 61 height 20
click at [48, 376] on div "Order details Collaborate Checklists 0/0 Tracking Linked Orders Timeline Order …" at bounding box center [432, 346] width 864 height 693
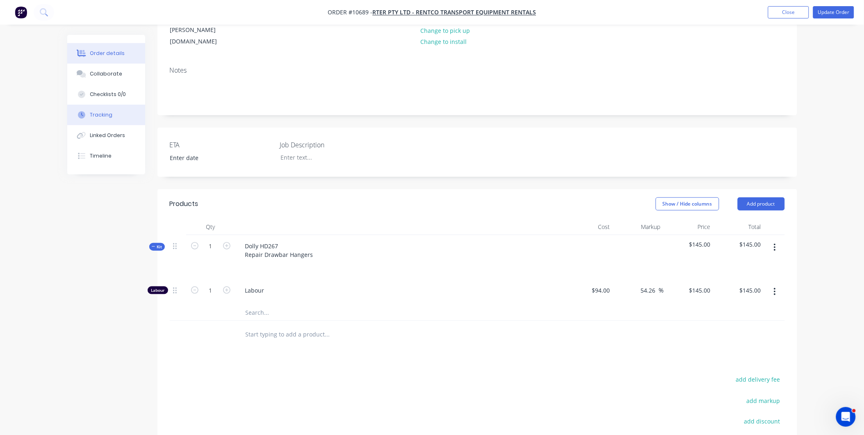
click at [93, 119] on button "Tracking" at bounding box center [106, 115] width 78 height 20
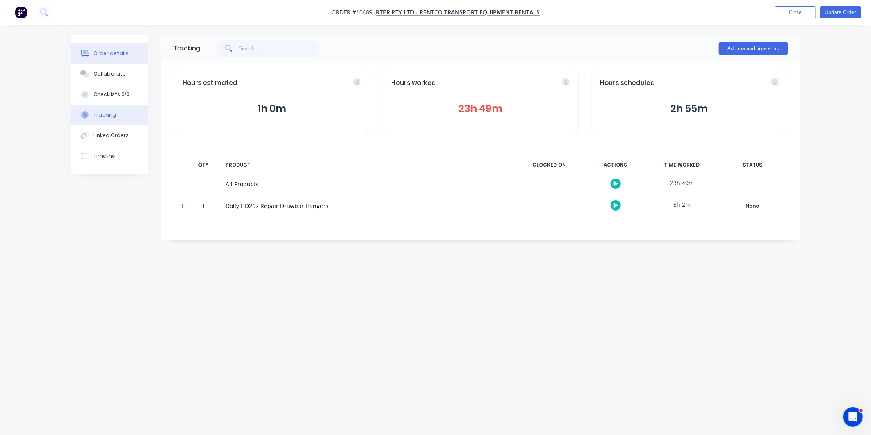
click at [107, 50] on div "Order details" at bounding box center [110, 53] width 35 height 7
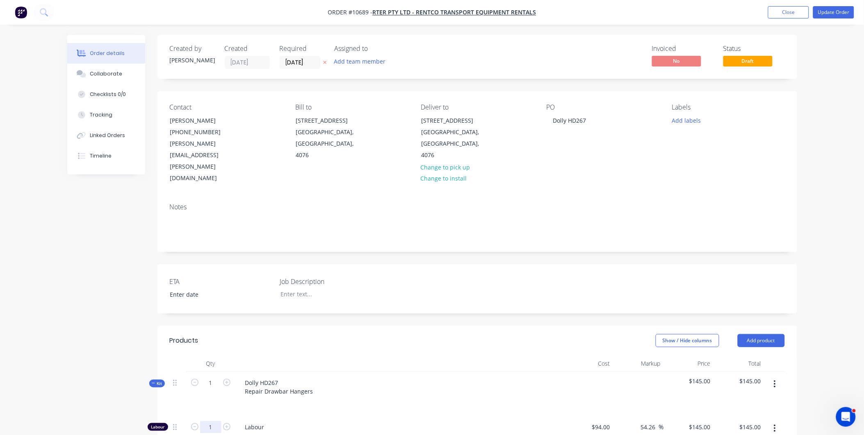
click at [214, 421] on input "1" at bounding box center [210, 427] width 21 height 12
type input "23.83"
type input "$3,455.35"
click at [306, 397] on div at bounding box center [399, 403] width 321 height 12
click at [776, 376] on button "button" at bounding box center [774, 383] width 19 height 15
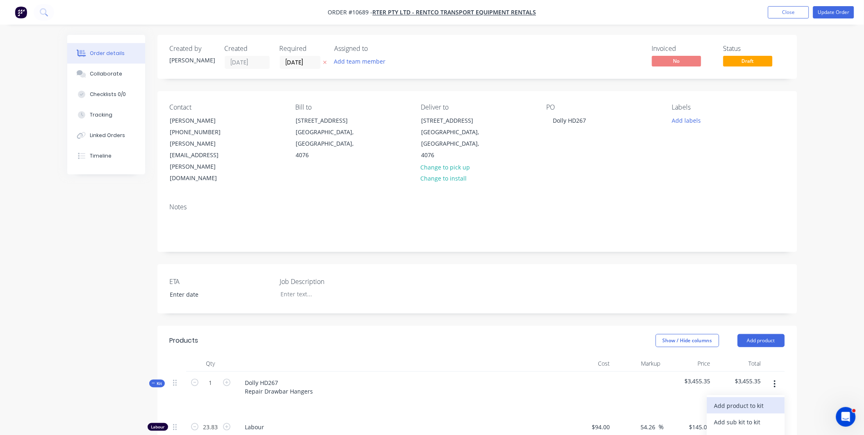
click at [764, 399] on div "Add product to kit" at bounding box center [745, 405] width 63 height 12
click at [751, 432] on div "Product catalogue" at bounding box center [745, 438] width 63 height 12
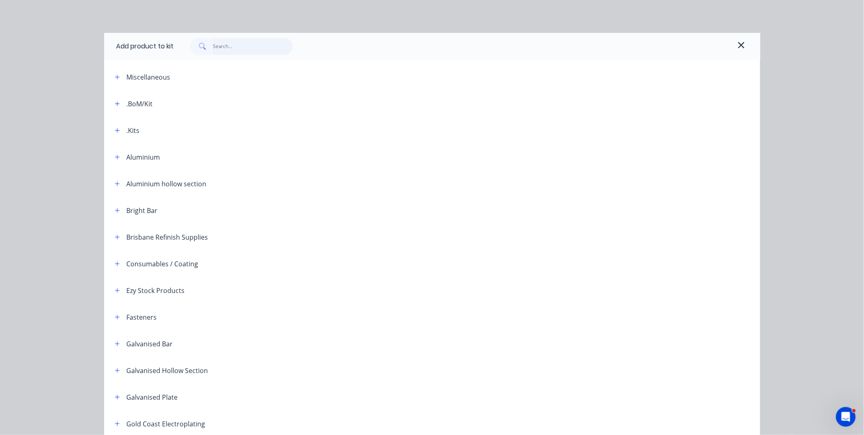
click at [238, 42] on input "text" at bounding box center [253, 46] width 80 height 16
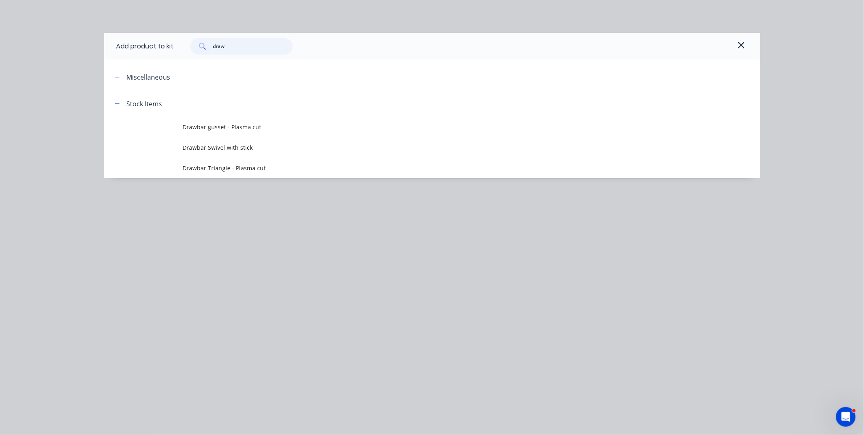
drag, startPoint x: 237, startPoint y: 44, endPoint x: 208, endPoint y: 43, distance: 28.3
click at [208, 43] on div "draw" at bounding box center [241, 46] width 102 height 16
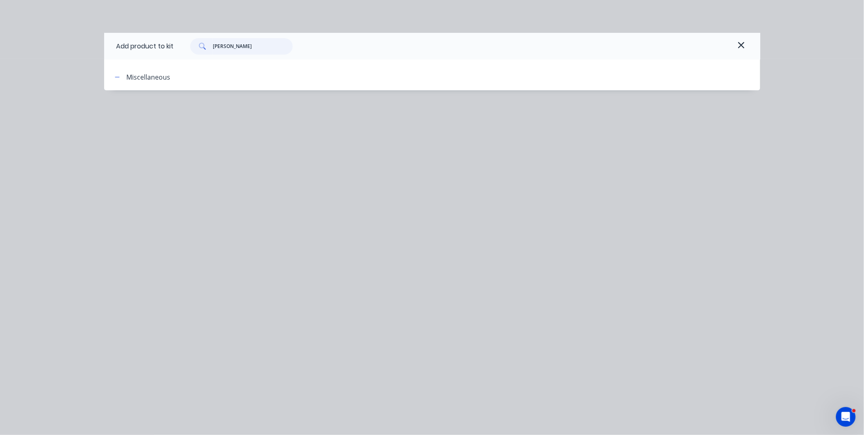
type input "bush"
click at [132, 80] on div "Miscellaneous" at bounding box center [149, 77] width 44 height 10
drag, startPoint x: 241, startPoint y: 42, endPoint x: 189, endPoint y: 41, distance: 51.7
click at [189, 42] on div "bush" at bounding box center [237, 46] width 111 height 16
type input "unf"
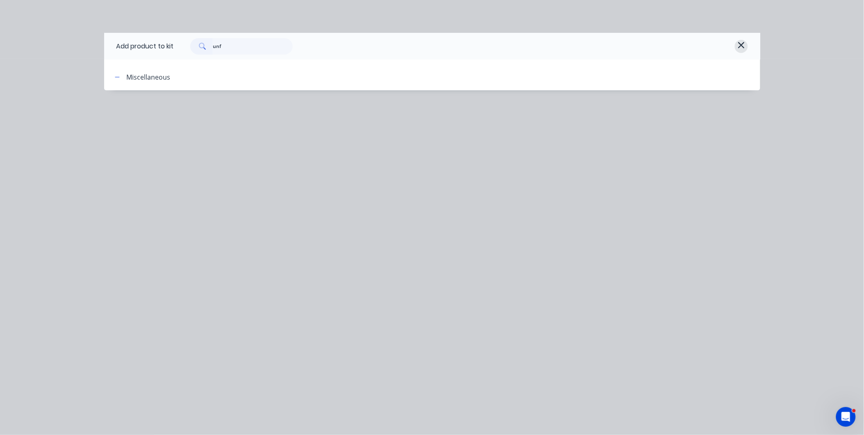
click at [740, 46] on icon "button" at bounding box center [741, 45] width 7 height 10
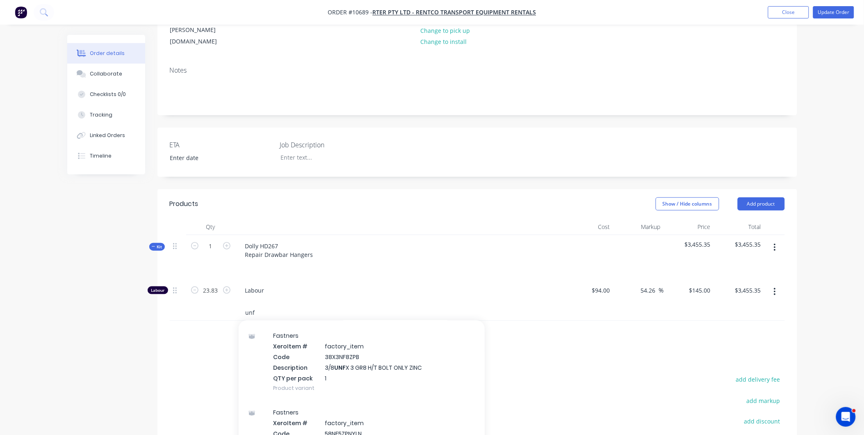
scroll to position [410, 0]
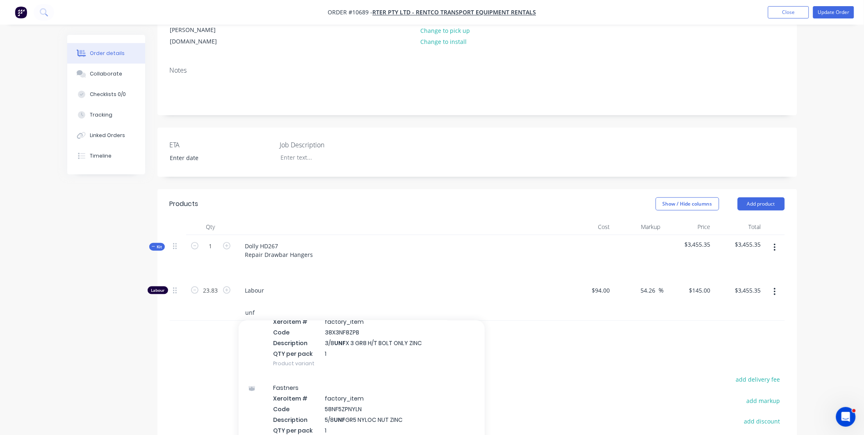
type input "unf"
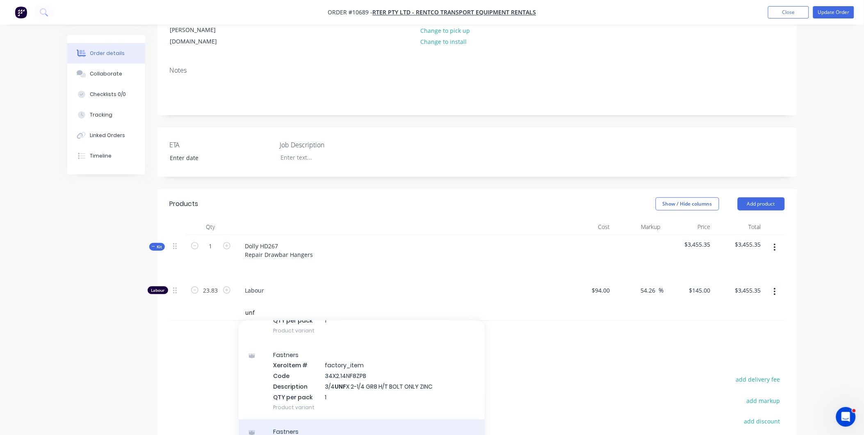
scroll to position [0, 0]
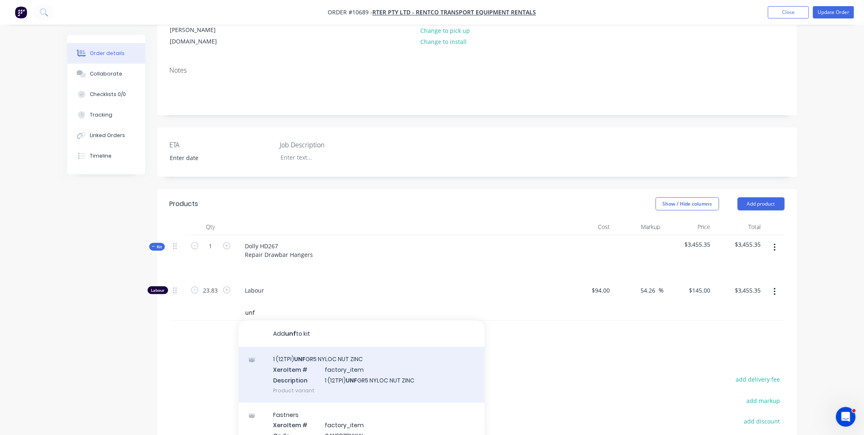
click at [370, 346] on div "1 (12TPI) UNF GR5 NYLOC NUT ZINC Xero Item # factory_item Description 1 (12TPI)…" at bounding box center [362, 373] width 246 height 55
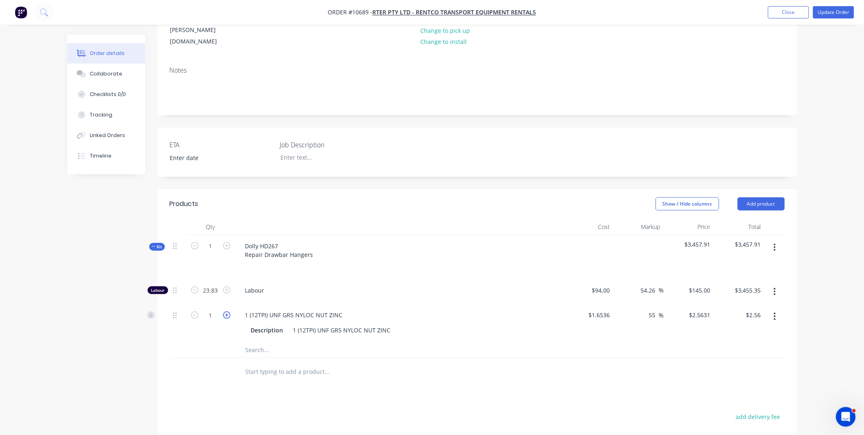
click at [228, 311] on icon "button" at bounding box center [226, 314] width 7 height 7
type input "2"
type input "$5.13"
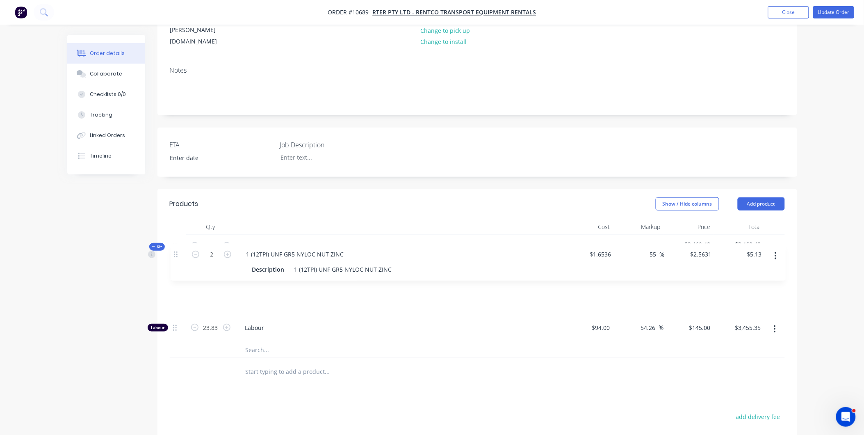
drag, startPoint x: 175, startPoint y: 280, endPoint x: 176, endPoint y: 249, distance: 31.2
click at [176, 279] on div "Labour 23.83 Labour $94.00 $94.00 54.26 54.26 % $145.00 $145.00 $3,455.35 $3,45…" at bounding box center [477, 310] width 615 height 62
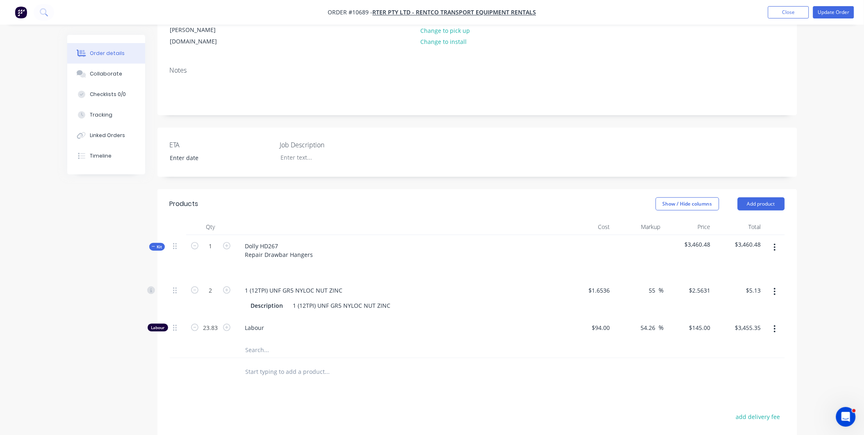
click at [268, 341] on input "text" at bounding box center [327, 349] width 164 height 16
click at [255, 341] on input "text" at bounding box center [327, 349] width 164 height 16
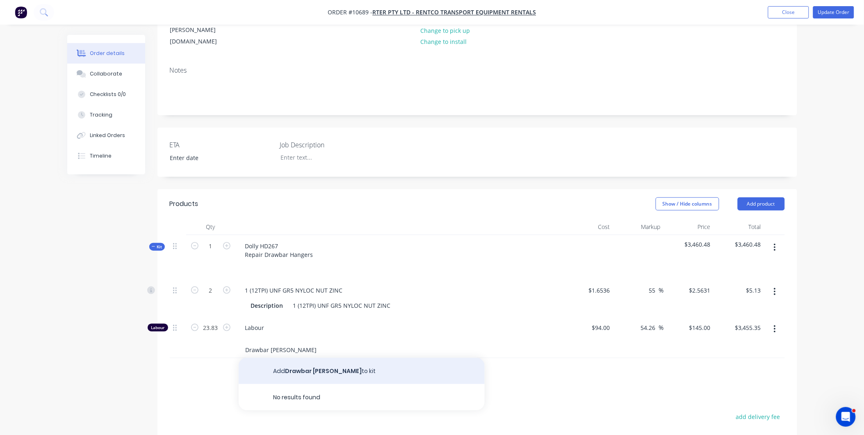
type input "Drawbar [PERSON_NAME]"
click at [338, 357] on button "Add Drawbar bush to kit" at bounding box center [362, 370] width 246 height 26
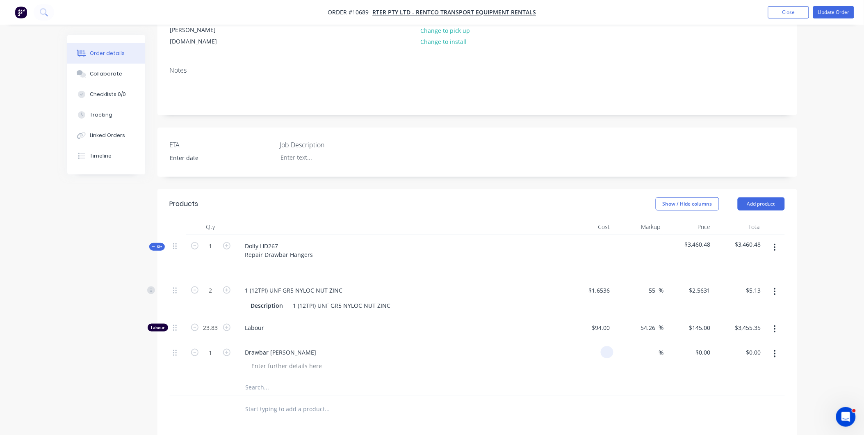
click at [601, 346] on div at bounding box center [607, 352] width 13 height 12
type input "$31.00"
type input "59"
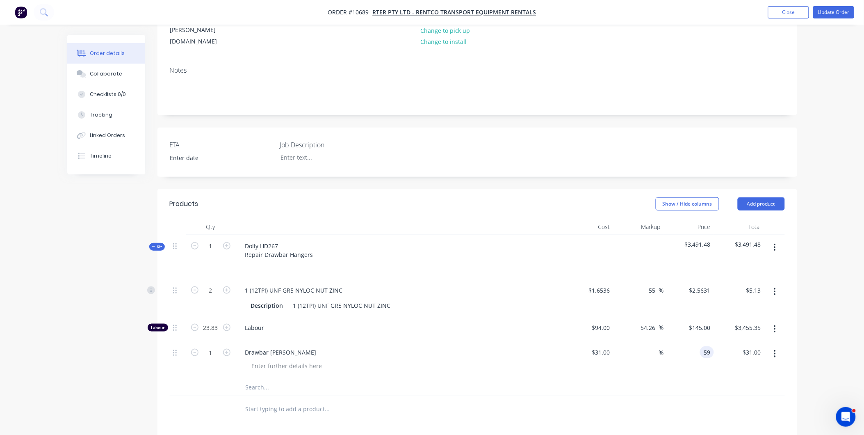
type input "90.32"
type input "$59.00"
click at [618, 341] on div "90.32 %" at bounding box center [638, 359] width 50 height 37
click at [225, 348] on icon "button" at bounding box center [226, 351] width 7 height 7
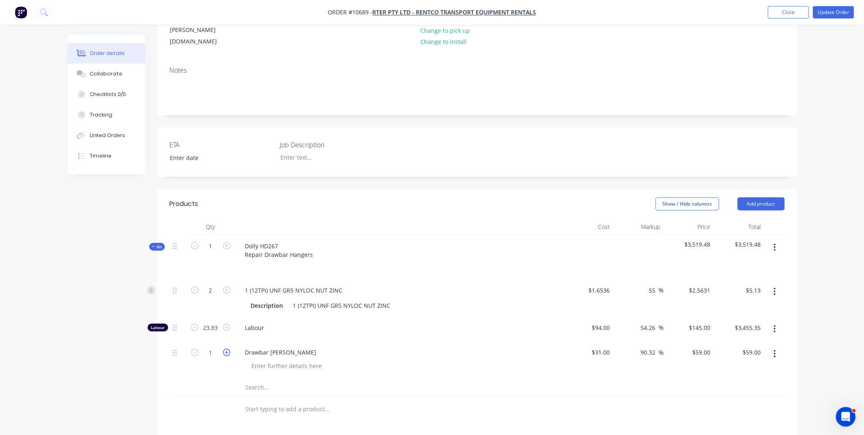
type input "2"
type input "$118.00"
click at [773, 346] on button "button" at bounding box center [774, 353] width 19 height 15
click at [759, 369] on div "Save to catalogue" at bounding box center [745, 375] width 63 height 12
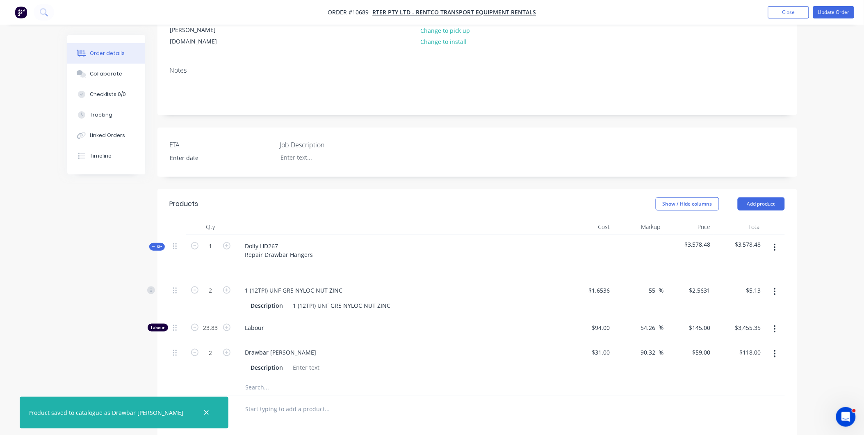
click at [254, 378] on input "text" at bounding box center [327, 386] width 164 height 16
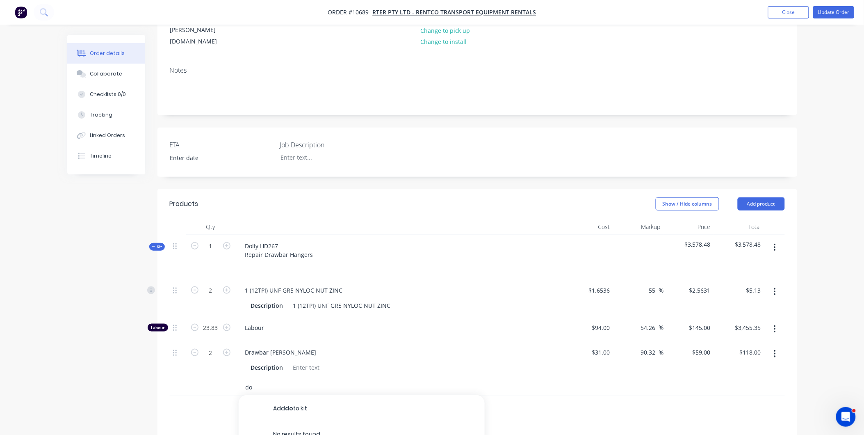
type input "d"
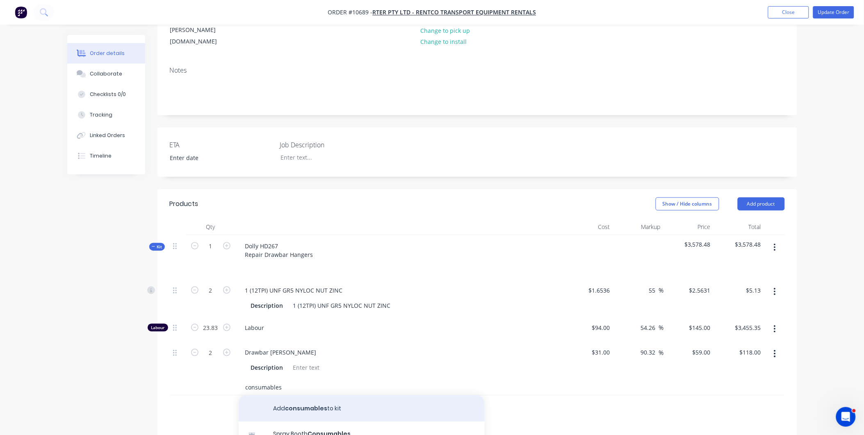
type input "consumables"
click at [317, 395] on button "Add consumables to kit" at bounding box center [362, 408] width 246 height 26
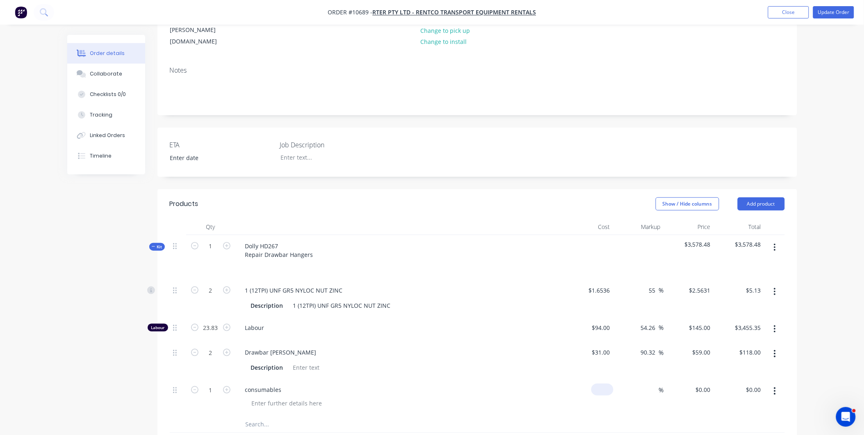
click at [604, 383] on div "$0.00" at bounding box center [603, 389] width 19 height 12
type input "$25.00"
type input "55"
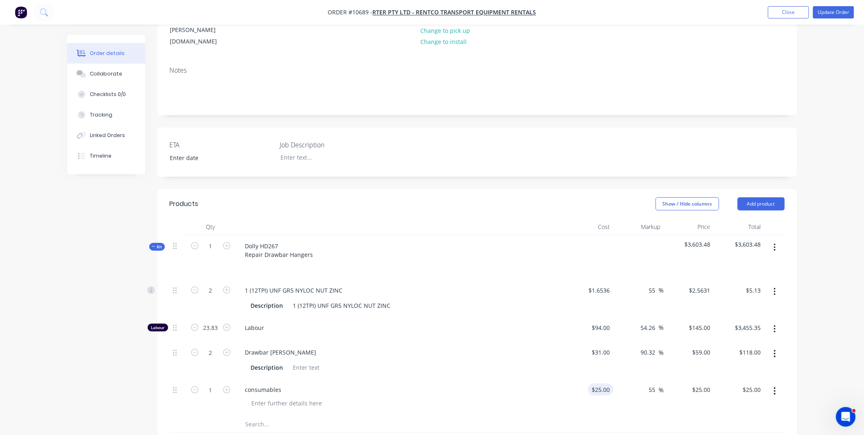
type input "38.75"
type input "$38.75"
type input "30"
type input "20"
type input "$30.00"
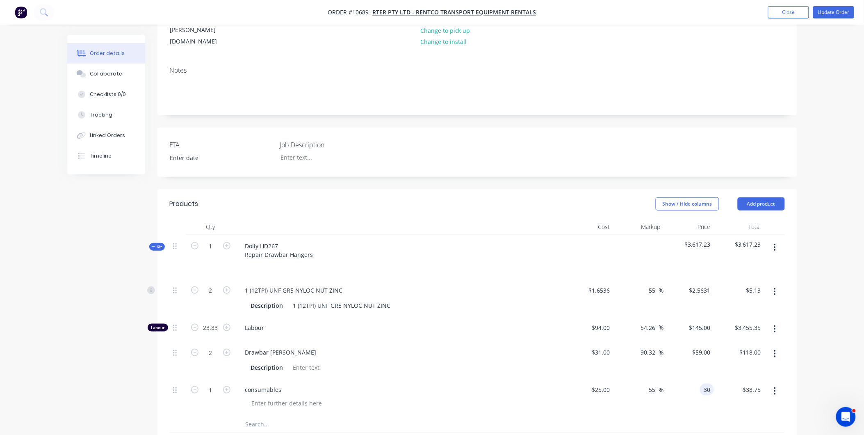
type input "$30.00"
click at [529, 383] on div "consumables" at bounding box center [399, 389] width 321 height 12
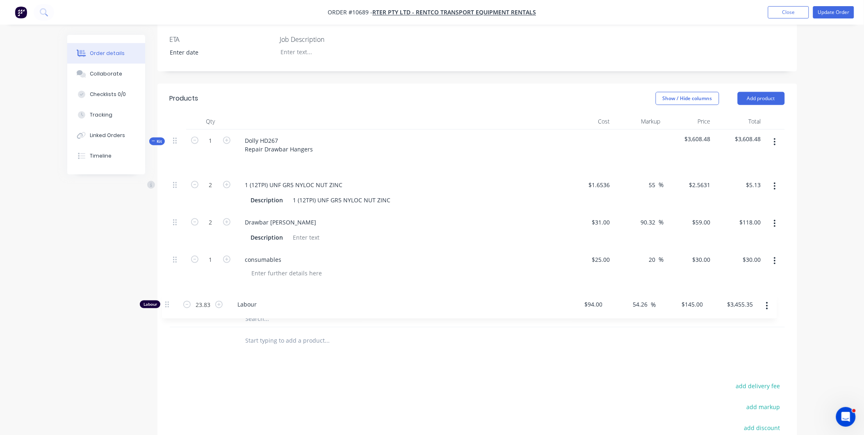
scroll to position [243, 0]
drag, startPoint x: 176, startPoint y: 294, endPoint x: 165, endPoint y: 281, distance: 17.2
click at [165, 281] on div "Qty Cost Markup Price Total Kit 1 Dolly HD267 Repair Drawbar Hangers $3,608.48 …" at bounding box center [477, 232] width 640 height 241
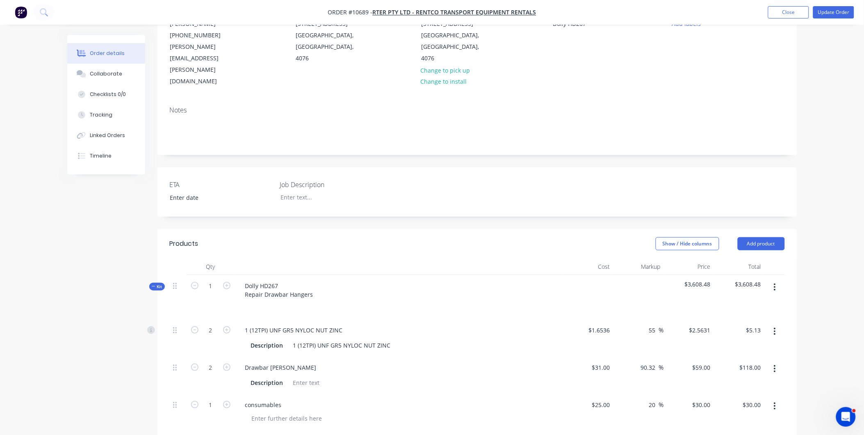
scroll to position [0, 0]
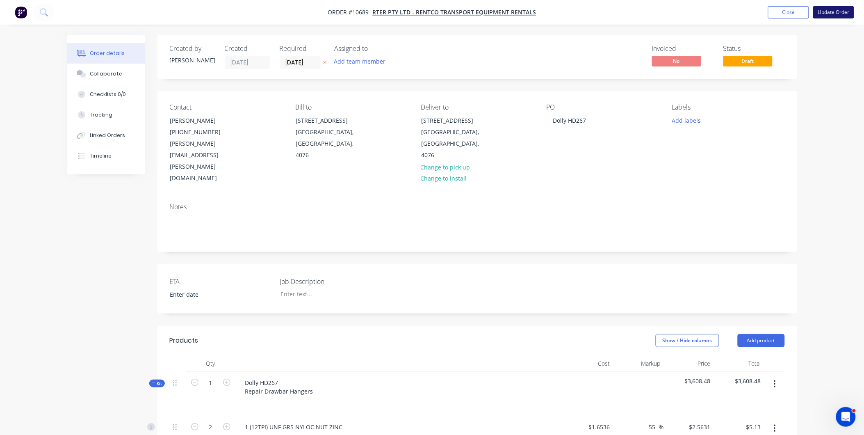
click at [827, 14] on button "Update Order" at bounding box center [833, 12] width 41 height 12
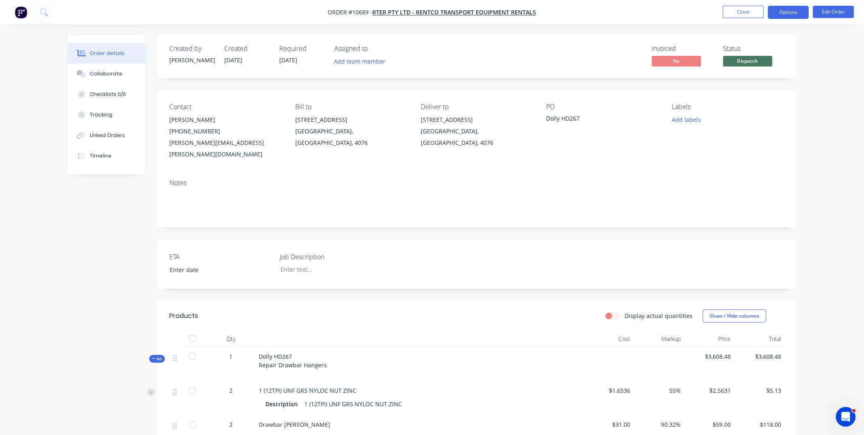
click at [795, 14] on button "Options" at bounding box center [788, 12] width 41 height 13
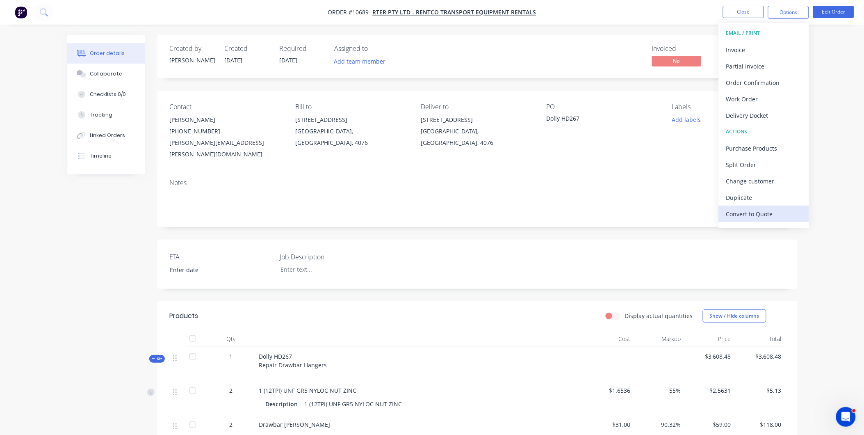
click at [766, 214] on div "Convert to Quote" at bounding box center [763, 214] width 75 height 12
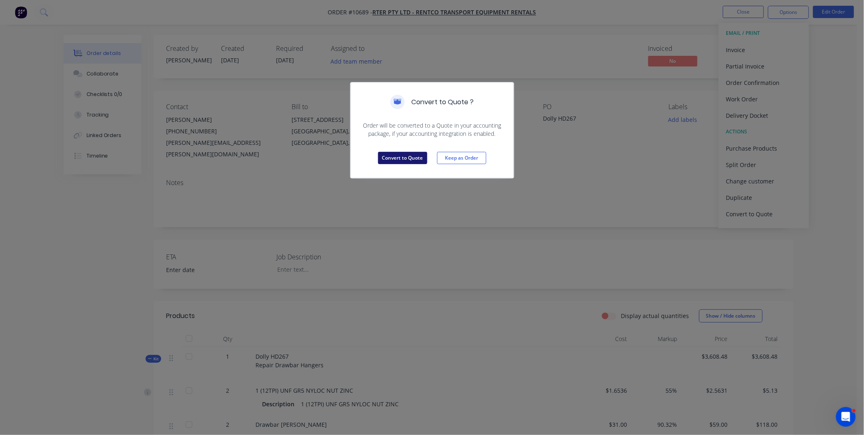
click at [416, 156] on button "Convert to Quote" at bounding box center [402, 158] width 49 height 12
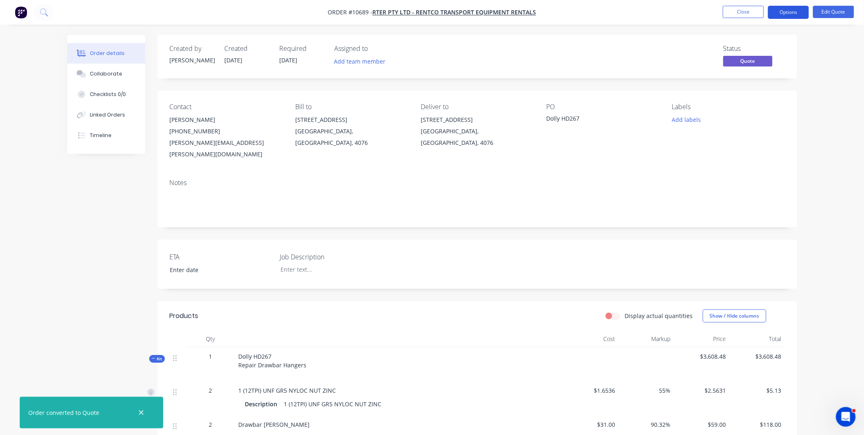
click at [799, 11] on button "Options" at bounding box center [788, 12] width 41 height 13
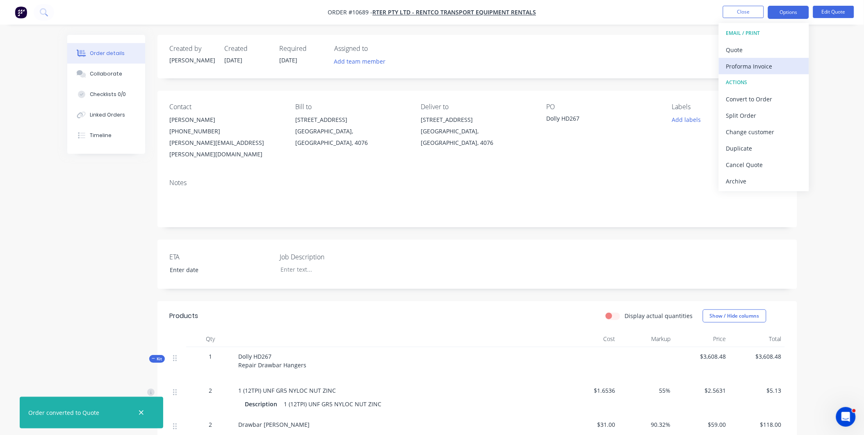
click at [744, 63] on div "Proforma Invoice" at bounding box center [763, 66] width 75 height 12
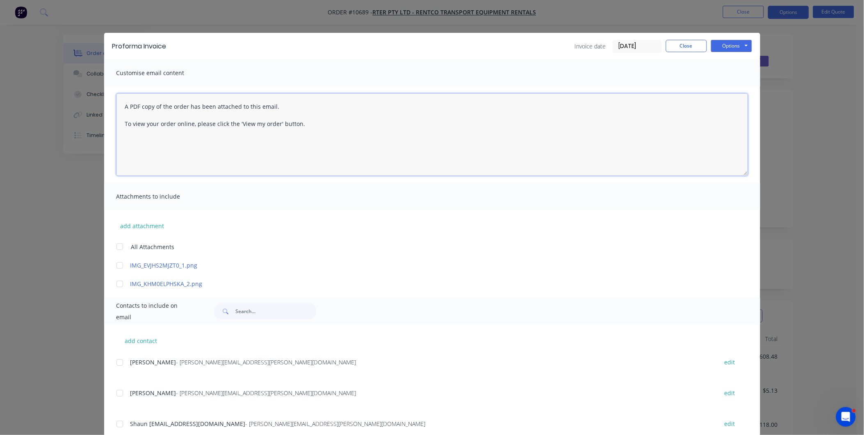
drag, startPoint x: 124, startPoint y: 105, endPoint x: 338, endPoint y: 157, distance: 220.3
click at [338, 157] on textarea "A PDF copy of the order has been attached to this email. To view your order onl…" at bounding box center [431, 134] width 631 height 82
paste textarea "Good day Thank you for the opportunity to quote you on this product. Please fin…"
drag, startPoint x: 121, startPoint y: 116, endPoint x: 292, endPoint y: 117, distance: 171.4
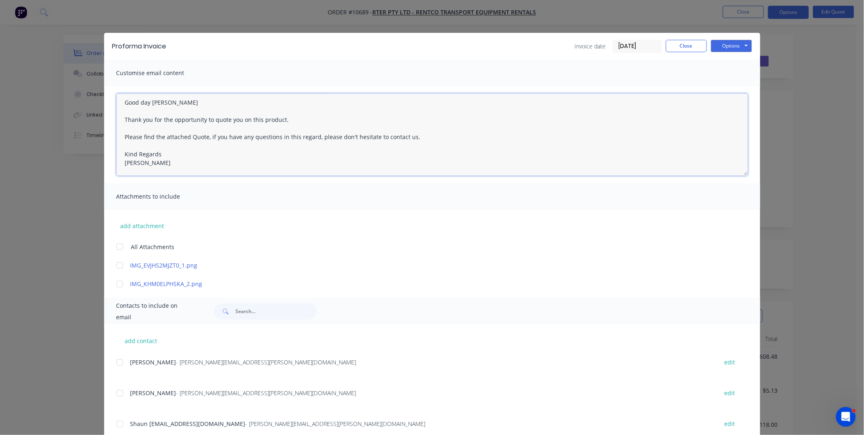
click at [293, 117] on textarea "Good day Brad Thank you for the opportunity to quote you on this product. Pleas…" at bounding box center [431, 134] width 631 height 82
type textarea "Good day Brad Please send me a PO for this Please find the attached Quote, if y…"
click at [117, 390] on div at bounding box center [120, 393] width 16 height 16
click at [728, 42] on button "Options" at bounding box center [731, 46] width 41 height 12
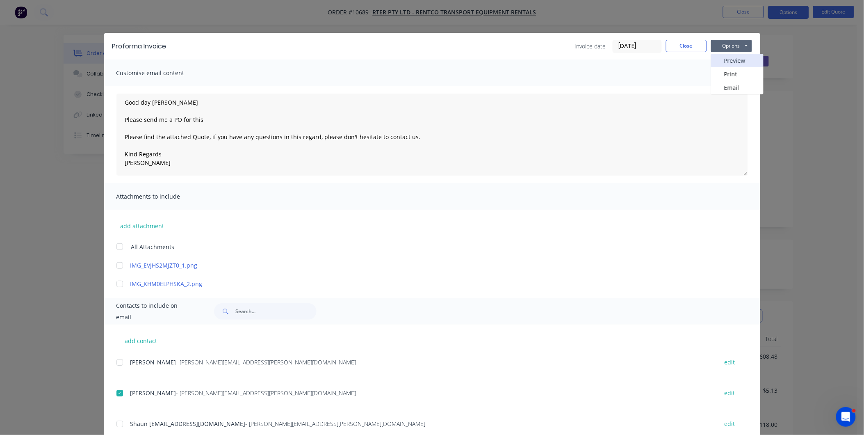
click at [734, 60] on button "Preview" at bounding box center [737, 61] width 52 height 14
click at [726, 43] on button "Options" at bounding box center [731, 46] width 41 height 12
click at [734, 88] on button "Email" at bounding box center [737, 88] width 52 height 14
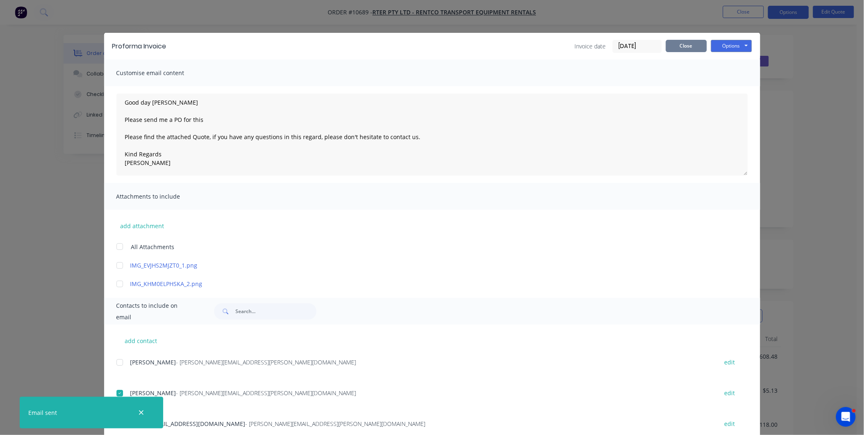
click at [684, 43] on button "Close" at bounding box center [686, 46] width 41 height 12
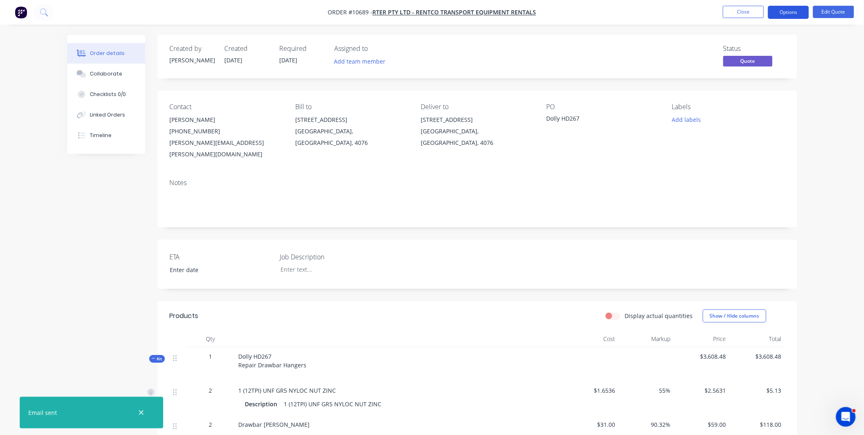
click at [798, 14] on button "Options" at bounding box center [788, 12] width 41 height 13
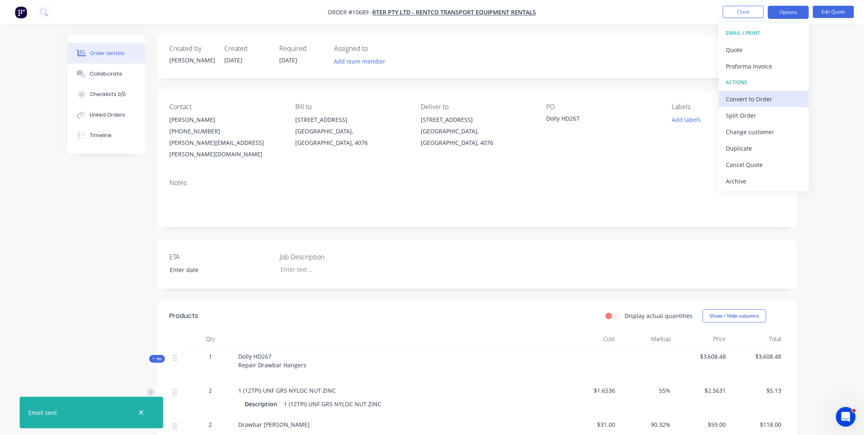
click at [775, 105] on button "Convert to Order" at bounding box center [764, 99] width 90 height 16
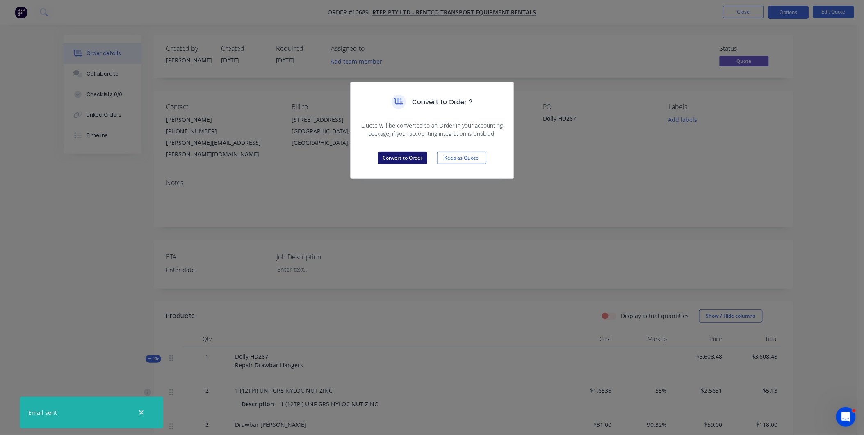
click at [403, 159] on button "Convert to Order" at bounding box center [402, 158] width 49 height 12
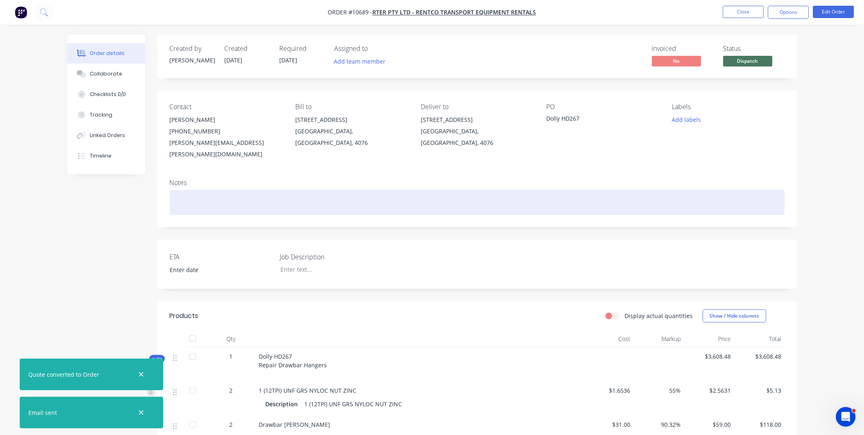
click at [192, 193] on div at bounding box center [477, 202] width 615 height 25
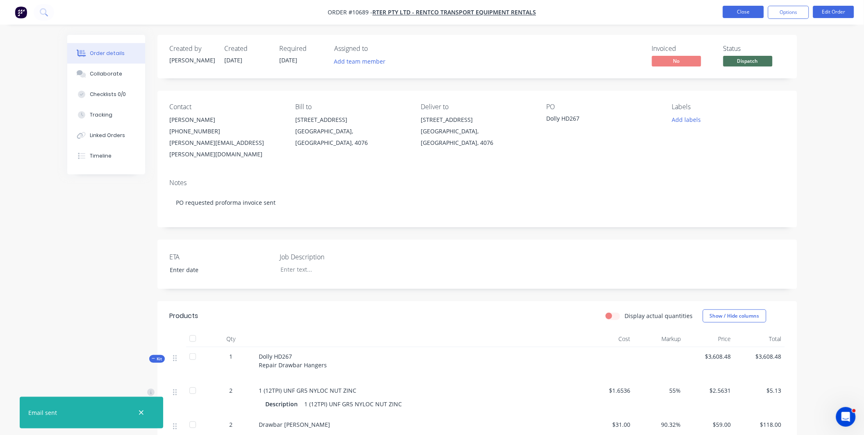
click at [759, 13] on button "Close" at bounding box center [743, 12] width 41 height 12
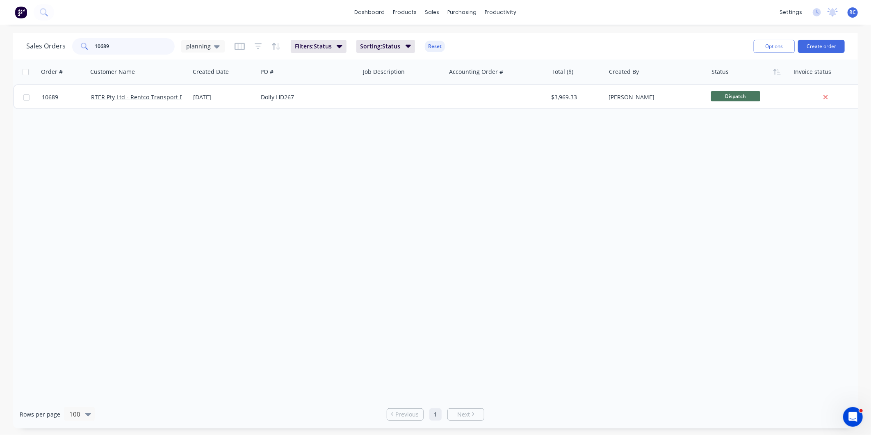
drag, startPoint x: 123, startPoint y: 49, endPoint x: 0, endPoint y: 15, distance: 127.6
click at [0, 25] on html "dashboard products sales purchasing productivity dashboard products Product Cat…" at bounding box center [435, 217] width 871 height 435
type input "10707"
click at [193, 43] on span "planning" at bounding box center [198, 46] width 25 height 9
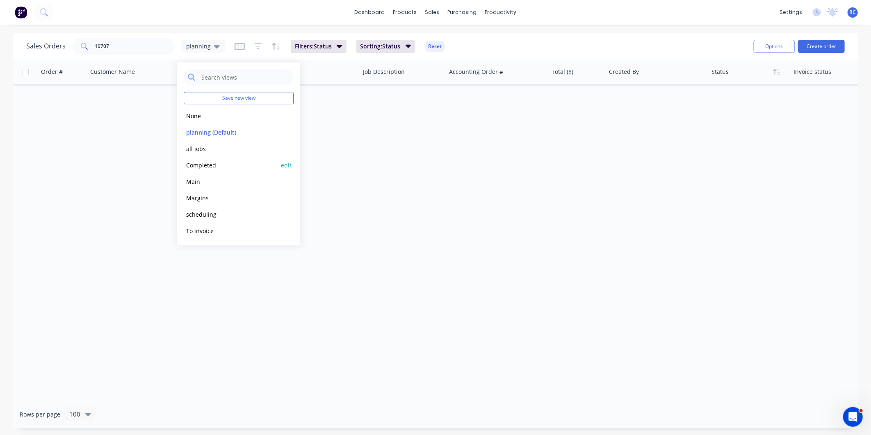
click at [198, 164] on button "Completed" at bounding box center [230, 164] width 93 height 9
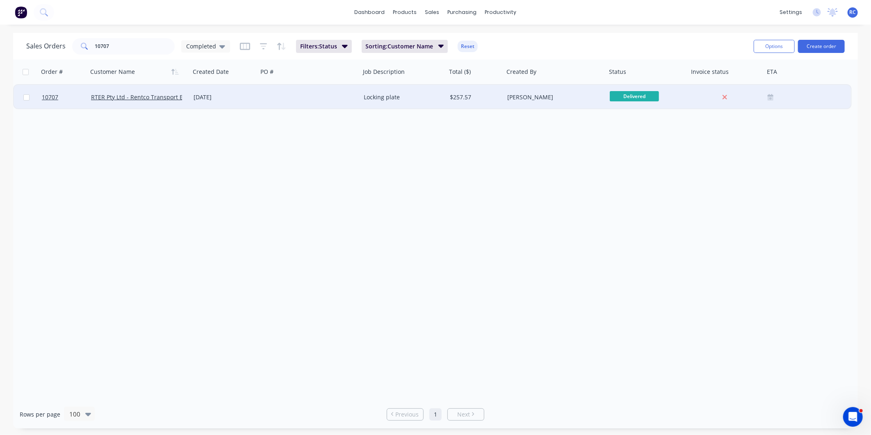
click at [153, 101] on div "RTER Pty Ltd - Rentco Transport Equipment Rentals" at bounding box center [139, 97] width 102 height 25
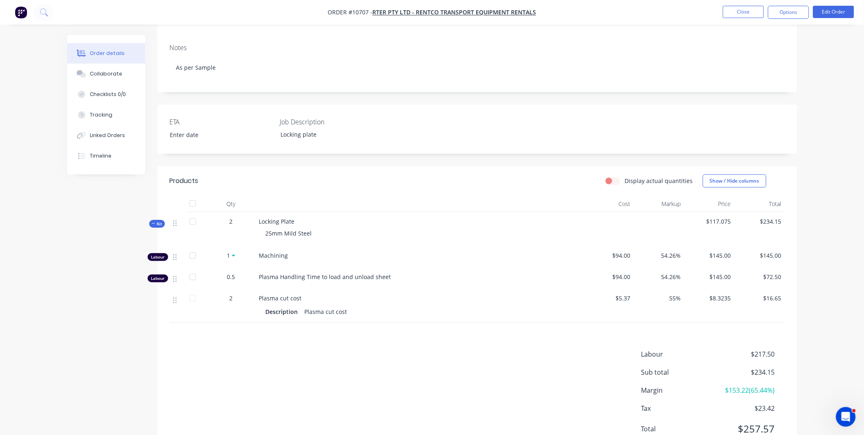
scroll to position [137, 0]
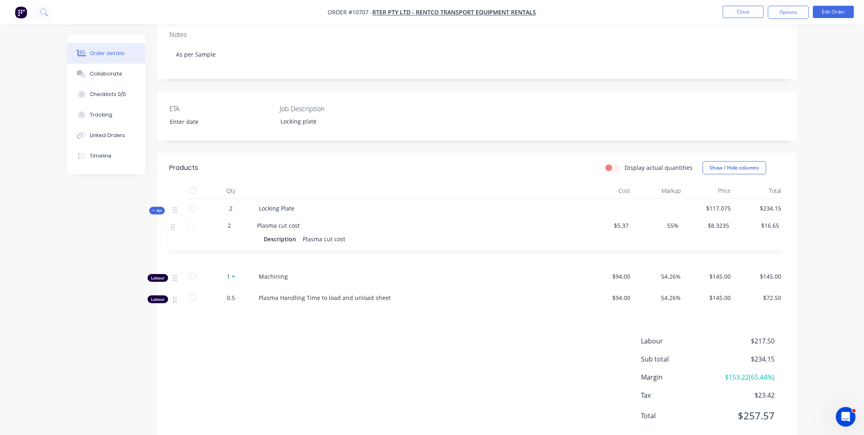
drag, startPoint x: 173, startPoint y: 280, endPoint x: 171, endPoint y: 223, distance: 57.0
click at [171, 223] on div "Kit 2 Locking Plate 25mm Mild Steel $117.075 $234.15 Labour 1 Machining $94.00 …" at bounding box center [477, 254] width 615 height 111
click at [833, 9] on button "Edit Order" at bounding box center [833, 12] width 41 height 12
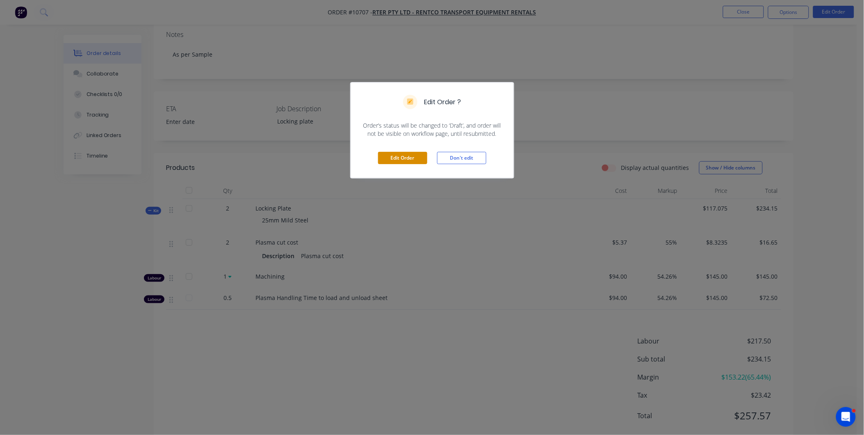
click at [404, 159] on button "Edit Order" at bounding box center [402, 158] width 49 height 12
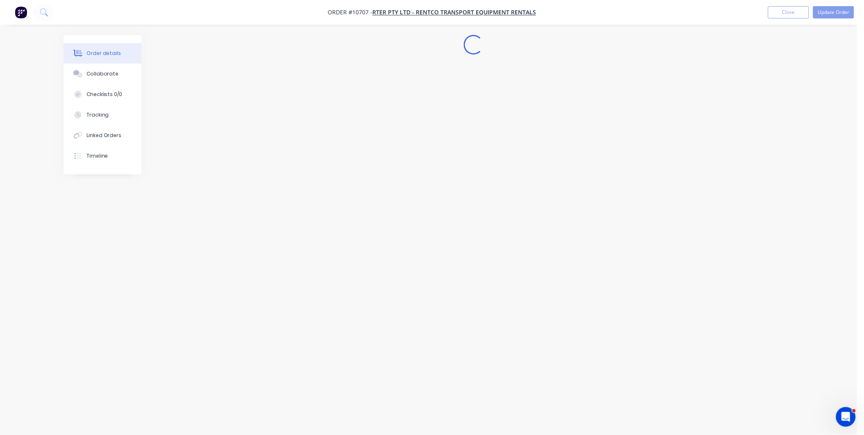
scroll to position [0, 0]
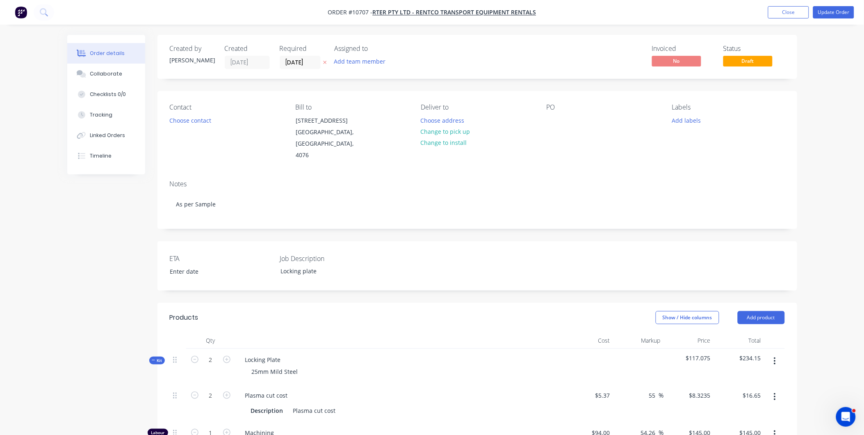
click at [776, 353] on button "button" at bounding box center [774, 360] width 19 height 15
click at [762, 376] on div "Add product to kit" at bounding box center [745, 382] width 63 height 12
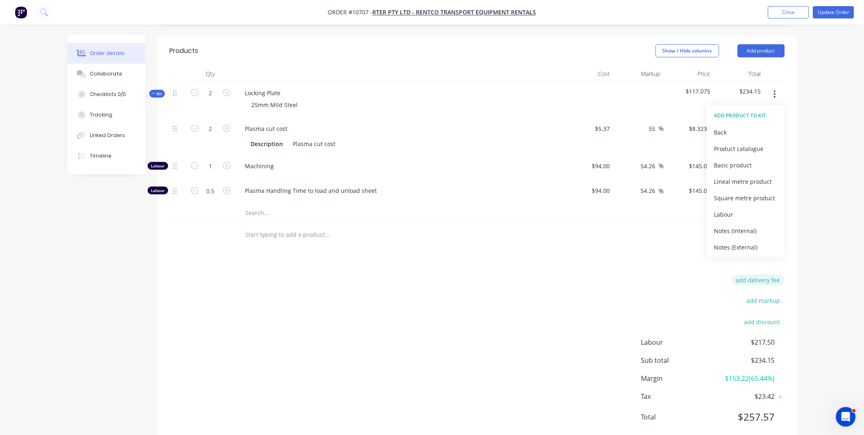
scroll to position [269, 0]
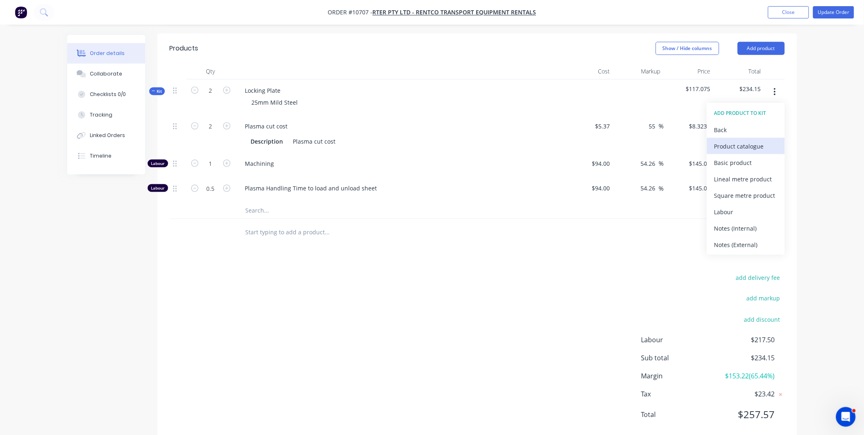
click at [733, 140] on div "Product catalogue" at bounding box center [745, 146] width 63 height 12
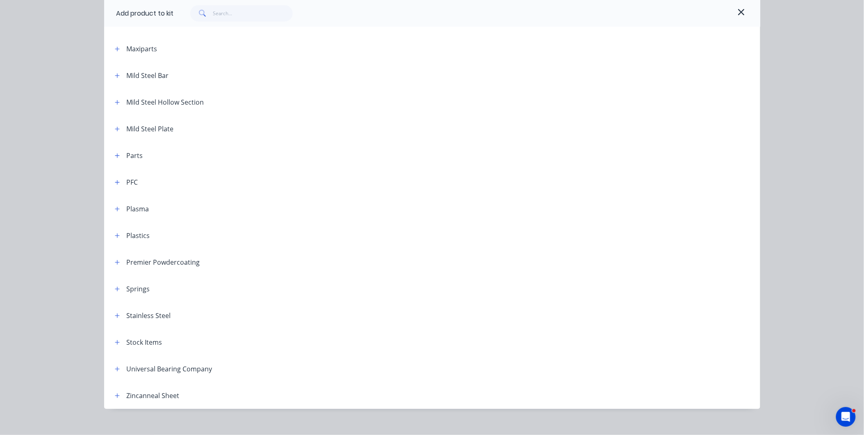
scroll to position [518, 0]
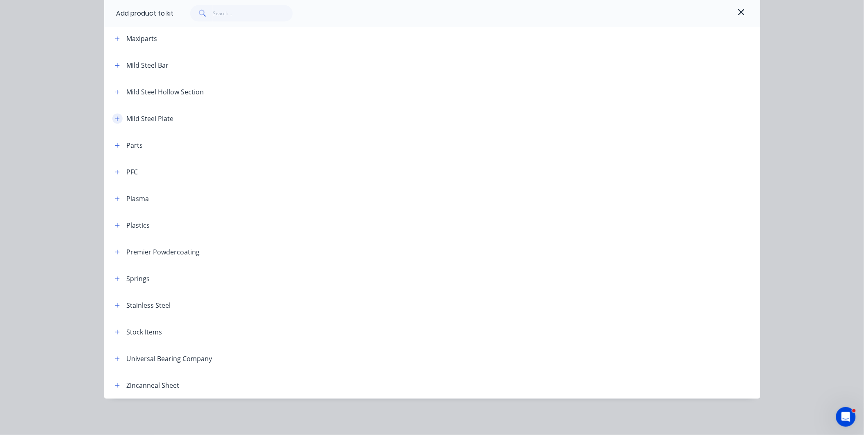
click at [116, 117] on button "button" at bounding box center [117, 119] width 10 height 10
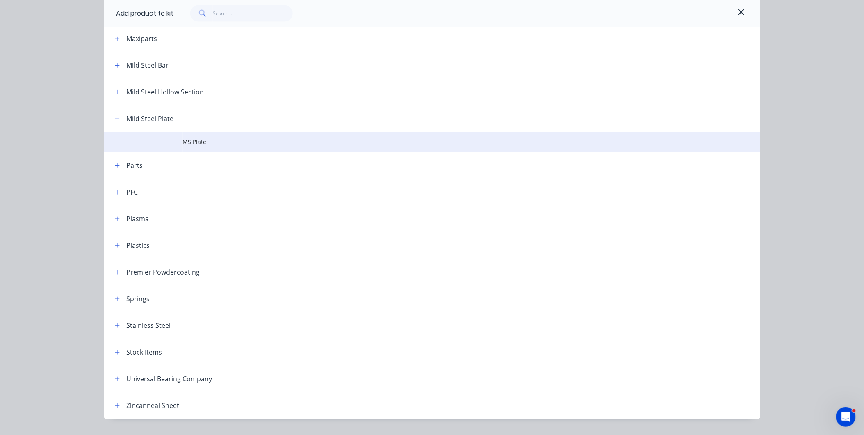
click at [173, 146] on td at bounding box center [143, 142] width 79 height 20
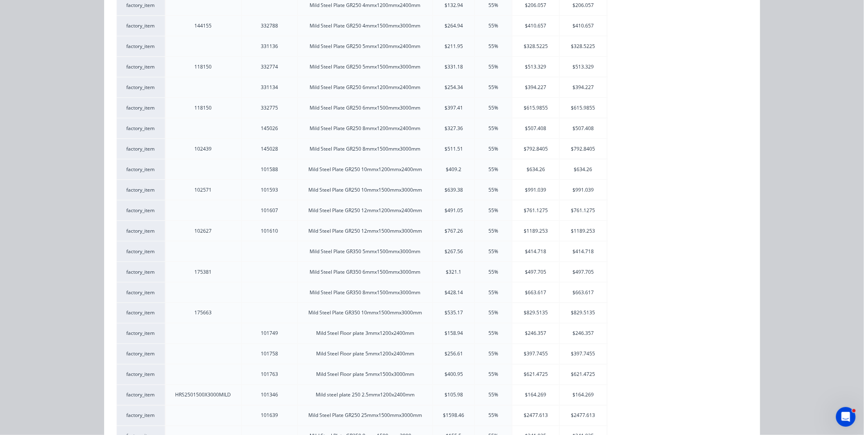
scroll to position [273, 0]
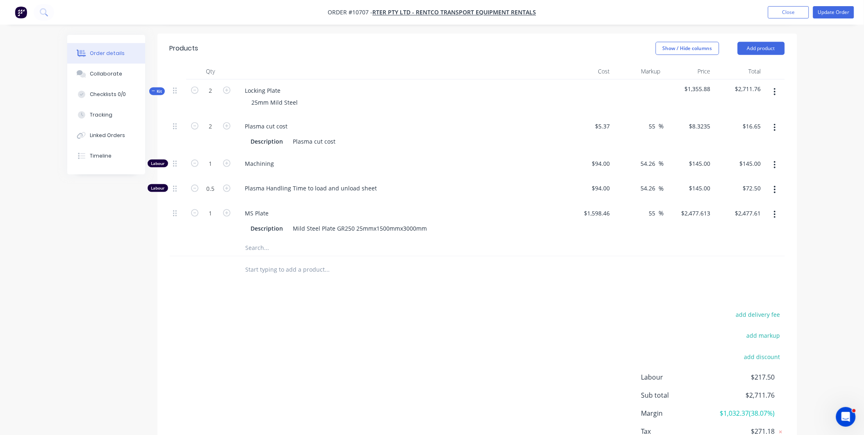
click at [134, 241] on div "Created by Sarah Created 13/08/25 Required 13/08/25 Assigned to Add team member…" at bounding box center [432, 129] width 730 height 726
click at [378, 222] on div "Mild Steel Plate GR250 25mmx1500mmx3000mm" at bounding box center [360, 228] width 141 height 12
click at [212, 132] on input "1" at bounding box center [210, 126] width 21 height 12
type input "0.01"
type input "$24.78"
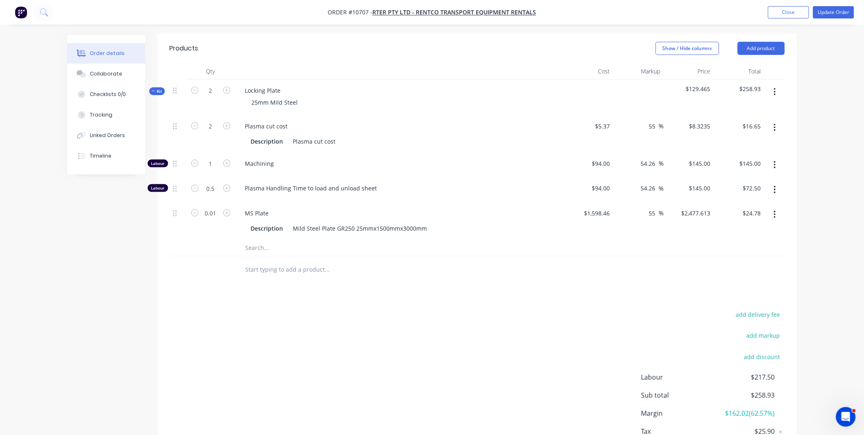
click at [190, 312] on div "add delivery fee add markup add discount Labour $217.50 Sub total $258.93 Margi…" at bounding box center [477, 388] width 615 height 158
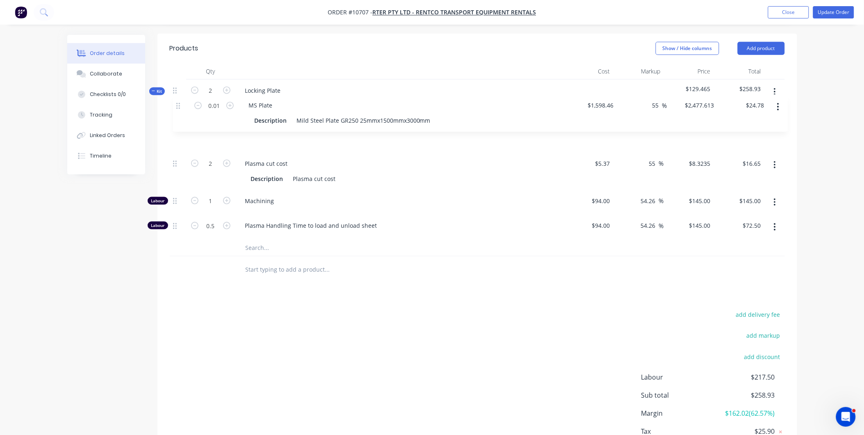
drag, startPoint x: 174, startPoint y: 191, endPoint x: 174, endPoint y: 98, distance: 93.5
click at [174, 115] on div "2 Plasma cut cost Description Plasma cut cost $5.37 $5.37 55 55 % $8.3235 $8.32…" at bounding box center [477, 177] width 615 height 124
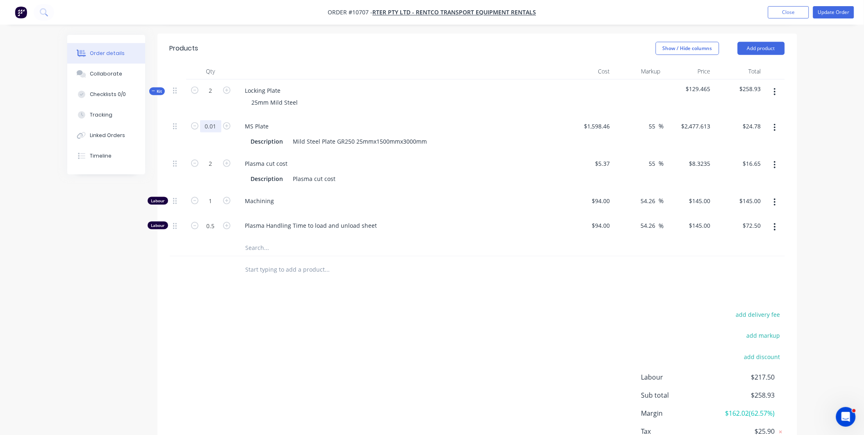
click at [210, 120] on input "0.01" at bounding box center [210, 126] width 21 height 12
type input "0.001"
type input "$2.48"
click at [294, 190] on div "Machining" at bounding box center [399, 202] width 328 height 25
click at [216, 120] on input "0.001" at bounding box center [210, 126] width 21 height 12
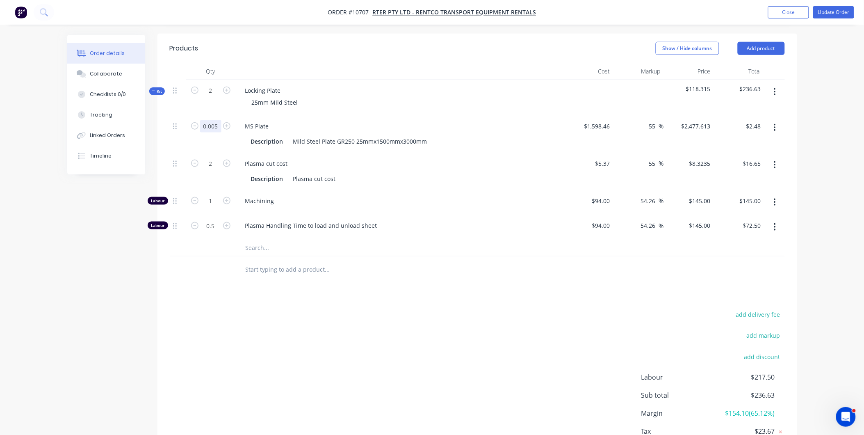
type input "0.005"
type input "$12.39"
click at [221, 121] on button "button" at bounding box center [226, 125] width 11 height 9
type input "1.005"
type input "$2,490.00"
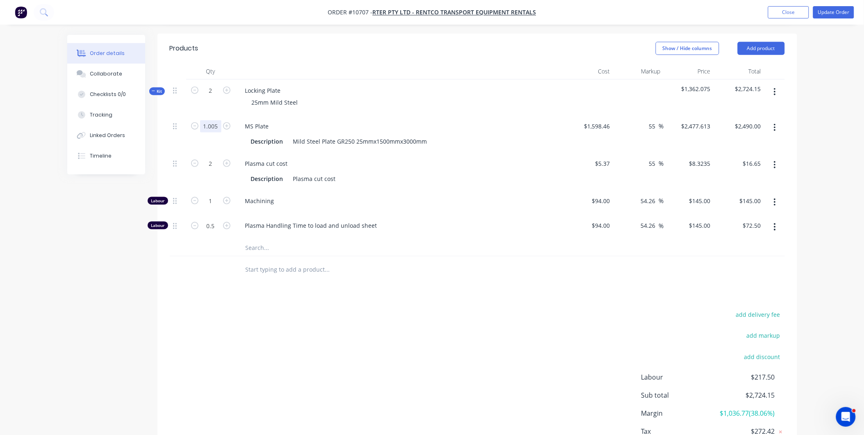
click at [216, 120] on input "1.005" at bounding box center [210, 126] width 21 height 12
type input "0.005"
type input "$12.39"
click at [215, 124] on div "0.005" at bounding box center [210, 133] width 49 height 37
click at [387, 404] on div "add delivery fee add markup add discount Labour $217.50 Sub total $246.54 Margi…" at bounding box center [477, 388] width 615 height 158
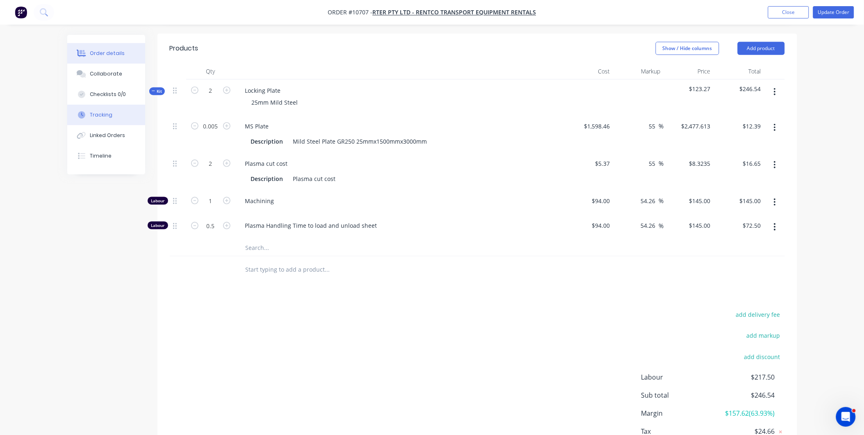
click at [103, 115] on div "Tracking" at bounding box center [101, 114] width 23 height 7
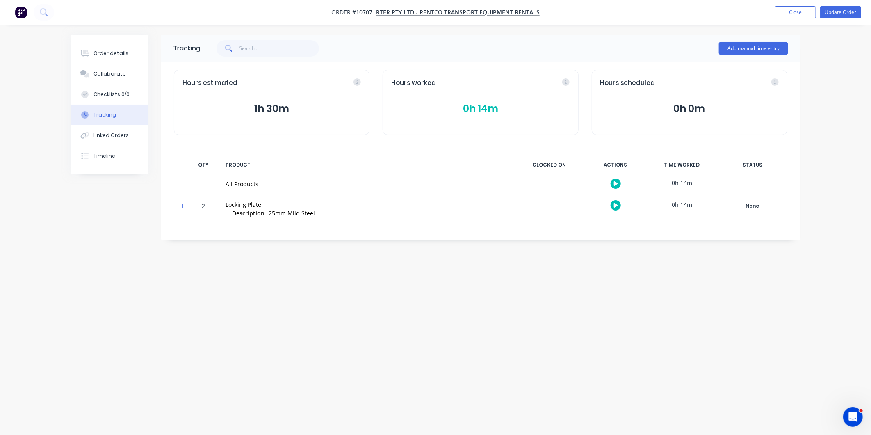
click at [519, 104] on button "0h 14m" at bounding box center [480, 109] width 178 height 16
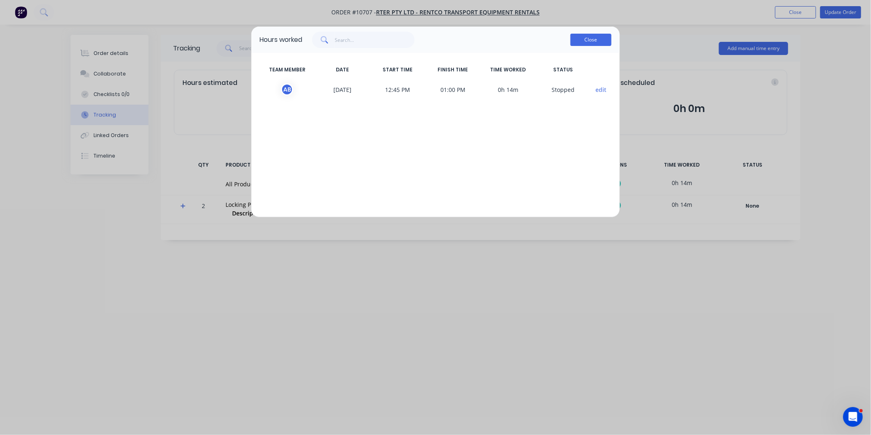
click at [580, 38] on button "Close" at bounding box center [590, 40] width 41 height 12
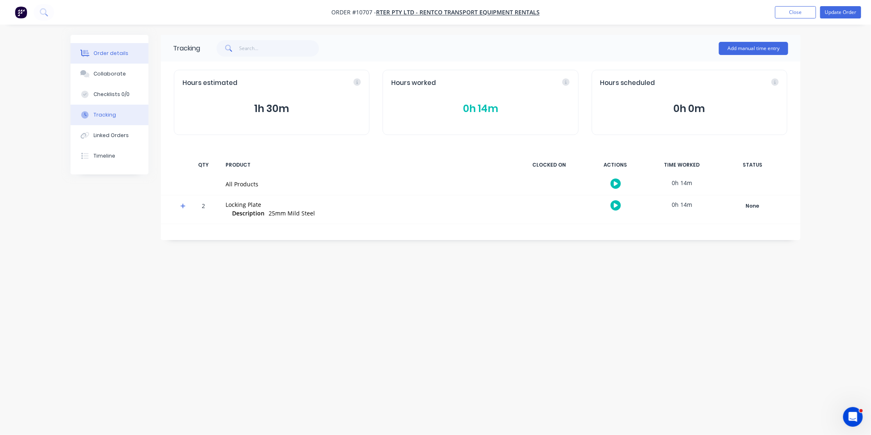
click at [91, 52] on div at bounding box center [85, 53] width 12 height 7
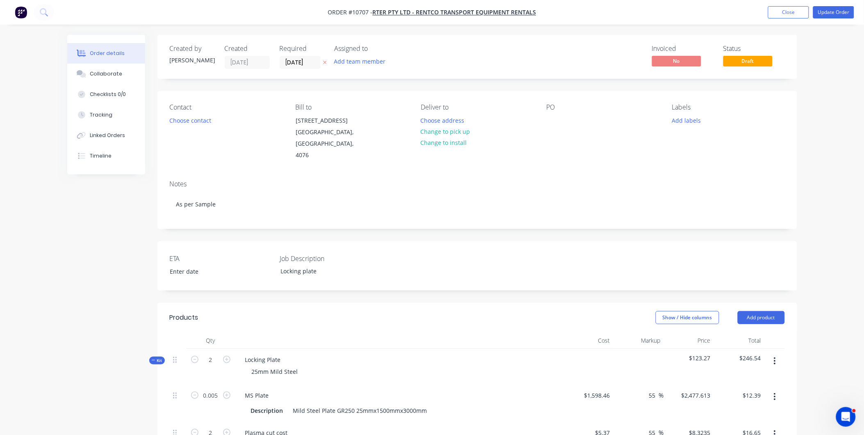
scroll to position [137, 0]
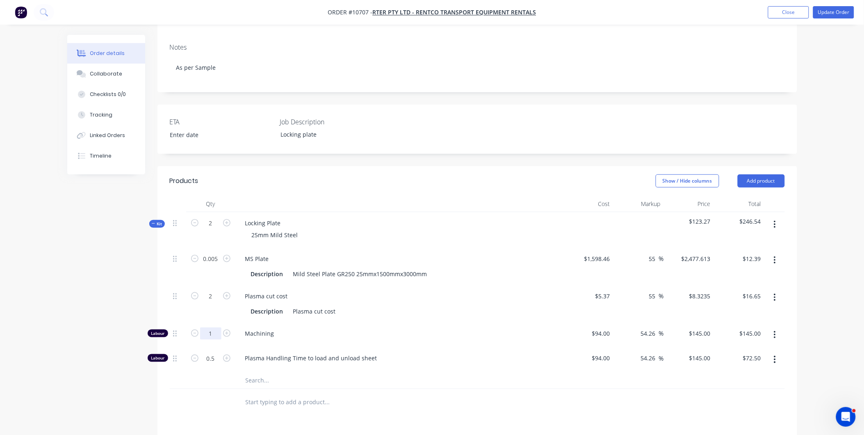
click at [204, 265] on input "1" at bounding box center [210, 259] width 21 height 12
type input "0.25"
type input "$36.25"
click at [398, 347] on div "Plasma Handling Time to load and unload sheet" at bounding box center [399, 359] width 328 height 25
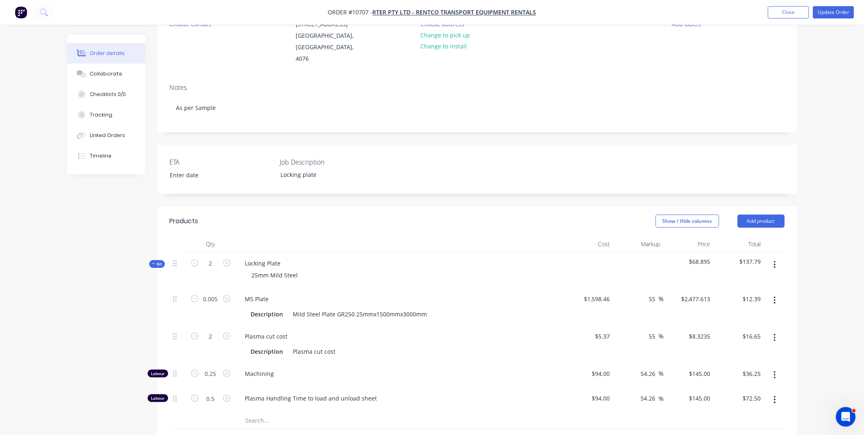
scroll to position [0, 0]
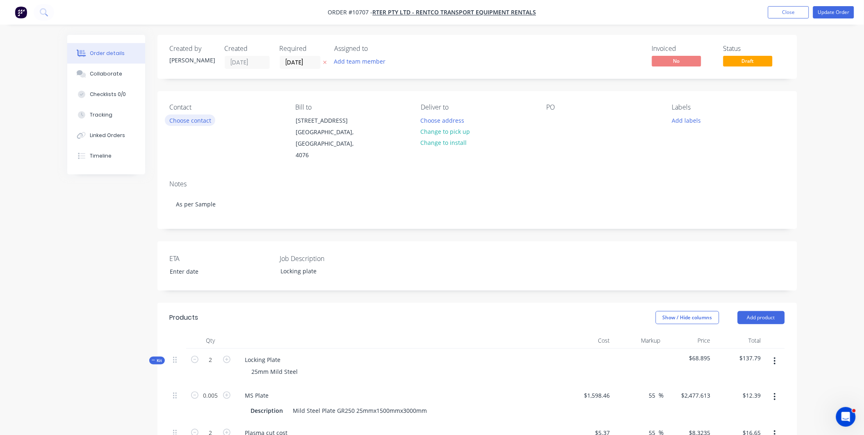
click at [199, 119] on button "Choose contact" at bounding box center [190, 119] width 50 height 11
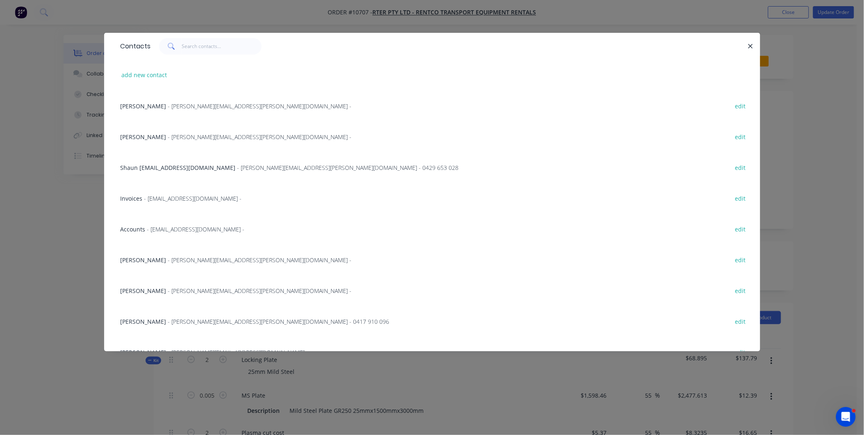
click at [187, 134] on span "- bradley.smith@rentco.com.au -" at bounding box center [260, 137] width 184 height 8
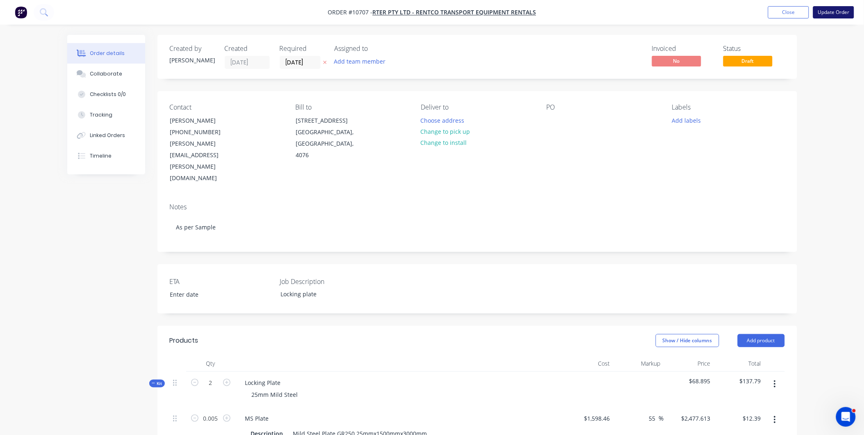
click at [837, 13] on button "Update Order" at bounding box center [833, 12] width 41 height 12
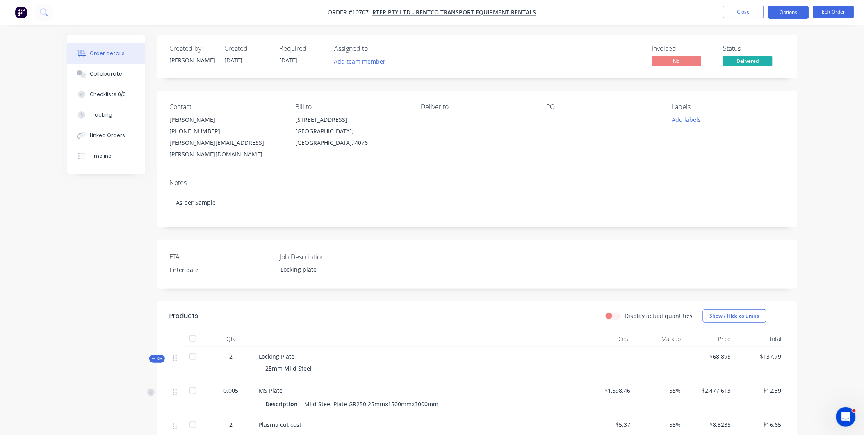
click at [787, 14] on button "Options" at bounding box center [788, 12] width 41 height 13
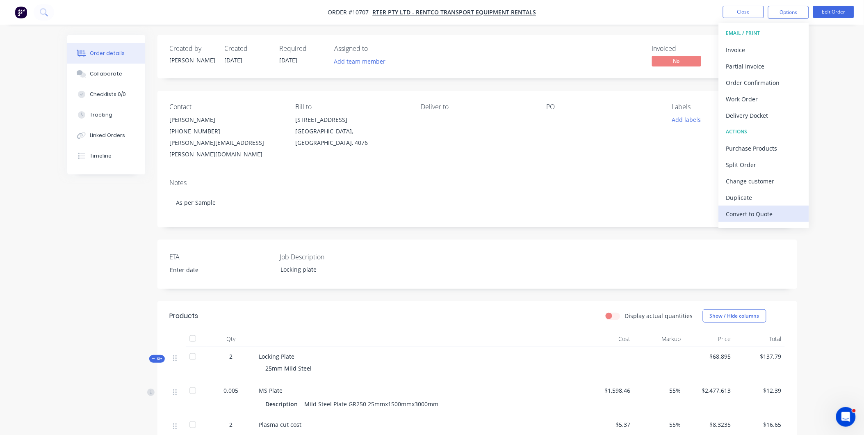
click at [742, 215] on div "Convert to Quote" at bounding box center [763, 214] width 75 height 12
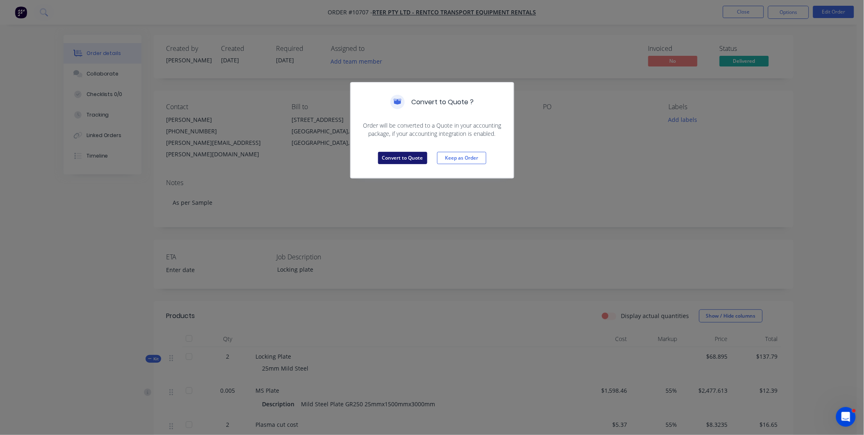
drag, startPoint x: 397, startPoint y: 163, endPoint x: 407, endPoint y: 154, distance: 14.0
click at [396, 163] on button "Convert to Quote" at bounding box center [402, 158] width 49 height 12
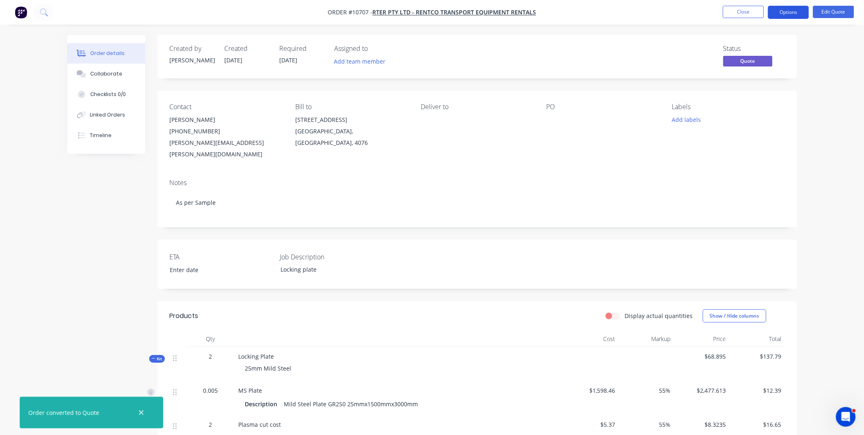
click at [784, 14] on button "Options" at bounding box center [788, 12] width 41 height 13
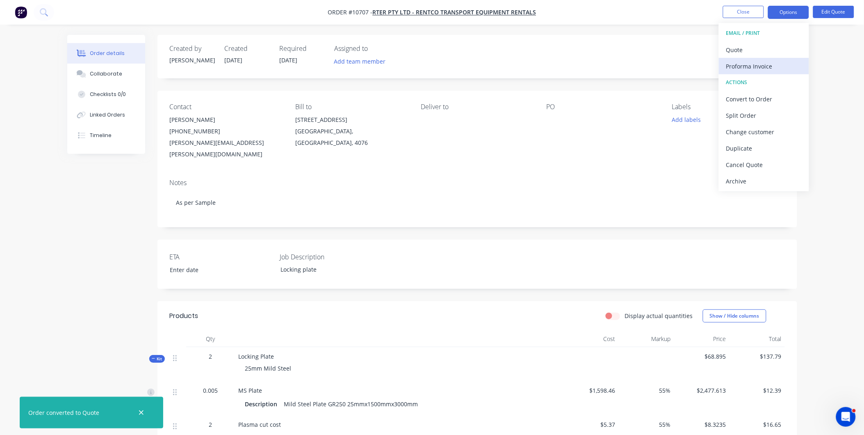
click at [759, 71] on div "Proforma Invoice" at bounding box center [763, 66] width 75 height 12
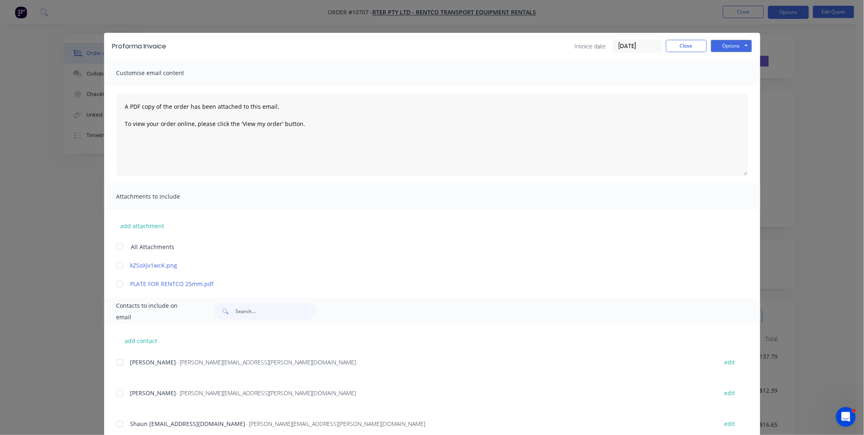
click at [116, 393] on div at bounding box center [120, 393] width 16 height 16
drag, startPoint x: 118, startPoint y: 107, endPoint x: 417, endPoint y: 136, distance: 299.9
click at [417, 136] on textarea "A PDF copy of the order has been attached to this email. To view your order onl…" at bounding box center [431, 134] width 631 height 82
paste textarea "Good day Thank you for the opportunity to quote you on this product. Please fin…"
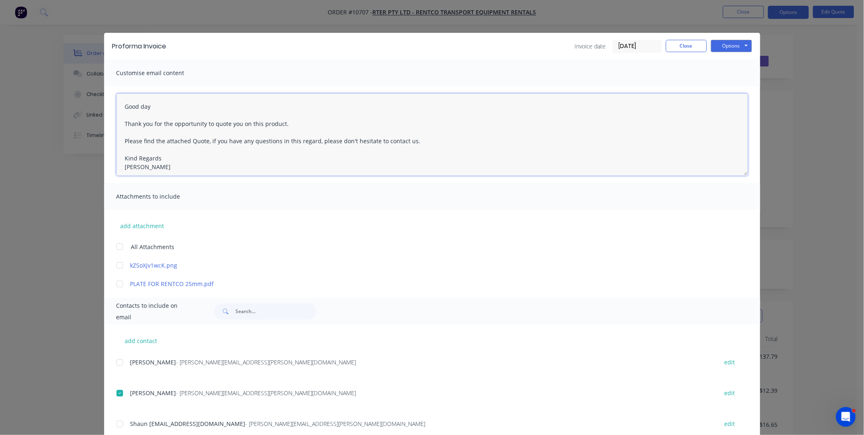
scroll to position [4, 0]
drag, startPoint x: 294, startPoint y: 114, endPoint x: 296, endPoint y: 118, distance: 4.6
click at [296, 118] on textarea "Good day Thank you for the opportunity to quote you on this product. Please fin…" at bounding box center [431, 134] width 631 height 82
drag, startPoint x: 207, startPoint y: 137, endPoint x: 121, endPoint y: 136, distance: 86.5
click at [121, 136] on textarea "Good day Please send me a PO for this Pro forma invoice Please find the attache…" at bounding box center [431, 134] width 631 height 82
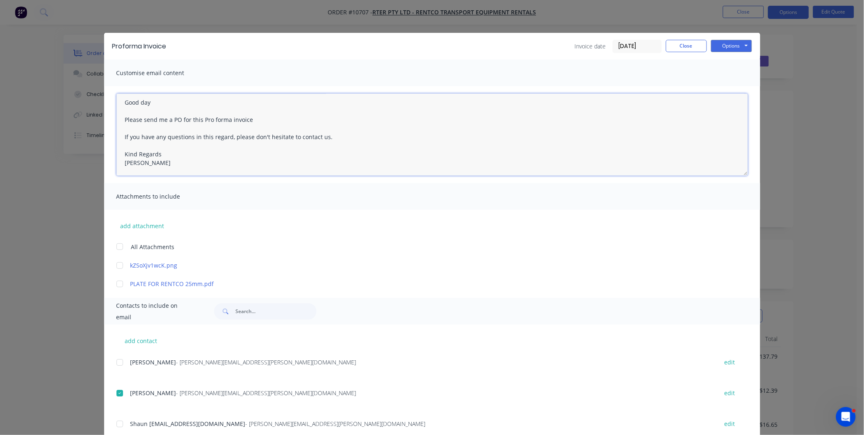
click at [390, 129] on textarea "Good day Please send me a PO for this Pro forma invoice If you have any questio…" at bounding box center [431, 134] width 631 height 82
type textarea "Good day Please send me a PO for this Pro forma invoice If you have any questio…"
click at [741, 44] on button "Options" at bounding box center [731, 46] width 41 height 12
click at [735, 60] on button "Preview" at bounding box center [737, 61] width 52 height 14
click at [727, 48] on button "Options" at bounding box center [731, 46] width 41 height 12
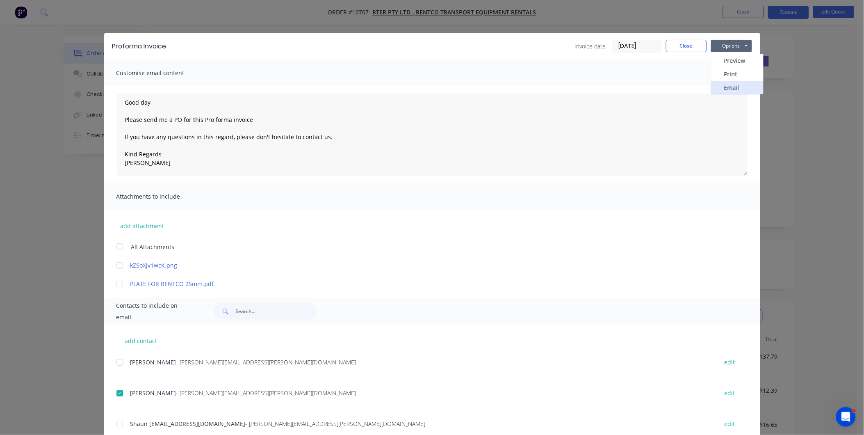
click at [722, 87] on button "Email" at bounding box center [737, 88] width 52 height 14
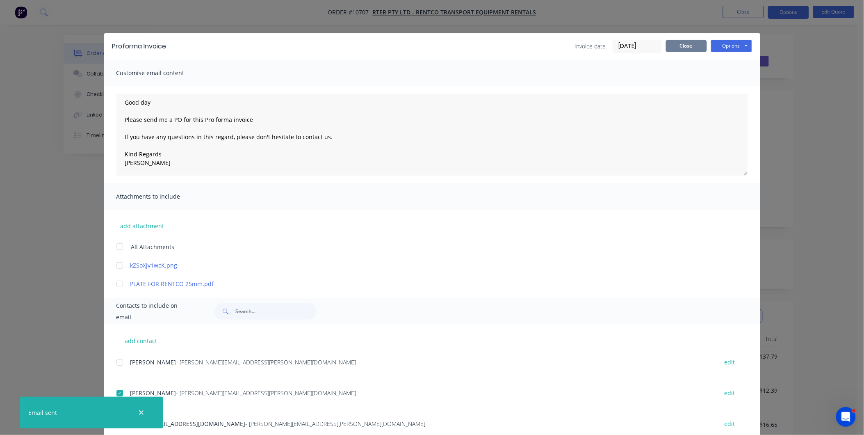
click at [683, 47] on button "Close" at bounding box center [686, 46] width 41 height 12
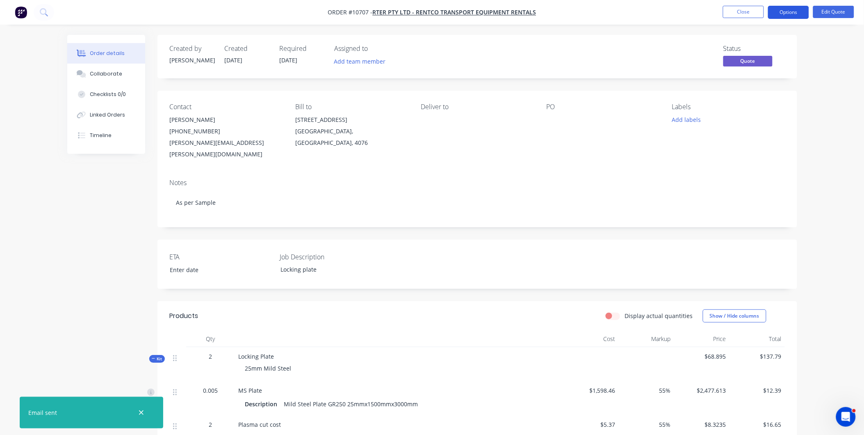
click at [794, 14] on button "Options" at bounding box center [788, 12] width 41 height 13
click at [798, 7] on button "Options" at bounding box center [788, 12] width 41 height 13
click at [791, 9] on button "Options" at bounding box center [788, 12] width 41 height 13
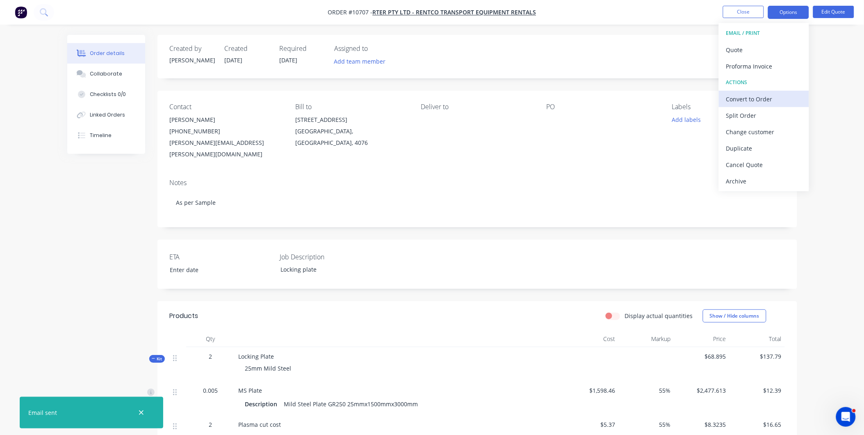
click at [760, 99] on div "Convert to Order" at bounding box center [763, 99] width 75 height 12
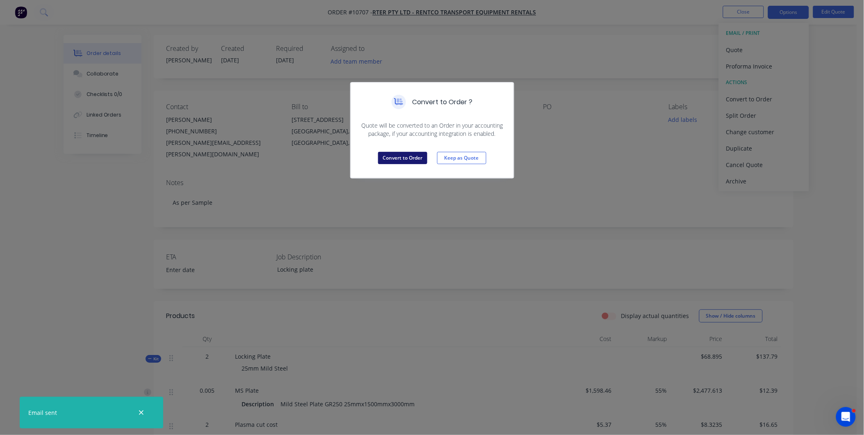
drag, startPoint x: 415, startPoint y: 157, endPoint x: 410, endPoint y: 157, distance: 5.3
click at [415, 157] on button "Convert to Order" at bounding box center [402, 158] width 49 height 12
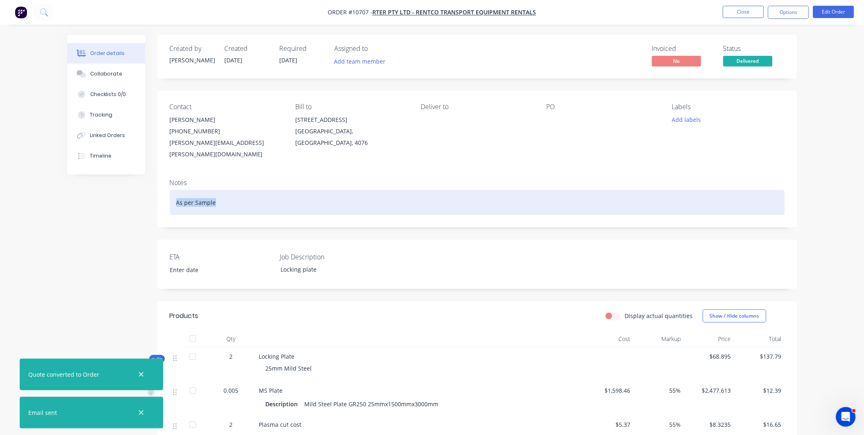
drag, startPoint x: 220, startPoint y: 191, endPoint x: 112, endPoint y: 186, distance: 108.4
click at [112, 186] on div "Created by Sarah Created 25/08/25 Required 13/08/25 Assigned to Add team member…" at bounding box center [432, 336] width 730 height 603
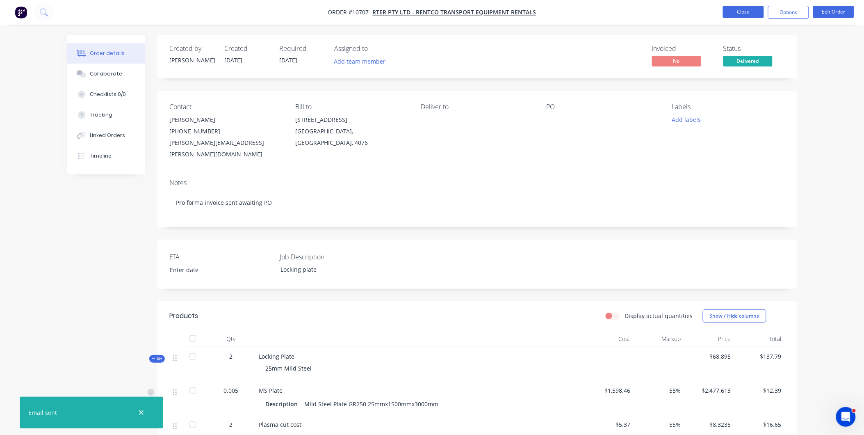
click at [743, 11] on button "Close" at bounding box center [743, 12] width 41 height 12
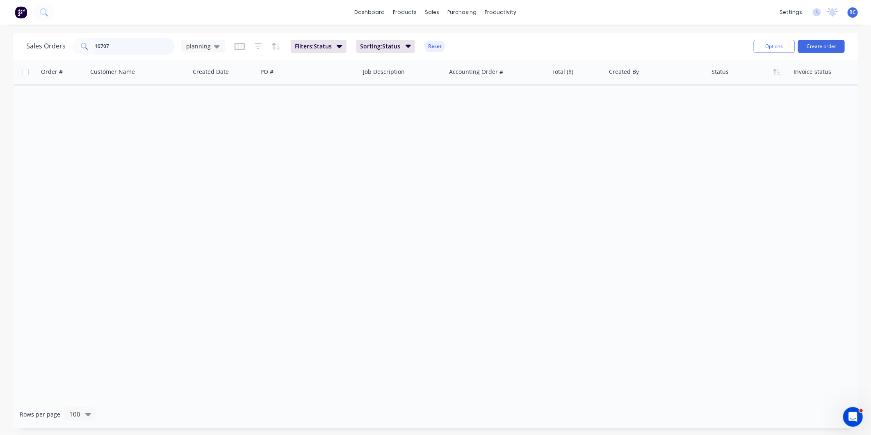
drag, startPoint x: 116, startPoint y: 47, endPoint x: 0, endPoint y: 42, distance: 116.1
click at [0, 44] on html "dashboard products sales purchasing productivity dashboard products Product Cat…" at bounding box center [435, 217] width 871 height 435
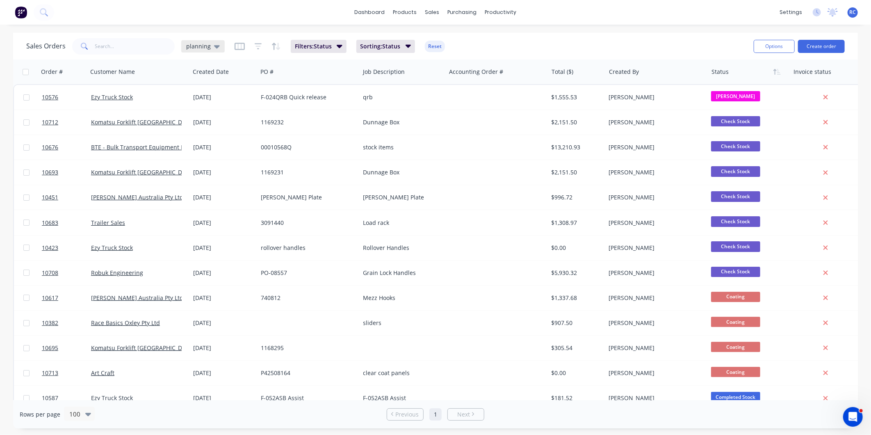
click at [214, 44] on icon at bounding box center [217, 46] width 6 height 9
click at [206, 159] on div "Completed edit" at bounding box center [239, 165] width 110 height 16
click at [211, 166] on button "Completed" at bounding box center [230, 164] width 93 height 9
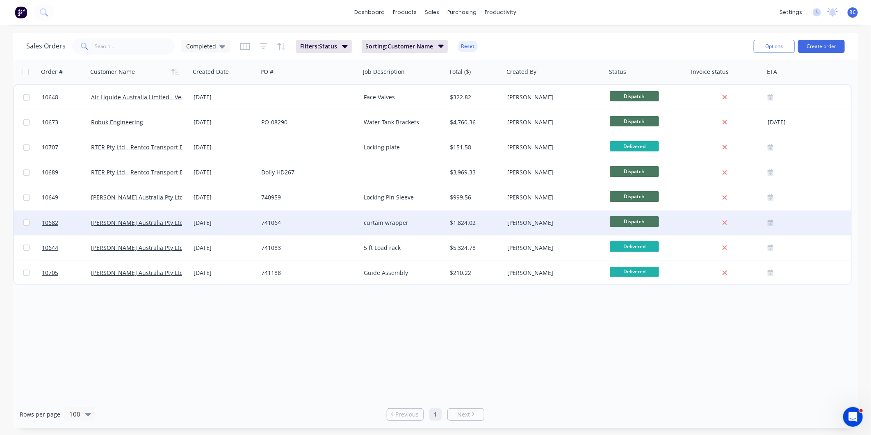
click at [120, 228] on div "[PERSON_NAME] Australia Pty Ltd" at bounding box center [139, 222] width 102 height 25
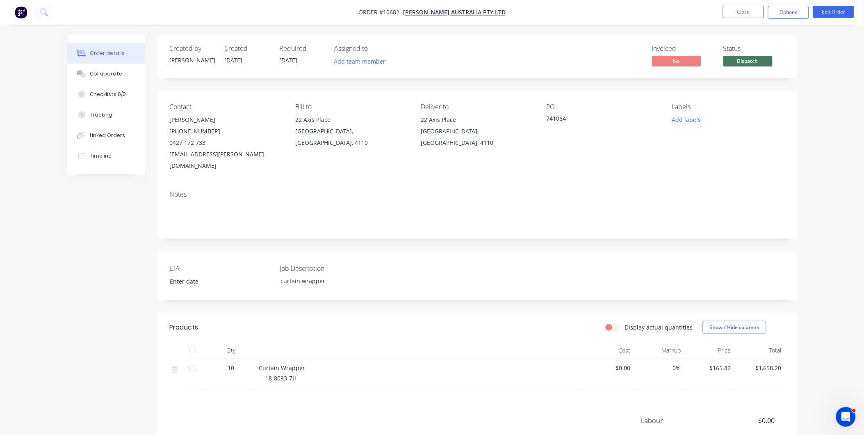
scroll to position [89, 0]
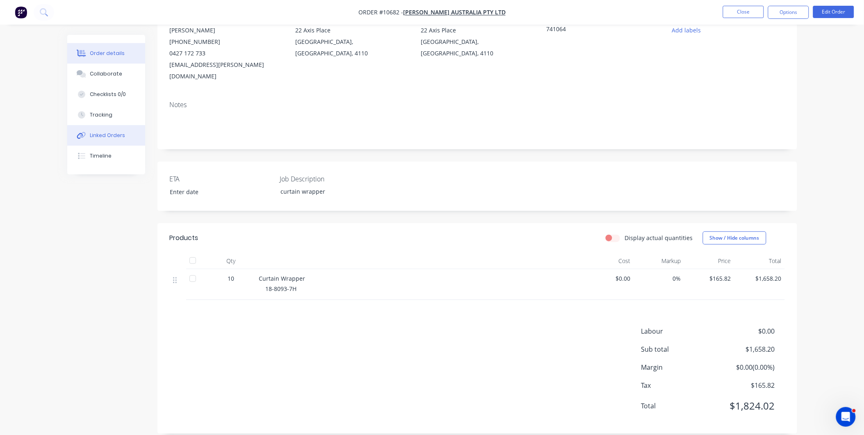
click at [116, 141] on button "Linked Orders" at bounding box center [106, 135] width 78 height 20
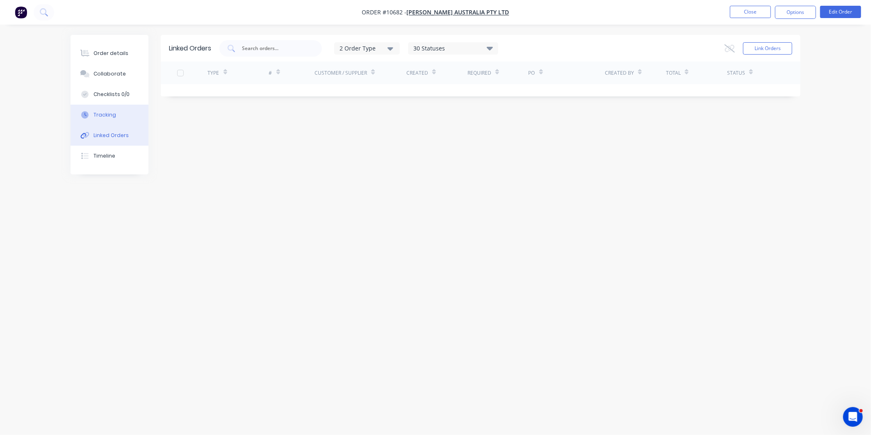
click at [113, 119] on button "Tracking" at bounding box center [110, 115] width 78 height 20
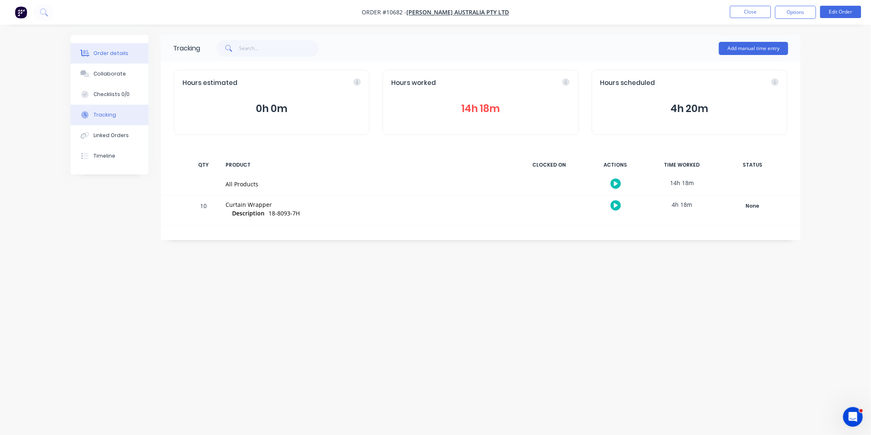
click at [96, 50] on div "Order details" at bounding box center [110, 53] width 35 height 7
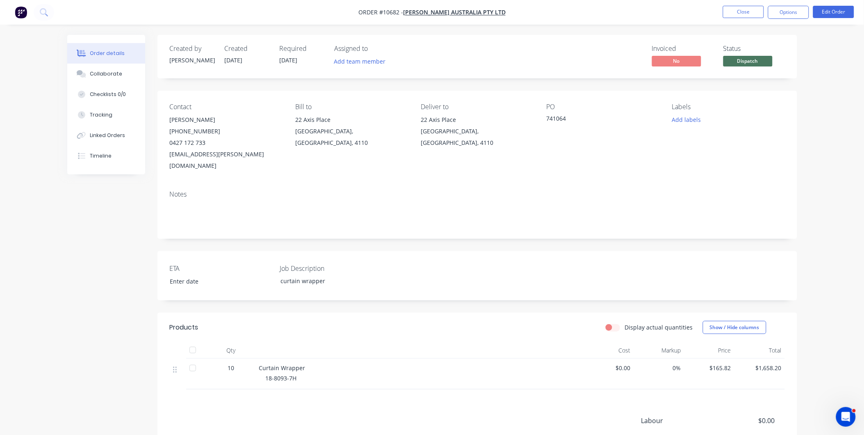
click at [528, 373] on div "18-8093-7H" at bounding box center [423, 377] width 315 height 9
click at [105, 116] on div "Tracking" at bounding box center [101, 114] width 23 height 7
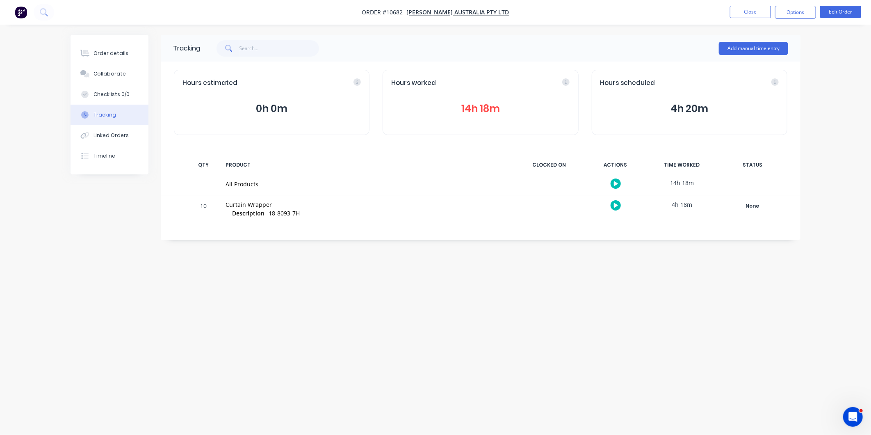
click at [488, 92] on div "Hours worked 14h 18m" at bounding box center [480, 102] width 196 height 65
click at [493, 109] on button "14h 18m" at bounding box center [480, 109] width 178 height 16
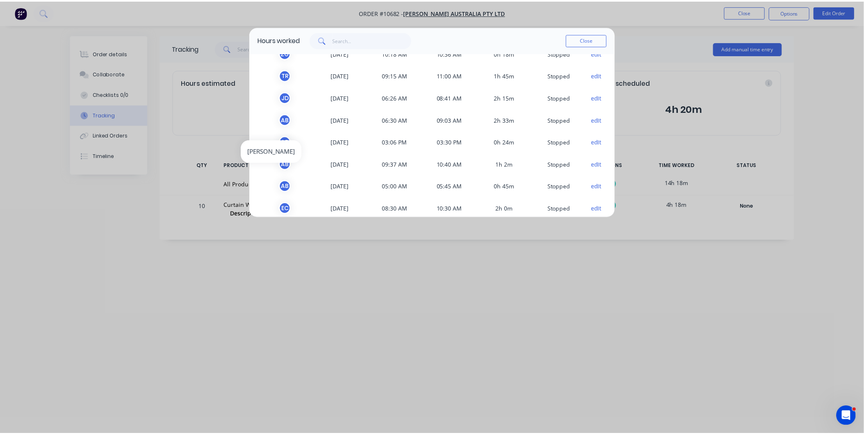
scroll to position [91, 0]
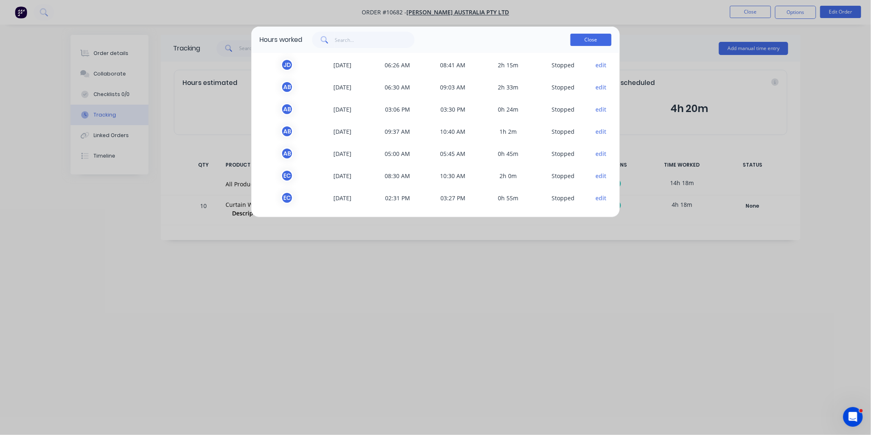
click at [584, 40] on button "Close" at bounding box center [590, 40] width 41 height 12
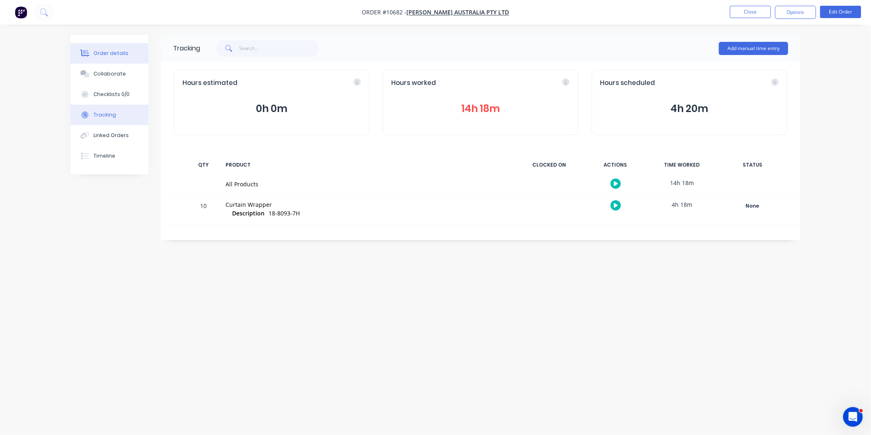
click at [100, 51] on div "Order details" at bounding box center [110, 53] width 35 height 7
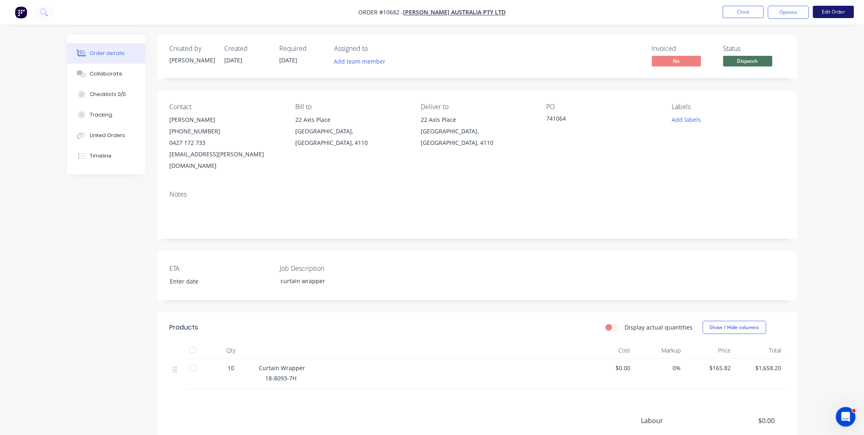
click at [838, 7] on button "Edit Order" at bounding box center [833, 12] width 41 height 12
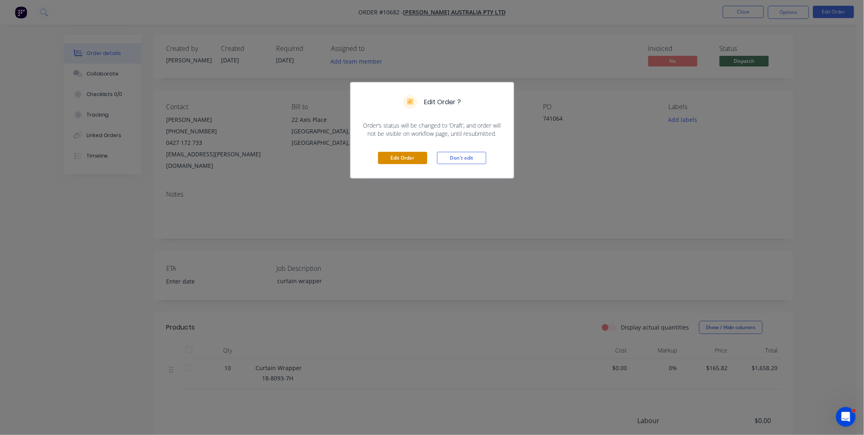
click at [404, 162] on button "Edit Order" at bounding box center [402, 158] width 49 height 12
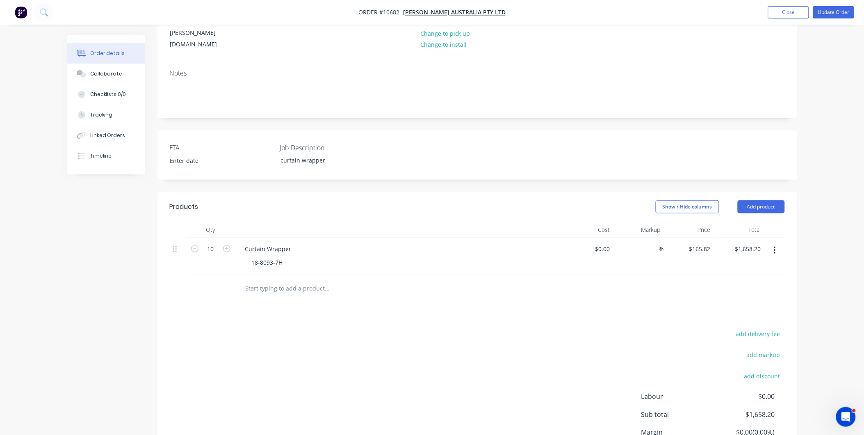
scroll to position [187, 0]
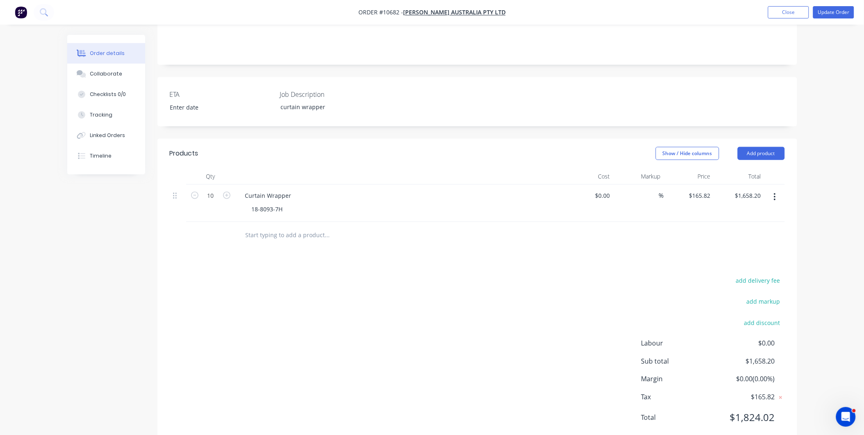
click at [274, 227] on input "text" at bounding box center [327, 235] width 164 height 16
type input "template"
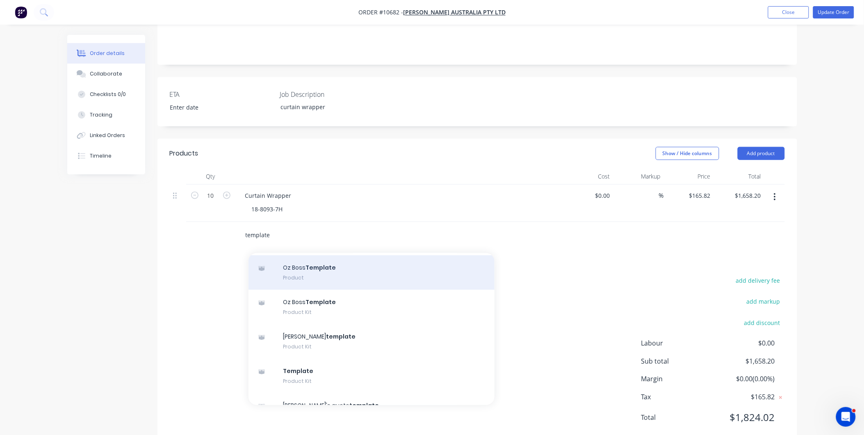
scroll to position [80, 0]
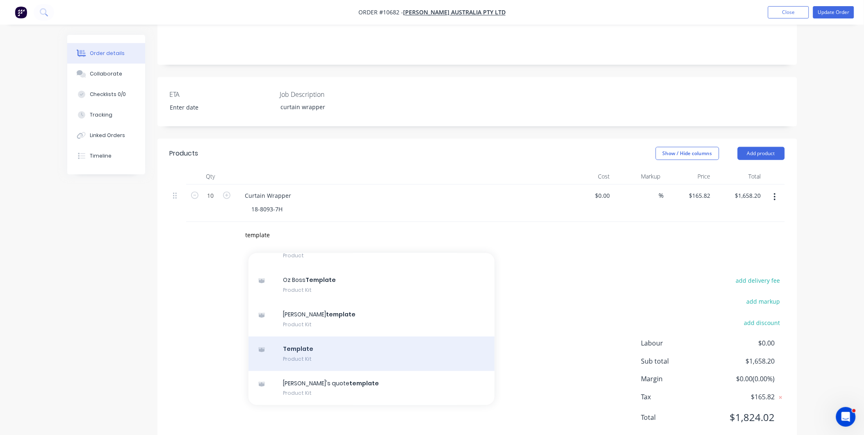
click at [289, 336] on div "Template Product Kit" at bounding box center [371, 353] width 246 height 34
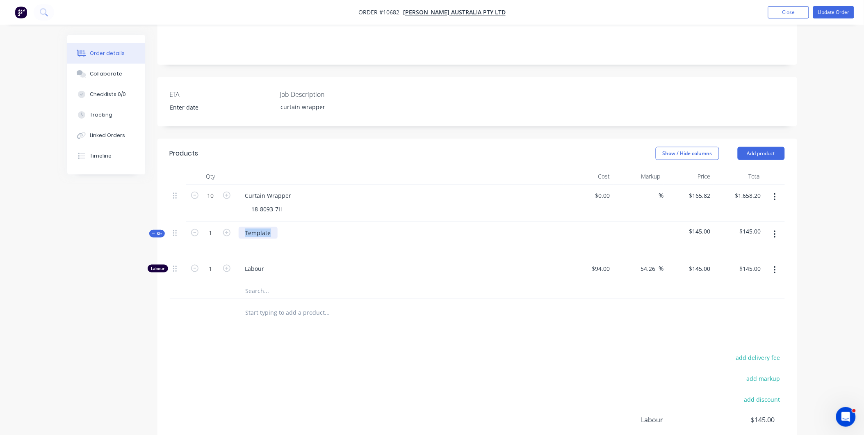
drag, startPoint x: 284, startPoint y: 207, endPoint x: 206, endPoint y: 198, distance: 78.4
click at [205, 198] on div "10 Curtain Wrapper 18-8093-7H $0.00 $0.00 % $165.82 $165.82 $1,658.20 $1,658.20…" at bounding box center [477, 241] width 615 height 115
click at [222, 263] on button "button" at bounding box center [226, 267] width 11 height 9
type input "2"
type input "$290.00"
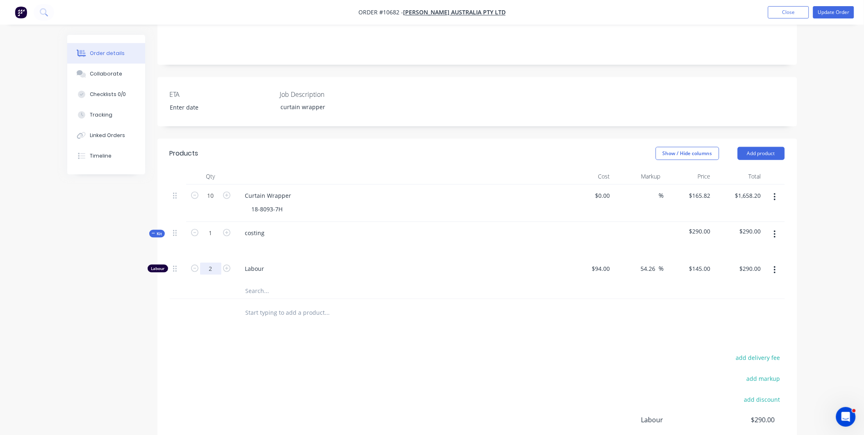
click at [215, 262] on input "2" at bounding box center [210, 268] width 21 height 12
type input "14.3"
type input "$2,073.50"
click at [775, 230] on icon "button" at bounding box center [775, 234] width 2 height 9
click at [763, 250] on div "Add product to kit" at bounding box center [745, 256] width 63 height 12
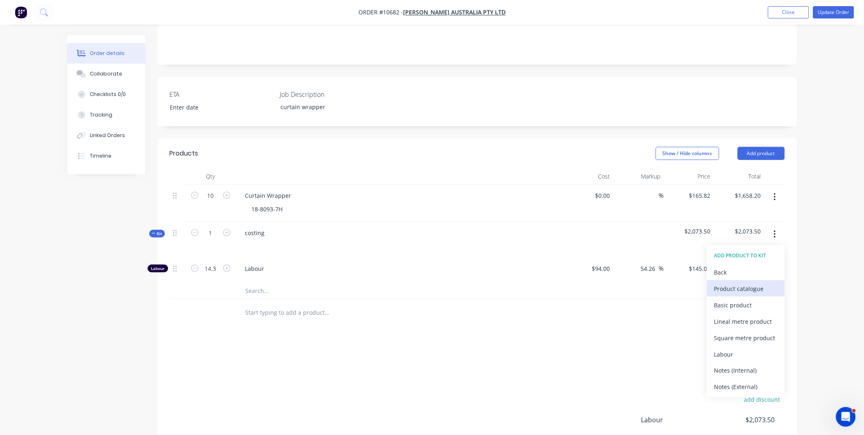
click at [748, 282] on div "Product catalogue" at bounding box center [745, 288] width 63 height 12
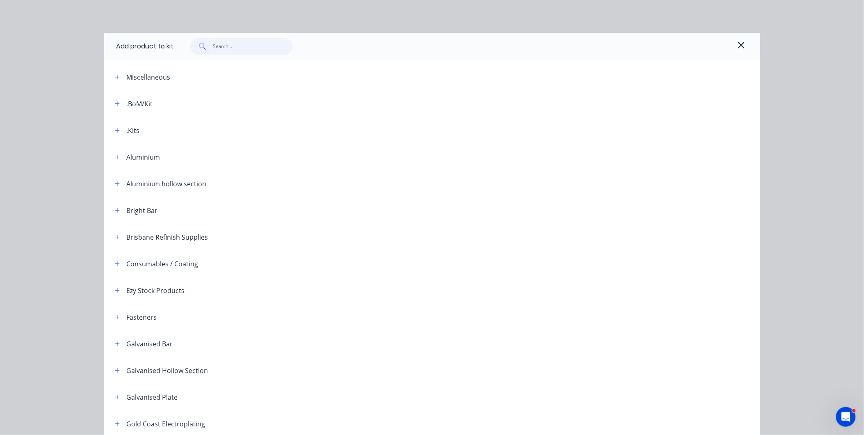
click at [248, 42] on input "text" at bounding box center [253, 46] width 80 height 16
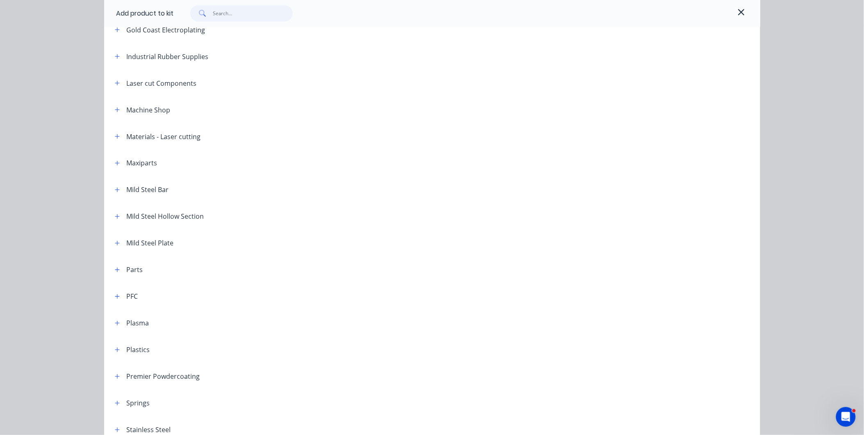
scroll to position [381, 0]
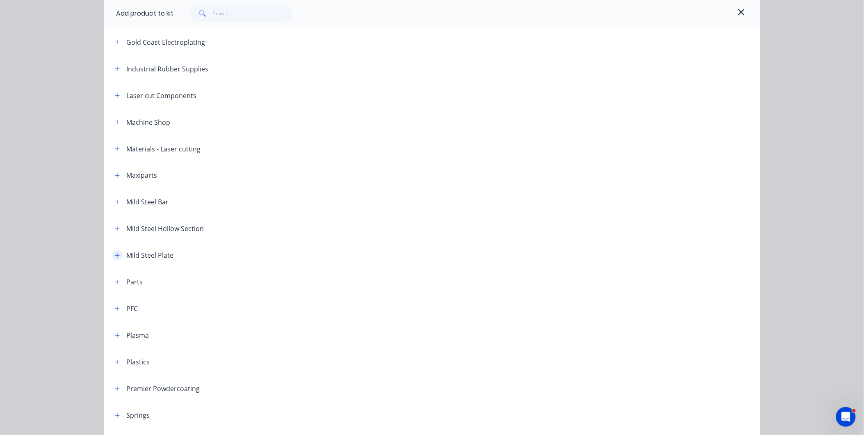
click at [115, 257] on icon "button" at bounding box center [117, 256] width 5 height 6
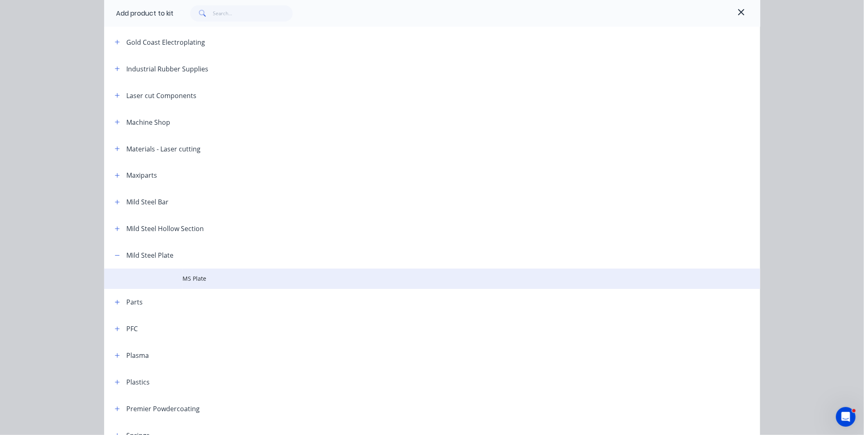
click at [195, 283] on td "MS Plate" at bounding box center [471, 279] width 577 height 20
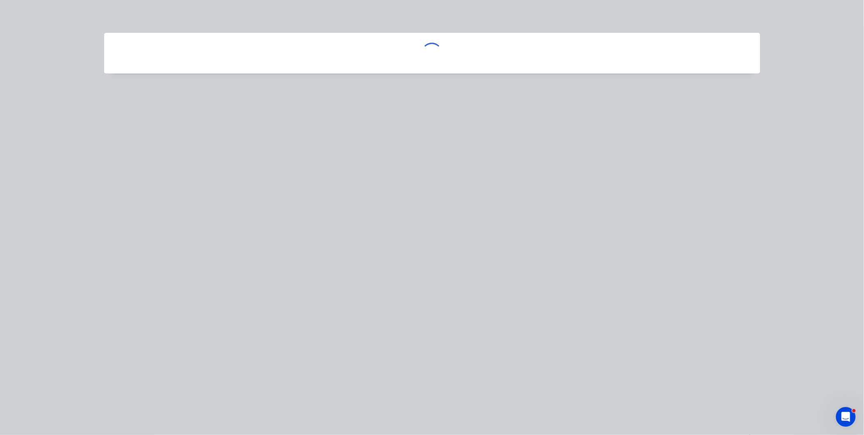
scroll to position [0, 0]
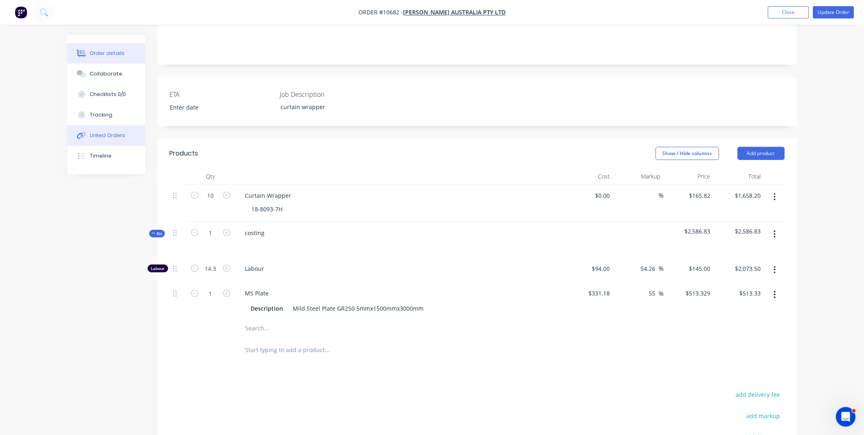
click at [107, 133] on div "Linked Orders" at bounding box center [107, 135] width 35 height 7
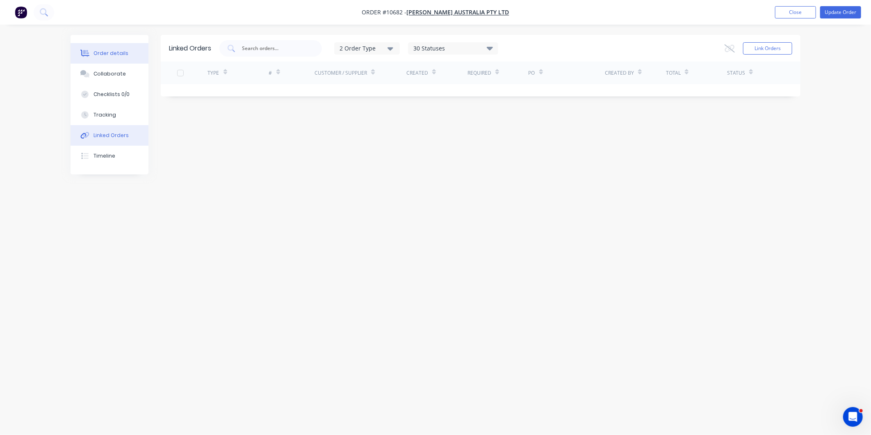
click at [103, 52] on div "Order details" at bounding box center [110, 53] width 35 height 7
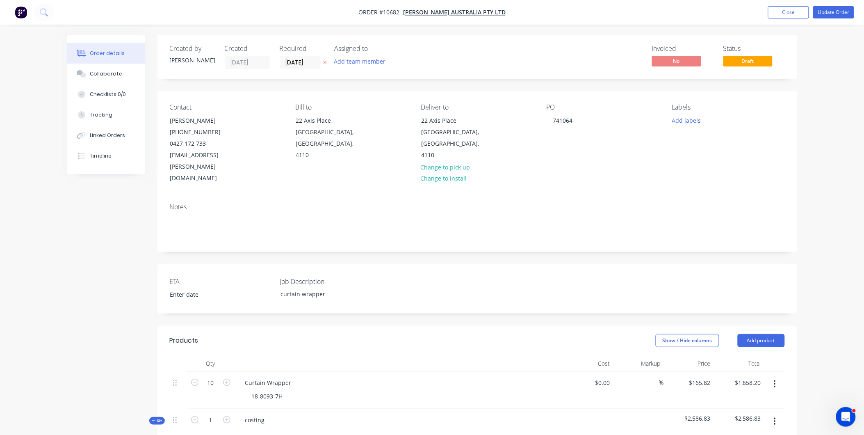
scroll to position [273, 0]
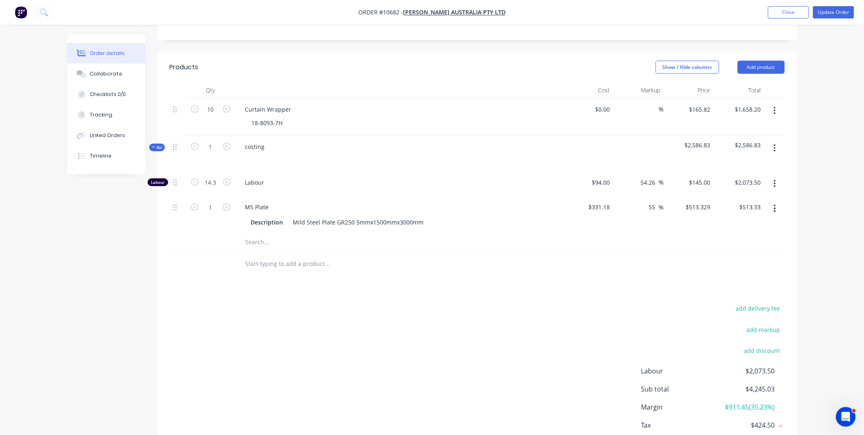
click at [253, 233] on input "text" at bounding box center [327, 241] width 164 height 16
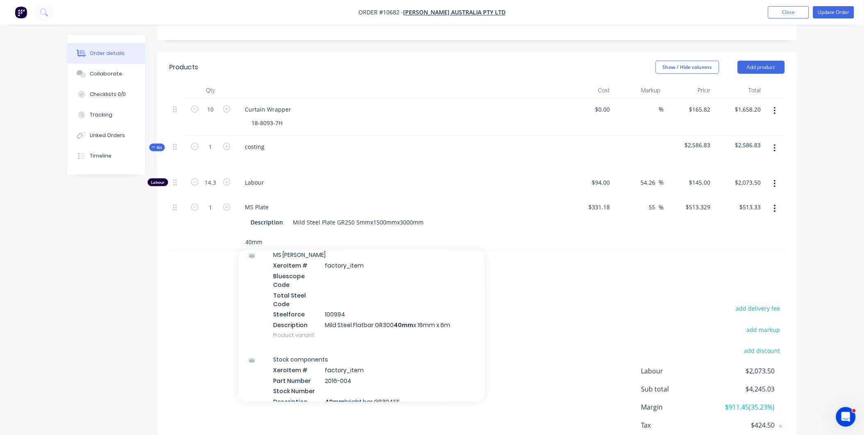
scroll to position [1230, 0]
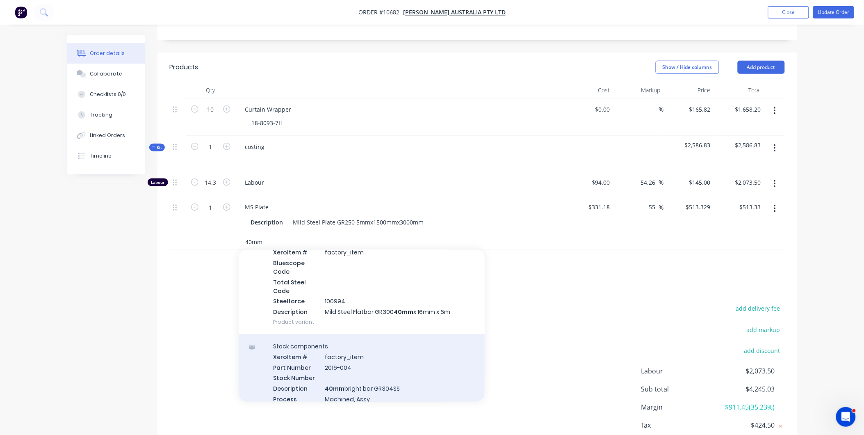
type input "40mm"
click at [396, 344] on div "Stock components Xero Item # factory_item Part Number 2016-004 Stock Number Des…" at bounding box center [362, 377] width 246 height 87
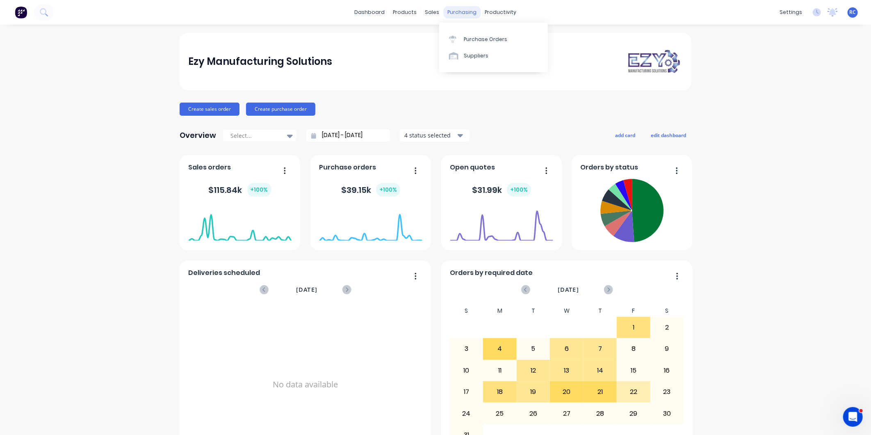
click at [460, 9] on div "purchasing" at bounding box center [462, 12] width 37 height 12
click at [468, 37] on div "Purchase Orders" at bounding box center [485, 39] width 43 height 7
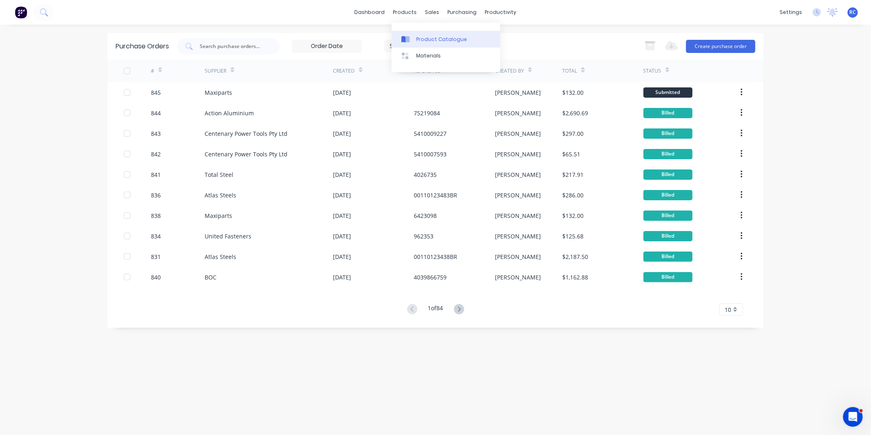
click at [412, 38] on div at bounding box center [407, 39] width 12 height 7
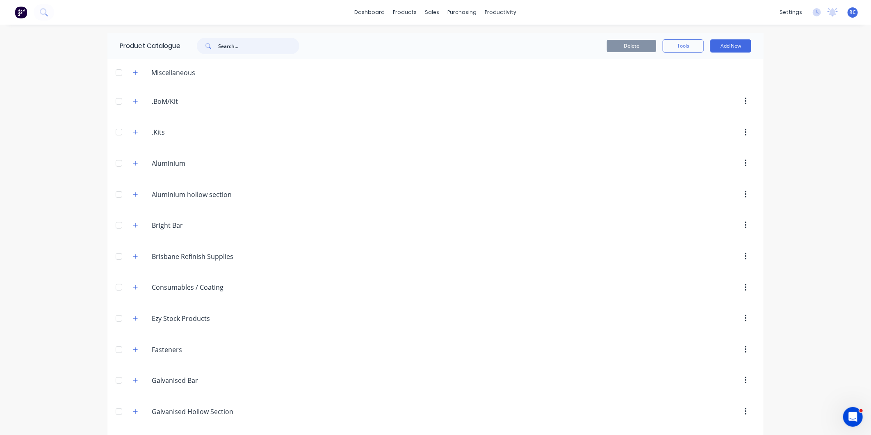
click at [235, 45] on input "text" at bounding box center [258, 46] width 81 height 16
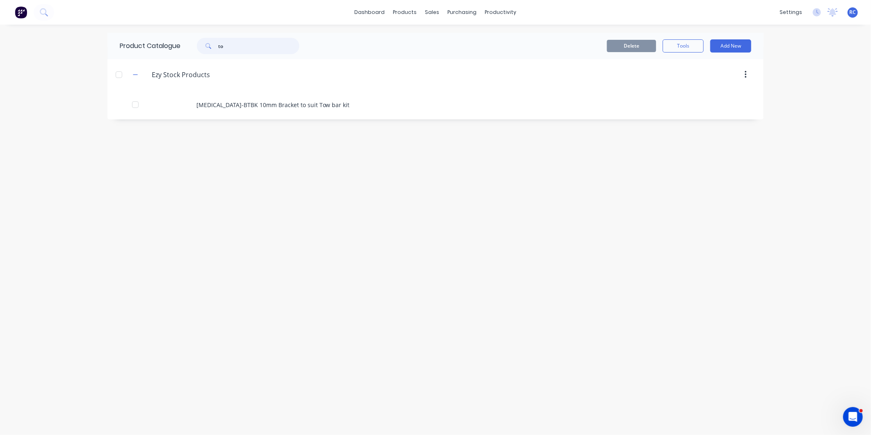
type input "t"
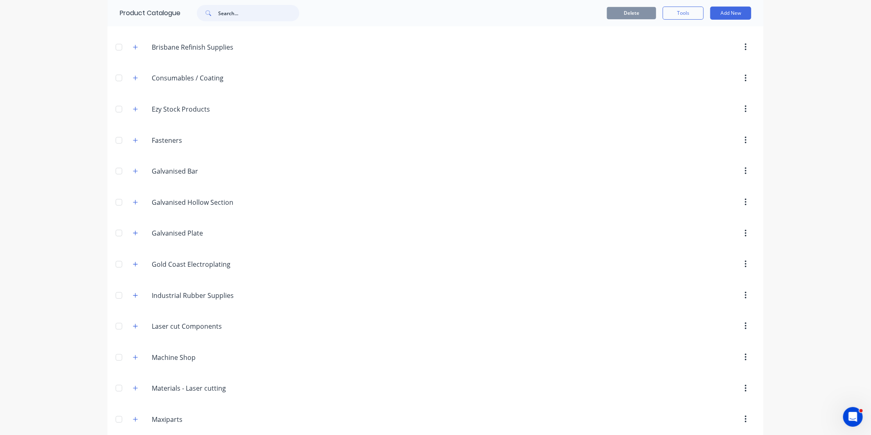
scroll to position [273, 0]
click at [133, 358] on icon "button" at bounding box center [135, 355] width 5 height 6
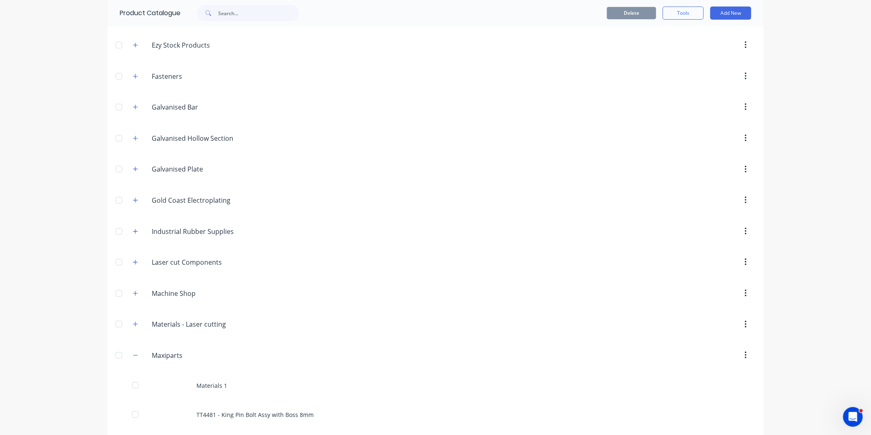
scroll to position [410, 0]
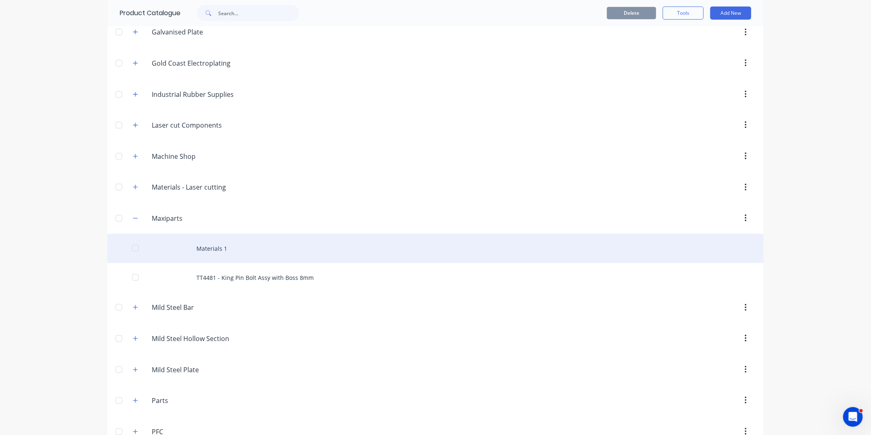
click at [195, 253] on div "Materials 1" at bounding box center [435, 248] width 656 height 29
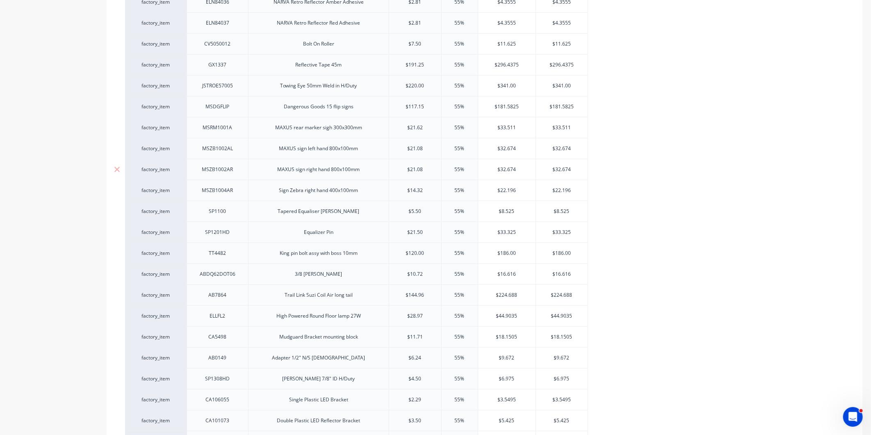
scroll to position [273, 0]
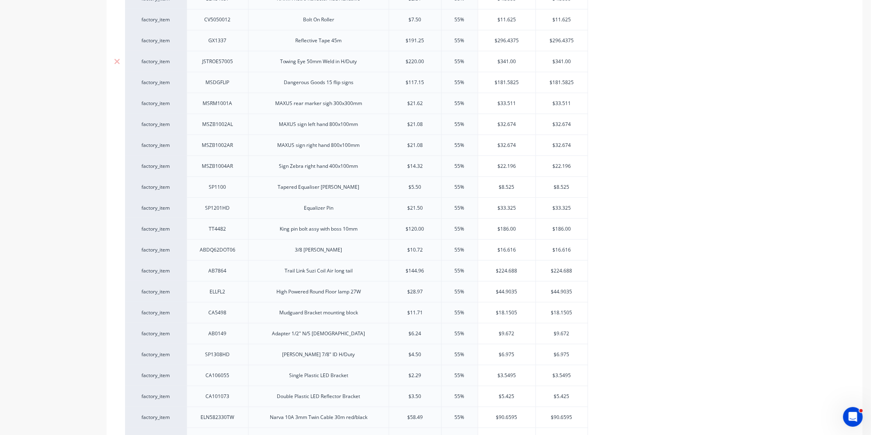
click at [285, 63] on div "Towing Eye 50mm Weld in H/Duty" at bounding box center [318, 61] width 90 height 11
click at [663, 80] on div "factory_item ELN84035 NARVA Retro Reflector clear Adhesive $2.81 55% $4.3555 $4…" at bounding box center [484, 408] width 719 height 924
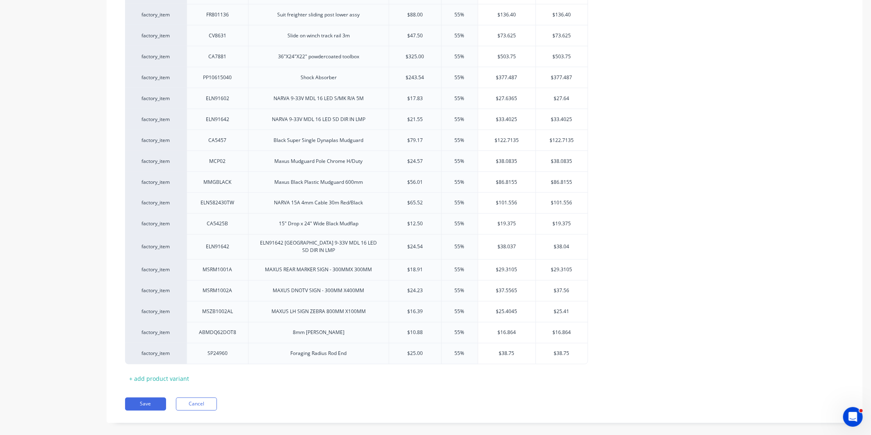
scroll to position [788, 0]
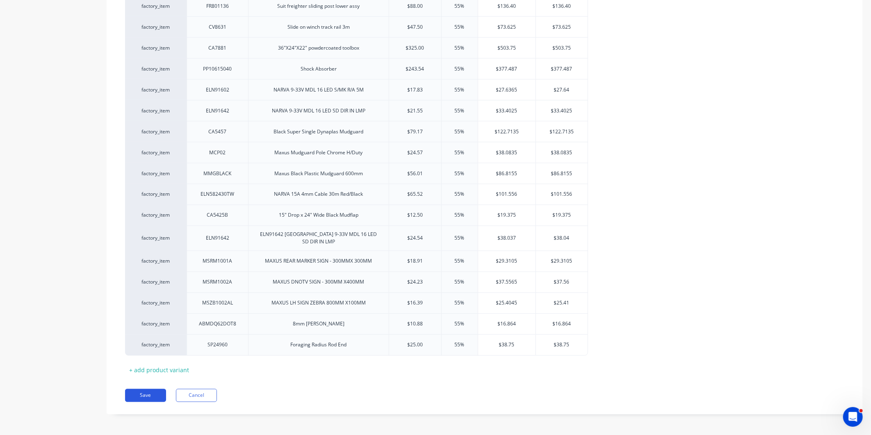
click at [137, 391] on button "Save" at bounding box center [145, 395] width 41 height 13
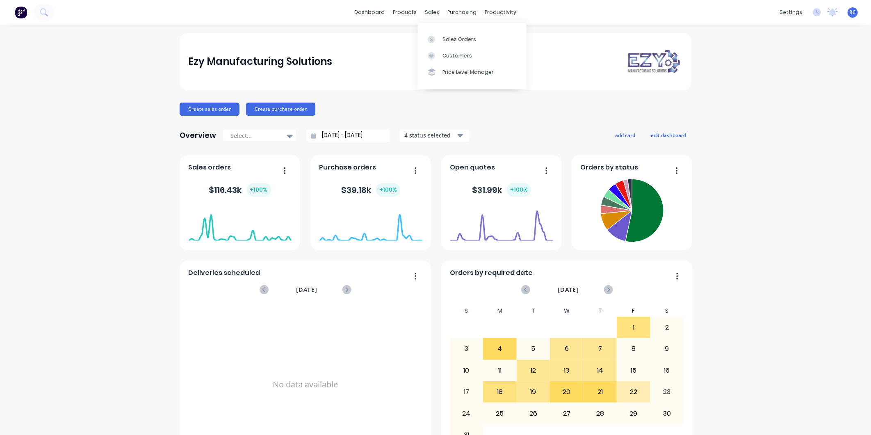
click at [432, 11] on div "sales" at bounding box center [432, 12] width 23 height 12
click at [444, 42] on div "Sales Orders" at bounding box center [459, 39] width 34 height 7
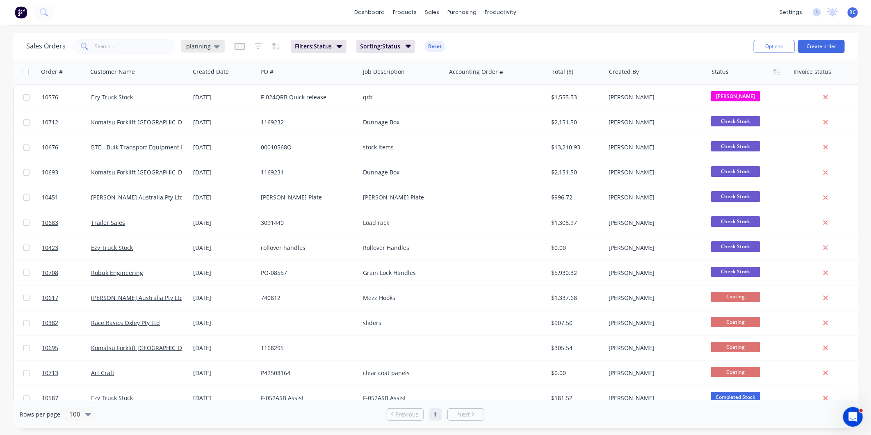
click at [212, 51] on div "planning" at bounding box center [202, 46] width 43 height 12
click at [200, 168] on button "Completed" at bounding box center [230, 164] width 93 height 9
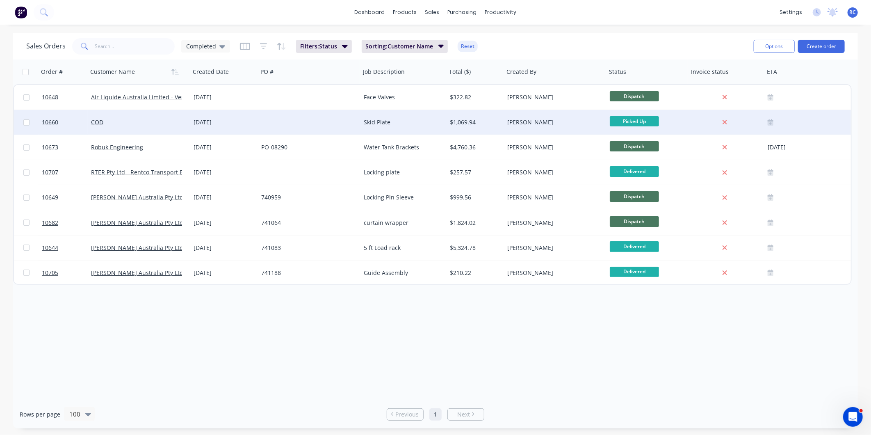
click at [116, 118] on div "COD" at bounding box center [136, 122] width 91 height 8
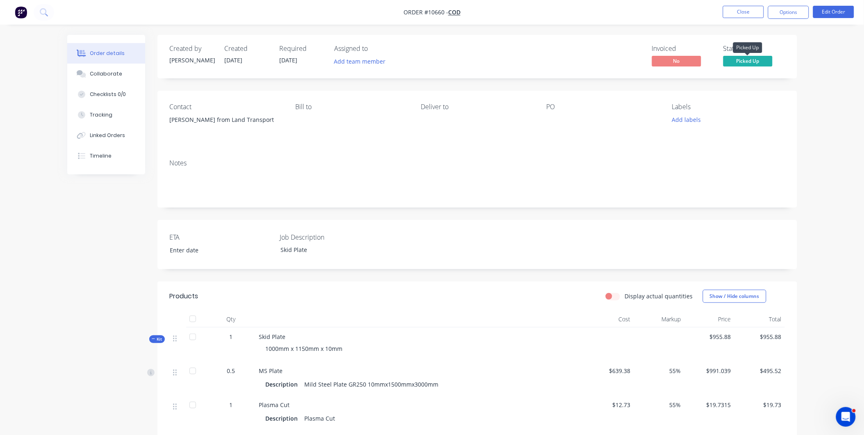
click at [748, 63] on span "Picked Up" at bounding box center [747, 61] width 49 height 10
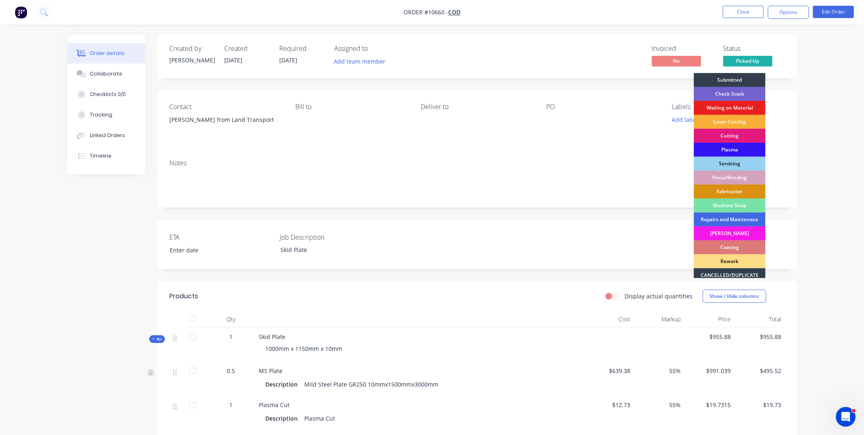
scroll to position [74, 0]
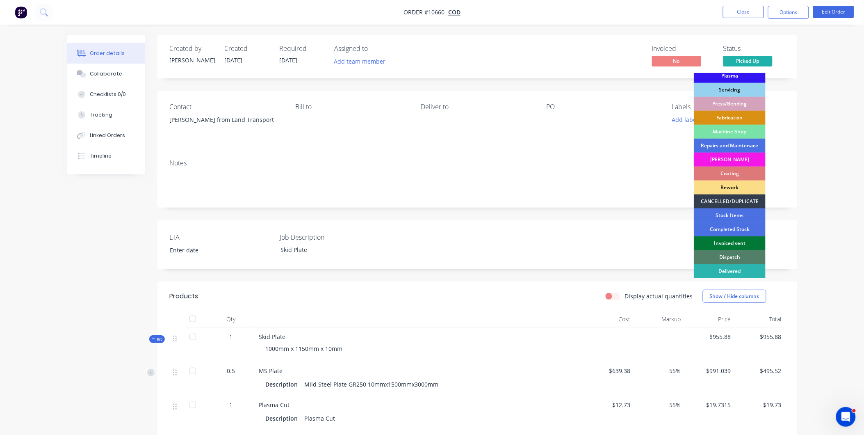
click at [745, 240] on div "Invoiced sent" at bounding box center [730, 243] width 72 height 14
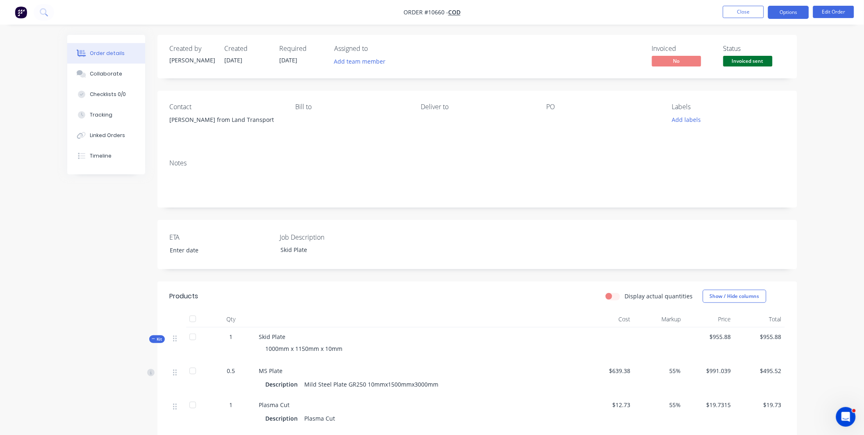
click at [797, 10] on button "Options" at bounding box center [788, 12] width 41 height 13
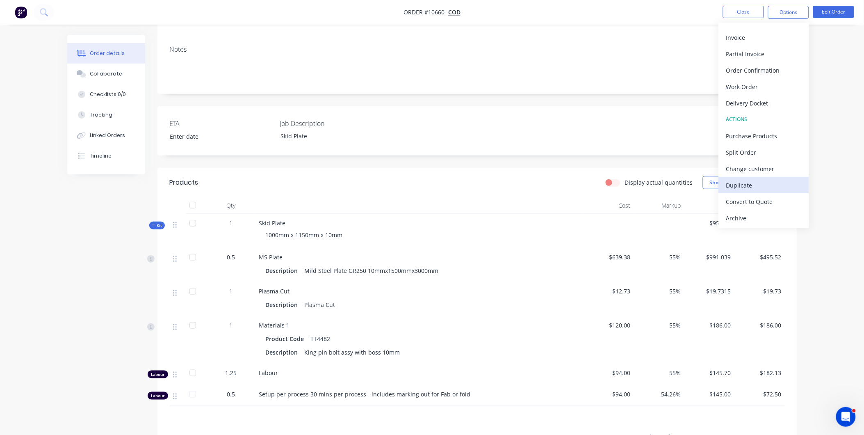
scroll to position [137, 0]
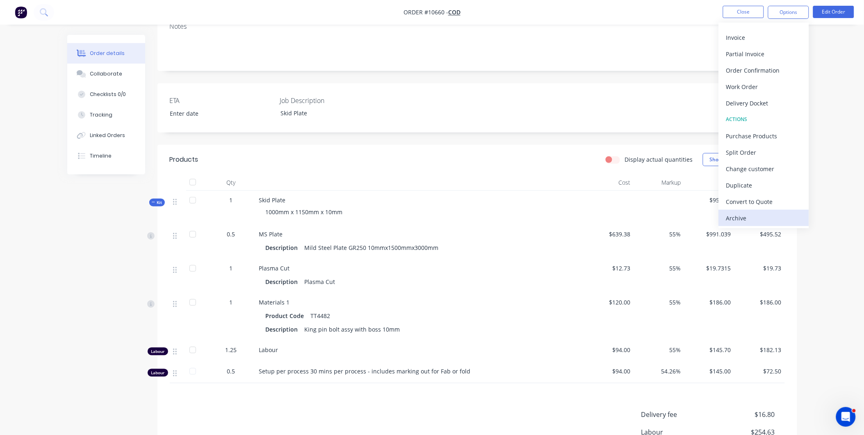
click at [761, 219] on div "Archive" at bounding box center [763, 218] width 75 height 12
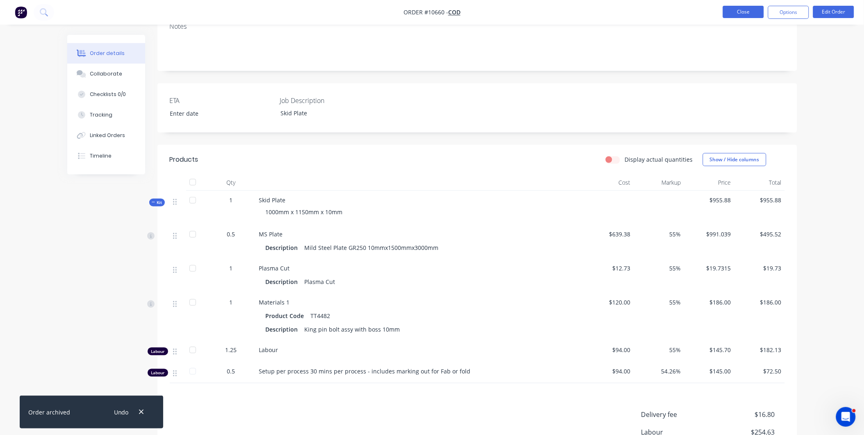
click at [741, 12] on button "Close" at bounding box center [743, 12] width 41 height 12
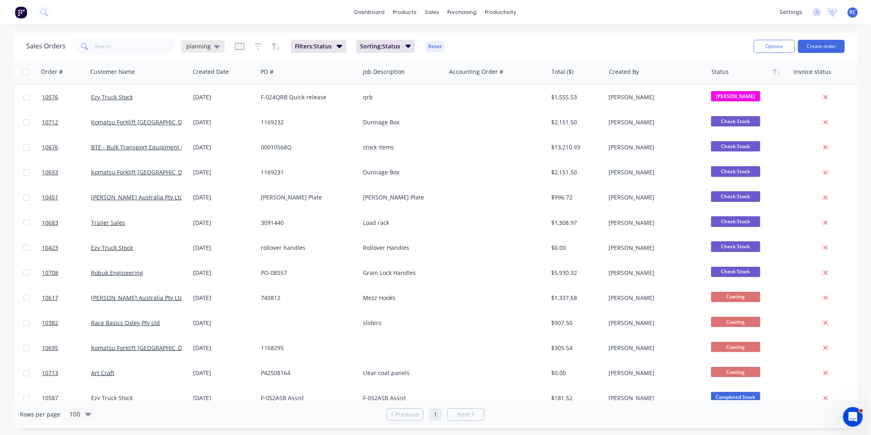
click at [199, 50] on div "planning" at bounding box center [202, 46] width 43 height 12
click at [212, 166] on button "Completed" at bounding box center [230, 164] width 93 height 9
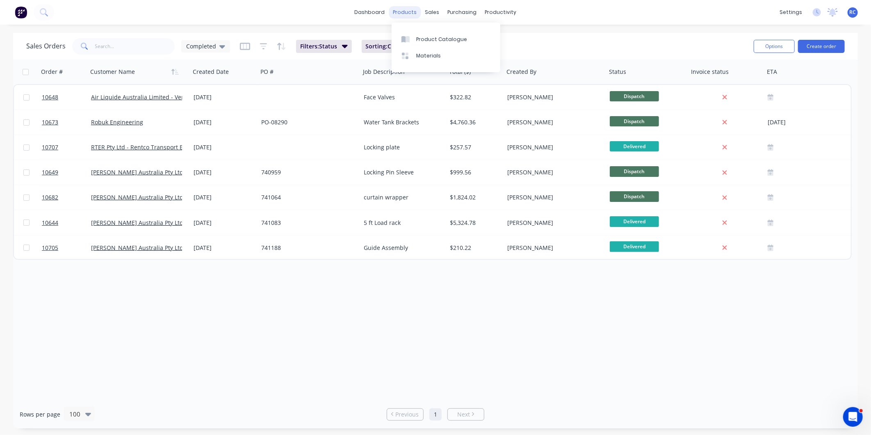
click at [409, 10] on div "products" at bounding box center [405, 12] width 32 height 12
click at [412, 36] on div at bounding box center [407, 39] width 12 height 7
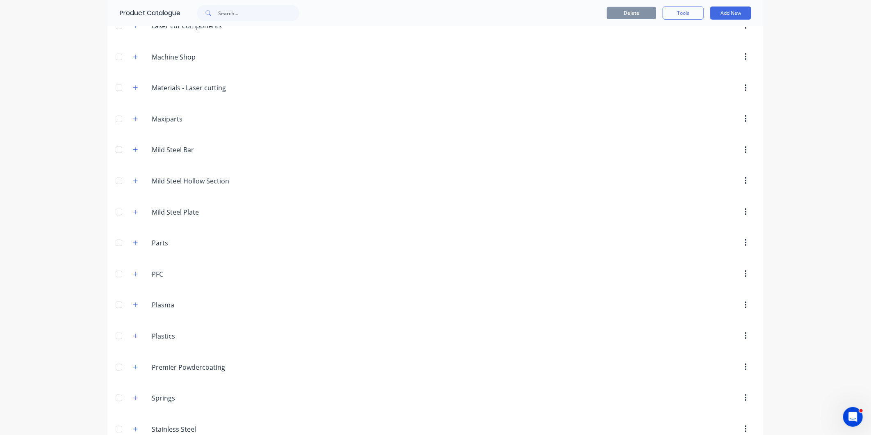
scroll to position [622, 0]
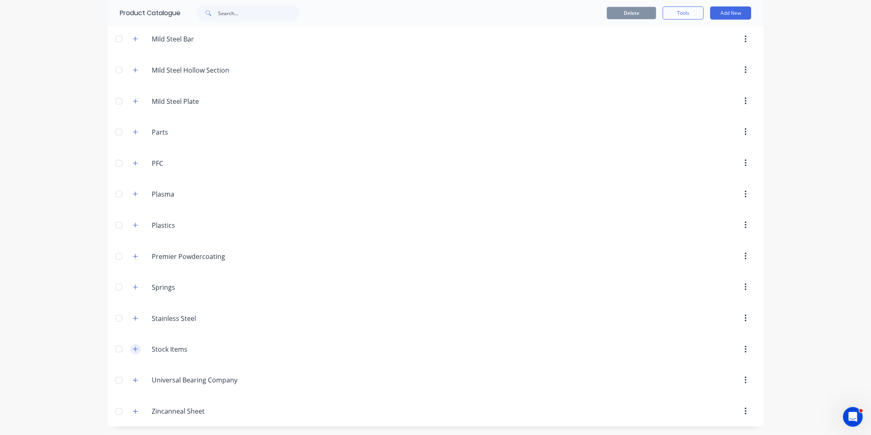
click at [135, 350] on button "button" at bounding box center [135, 349] width 10 height 10
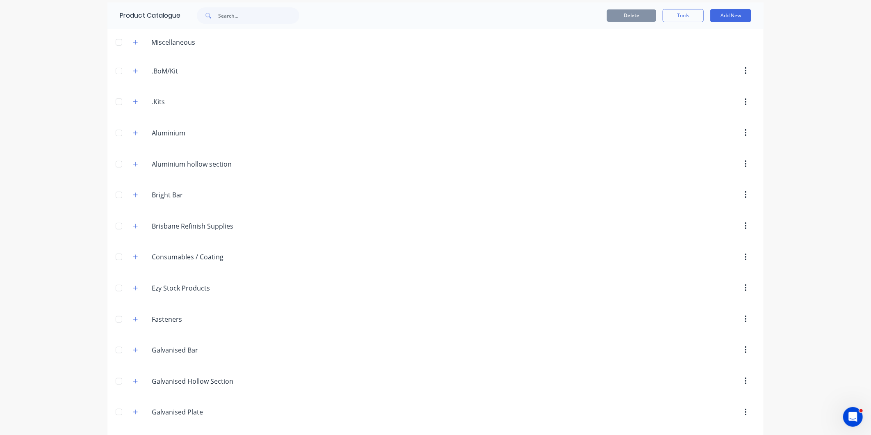
scroll to position [0, 0]
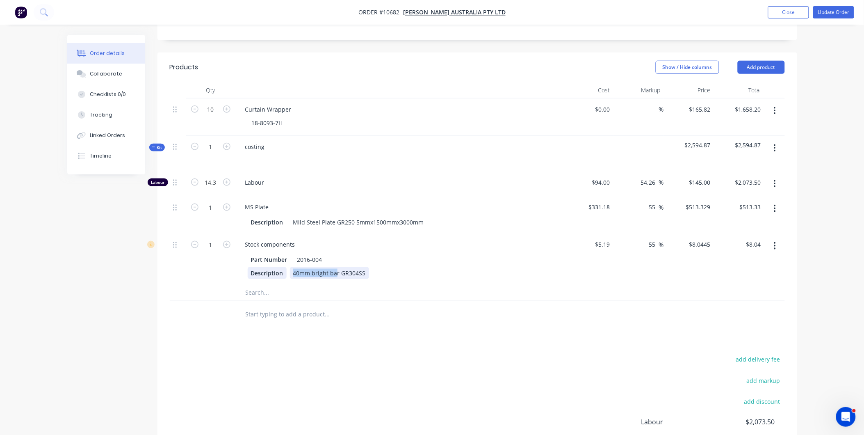
drag, startPoint x: 334, startPoint y: 248, endPoint x: 290, endPoint y: 252, distance: 44.0
click at [286, 267] on div "Description 40mm bright bar GR304SS" at bounding box center [398, 273] width 300 height 12
copy div "40mm bright ba"
click at [260, 284] on input "text" at bounding box center [327, 292] width 164 height 16
paste input "40mm bright ba"
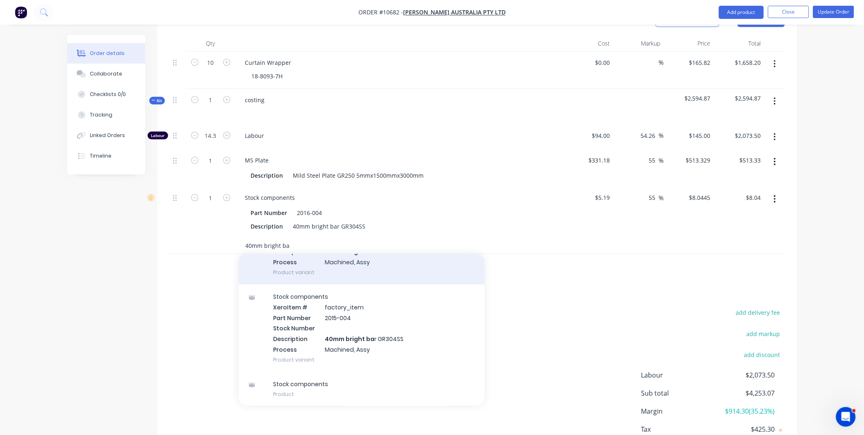
scroll to position [353, 0]
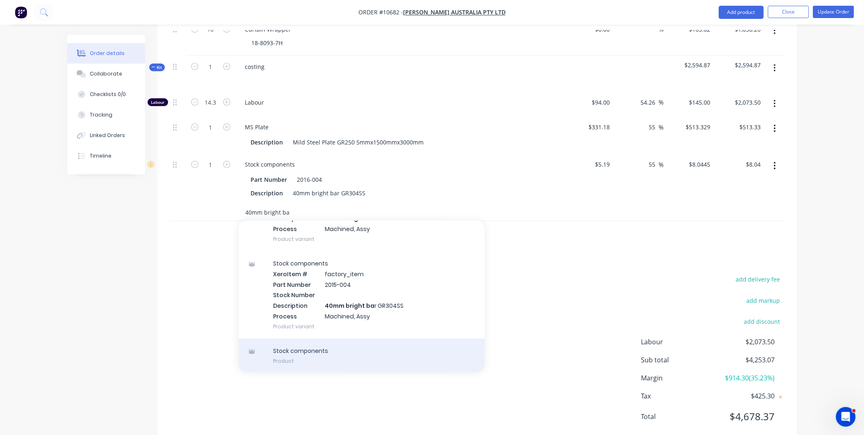
type input "40mm bright ba"
click at [275, 338] on div "Stock components Product" at bounding box center [362, 355] width 246 height 34
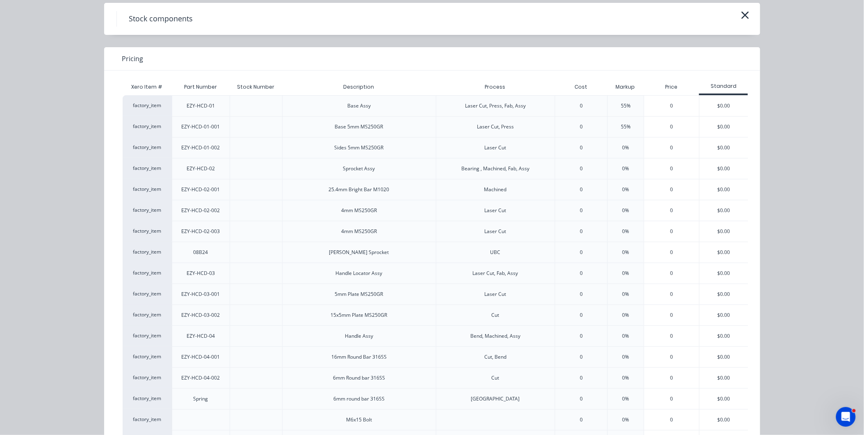
scroll to position [0, 0]
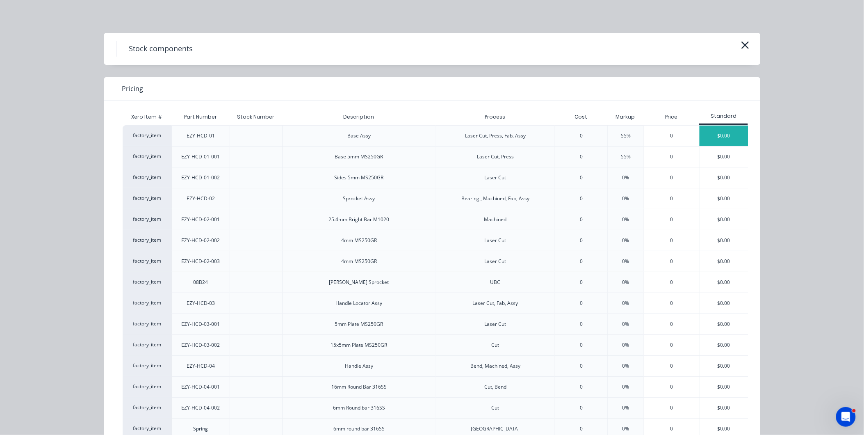
click at [715, 143] on div "$0.00" at bounding box center [723, 135] width 49 height 20
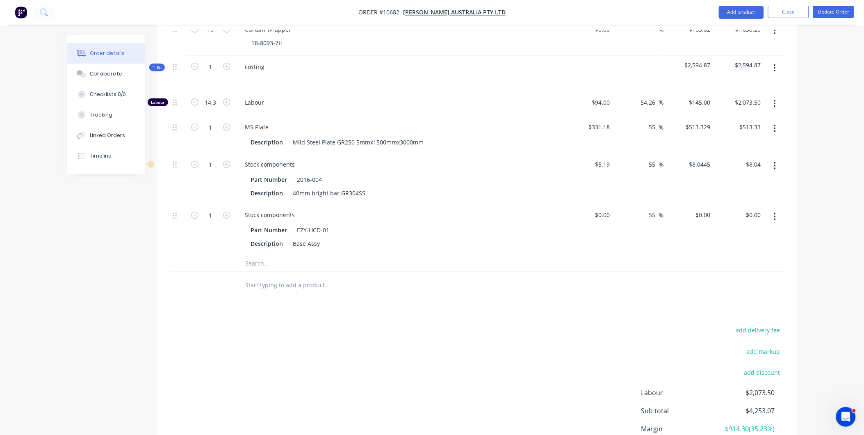
click at [777, 209] on button "button" at bounding box center [774, 216] width 19 height 15
click at [735, 265] on div "Delete" at bounding box center [745, 271] width 63 height 12
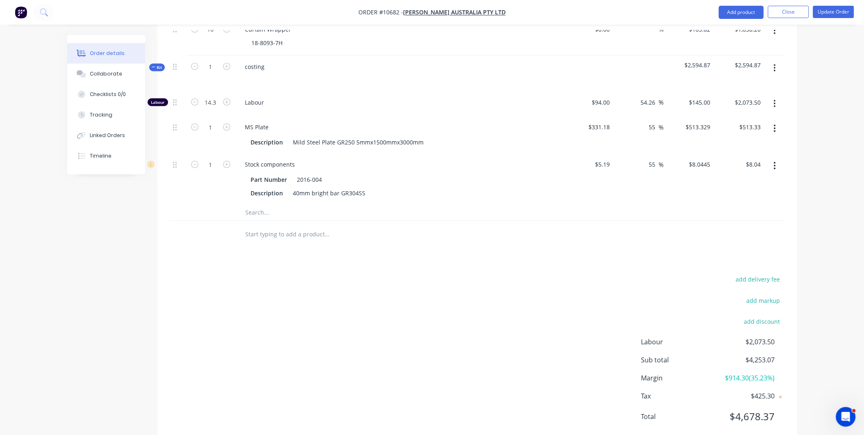
click at [774, 161] on icon "button" at bounding box center [775, 165] width 2 height 9
click at [743, 214] on div "Delete" at bounding box center [745, 220] width 63 height 12
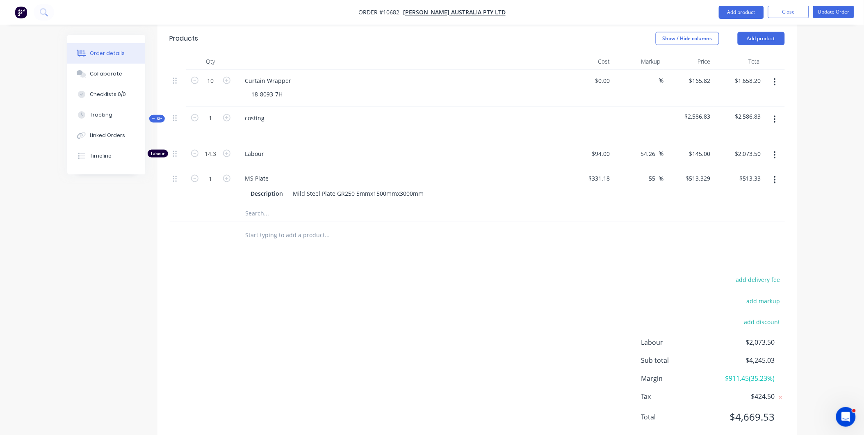
click at [273, 205] on input "text" at bounding box center [327, 213] width 164 height 16
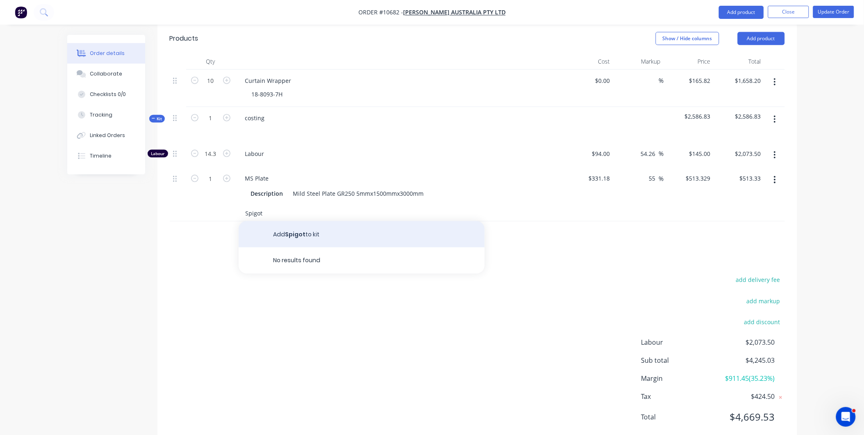
type input "Spigot"
click at [309, 221] on button "Add Spigot to kit" at bounding box center [362, 234] width 246 height 26
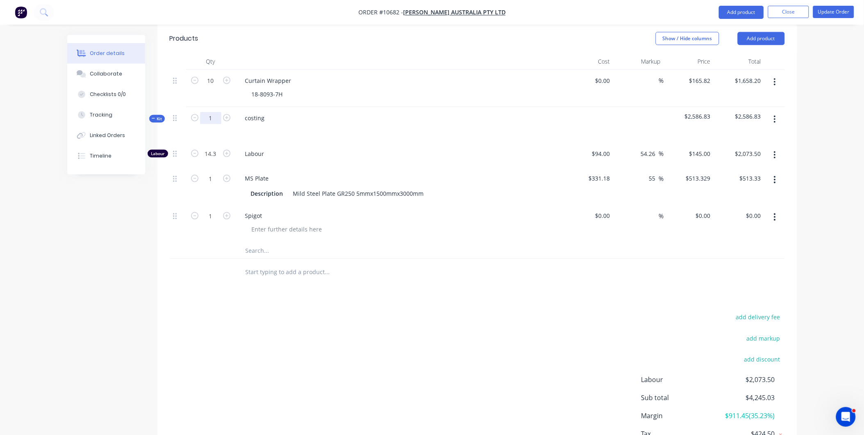
click at [212, 112] on input "1" at bounding box center [210, 118] width 21 height 12
type input "1"
click at [433, 149] on span "Labour" at bounding box center [402, 153] width 315 height 9
click at [219, 160] on input "1" at bounding box center [210, 154] width 21 height 12
type input "10"
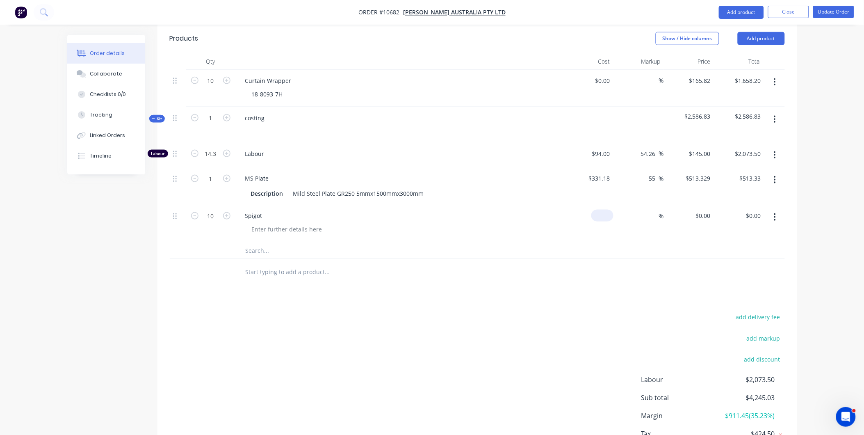
click at [610, 209] on input at bounding box center [603, 215] width 19 height 12
type input "$0.00"
click at [253, 242] on input "text" at bounding box center [327, 250] width 164 height 16
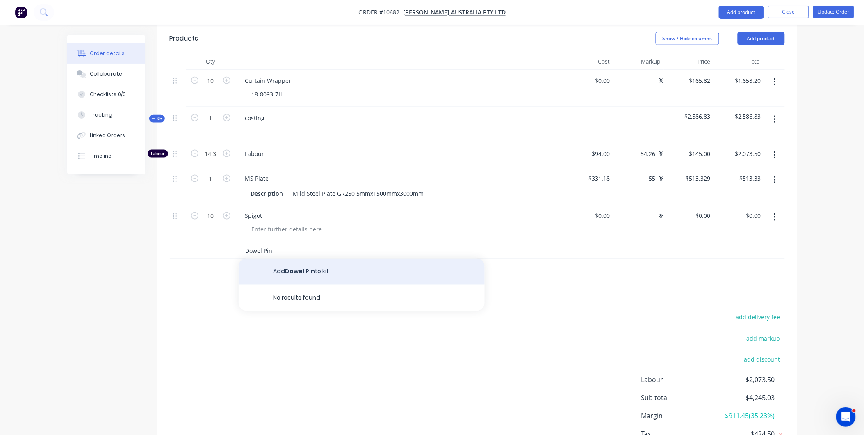
type input "Dowel Pin"
click at [316, 258] on button "Add Dowel Pin to kit" at bounding box center [362, 271] width 246 height 26
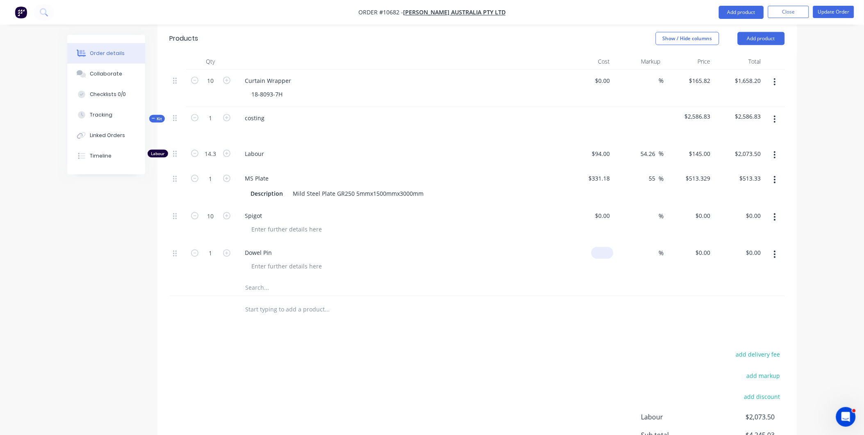
click at [607, 247] on input at bounding box center [603, 253] width 19 height 12
type input "$0.78"
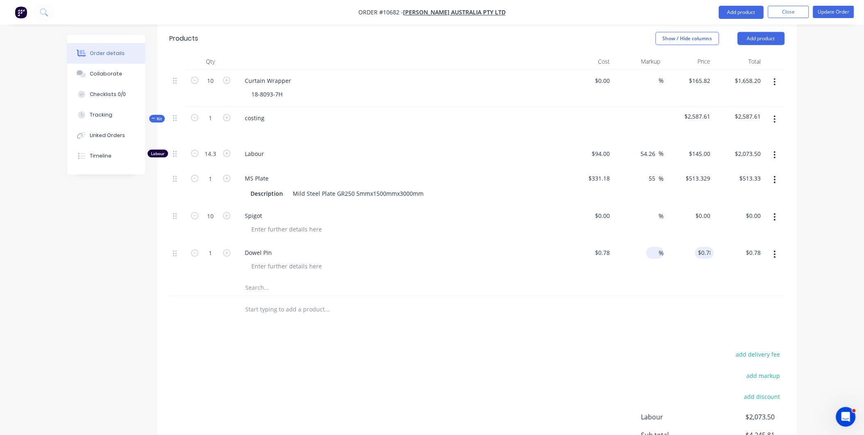
click at [650, 247] on input at bounding box center [653, 253] width 9 height 12
type input "55"
type input "$1.209"
type input "$1.21"
click at [219, 160] on input "1" at bounding box center [210, 154] width 21 height 12
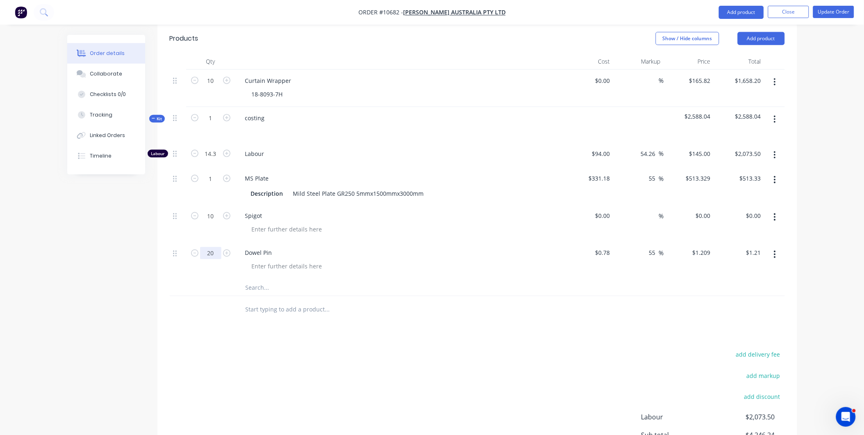
type input "20"
type input "$24.18"
click at [400, 242] on div "Dowel Pin" at bounding box center [399, 260] width 328 height 37
click at [606, 209] on input "0" at bounding box center [608, 215] width 9 height 12
type input "$16.00"
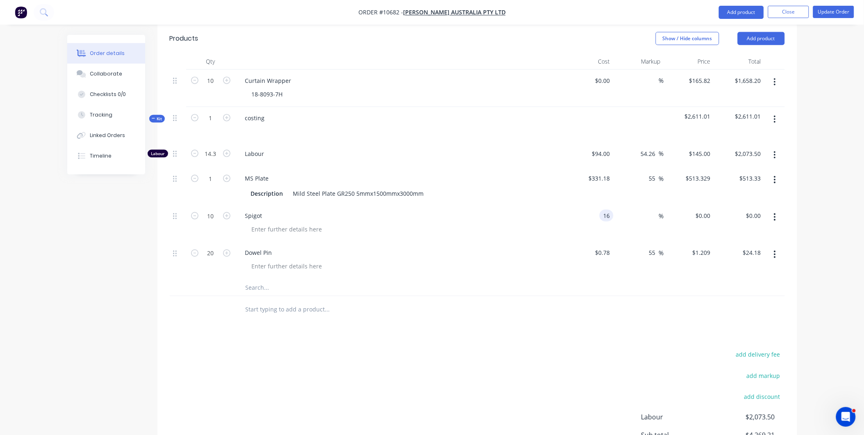
type input "$16.00"
type input "$160.00"
click at [608, 205] on div "$16.00 $16.00" at bounding box center [588, 223] width 50 height 37
click at [654, 209] on input at bounding box center [653, 215] width 9 height 12
type input "55"
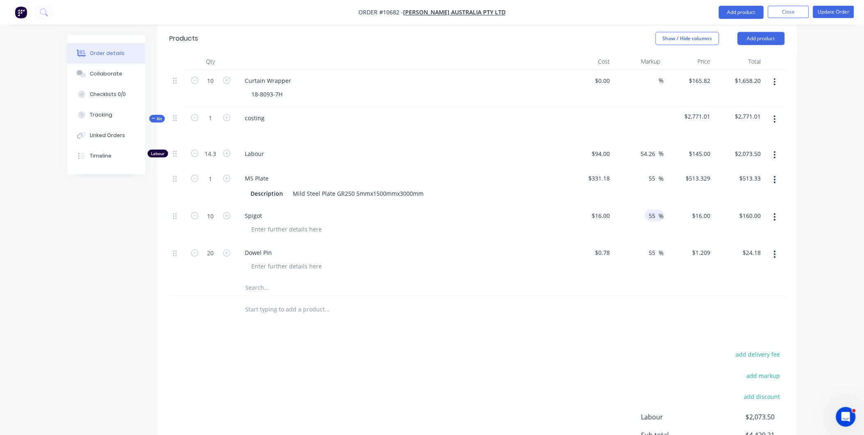
type input "$24.80"
type input "$248.00"
click at [653, 219] on div "55 55 %" at bounding box center [638, 223] width 50 height 37
drag, startPoint x: 174, startPoint y: 230, endPoint x: 174, endPoint y: 183, distance: 47.1
click at [174, 183] on div "Labour 14.3 Labour $94.00 $94.00 54.26 54.26 % $145.00 $145.00 $2,073.50 $2,073…" at bounding box center [477, 211] width 615 height 137
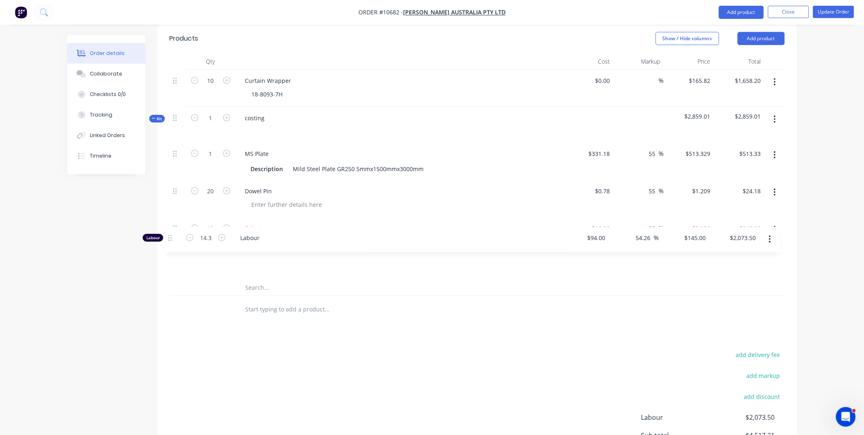
drag, startPoint x: 175, startPoint y: 130, endPoint x: 170, endPoint y: 240, distance: 110.0
click at [170, 240] on div "Labour 14.3 Labour $94.00 $94.00 54.26 54.26 % $145.00 $145.00 $2,073.50 $2,073…" at bounding box center [477, 211] width 615 height 137
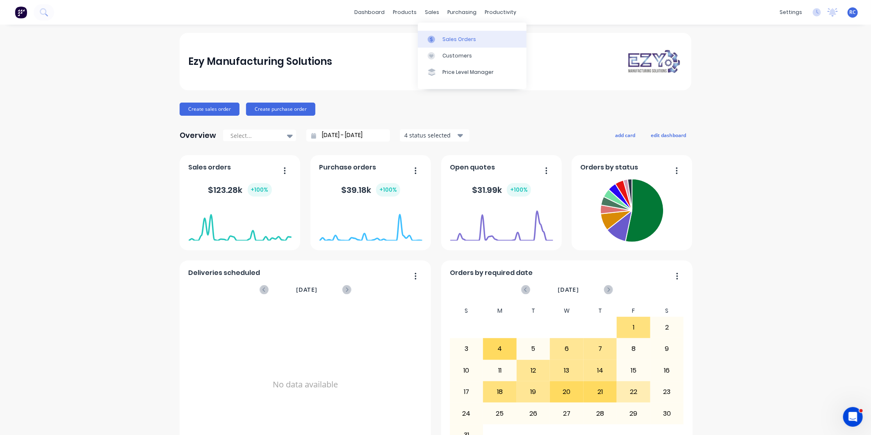
click at [439, 34] on link "Sales Orders" at bounding box center [472, 39] width 109 height 16
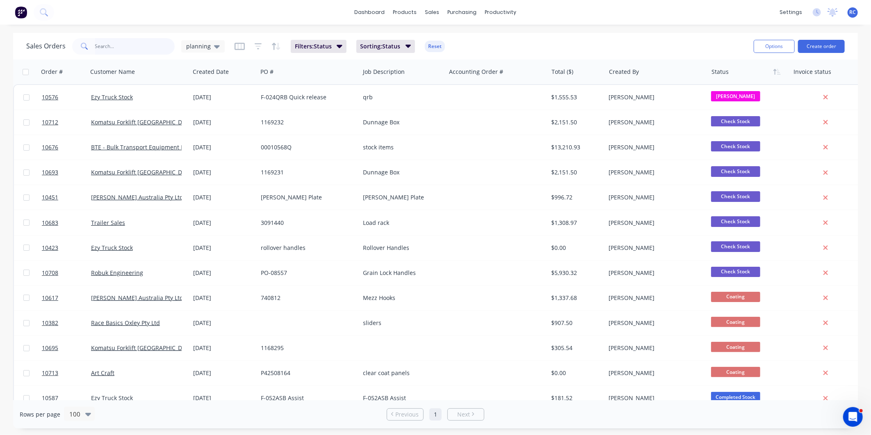
click at [129, 50] on input "text" at bounding box center [135, 46] width 80 height 16
type input "10705"
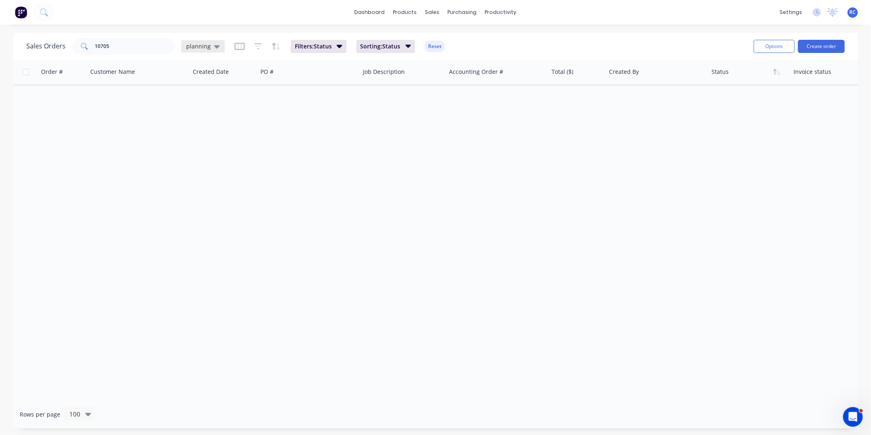
click at [207, 46] on span "planning" at bounding box center [198, 46] width 25 height 9
click at [199, 151] on button "all jobs" at bounding box center [230, 148] width 93 height 9
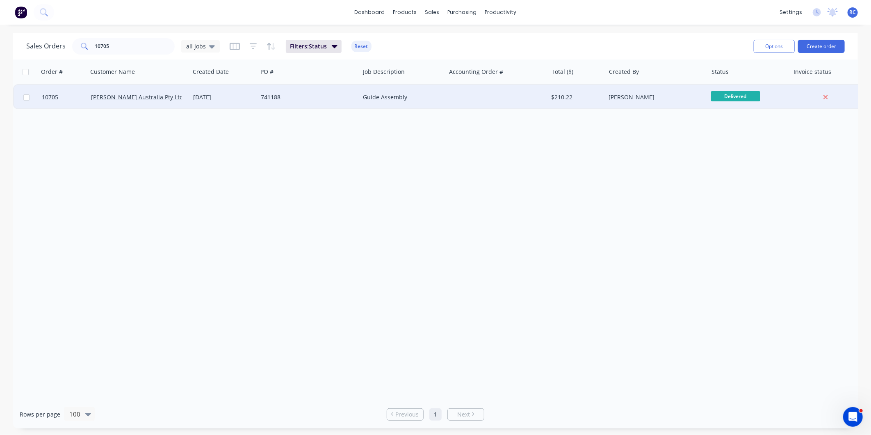
click at [126, 104] on div "[PERSON_NAME] Australia Pty Ltd" at bounding box center [139, 97] width 102 height 25
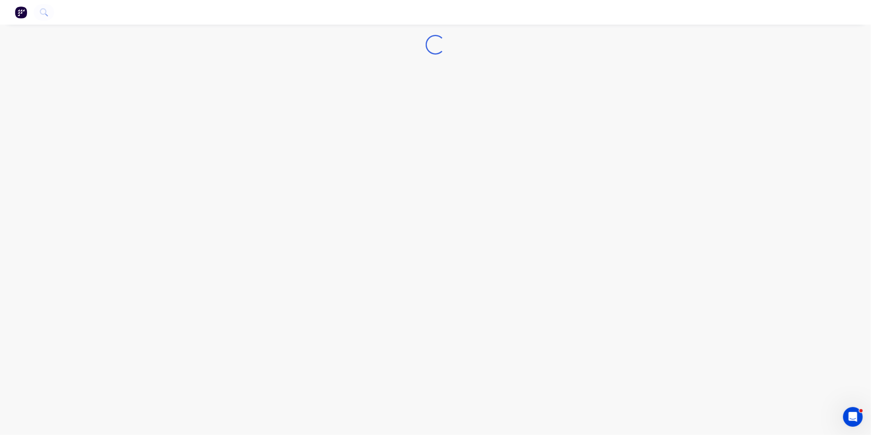
click at [126, 104] on div "Loading..." at bounding box center [435, 217] width 871 height 435
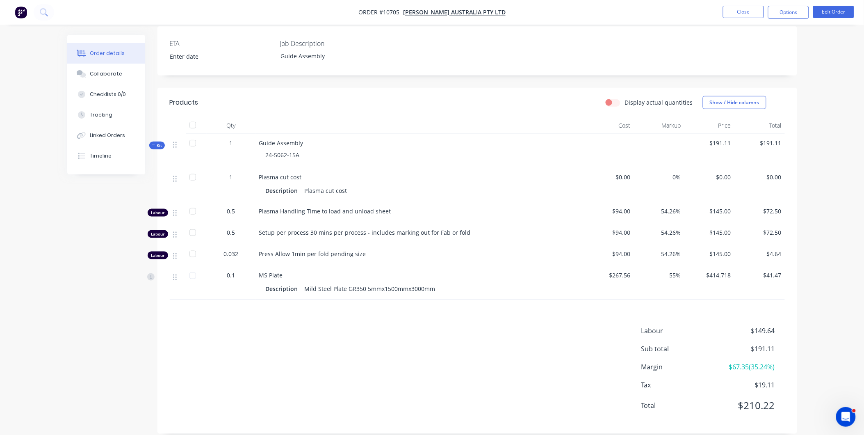
scroll to position [227, 0]
click at [839, 11] on button "Edit Order" at bounding box center [833, 12] width 41 height 12
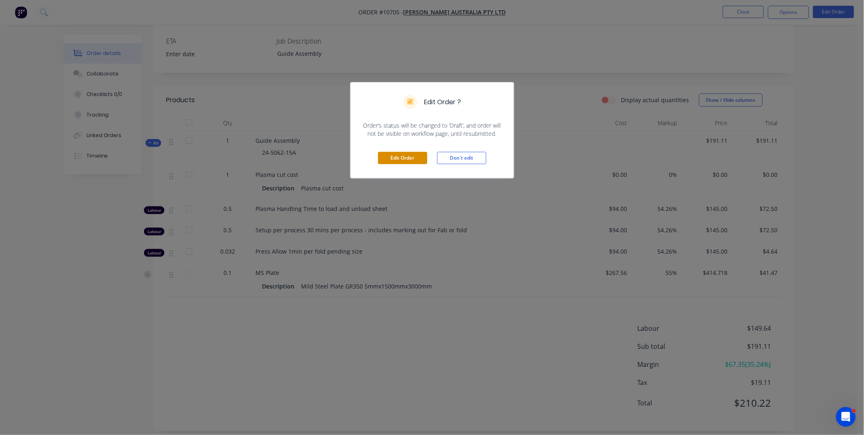
click at [393, 154] on button "Edit Order" at bounding box center [402, 158] width 49 height 12
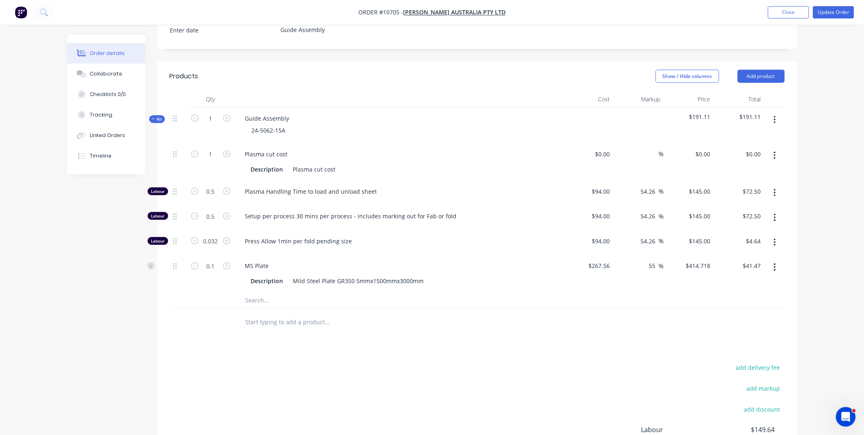
scroll to position [352, 0]
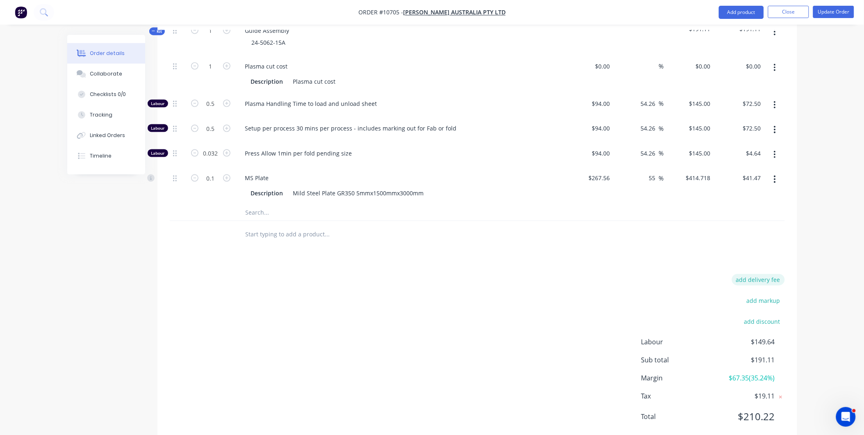
click at [759, 274] on button "add delivery fee" at bounding box center [758, 279] width 53 height 11
type input "16.8"
click input "submit" at bounding box center [0, 0] width 0 height 0
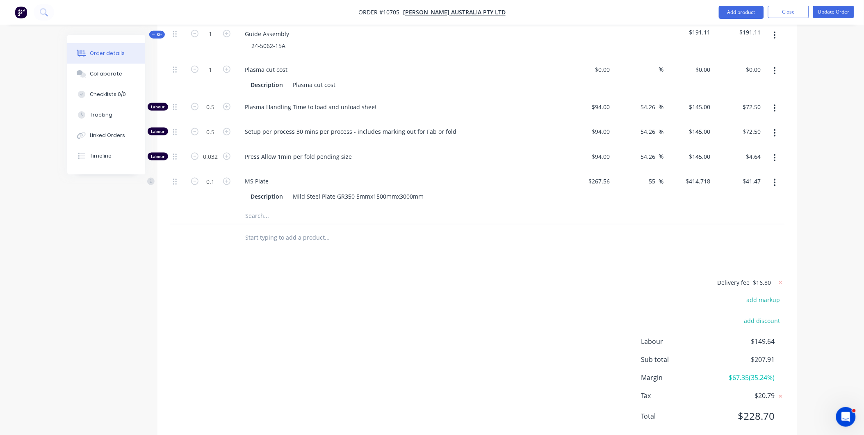
click at [439, 323] on div "Delivery fee $16.80 add markup add discount Labour $149.64 Sub total $207.91 Ma…" at bounding box center [477, 354] width 615 height 154
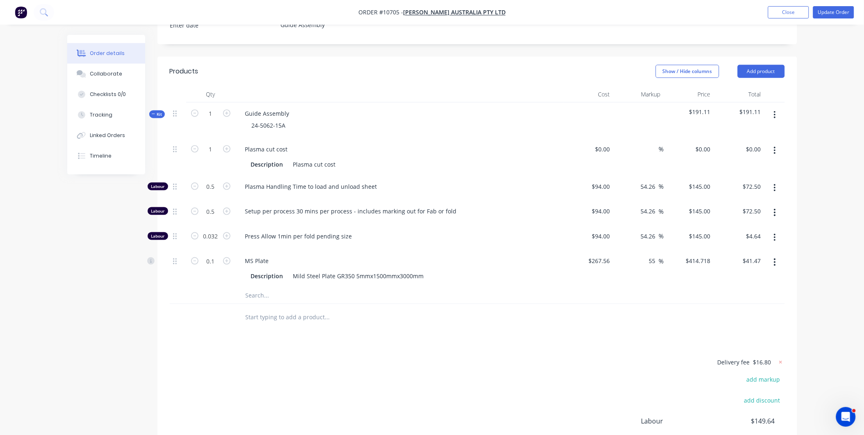
scroll to position [273, 0]
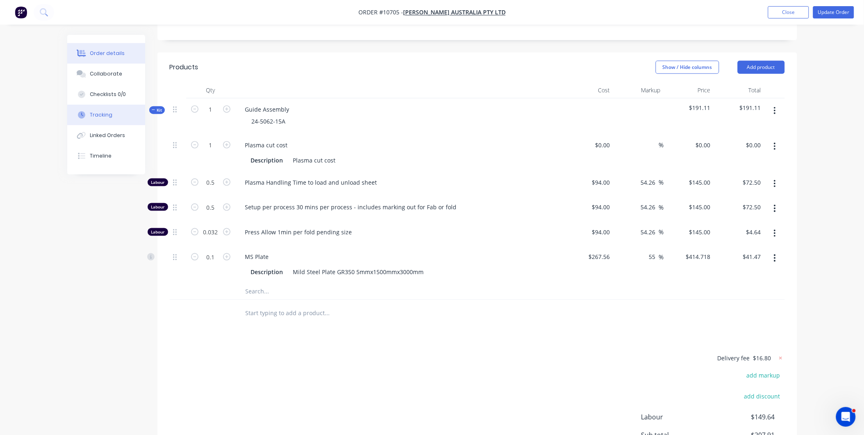
click at [95, 114] on div "Tracking" at bounding box center [101, 114] width 23 height 7
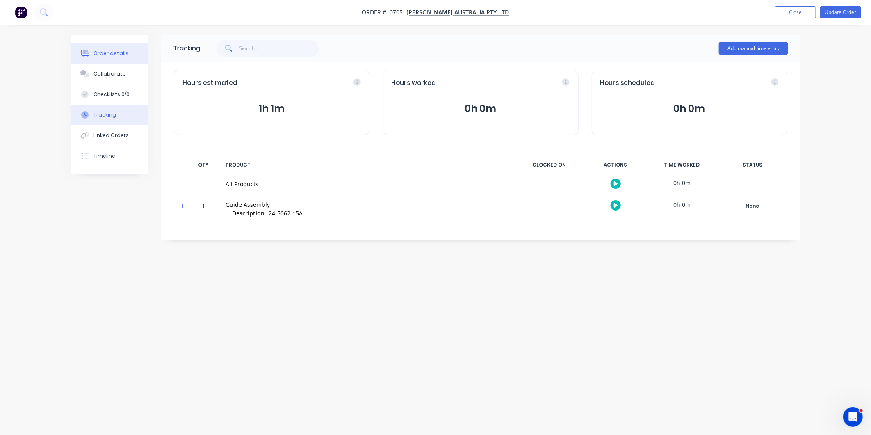
click at [98, 50] on div "Order details" at bounding box center [110, 53] width 35 height 7
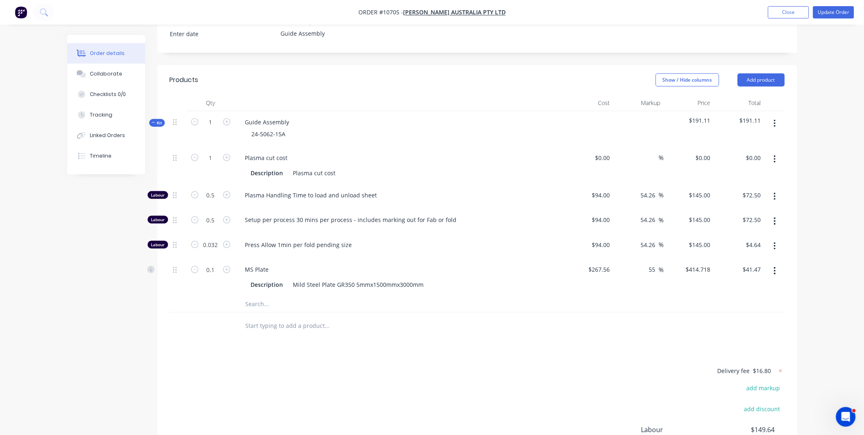
scroll to position [273, 0]
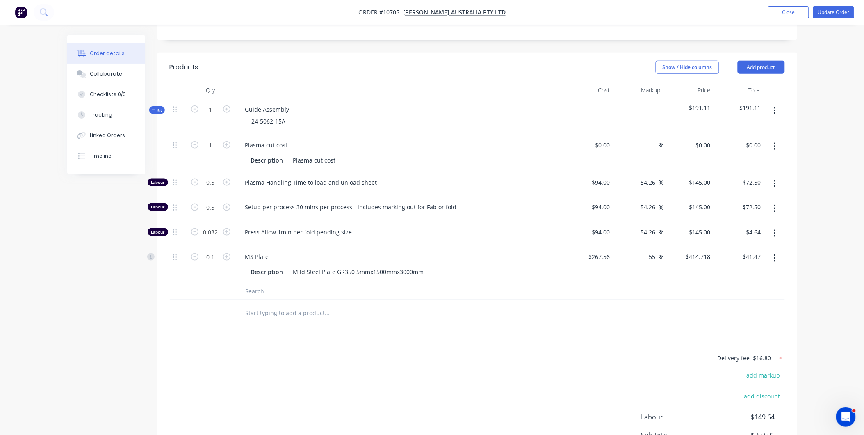
click at [257, 283] on input "text" at bounding box center [327, 291] width 164 height 16
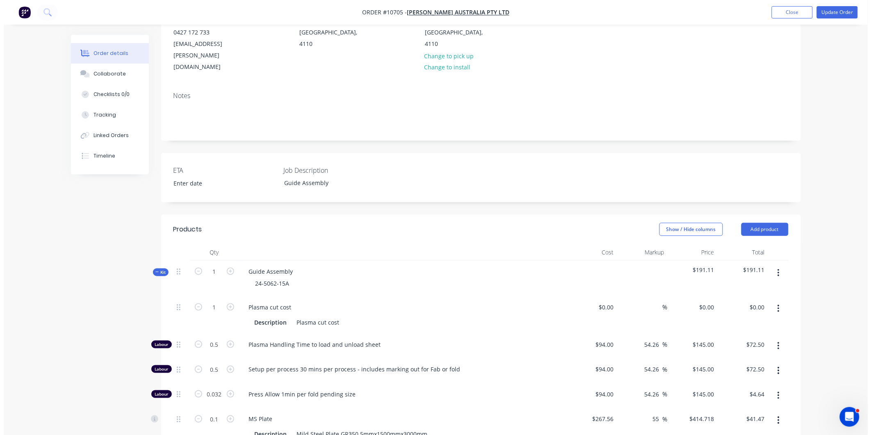
scroll to position [137, 0]
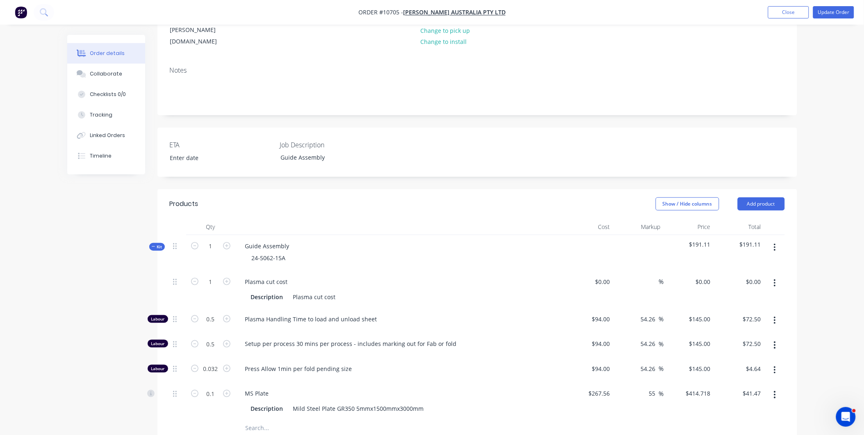
click at [777, 275] on button "button" at bounding box center [774, 282] width 19 height 15
click at [766, 331] on div "Delete" at bounding box center [745, 337] width 63 height 12
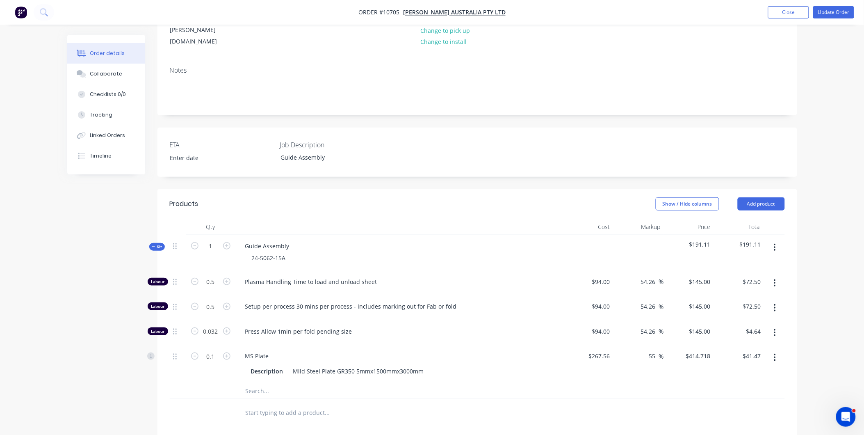
click at [774, 278] on icon "button" at bounding box center [775, 282] width 2 height 9
click at [752, 331] on div "Delete" at bounding box center [745, 337] width 63 height 12
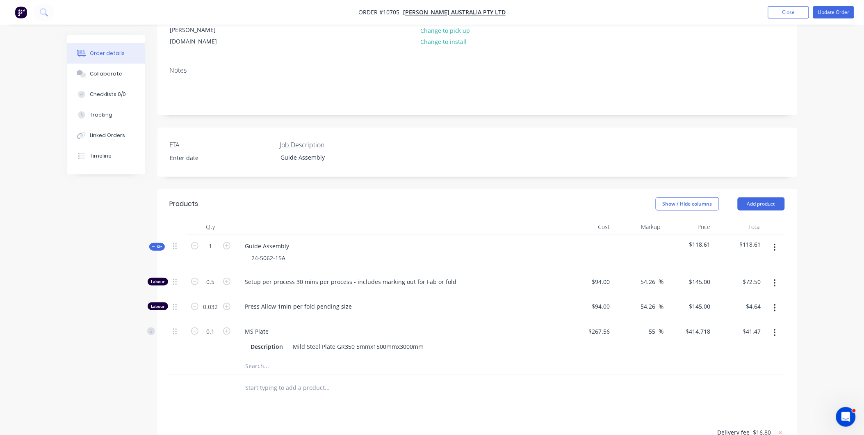
click at [259, 357] on input "text" at bounding box center [327, 365] width 164 height 16
type input "l"
click at [775, 243] on icon "button" at bounding box center [775, 247] width 2 height 9
click at [756, 263] on div "Add product to kit" at bounding box center [745, 269] width 63 height 12
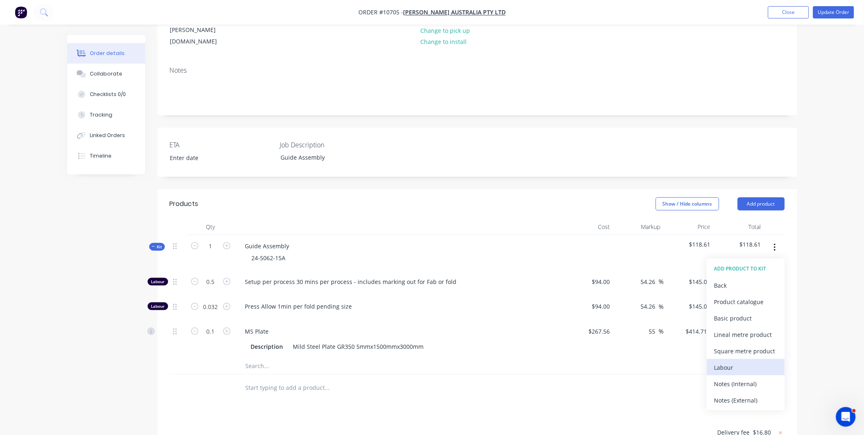
click at [733, 361] on div "Labour" at bounding box center [745, 367] width 63 height 12
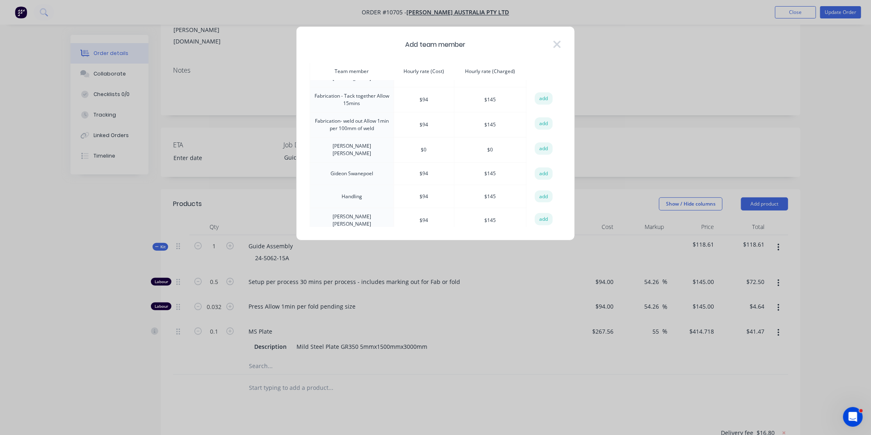
click at [546, 168] on button "add" at bounding box center [544, 173] width 18 height 12
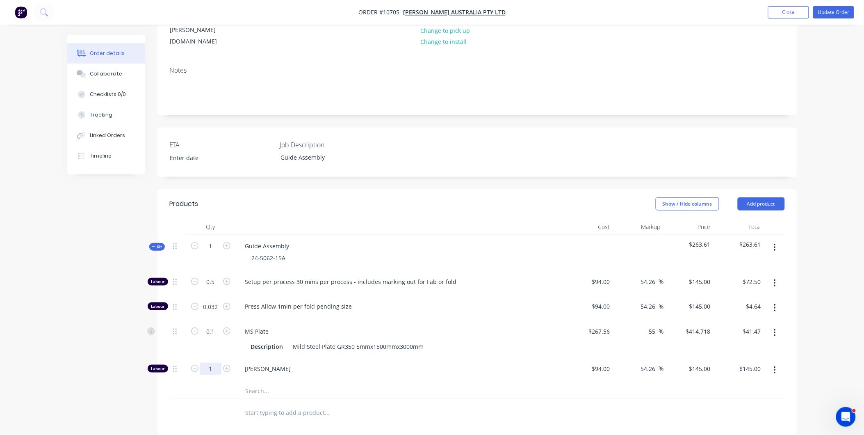
click at [211, 288] on input "1" at bounding box center [210, 281] width 21 height 12
type input "0.5"
type input "$72.50"
drag, startPoint x: 473, startPoint y: 344, endPoint x: 469, endPoint y: 344, distance: 4.5
click at [473, 364] on span "Gideon Swanepoel" at bounding box center [402, 368] width 315 height 9
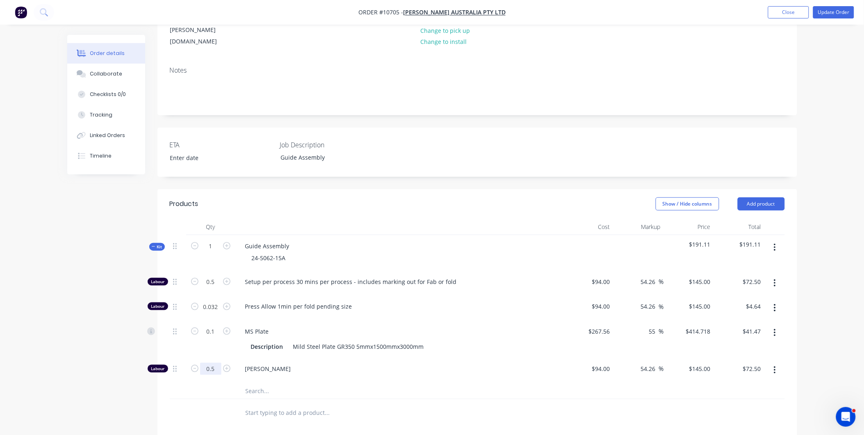
click at [212, 288] on input "0.5" at bounding box center [210, 281] width 21 height 12
type input "0.25"
type input "$36.25"
click at [551, 399] on div at bounding box center [477, 412] width 615 height 27
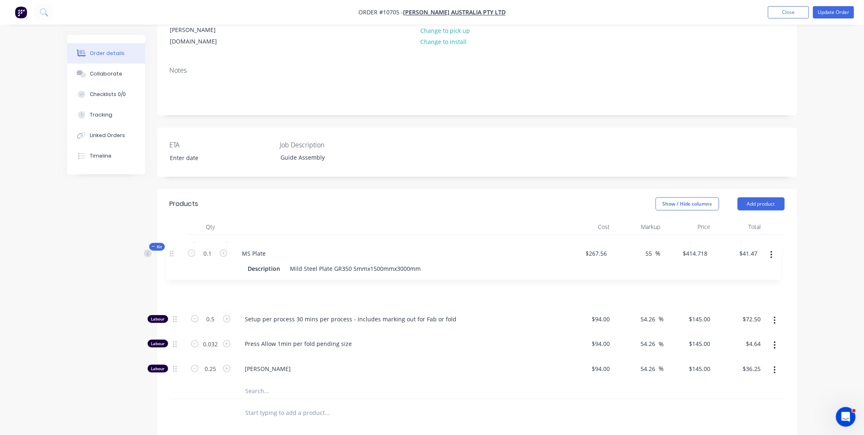
drag, startPoint x: 173, startPoint y: 310, endPoint x: 168, endPoint y: 252, distance: 58.4
click at [170, 271] on div "Labour 0.5 Setup per process 30 mins per process - includes marking out for Fab…" at bounding box center [477, 327] width 615 height 112
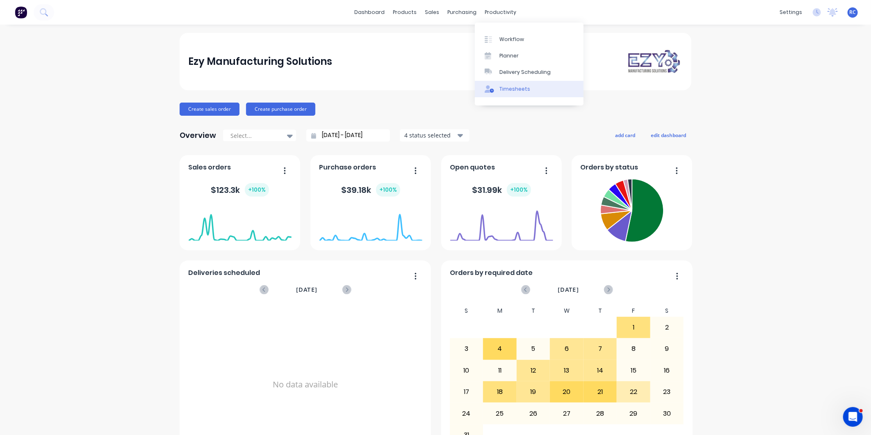
click at [511, 91] on div "Timesheets" at bounding box center [514, 88] width 31 height 7
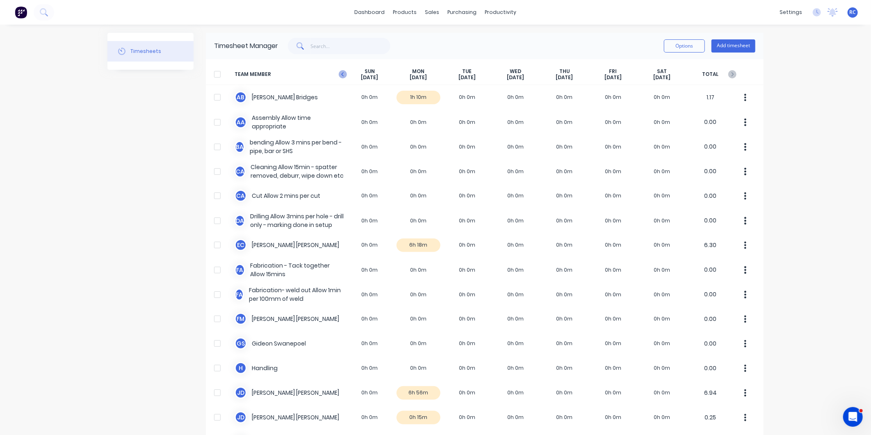
click at [339, 73] on g at bounding box center [343, 74] width 8 height 8
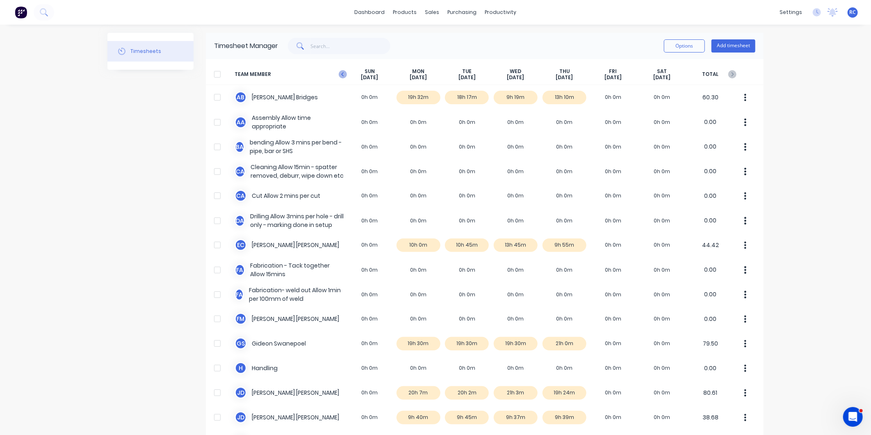
click at [341, 75] on icon at bounding box center [343, 74] width 8 height 8
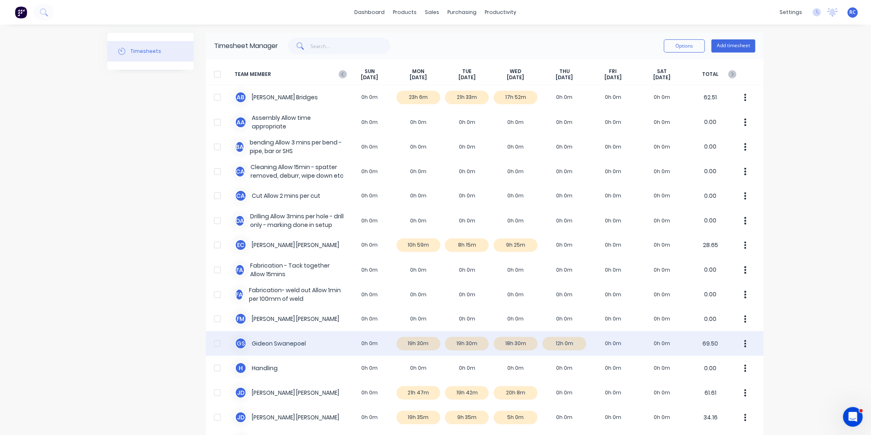
click at [570, 342] on div "G S Gideon Swanepoel 0h 0m 19h 30m 19h 30m 18h 30m 12h 0m 0h 0m 0h 0m 69.50" at bounding box center [485, 343] width 558 height 25
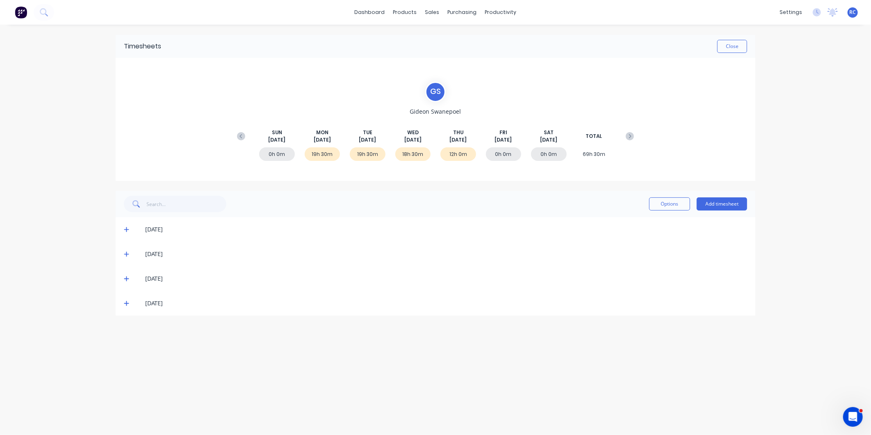
click at [125, 305] on icon at bounding box center [126, 303] width 5 height 6
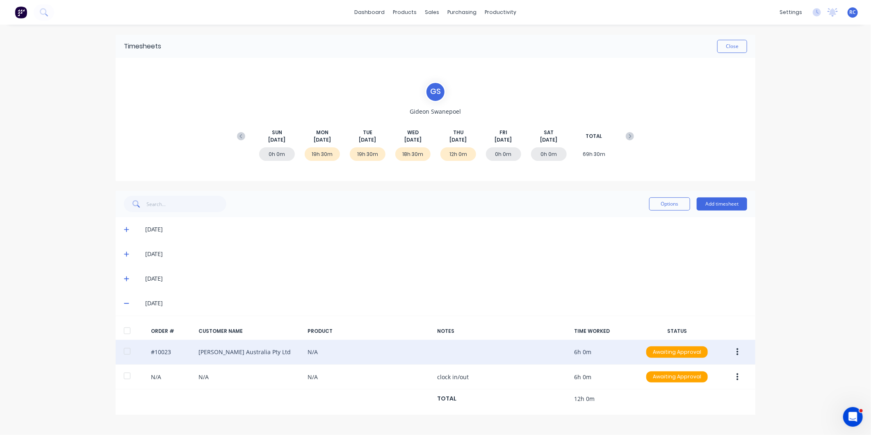
click at [171, 351] on div "#10023 Vawdrey Australia Pty Ltd N/A 6h 0m Awaiting Approval" at bounding box center [436, 351] width 640 height 25
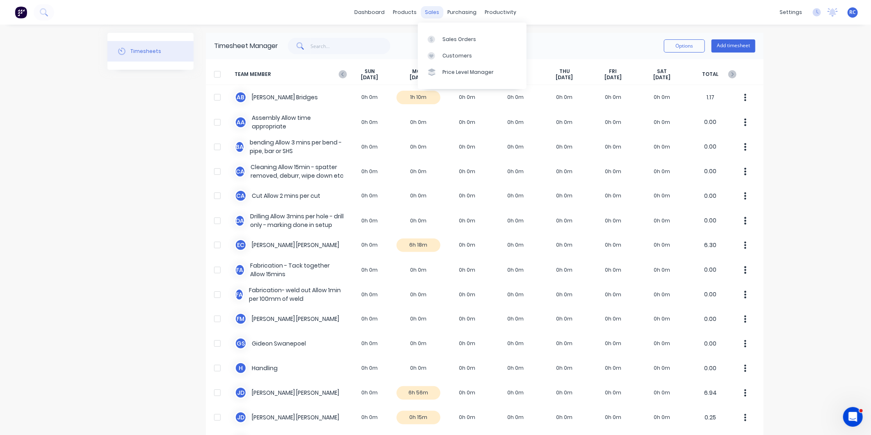
click at [430, 9] on div "sales" at bounding box center [432, 12] width 23 height 12
click at [435, 35] on link "Sales Orders" at bounding box center [472, 39] width 109 height 16
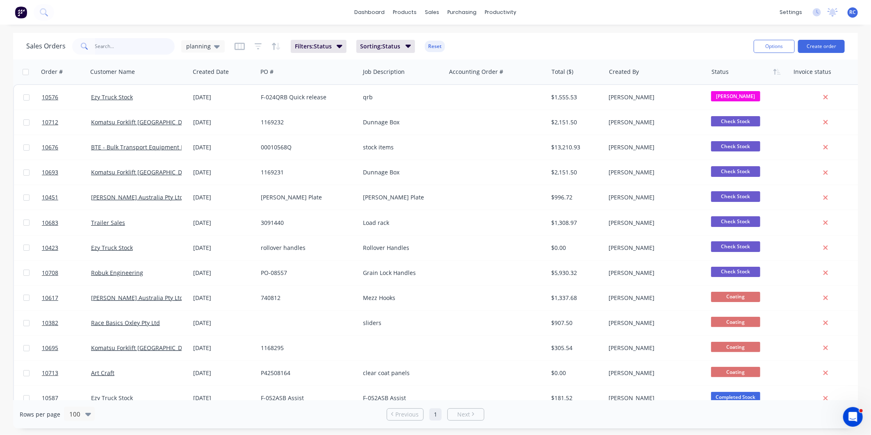
click at [146, 48] on input "text" at bounding box center [135, 46] width 80 height 16
type input "10644"
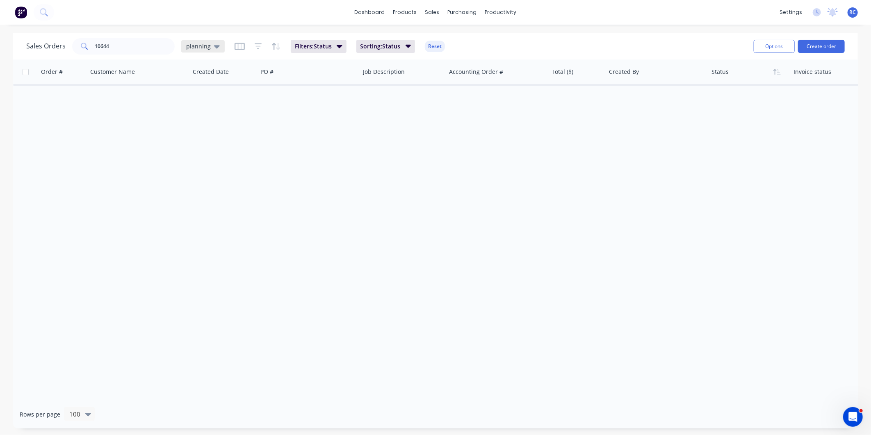
click at [215, 43] on icon at bounding box center [217, 46] width 6 height 9
click at [193, 147] on button "all jobs" at bounding box center [230, 148] width 93 height 9
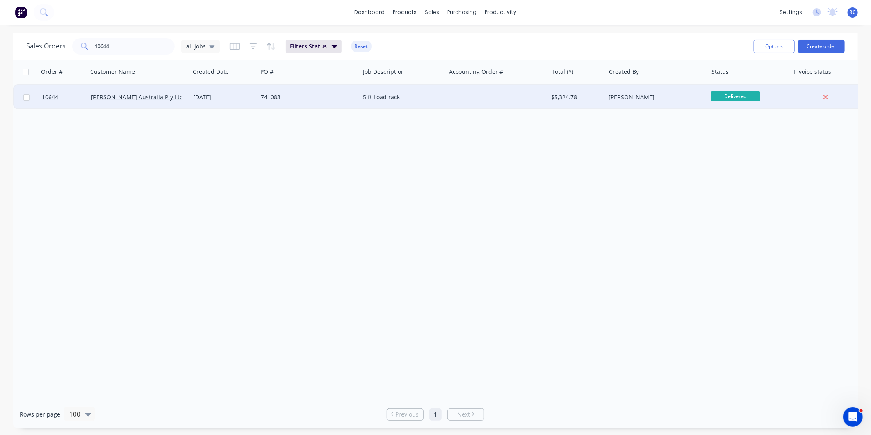
click at [103, 102] on div "[PERSON_NAME] Australia Pty Ltd" at bounding box center [139, 97] width 102 height 25
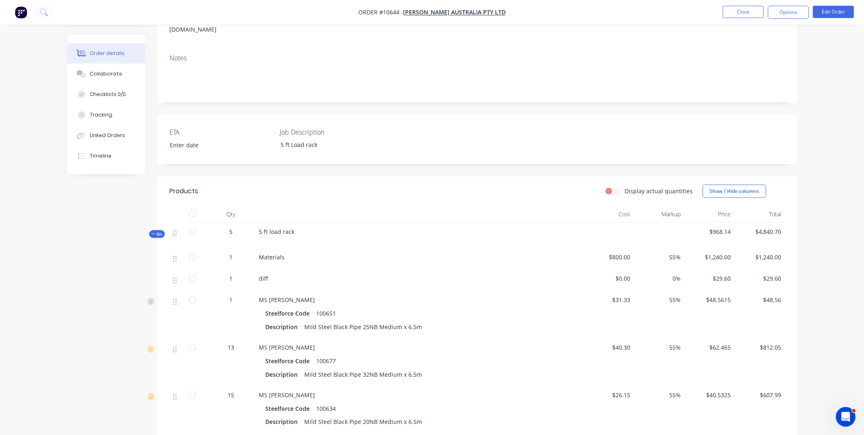
scroll to position [273, 0]
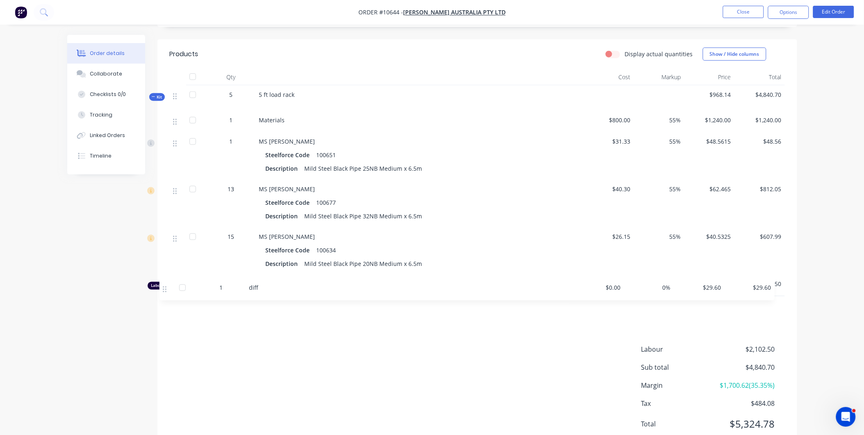
drag, startPoint x: 175, startPoint y: 137, endPoint x: 166, endPoint y: 296, distance: 160.2
click at [166, 296] on div "Qty Cost Markup Price Total Kit 5 5 ft load rack $968.14 $4,840.70 1 Materials …" at bounding box center [477, 193] width 640 height 249
click at [87, 117] on div at bounding box center [81, 114] width 12 height 7
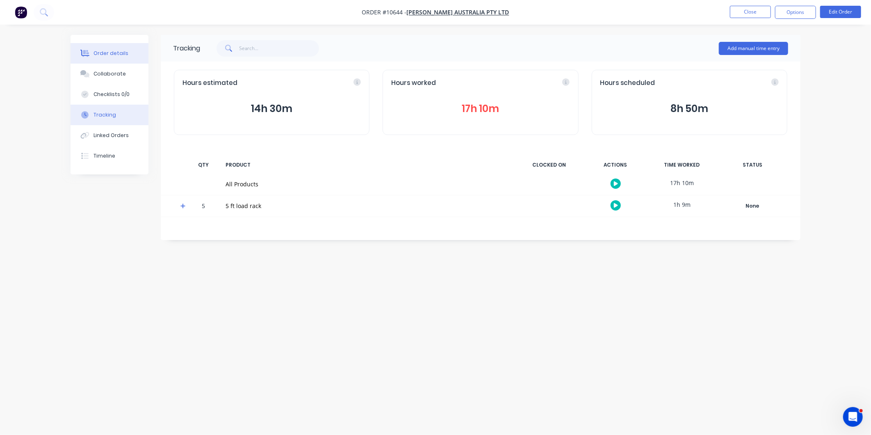
click at [106, 55] on div "Order details" at bounding box center [110, 53] width 35 height 7
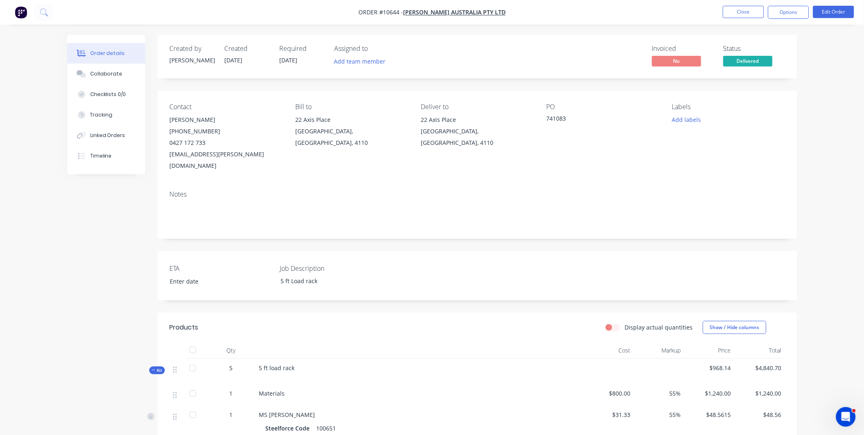
scroll to position [273, 0]
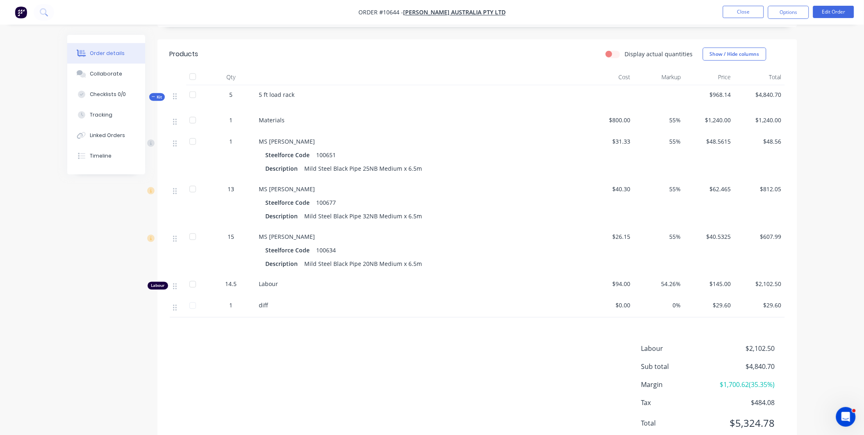
click at [228, 232] on span "15" at bounding box center [231, 236] width 7 height 9
click at [825, 11] on button "Edit Order" at bounding box center [833, 12] width 41 height 12
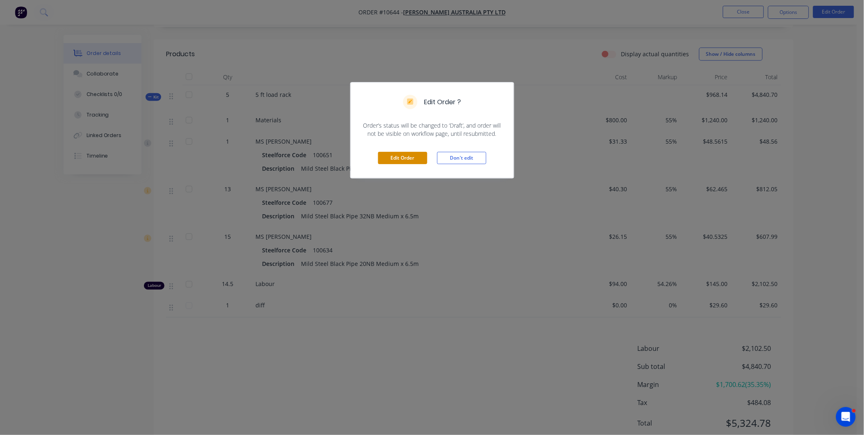
click at [407, 159] on button "Edit Order" at bounding box center [402, 158] width 49 height 12
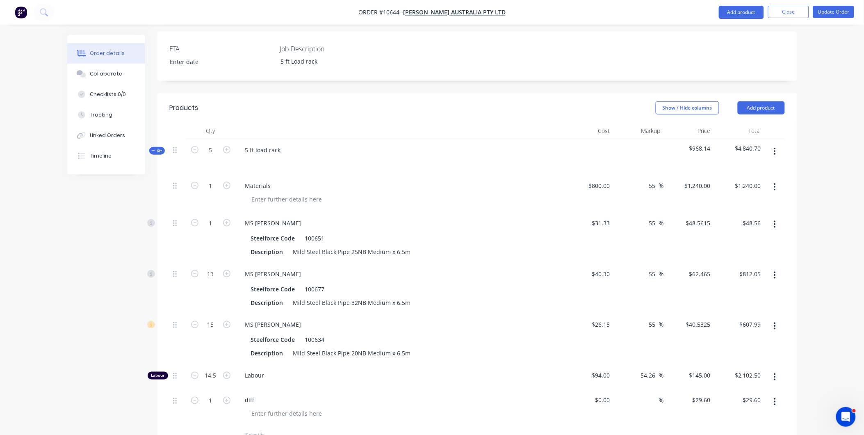
scroll to position [410, 0]
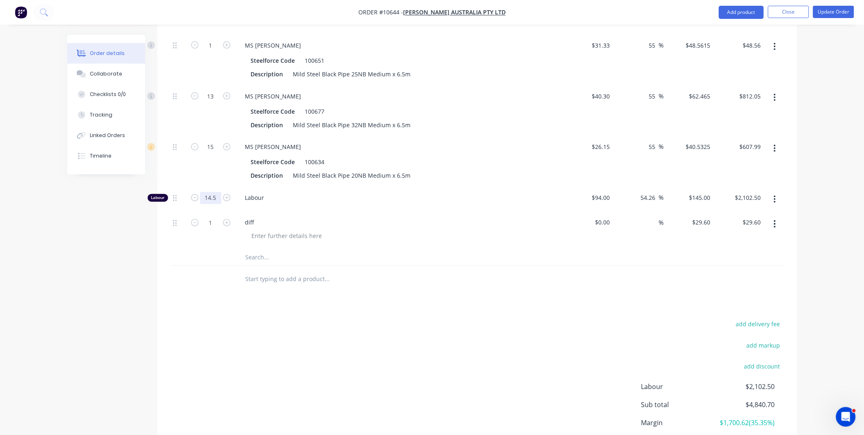
click at [211, 14] on input "14.5" at bounding box center [210, 8] width 21 height 12
type input "17"
type input "$2,465.00"
click at [92, 116] on div "Tracking" at bounding box center [101, 114] width 23 height 7
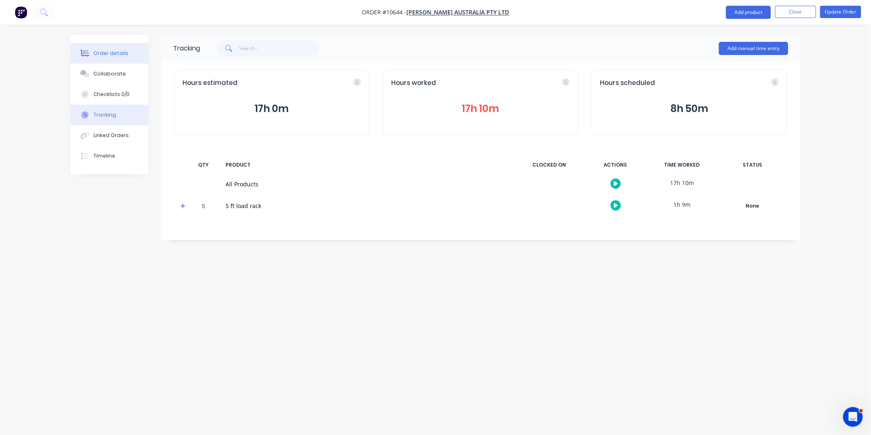
click at [105, 56] on div "Order details" at bounding box center [110, 53] width 35 height 7
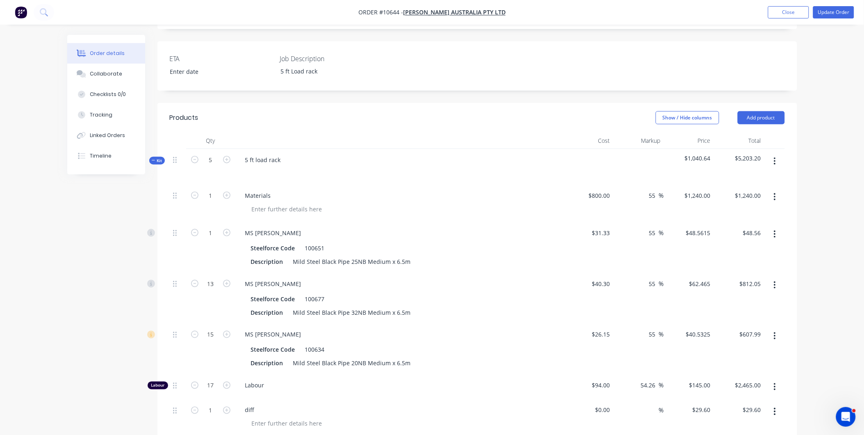
scroll to position [454, 0]
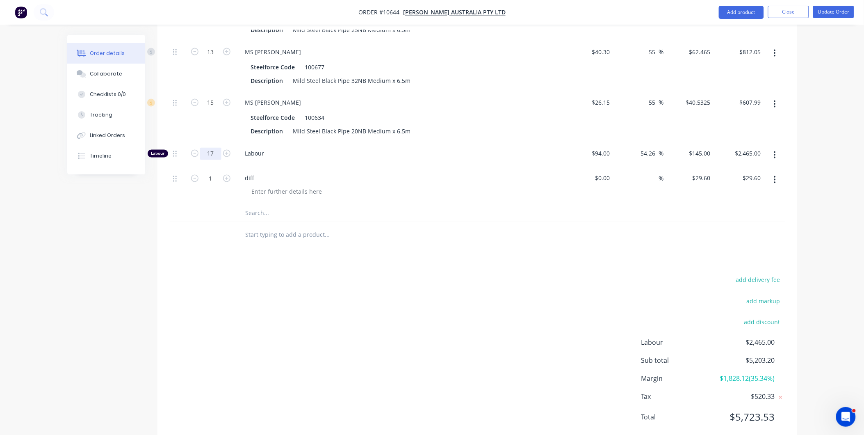
type input "17.06"
type input "$2,473.70"
click at [343, 181] on div "diff" at bounding box center [399, 185] width 328 height 37
click at [407, 274] on div "add delivery fee add markup add discount Labour $2,473.70 Sub total $5,211.90 M…" at bounding box center [477, 353] width 615 height 158
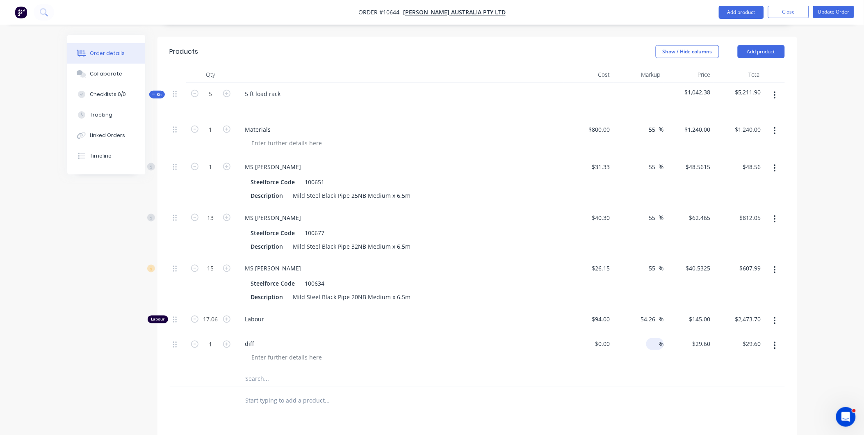
scroll to position [318, 0]
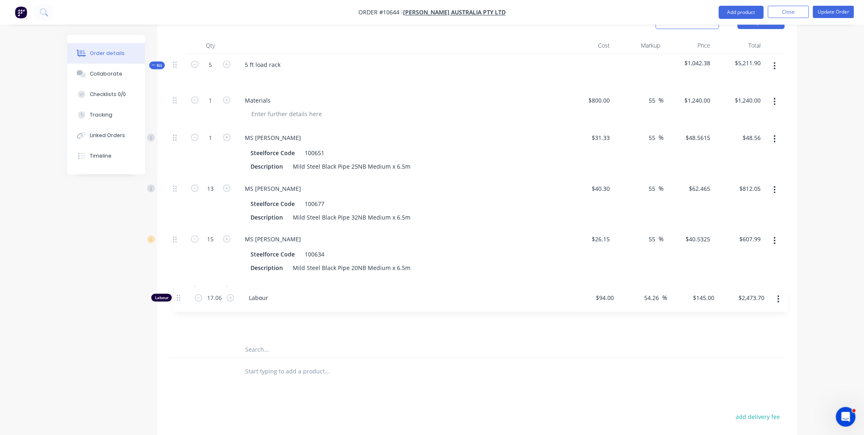
drag, startPoint x: 173, startPoint y: 269, endPoint x: 177, endPoint y: 303, distance: 34.6
click at [177, 303] on div "1 Materials $800.00 $800.00 55 55 % $1,240.00 $1,240.00 $1,240.00 $1,240.00 1 M…" at bounding box center [477, 215] width 615 height 252
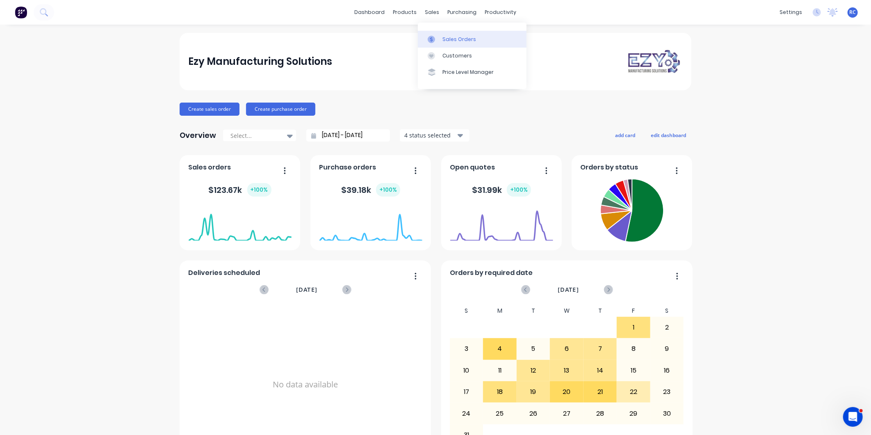
click at [433, 37] on icon at bounding box center [431, 39] width 7 height 7
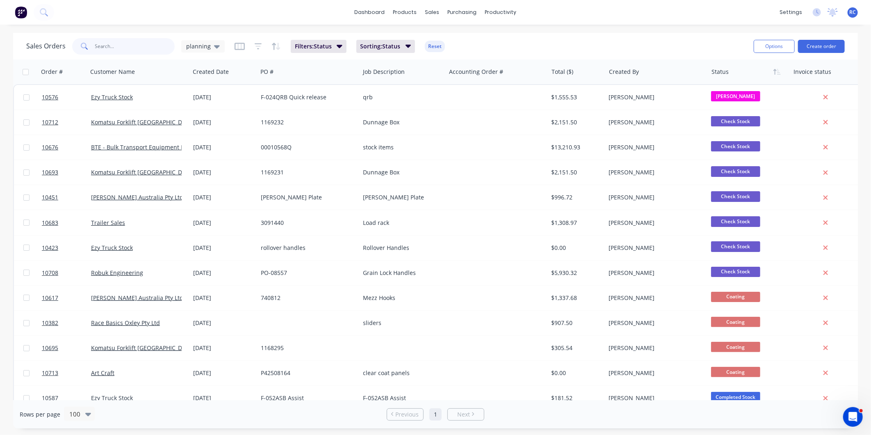
click at [109, 44] on input "text" at bounding box center [135, 46] width 80 height 16
click at [207, 44] on span "planning" at bounding box center [198, 46] width 25 height 9
click at [204, 151] on button "all jobs" at bounding box center [230, 148] width 93 height 9
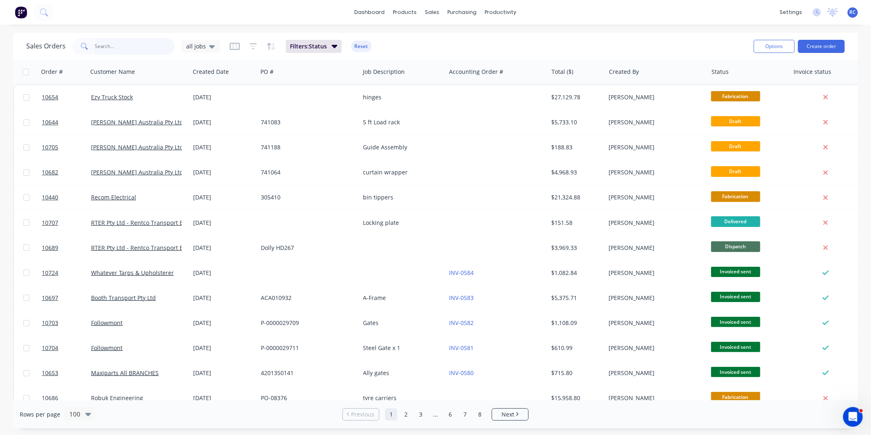
click at [125, 46] on input "text" at bounding box center [135, 46] width 80 height 16
type input "10707"
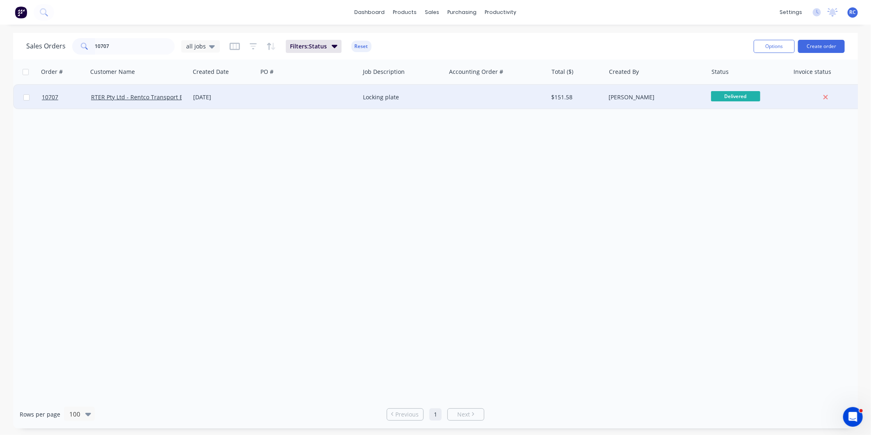
click at [131, 101] on div "RTER Pty Ltd - Rentco Transport Equipment Rentals" at bounding box center [139, 97] width 102 height 25
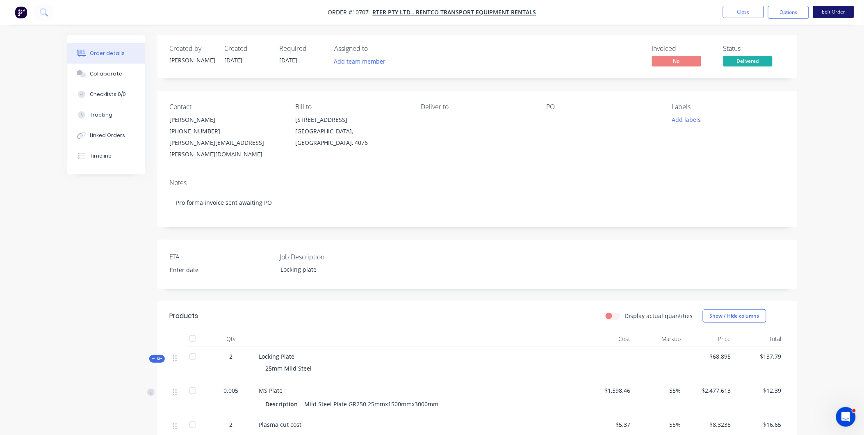
click at [825, 13] on button "Edit Order" at bounding box center [833, 12] width 41 height 12
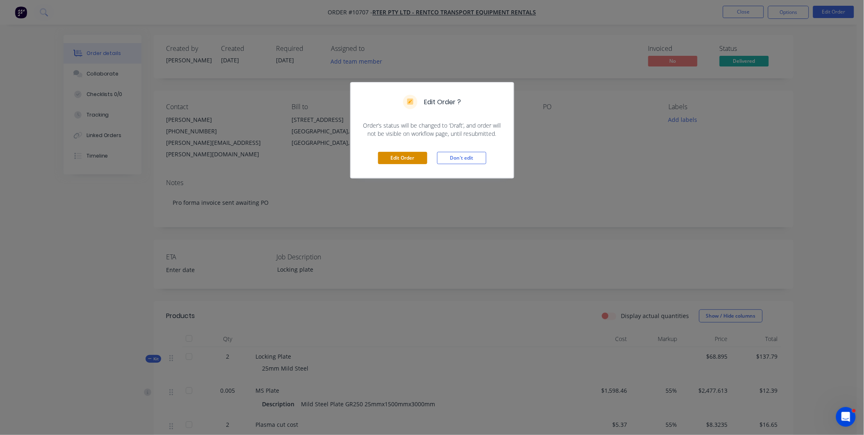
click at [394, 156] on button "Edit Order" at bounding box center [402, 158] width 49 height 12
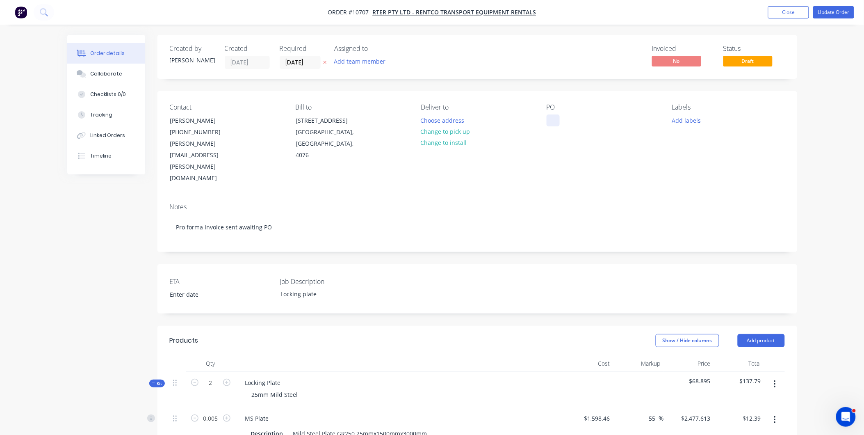
click at [558, 117] on div at bounding box center [552, 120] width 13 height 12
paste div
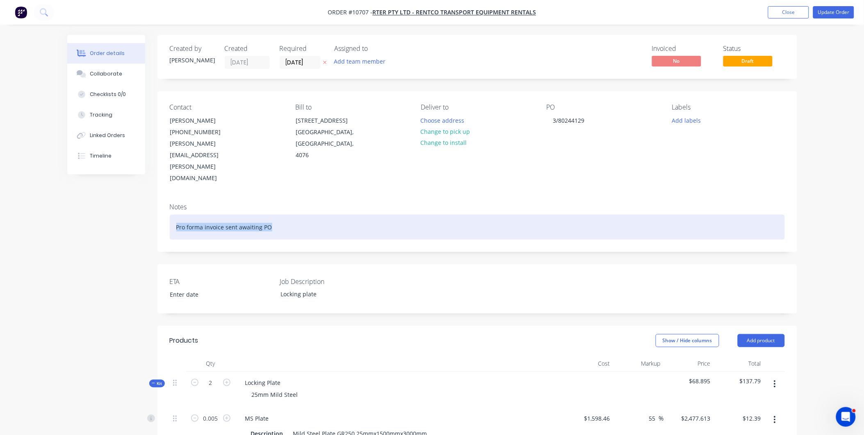
drag, startPoint x: 293, startPoint y: 187, endPoint x: 139, endPoint y: 185, distance: 153.7
click at [139, 185] on div "Created by [PERSON_NAME] Created [DATE] Required [DATE] Assigned to Add team me…" at bounding box center [432, 409] width 730 height 749
click at [405, 214] on div at bounding box center [477, 226] width 615 height 25
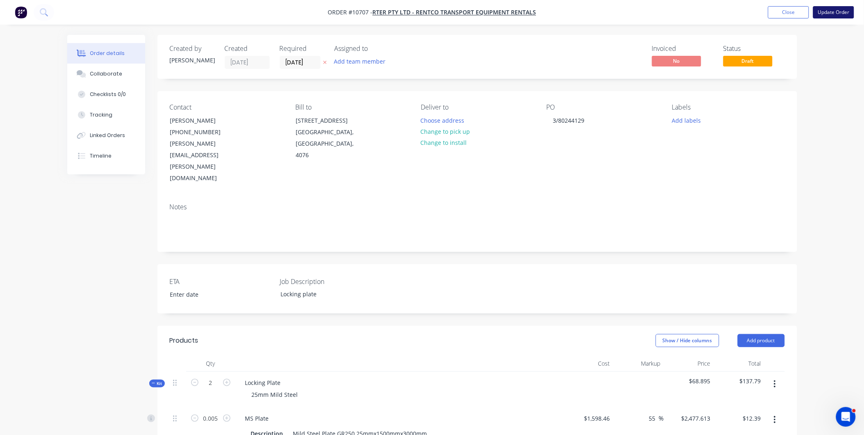
click at [833, 10] on button "Update Order" at bounding box center [833, 12] width 41 height 12
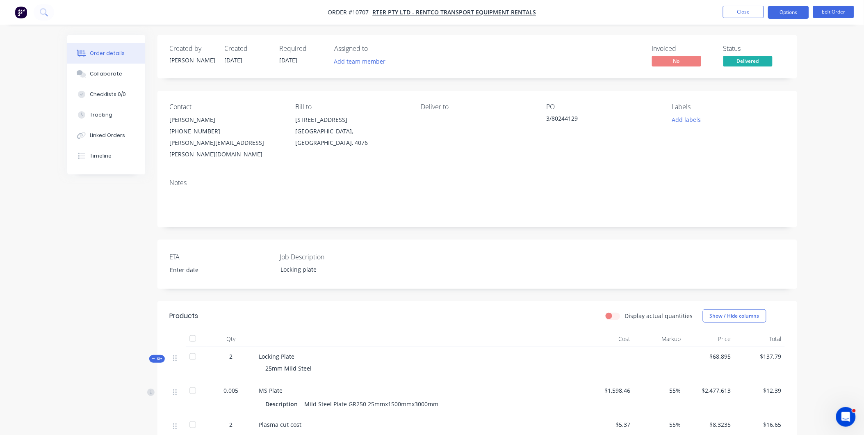
click at [788, 9] on button "Options" at bounding box center [788, 12] width 41 height 13
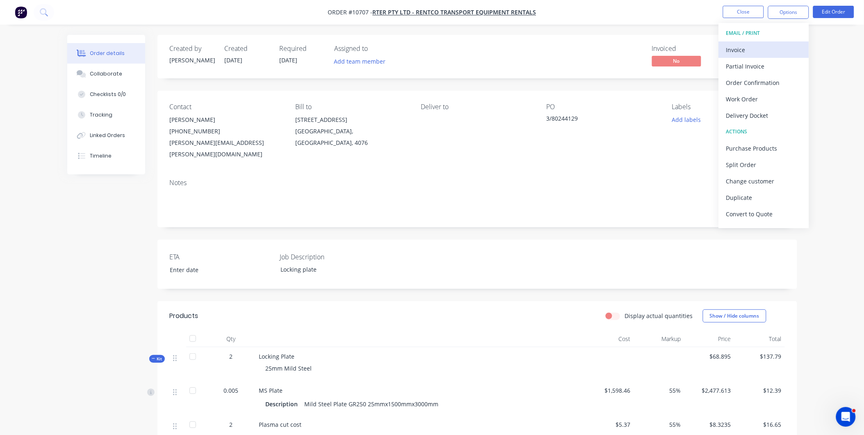
click at [759, 52] on div "Invoice" at bounding box center [763, 50] width 75 height 12
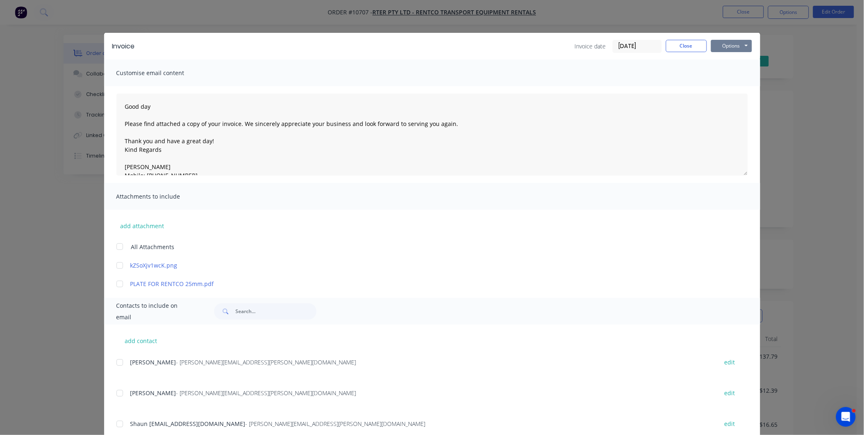
click at [730, 43] on button "Options" at bounding box center [731, 46] width 41 height 12
click at [735, 62] on button "Preview" at bounding box center [737, 61] width 52 height 14
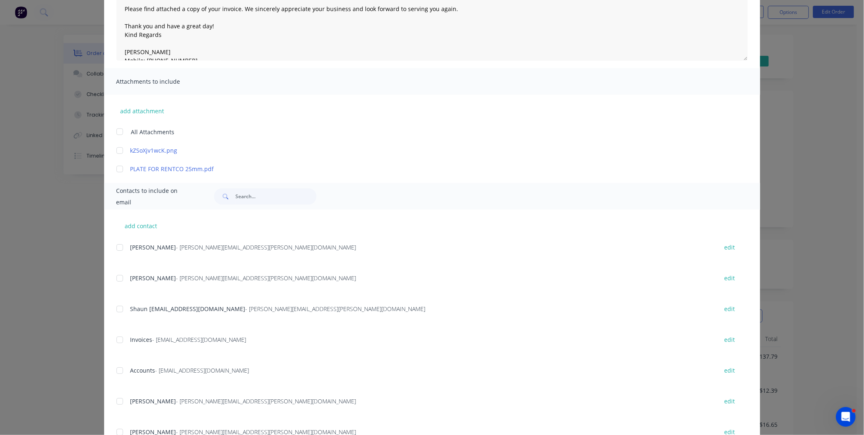
scroll to position [137, 0]
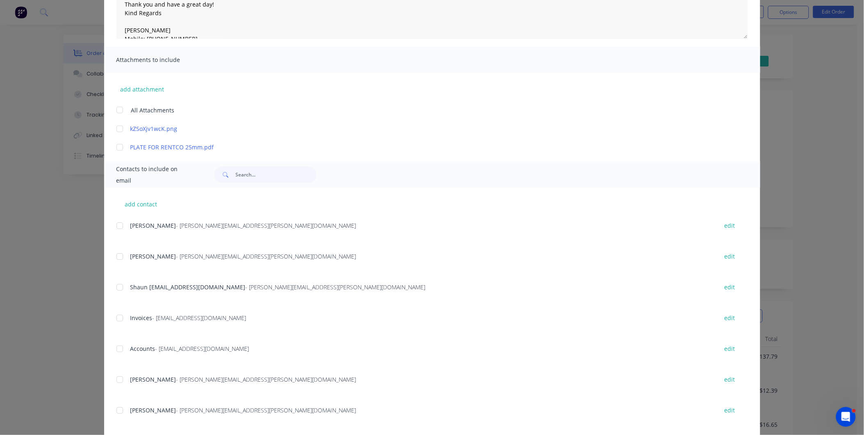
click at [116, 255] on div at bounding box center [120, 256] width 16 height 16
click at [113, 318] on div at bounding box center [120, 318] width 16 height 16
click at [113, 257] on div at bounding box center [120, 256] width 16 height 16
click at [115, 346] on div at bounding box center [120, 348] width 16 height 16
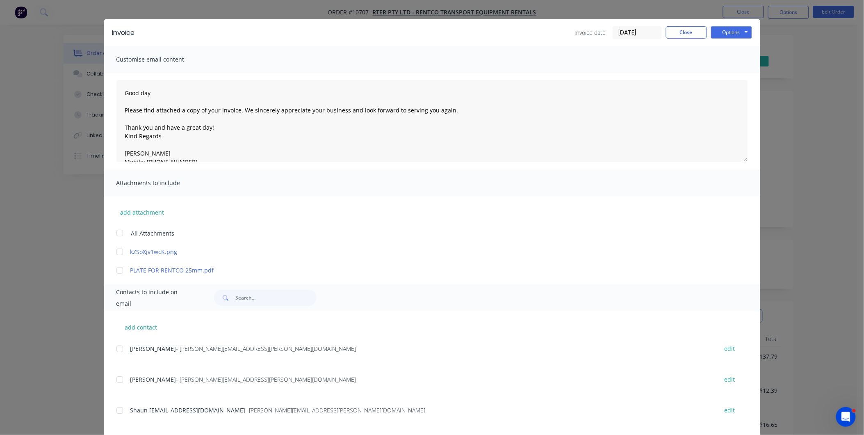
scroll to position [0, 0]
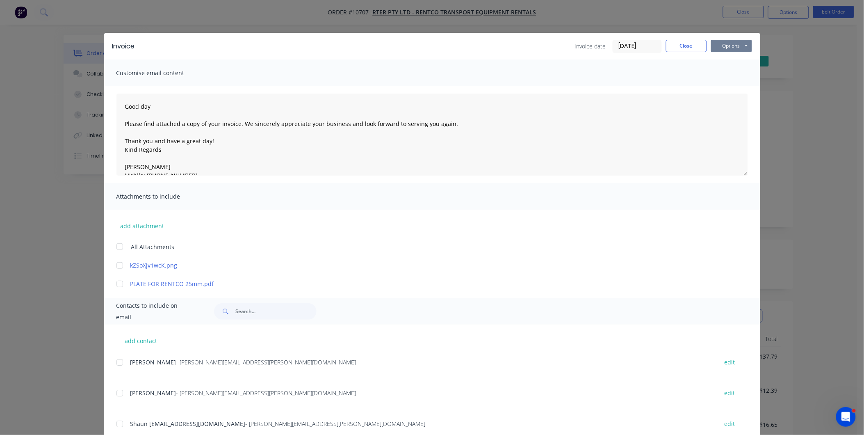
click at [737, 43] on button "Options" at bounding box center [731, 46] width 41 height 12
click at [735, 84] on button "Email" at bounding box center [737, 88] width 52 height 14
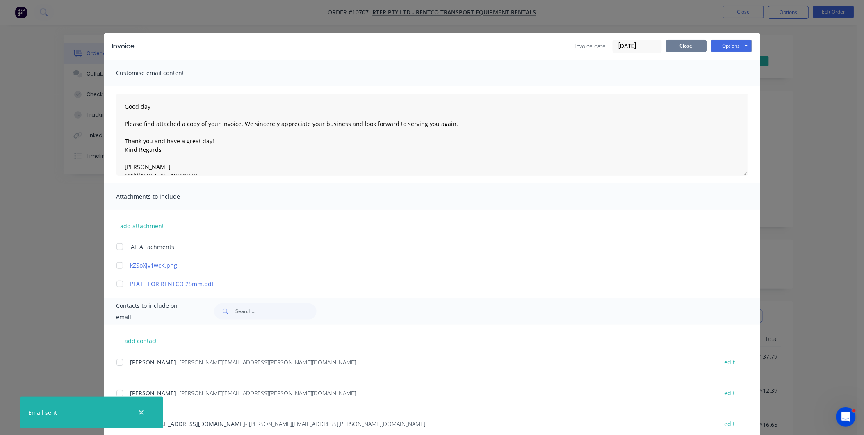
click at [697, 43] on button "Close" at bounding box center [686, 46] width 41 height 12
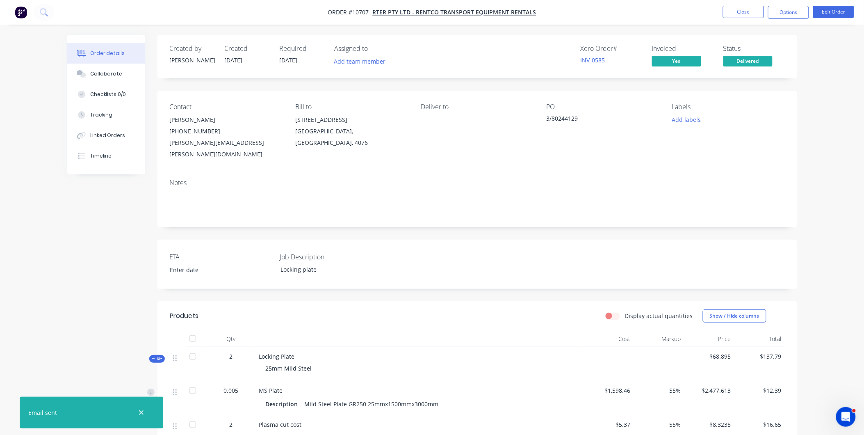
click at [737, 67] on button "Delivered" at bounding box center [747, 62] width 49 height 12
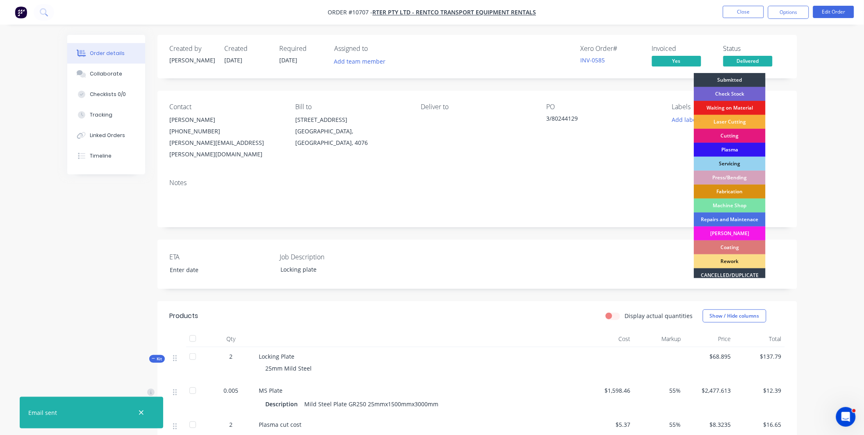
scroll to position [74, 0]
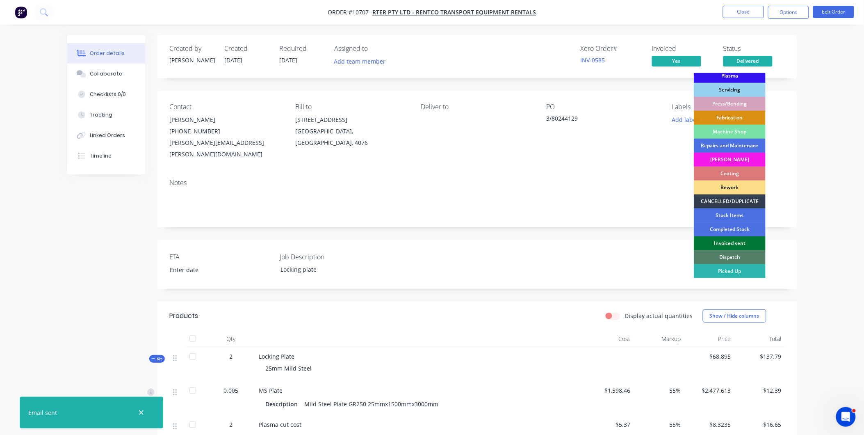
click at [754, 241] on div "Invoiced sent" at bounding box center [730, 243] width 72 height 14
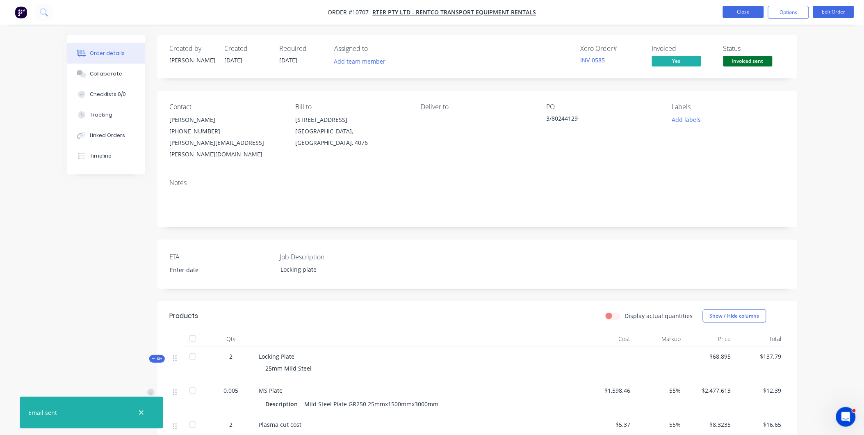
click at [744, 15] on button "Close" at bounding box center [743, 12] width 41 height 12
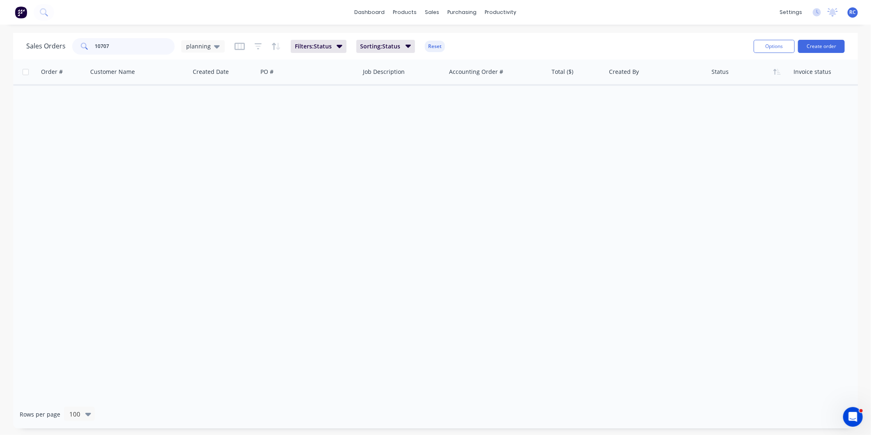
click at [124, 48] on input "10707" at bounding box center [135, 46] width 80 height 16
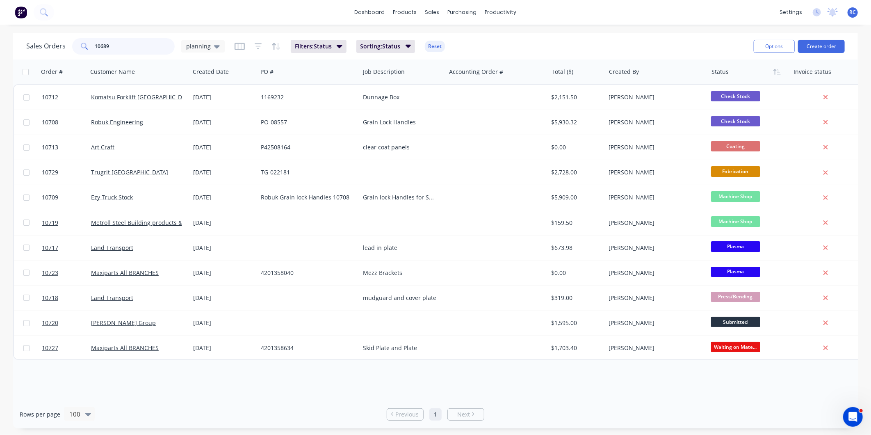
type input "10689"
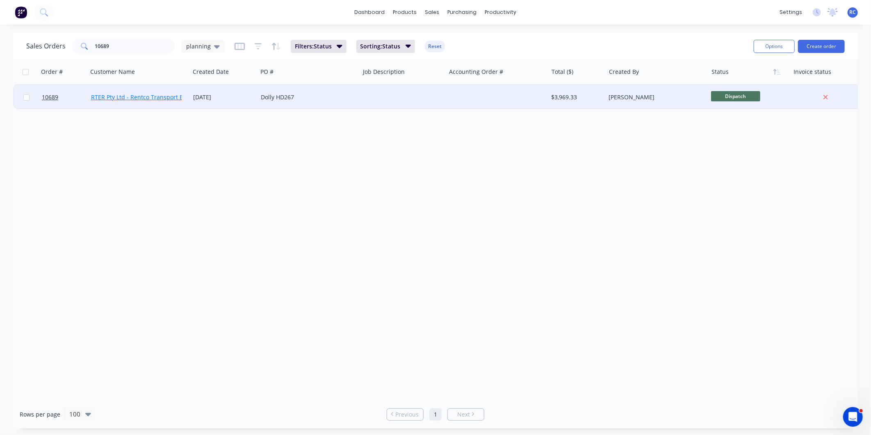
click at [118, 97] on link "RTER Pty Ltd - Rentco Transport Equipment Rentals" at bounding box center [161, 97] width 141 height 8
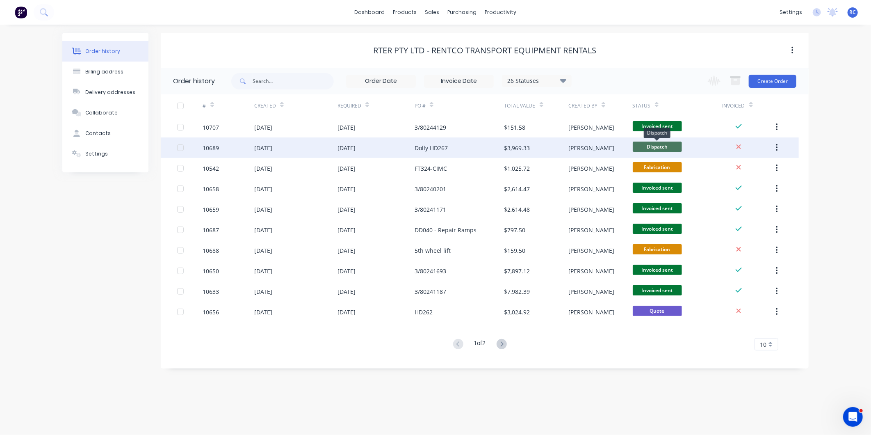
click at [676, 148] on span "Dispatch" at bounding box center [657, 146] width 49 height 10
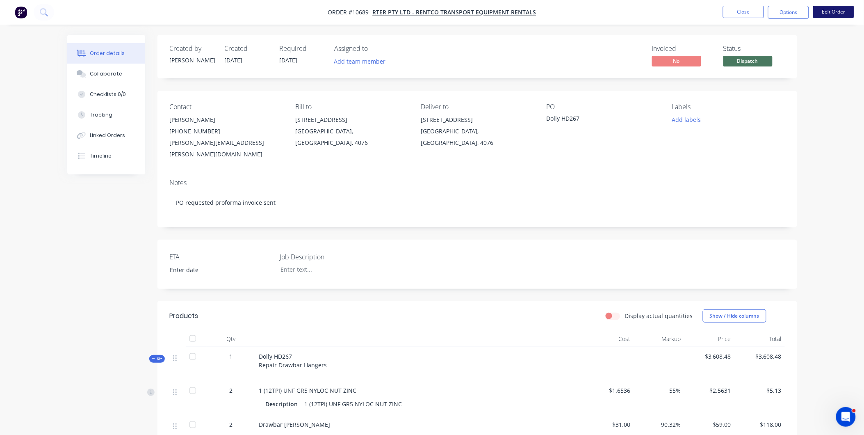
click at [831, 14] on button "Edit Order" at bounding box center [833, 12] width 41 height 12
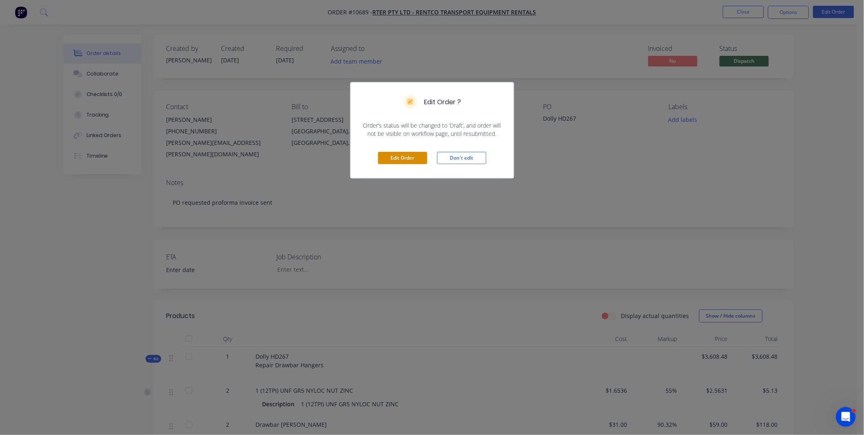
click at [421, 159] on button "Edit Order" at bounding box center [402, 158] width 49 height 12
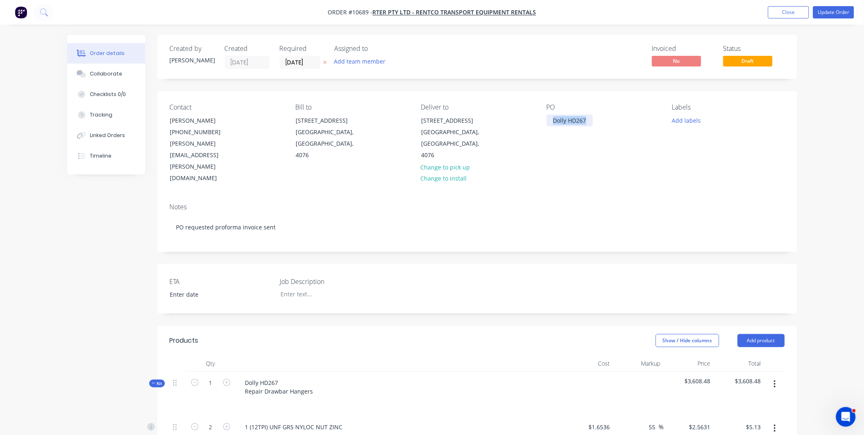
drag, startPoint x: 588, startPoint y: 118, endPoint x: 525, endPoint y: 117, distance: 62.7
click at [525, 117] on div "Contact [PERSON_NAME] [PHONE_NUMBER] [PERSON_NAME][EMAIL_ADDRESS][PERSON_NAME][…" at bounding box center [477, 143] width 640 height 105
paste div
click at [576, 203] on div "Notes" at bounding box center [477, 207] width 615 height 8
click at [829, 11] on button "Update Order" at bounding box center [833, 12] width 41 height 12
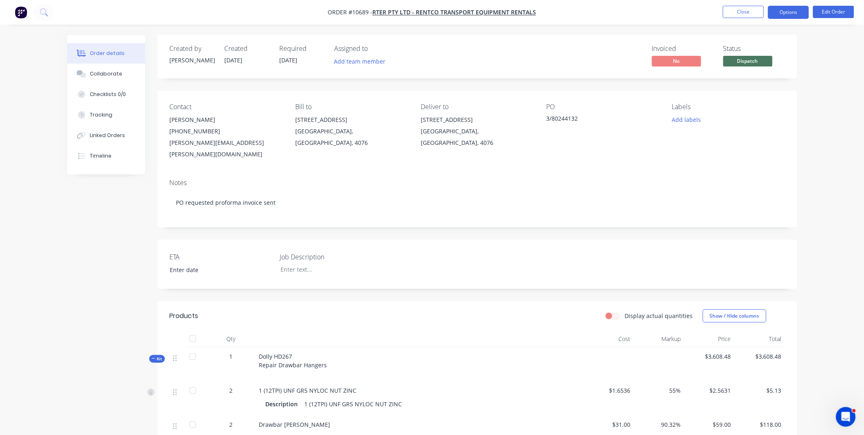
click at [790, 15] on button "Options" at bounding box center [788, 12] width 41 height 13
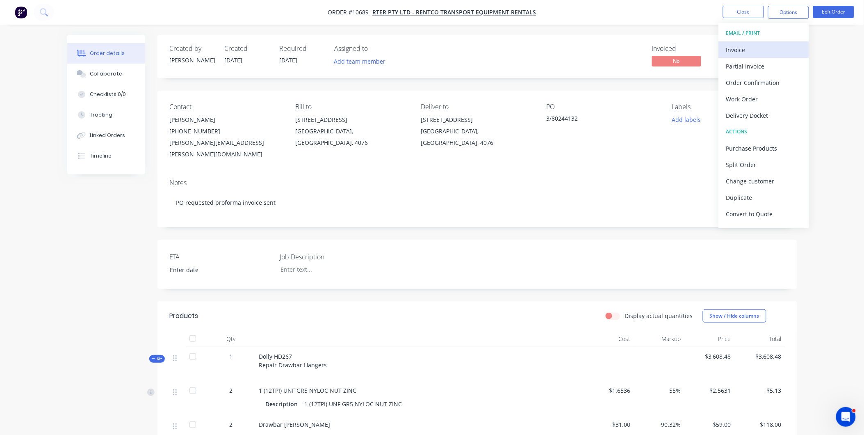
click at [768, 44] on div "Invoice" at bounding box center [763, 50] width 75 height 12
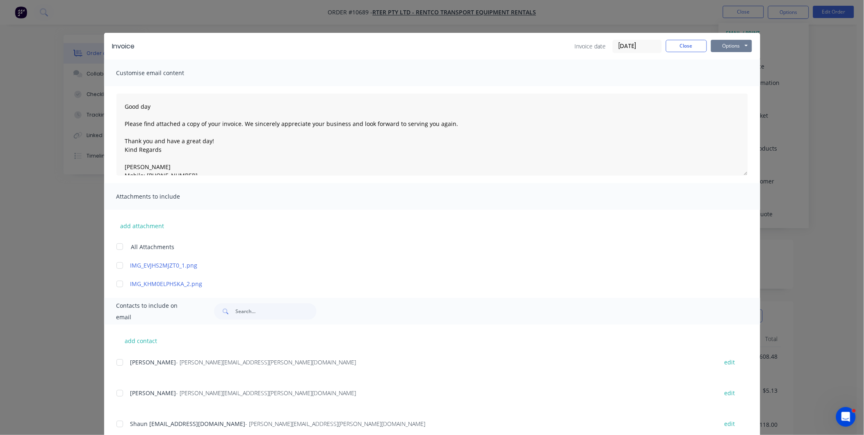
click at [722, 47] on button "Options" at bounding box center [731, 46] width 41 height 12
click at [730, 57] on button "Preview" at bounding box center [737, 61] width 52 height 14
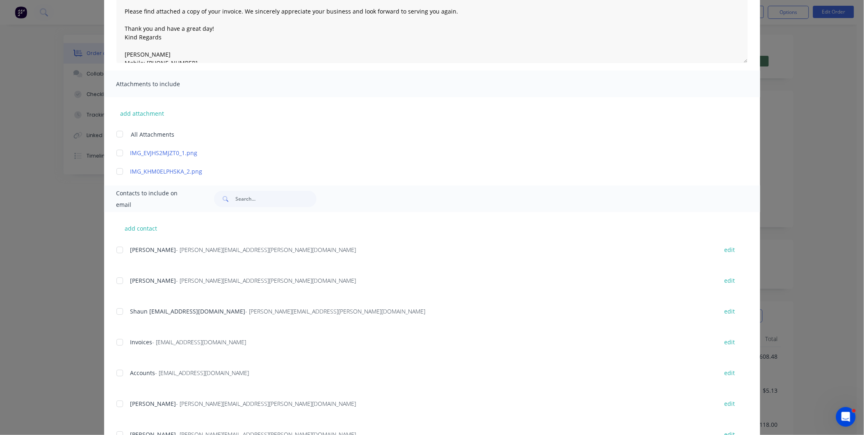
scroll to position [150, 0]
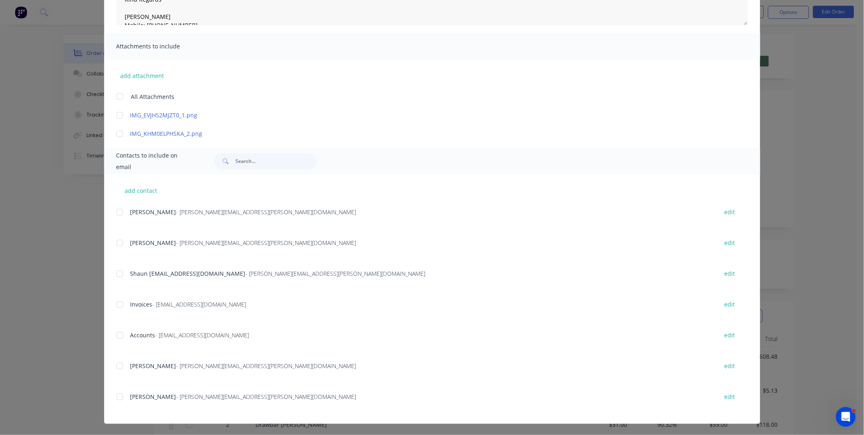
click at [116, 235] on div at bounding box center [120, 242] width 16 height 16
click at [116, 241] on div at bounding box center [120, 242] width 16 height 16
click at [111, 305] on div "add contact Paul Anthony - [EMAIL_ADDRESS][PERSON_NAME][DOMAIN_NAME] edit [PERS…" at bounding box center [432, 298] width 656 height 249
click at [116, 305] on div at bounding box center [120, 304] width 16 height 16
click at [113, 332] on div at bounding box center [120, 335] width 16 height 16
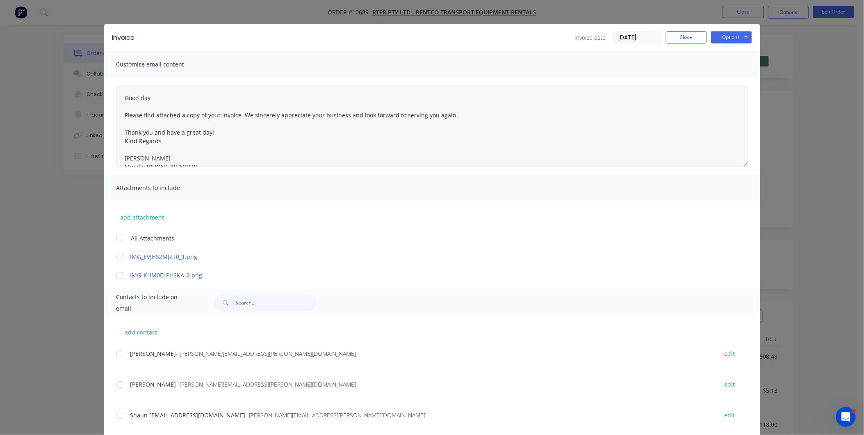
scroll to position [0, 0]
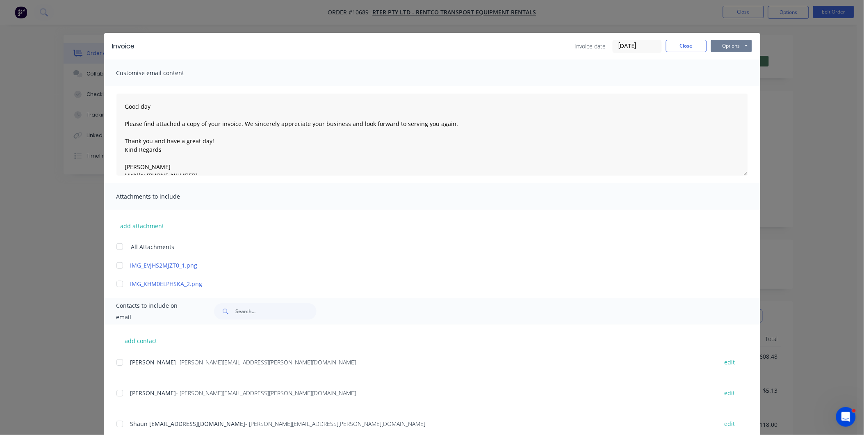
click at [740, 46] on button "Options" at bounding box center [731, 46] width 41 height 12
click at [741, 89] on button "Email" at bounding box center [737, 88] width 52 height 14
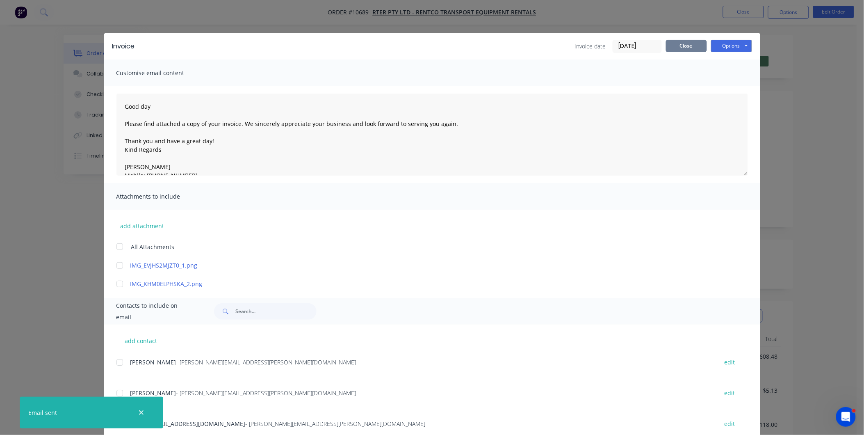
click at [692, 50] on button "Close" at bounding box center [686, 46] width 41 height 12
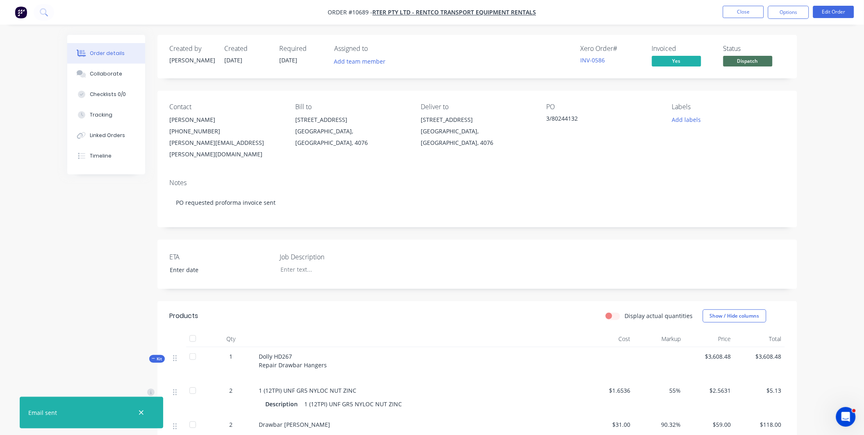
click at [732, 63] on span "Dispatch" at bounding box center [747, 61] width 49 height 10
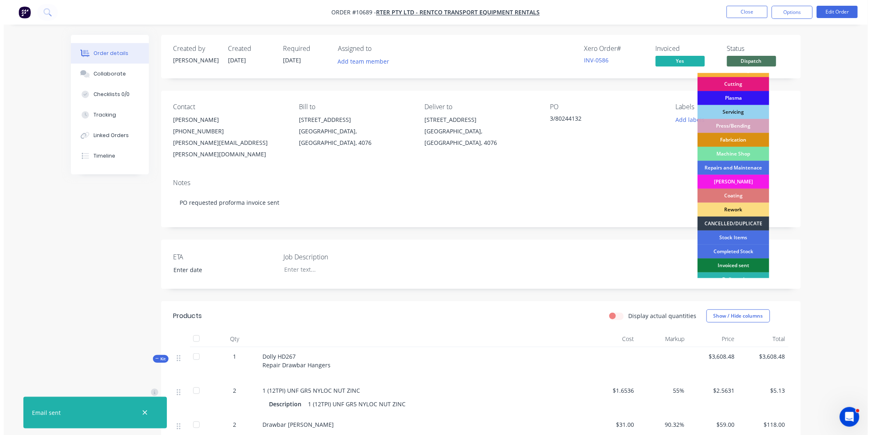
scroll to position [74, 0]
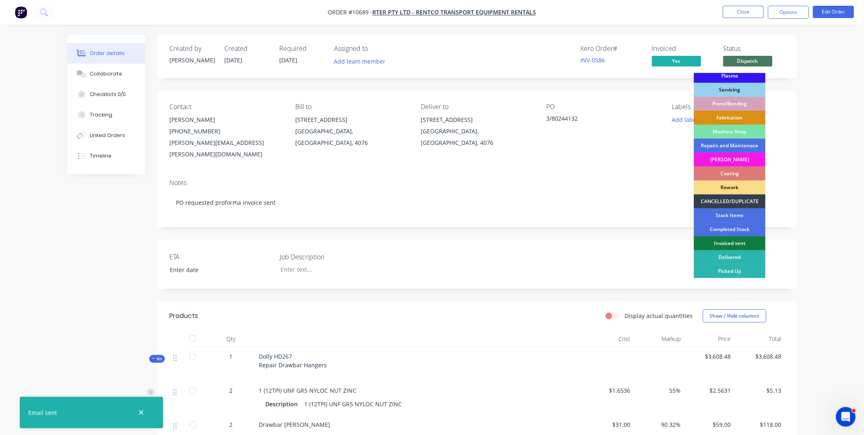
click at [740, 243] on div "Invoiced sent" at bounding box center [730, 243] width 72 height 14
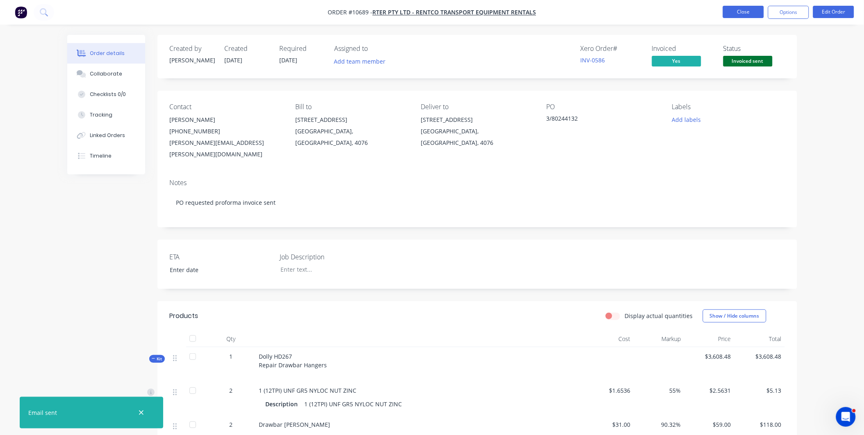
click at [740, 18] on button "Close" at bounding box center [743, 12] width 41 height 12
